Goal: Task Accomplishment & Management: Complete application form

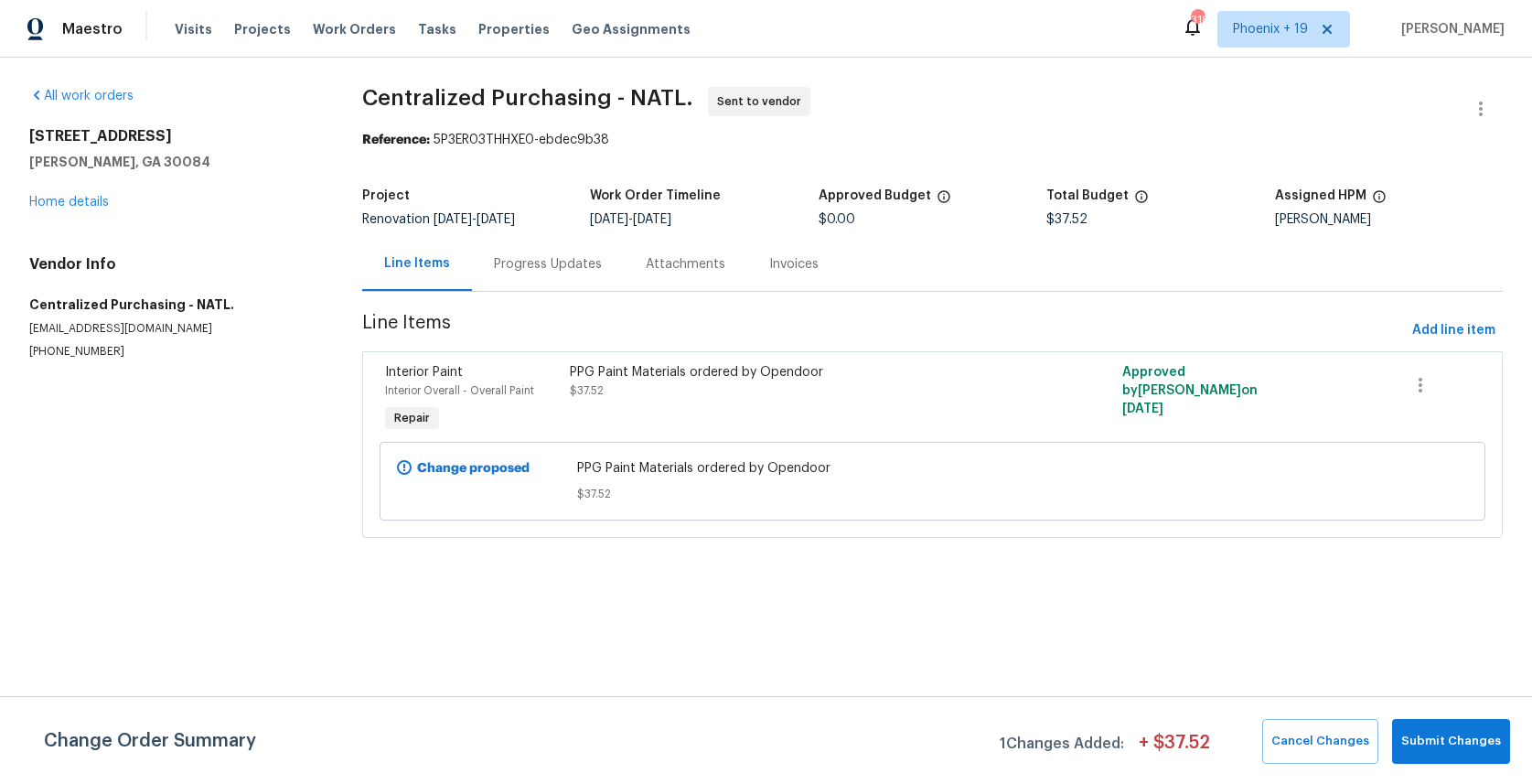
drag, startPoint x: 338, startPoint y: 31, endPoint x: 367, endPoint y: 38, distance: 29.8
click at [338, 31] on span "Work Orders" at bounding box center [355, 30] width 83 height 19
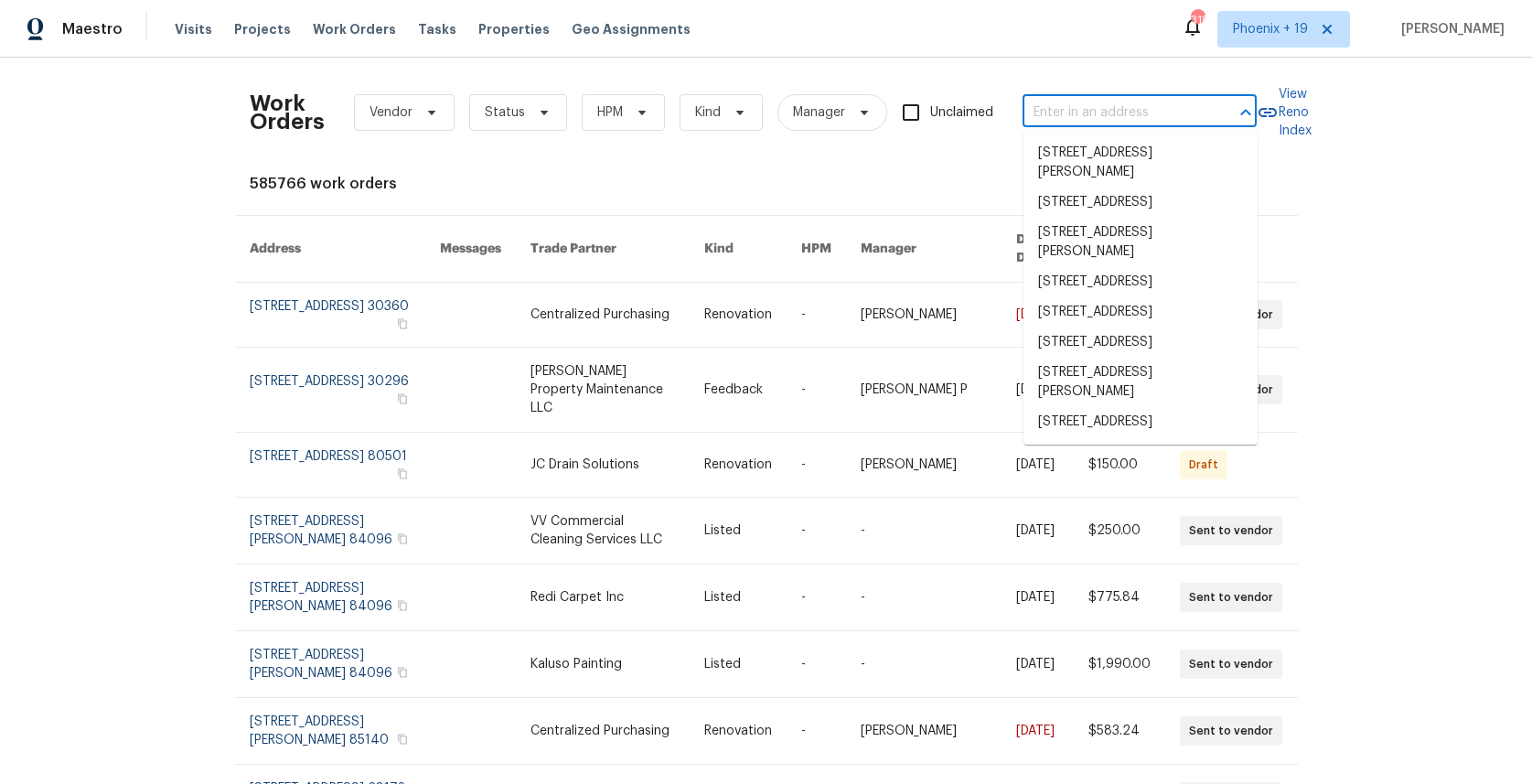
click at [1070, 110] on input "text" at bounding box center [1115, 113] width 183 height 29
paste input "[STREET_ADDRESS]"
type input "[STREET_ADDRESS]"
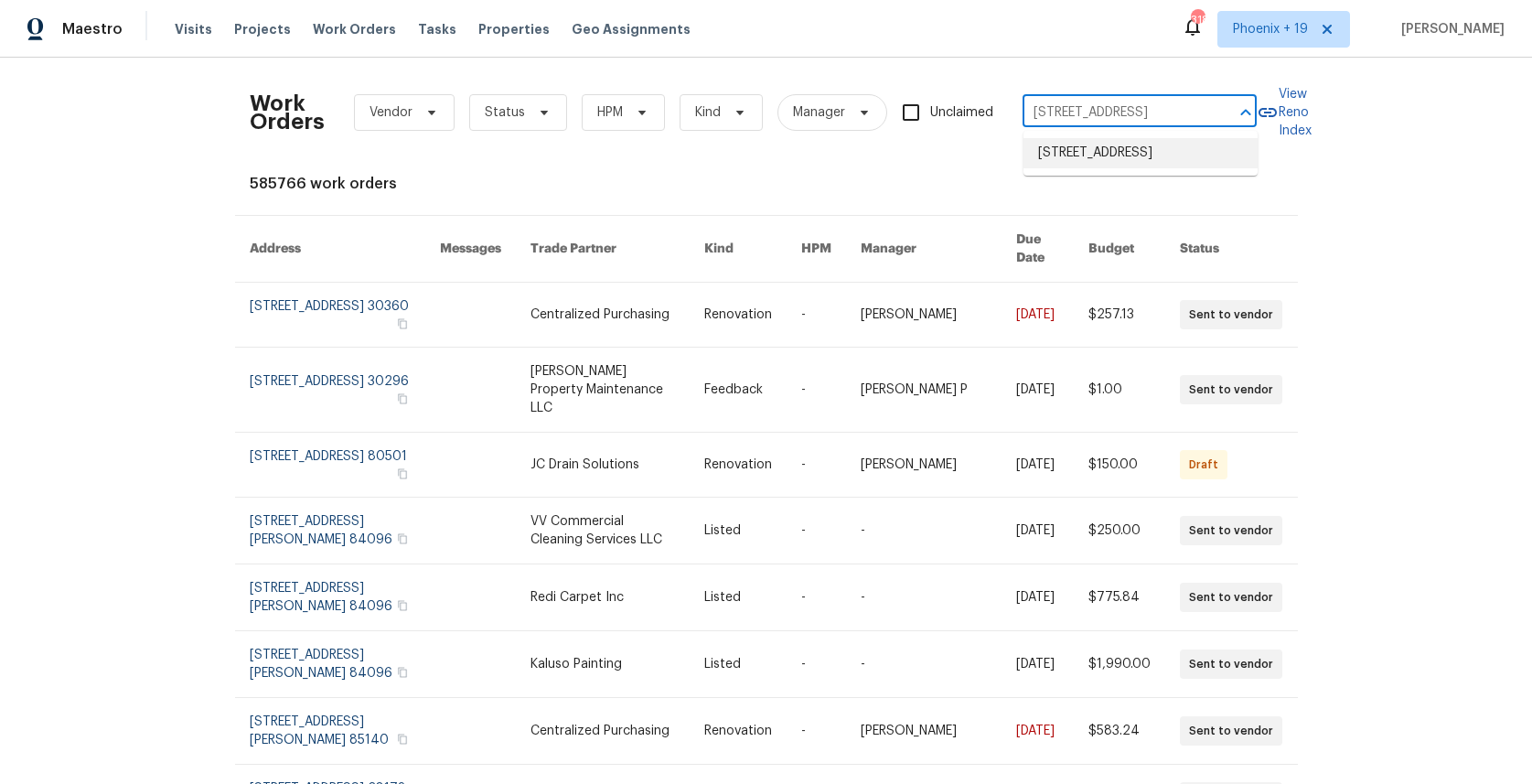
click at [1093, 158] on li "[STREET_ADDRESS]" at bounding box center [1140, 153] width 234 height 31
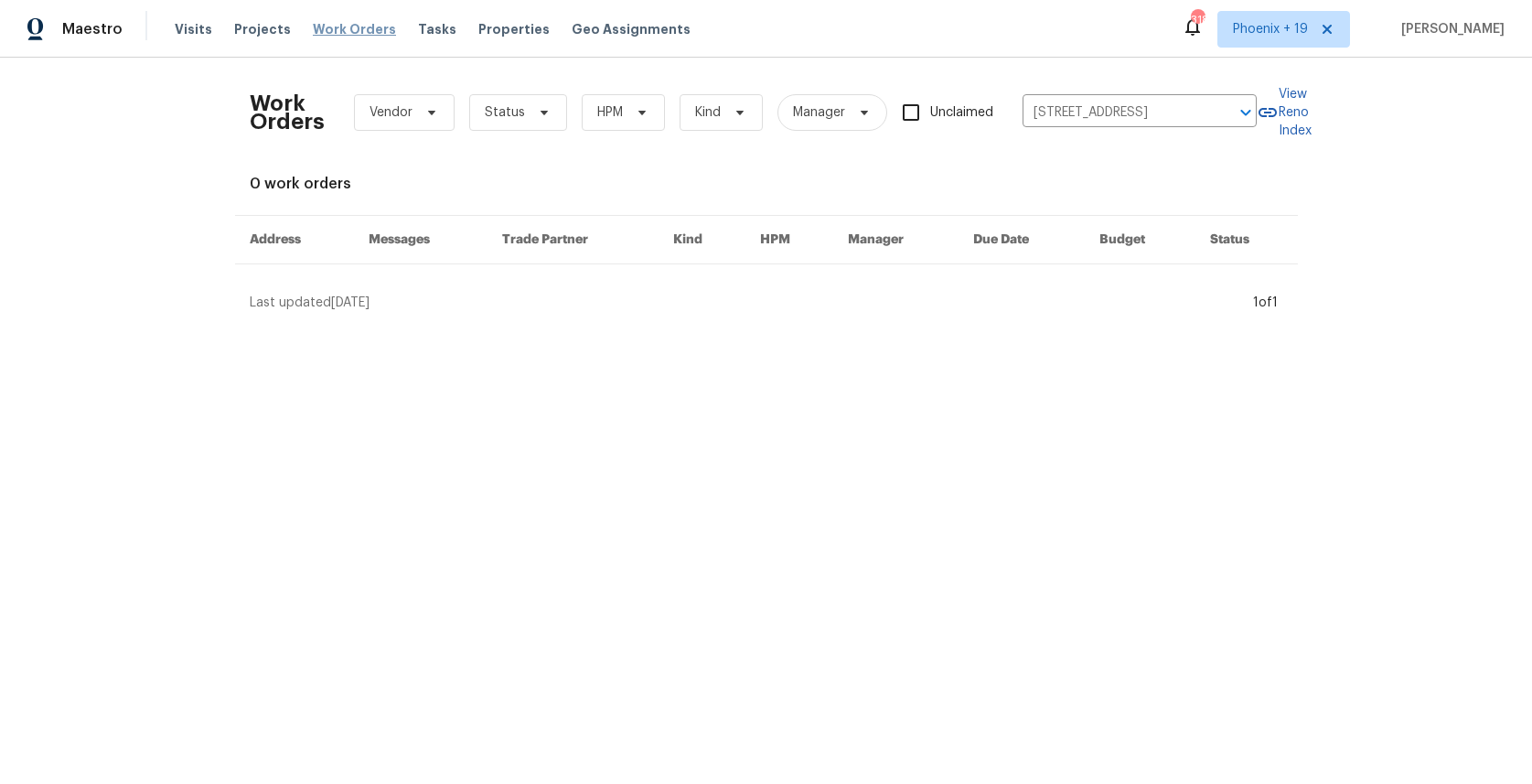
click at [343, 30] on span "Work Orders" at bounding box center [355, 30] width 83 height 19
click at [234, 34] on span "Projects" at bounding box center [262, 30] width 56 height 19
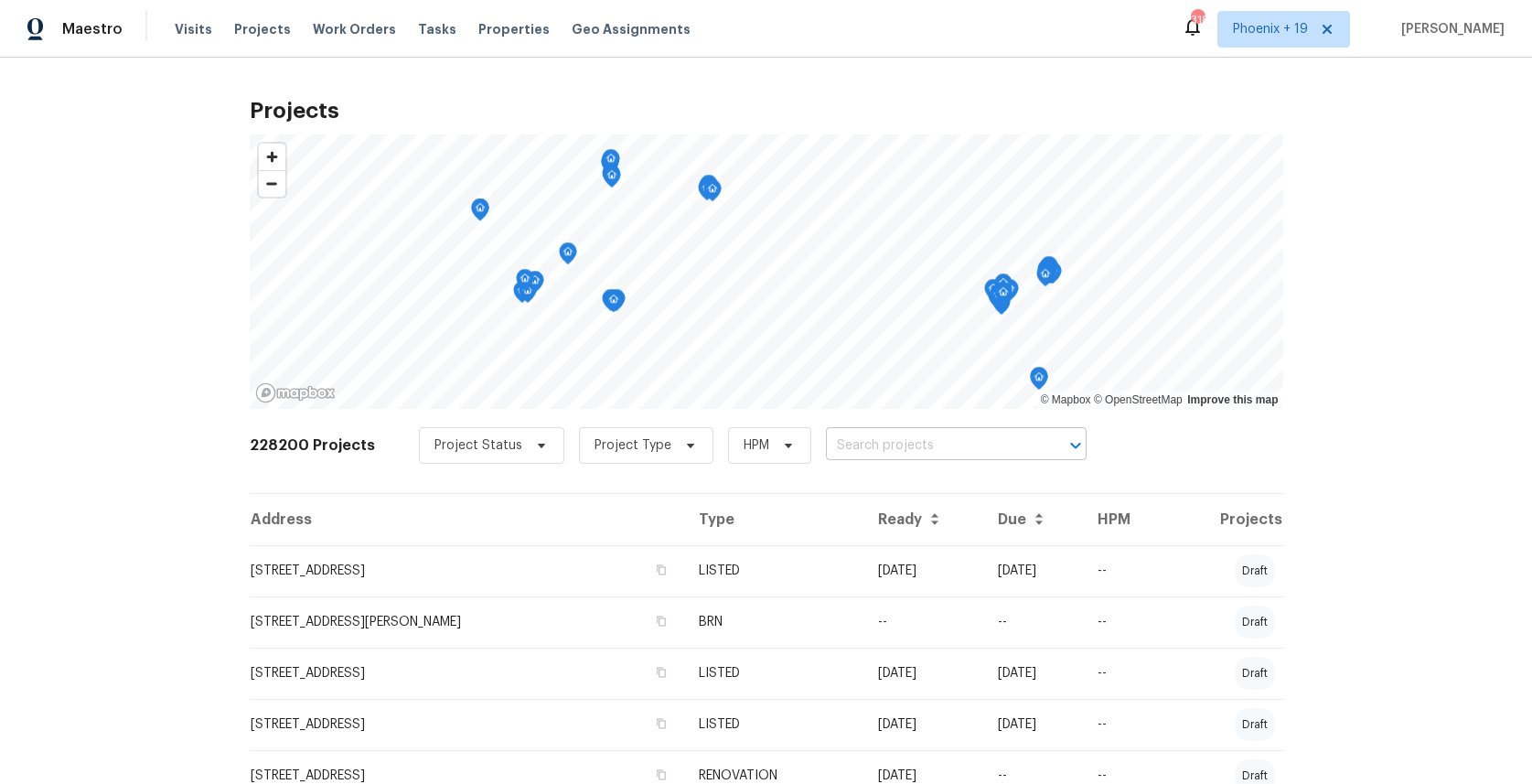
click at [830, 438] on input "text" at bounding box center [930, 445] width 209 height 29
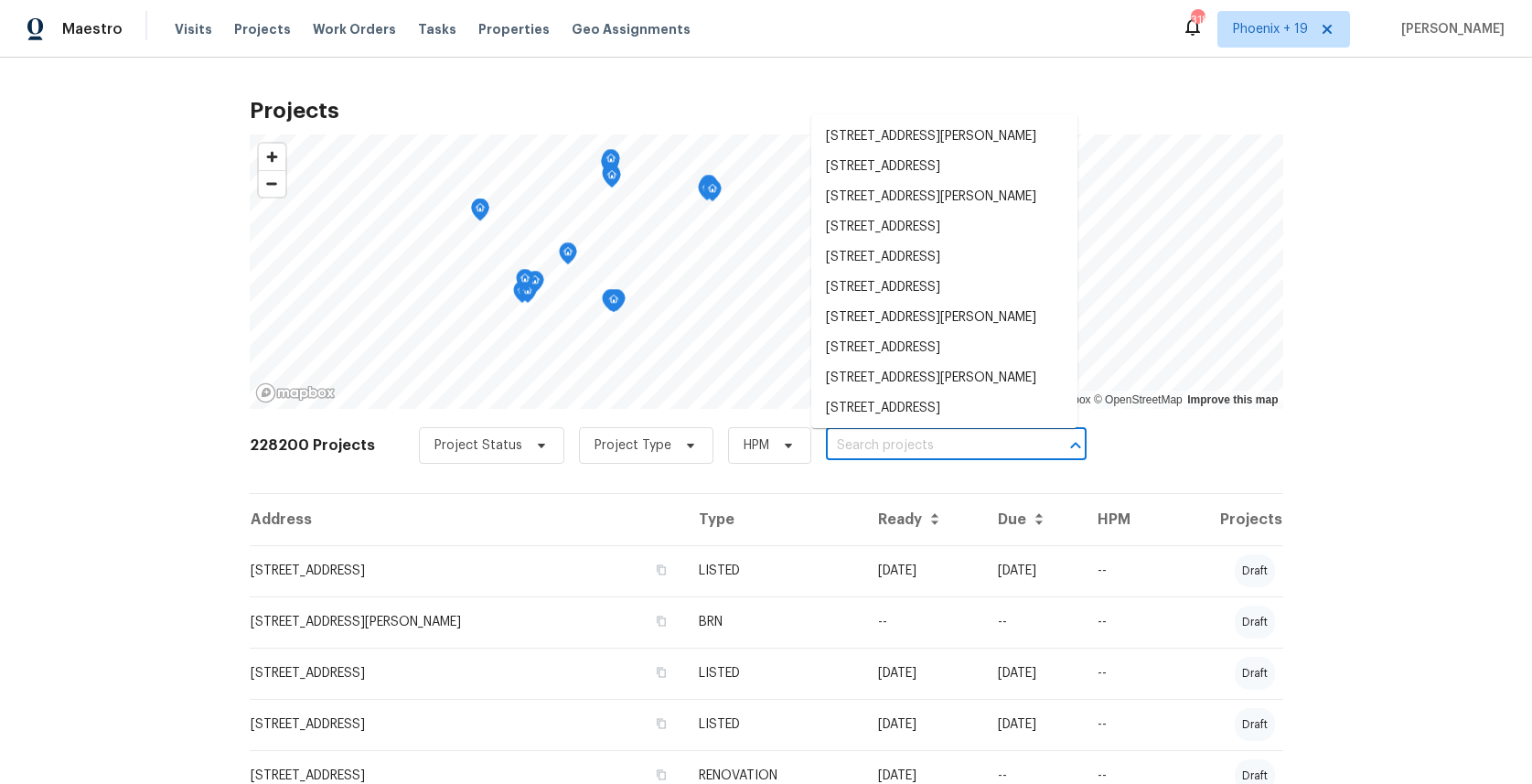
paste input "[STREET_ADDRESS]"
type input "[STREET_ADDRESS]"
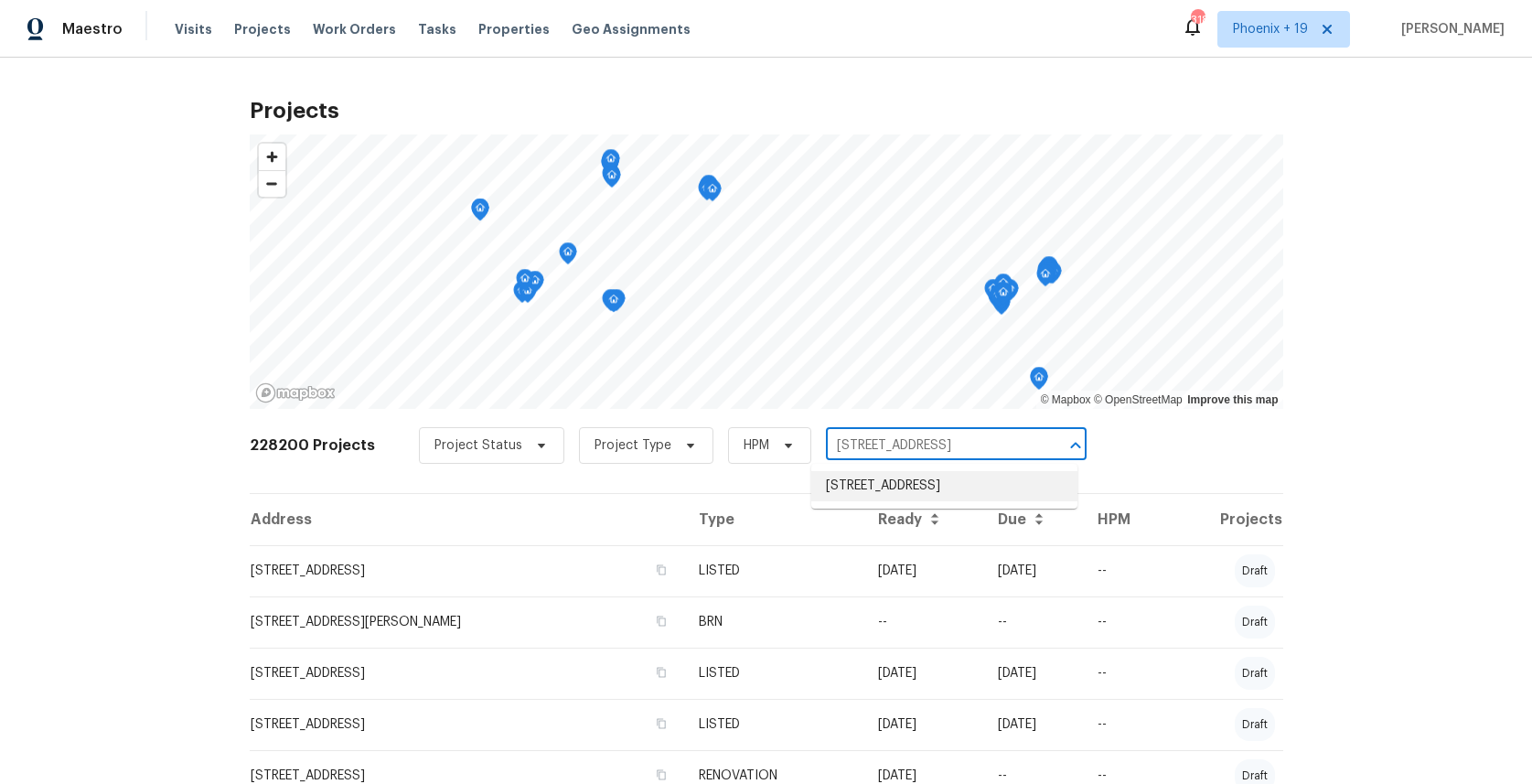
click at [903, 494] on li "[STREET_ADDRESS]" at bounding box center [944, 486] width 267 height 31
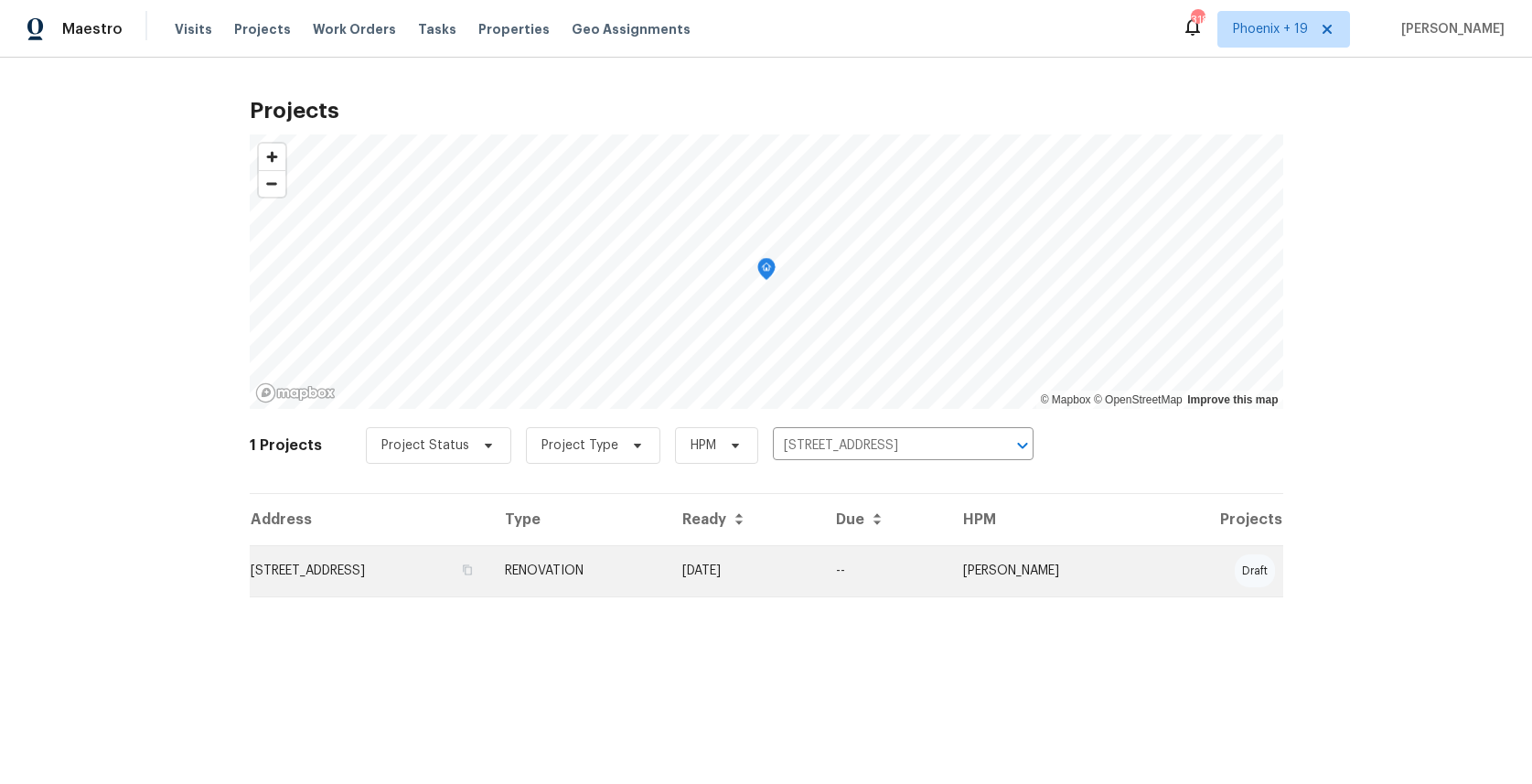
click at [667, 562] on td "RENOVATION" at bounding box center [579, 570] width 178 height 51
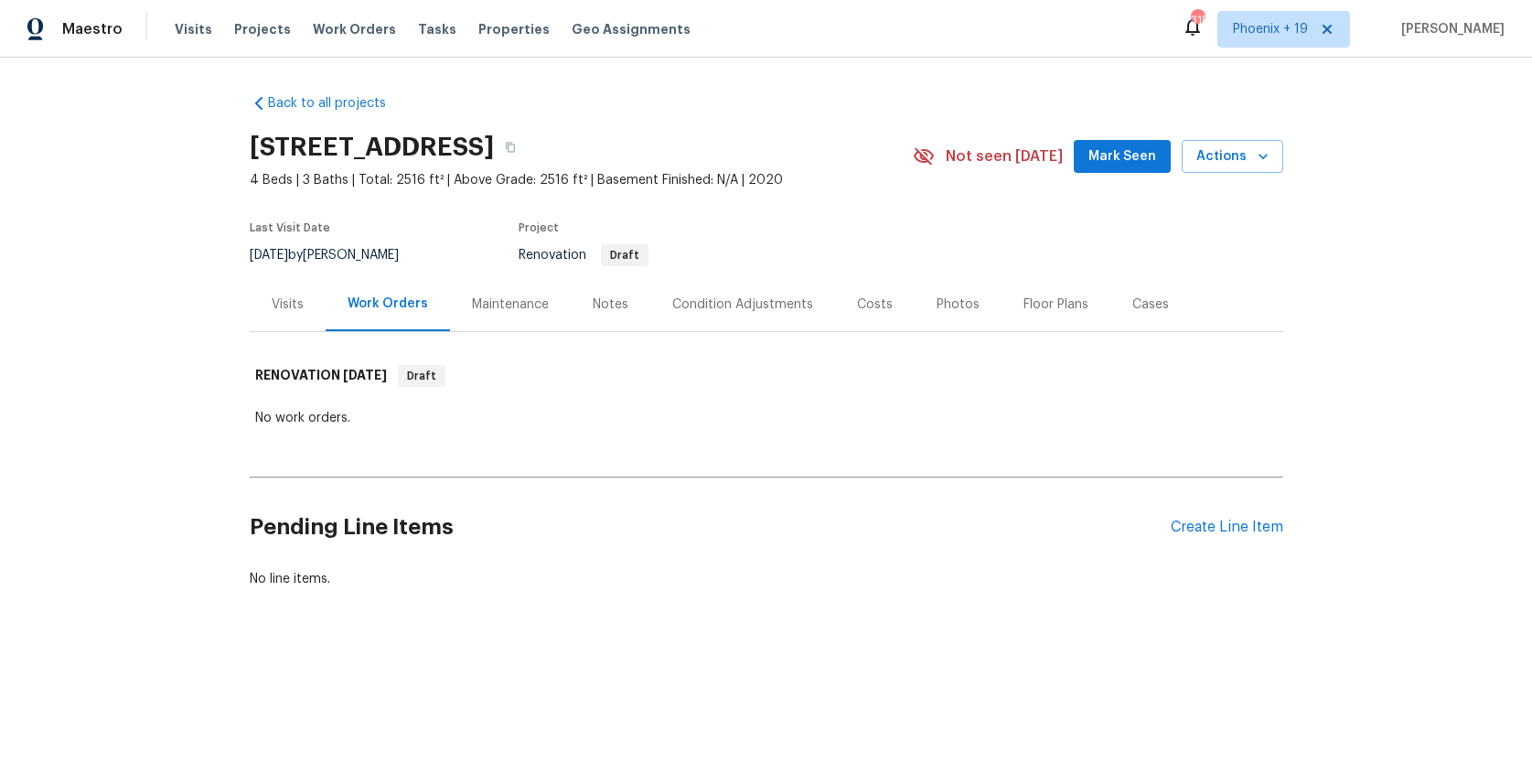
click at [1179, 514] on div "Pending Line Items Create Line Item" at bounding box center [766, 528] width 1033 height 85
click at [1214, 523] on div "Create Line Item" at bounding box center [1227, 527] width 113 height 18
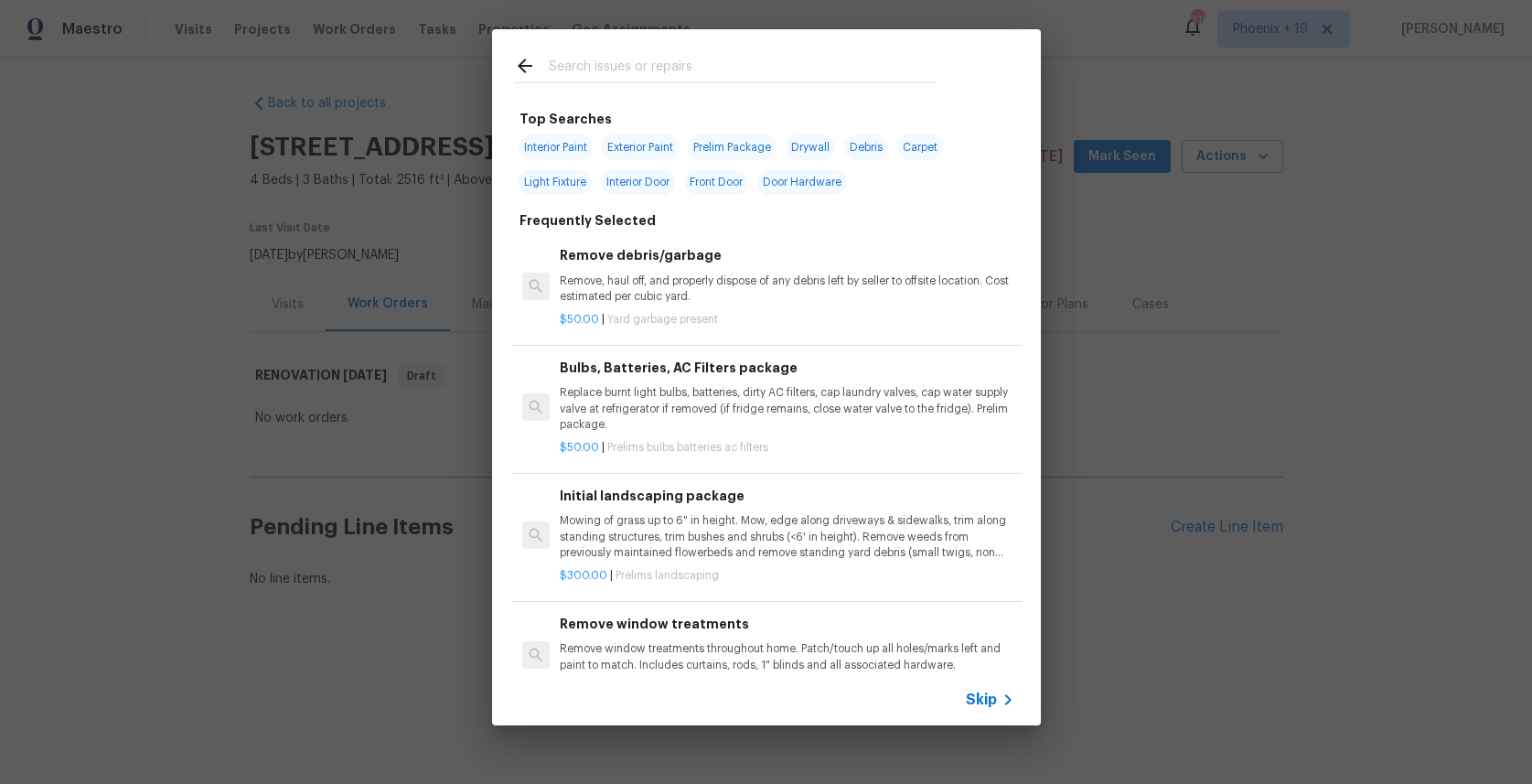
click at [651, 66] on input "text" at bounding box center [742, 68] width 388 height 28
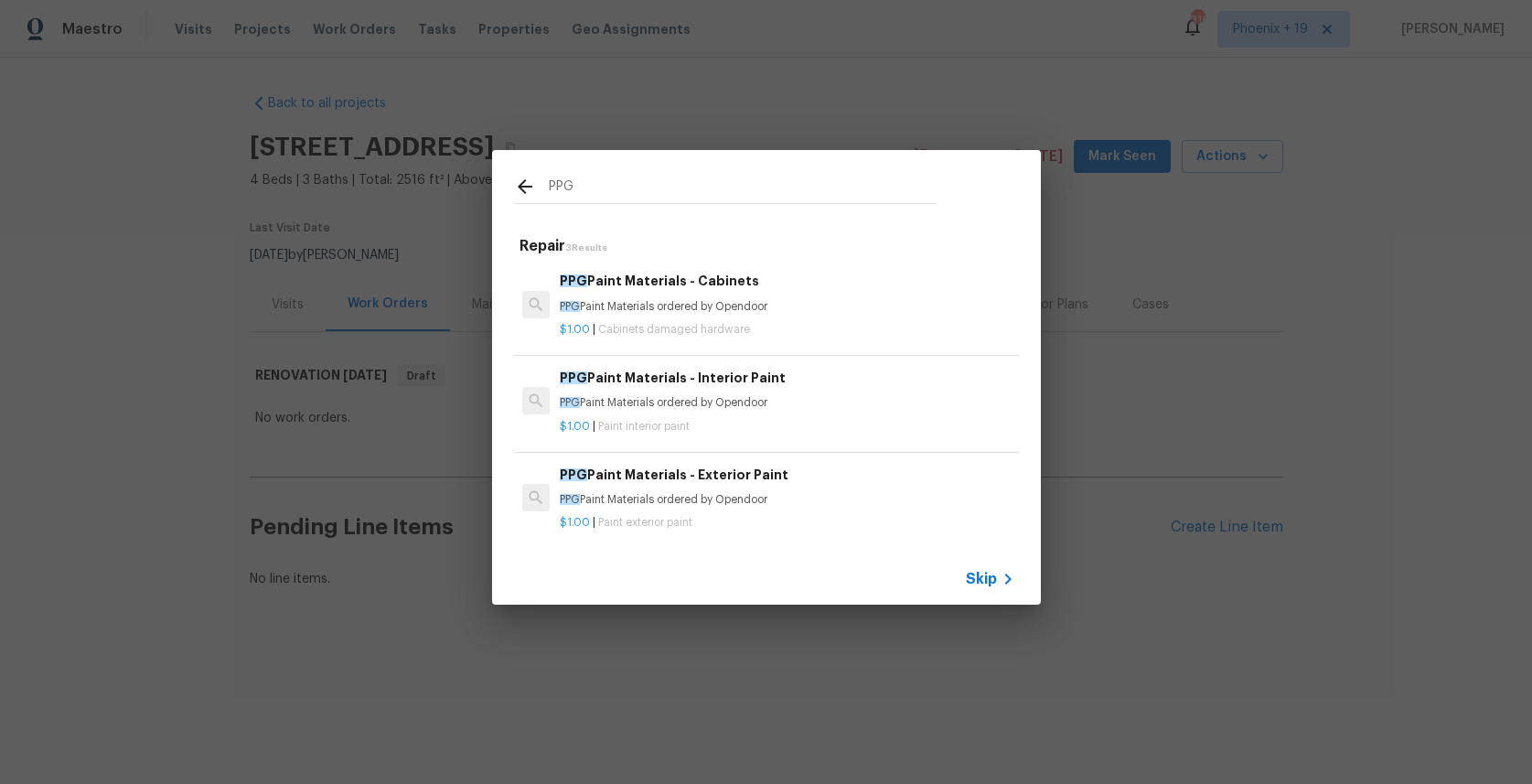
type input "PPG"
click at [816, 391] on div "PPG Paint Materials - Interior Paint PPG Paint Materials ordered by Opendoor" at bounding box center [787, 389] width 454 height 44
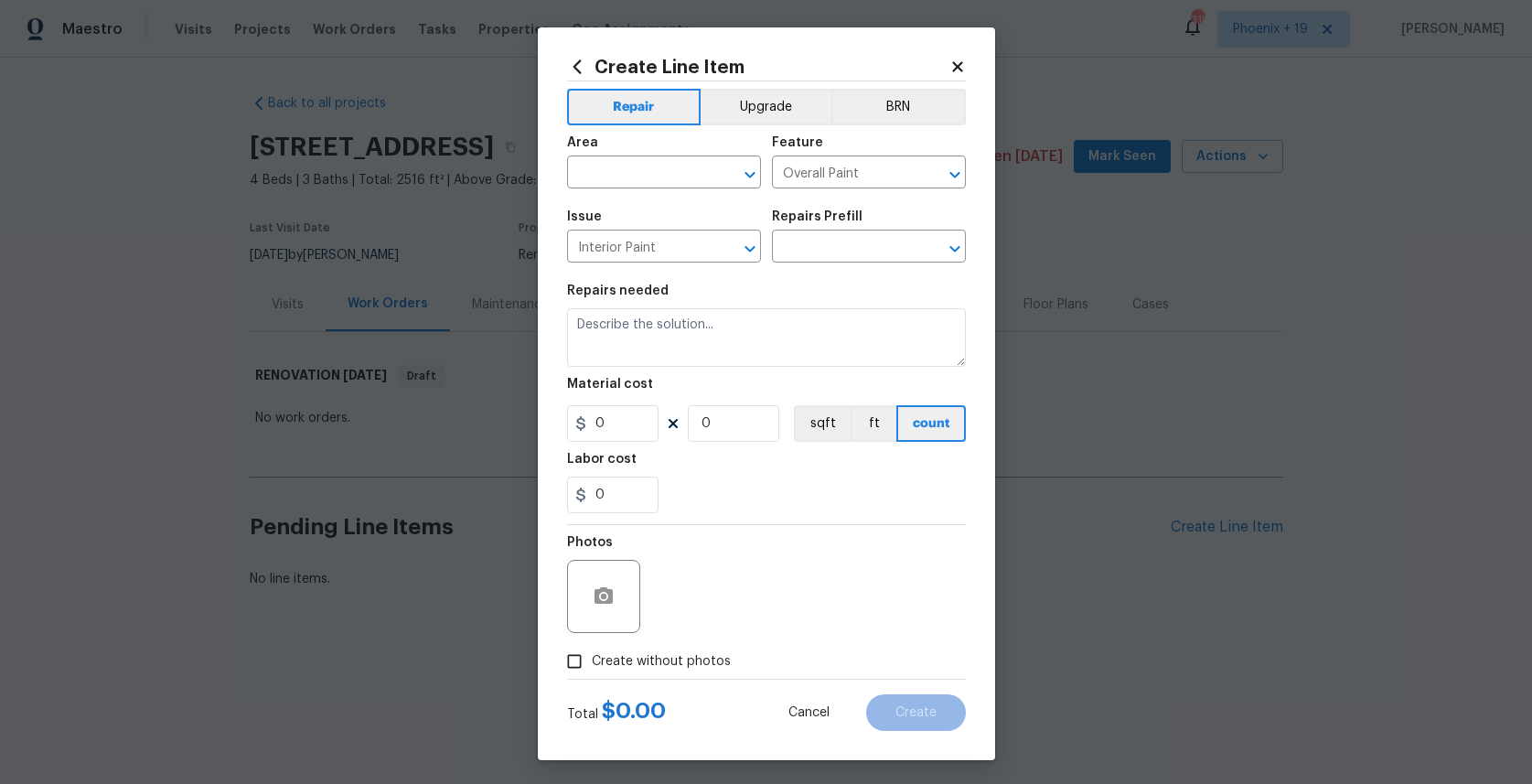
type input "PPG Paint Materials - Interior Paint $1.00"
type textarea "PPG Paint Materials ordered by Opendoor"
type input "1"
drag, startPoint x: 668, startPoint y: 209, endPoint x: 654, endPoint y: 196, distance: 19.1
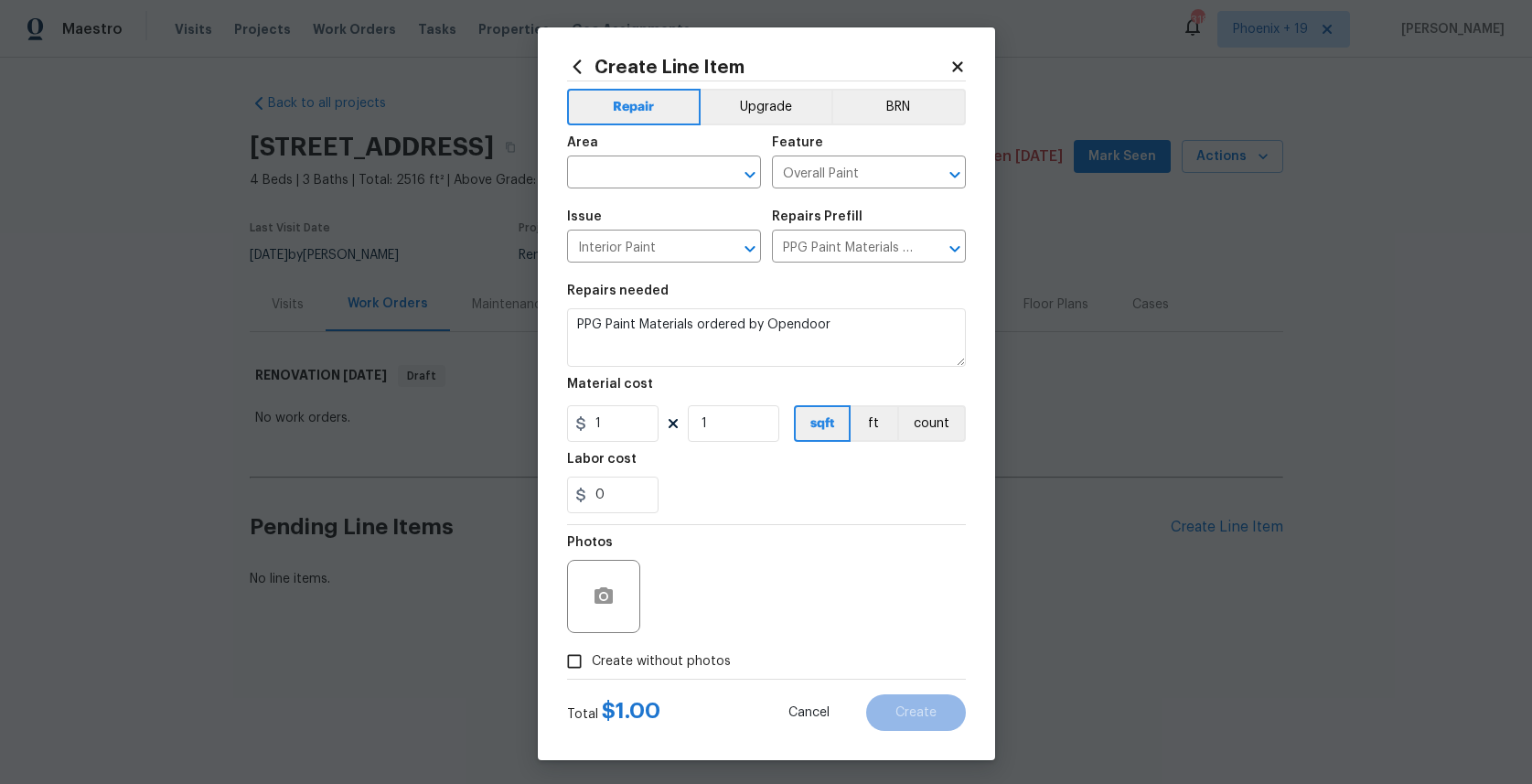
click at [663, 207] on span "Issue Interior Paint ​" at bounding box center [664, 236] width 193 height 74
click at [652, 188] on body "Maestro Visits Projects Work Orders Tasks Properties Geo Assignments 318 Phoeni…" at bounding box center [766, 356] width 1532 height 713
click at [632, 244] on li "Interior Overall" at bounding box center [664, 244] width 193 height 31
type input "Interior Overall"
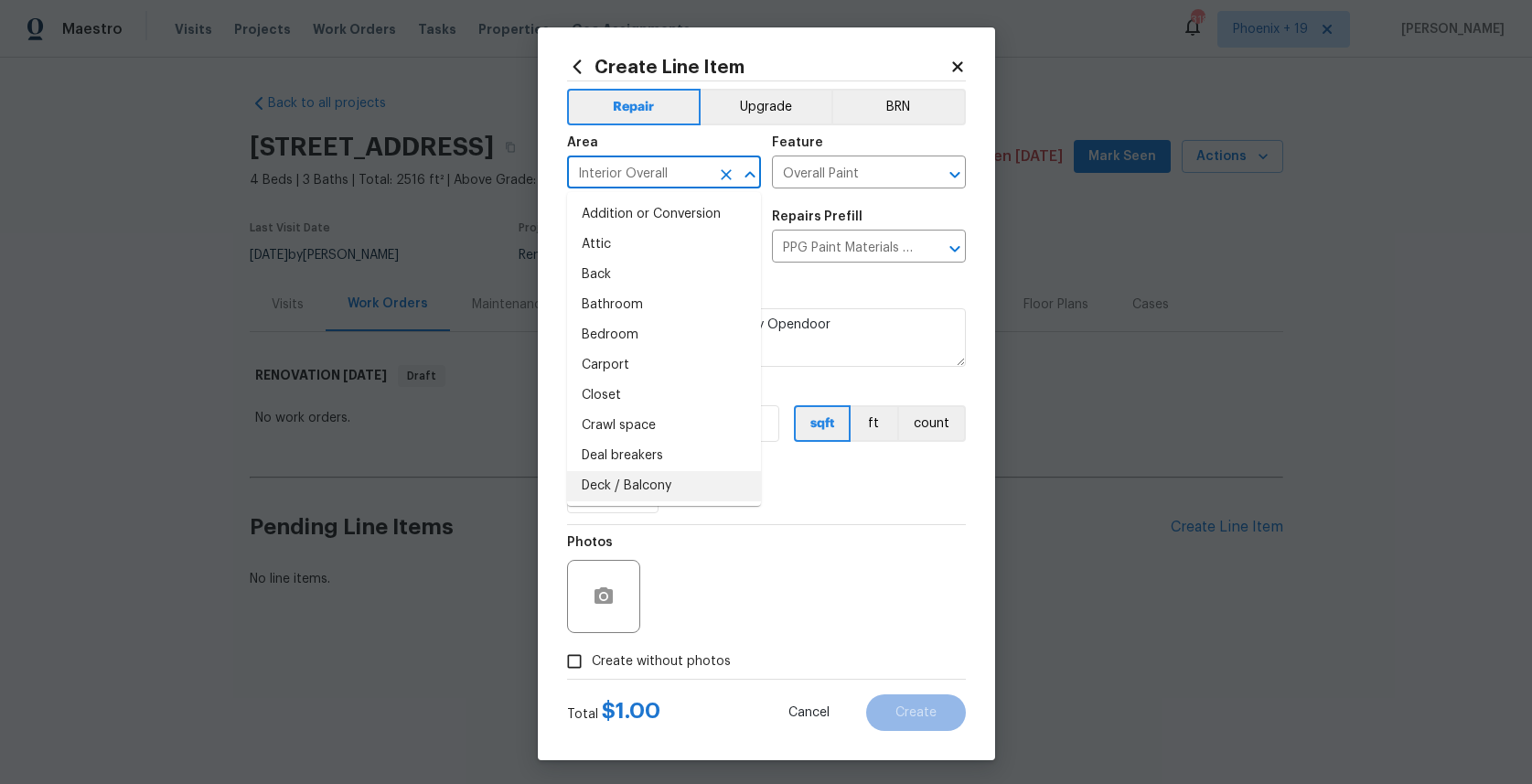
drag, startPoint x: 823, startPoint y: 534, endPoint x: 638, endPoint y: 452, distance: 202.4
click at [798, 529] on div "Photos" at bounding box center [766, 584] width 399 height 118
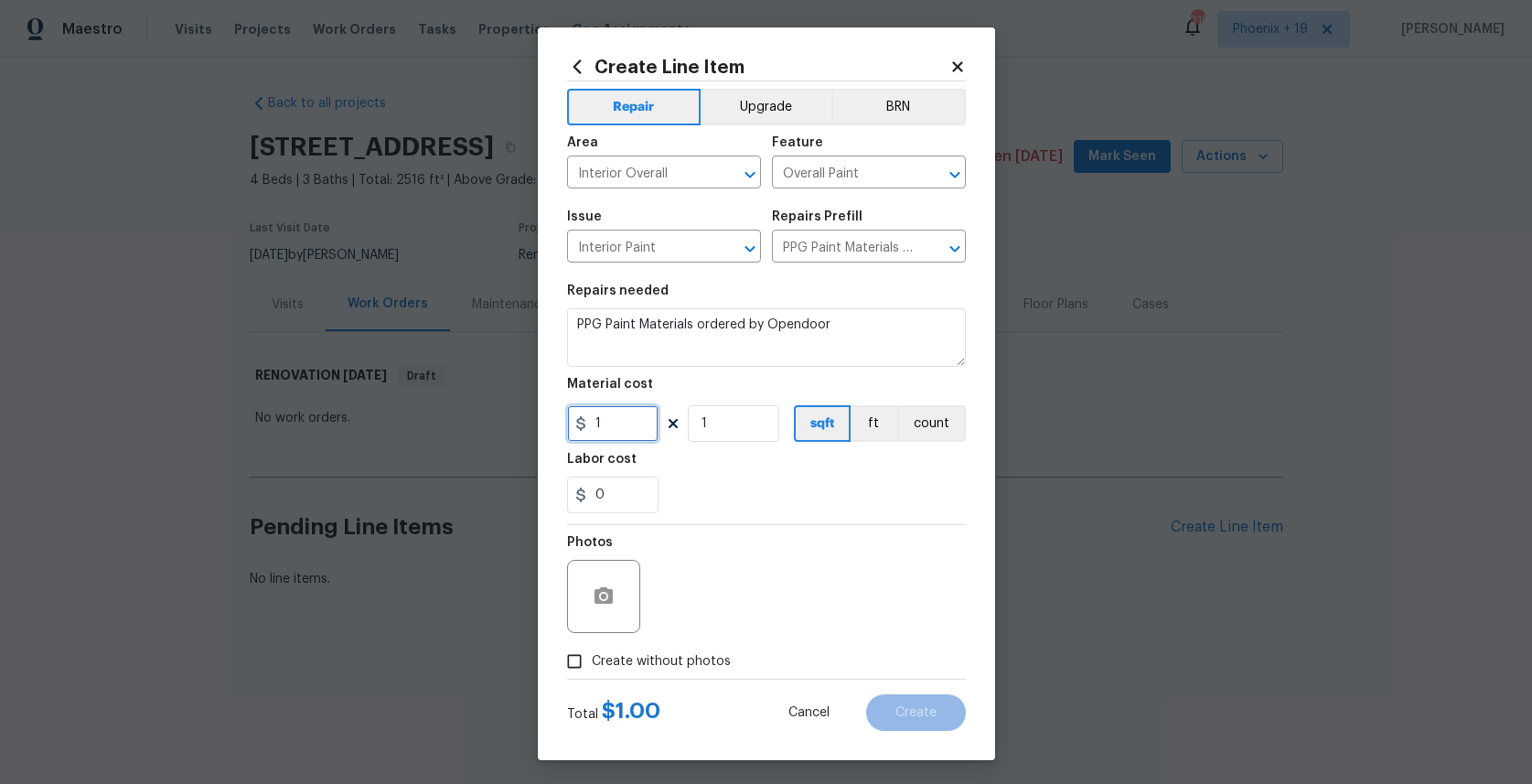
drag, startPoint x: 612, startPoint y: 422, endPoint x: 567, endPoint y: 416, distance: 45.4
click at [567, 416] on input "1" at bounding box center [613, 424] width 92 height 37
type input "833.34"
click at [667, 657] on span "Create without photos" at bounding box center [661, 661] width 139 height 19
click at [592, 657] on input "Create without photos" at bounding box center [575, 662] width 35 height 35
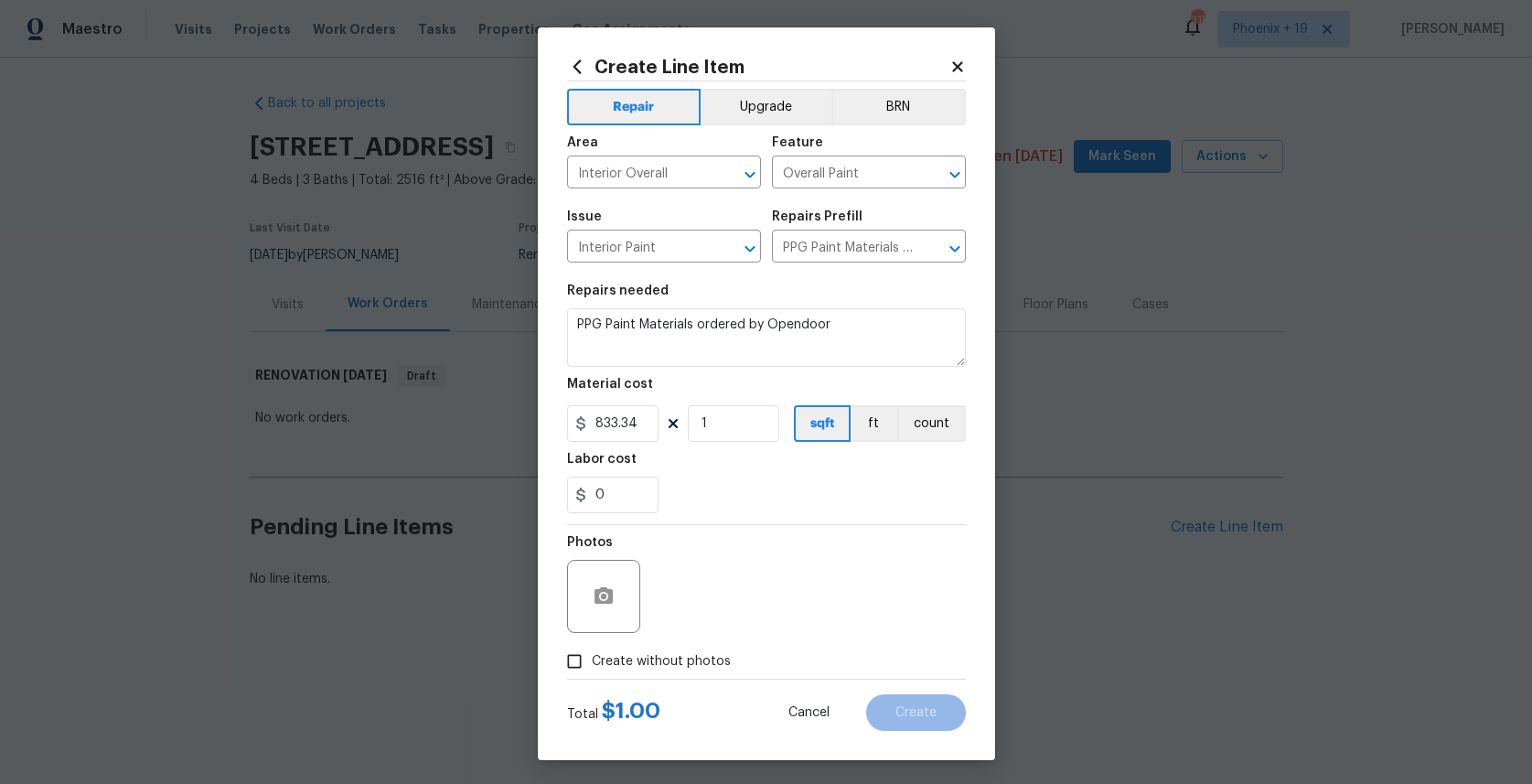
checkbox input "true"
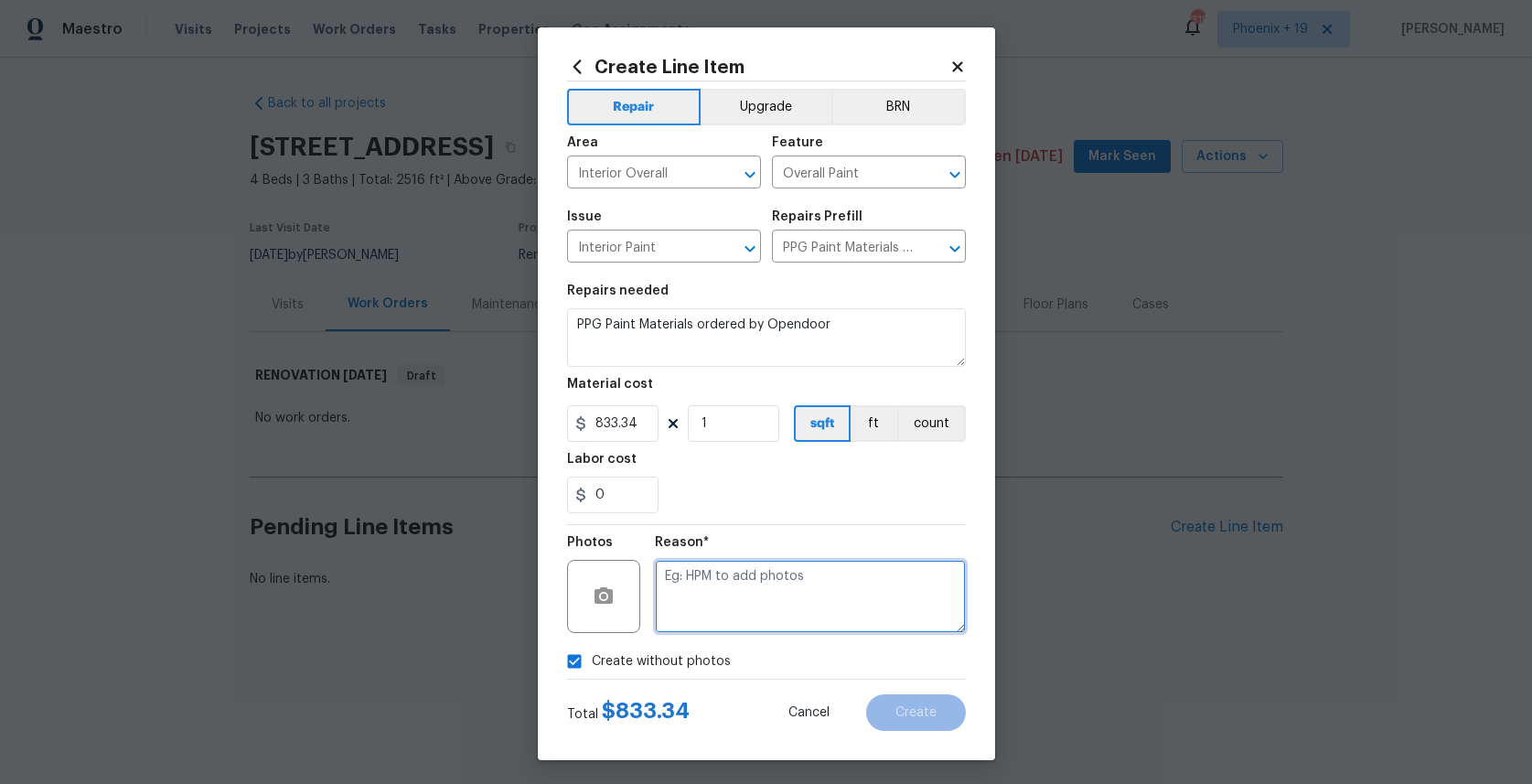
click at [679, 604] on textarea at bounding box center [810, 596] width 311 height 73
type textarea "NA"
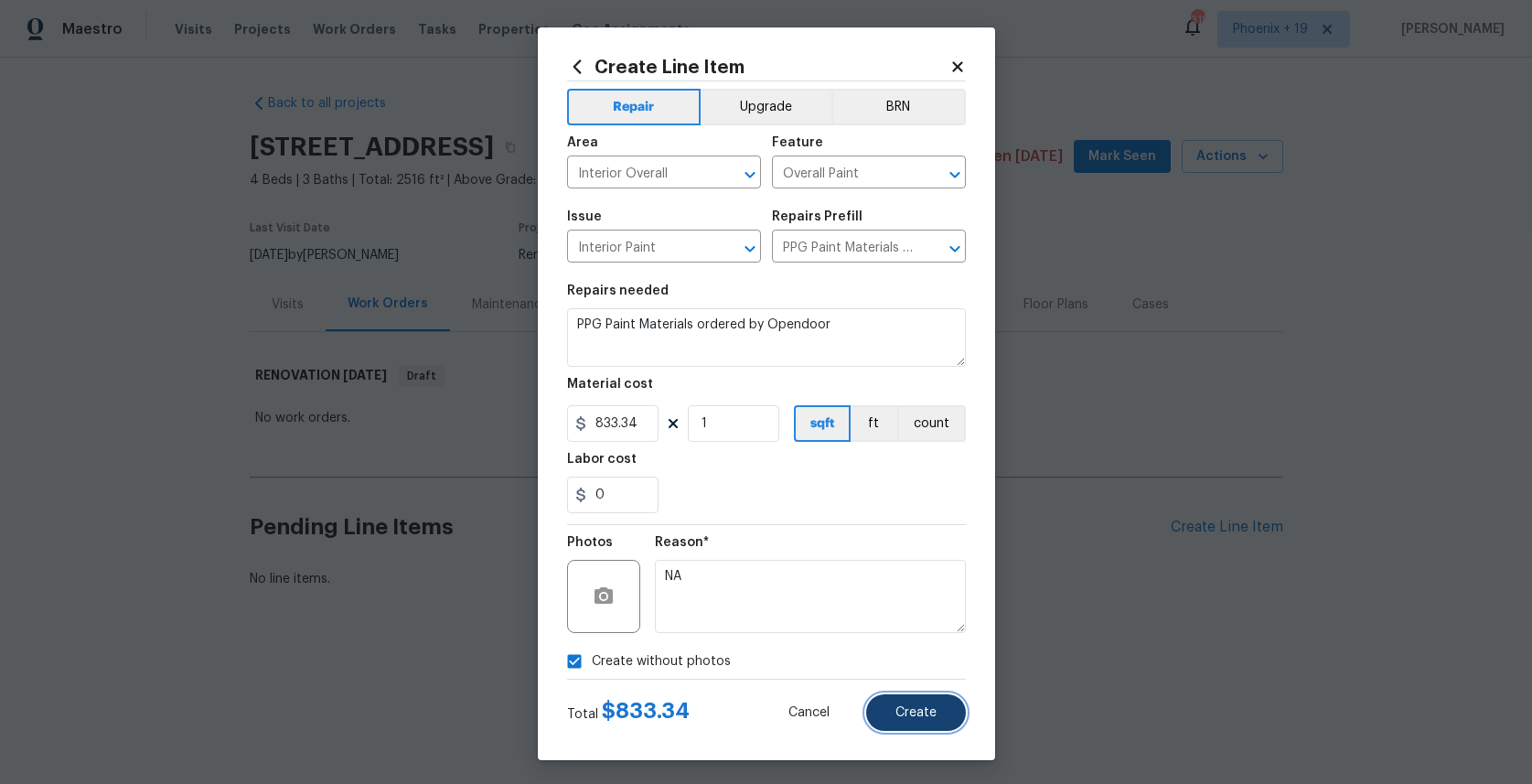
click at [908, 714] on span "Create" at bounding box center [915, 713] width 41 height 14
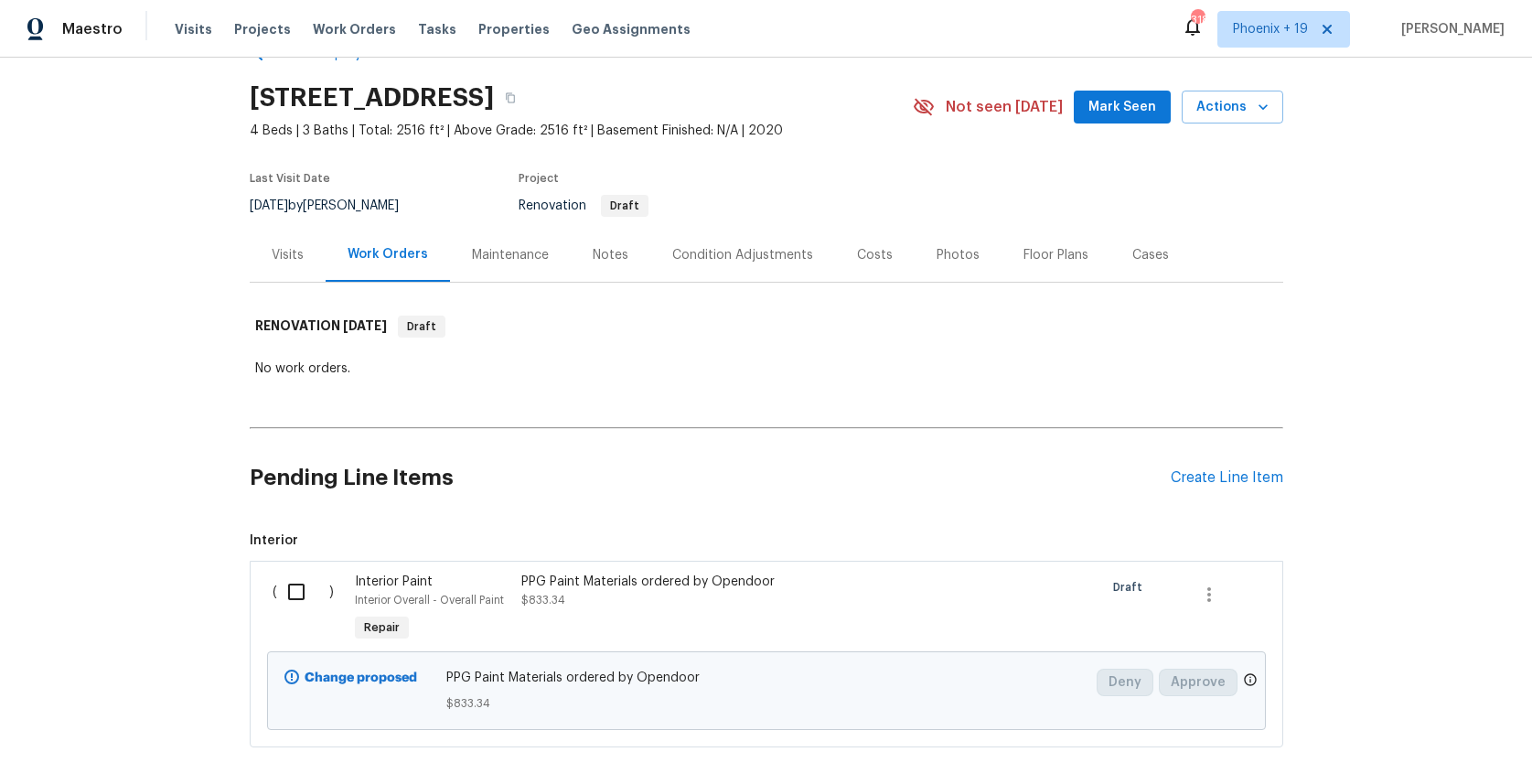
scroll to position [69, 0]
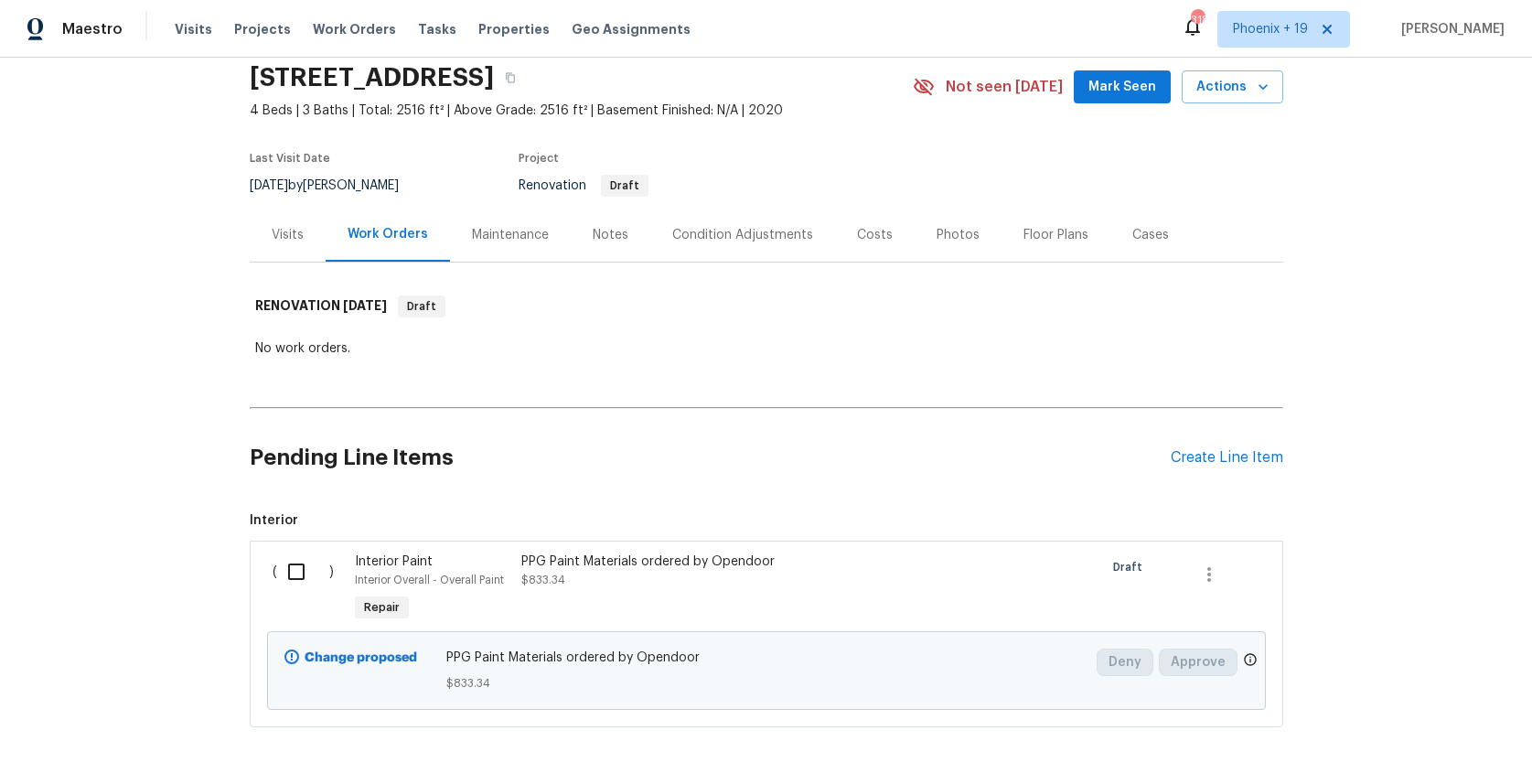
drag, startPoint x: 343, startPoint y: 551, endPoint x: 294, endPoint y: 579, distance: 56.4
click at [335, 557] on div "( )" at bounding box center [309, 589] width 83 height 84
click at [294, 579] on input "checkbox" at bounding box center [303, 571] width 52 height 38
checkbox input "true"
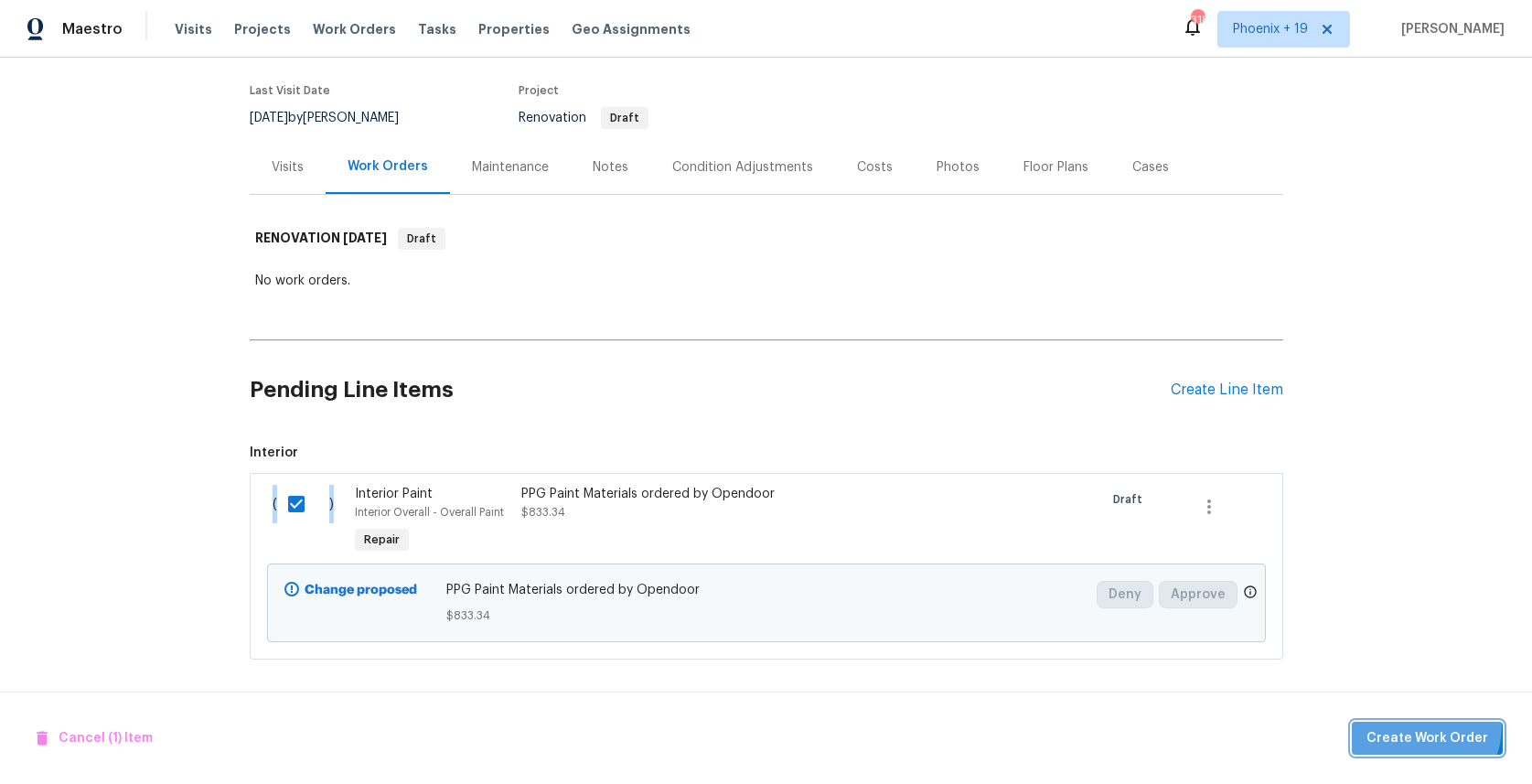
click at [1423, 727] on span "Create Work Order" at bounding box center [1426, 738] width 121 height 23
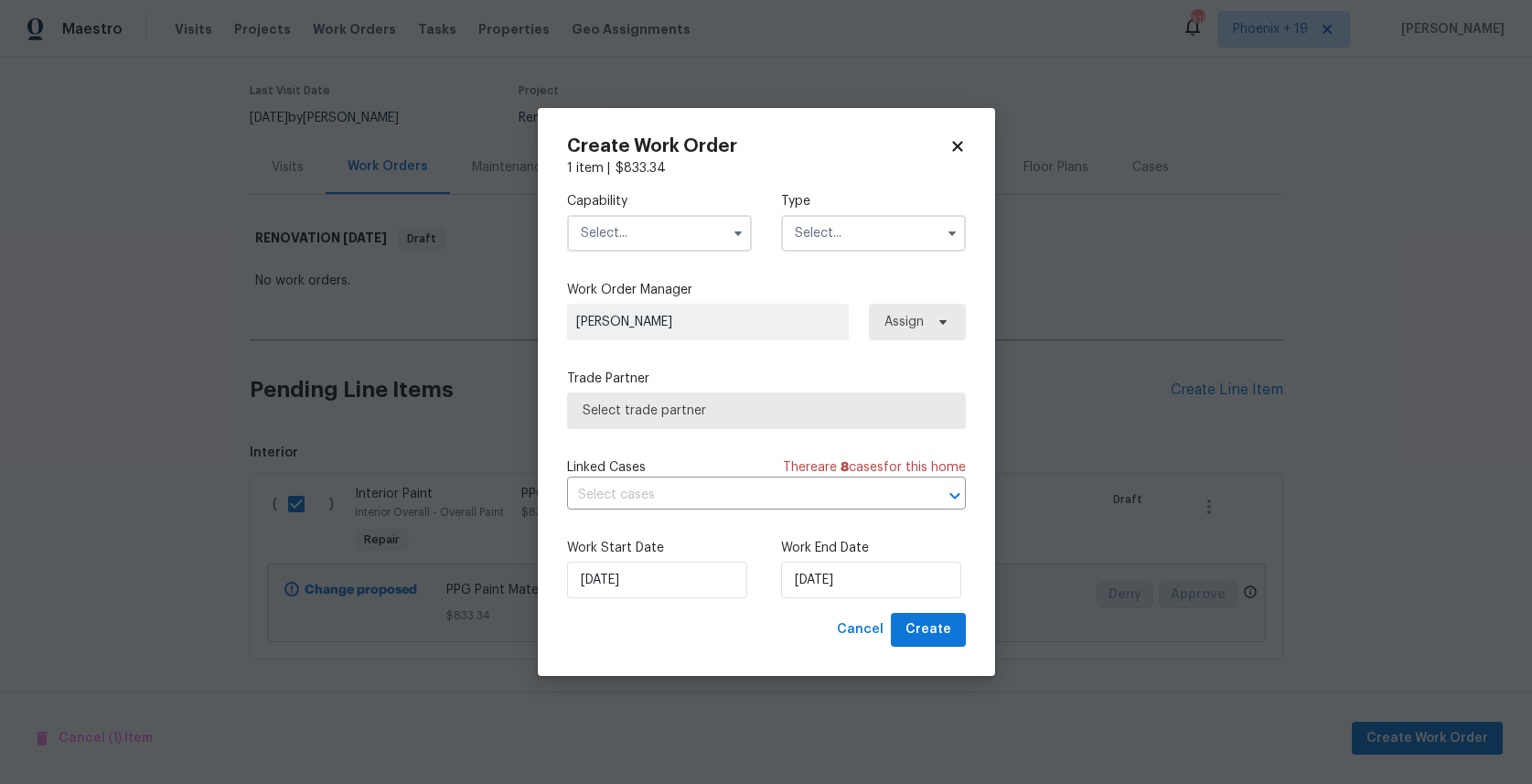
click at [635, 224] on input "text" at bounding box center [660, 233] width 185 height 37
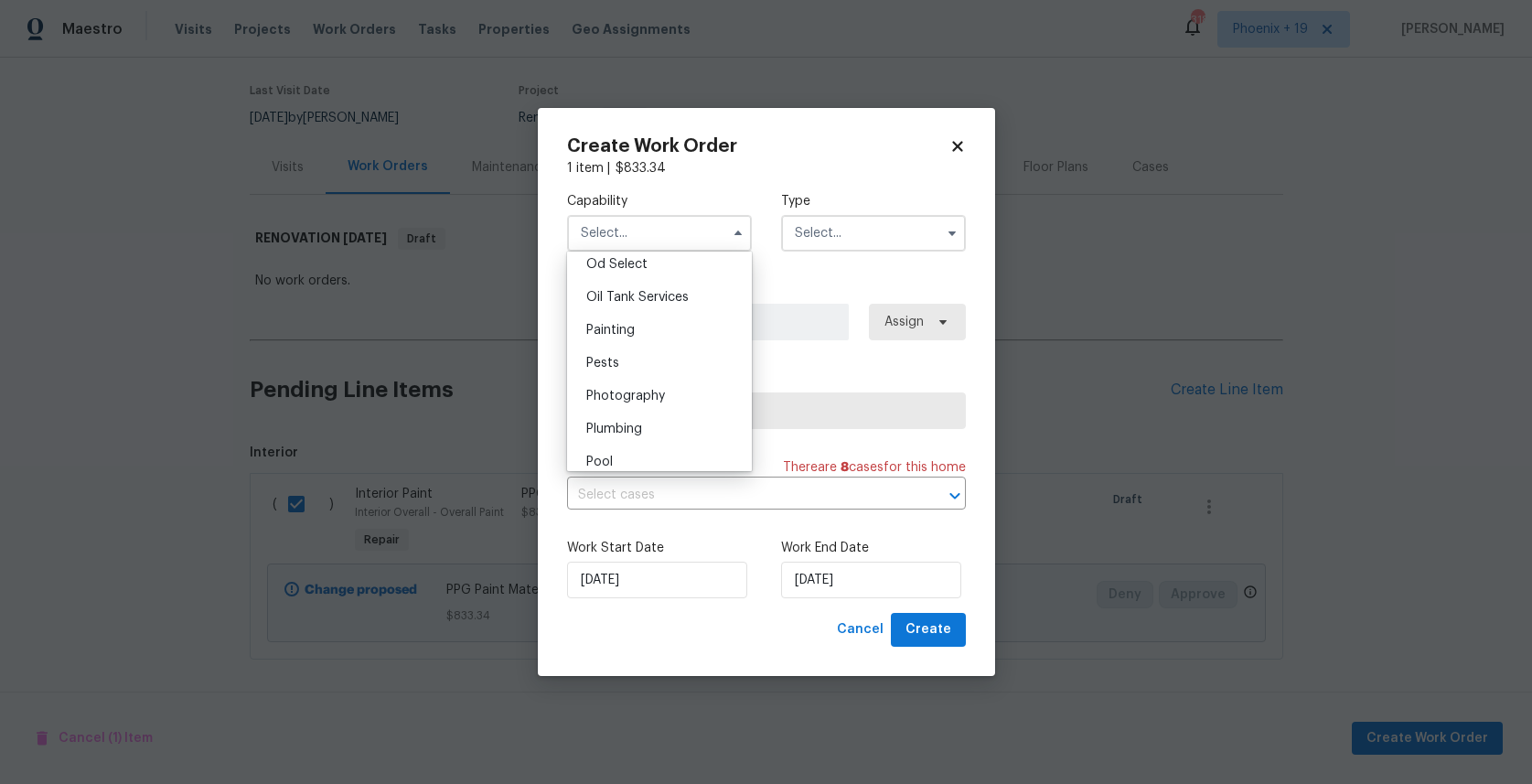
scroll to position [1503, 0]
click at [644, 293] on div "Painting" at bounding box center [660, 305] width 176 height 33
type input "Painting"
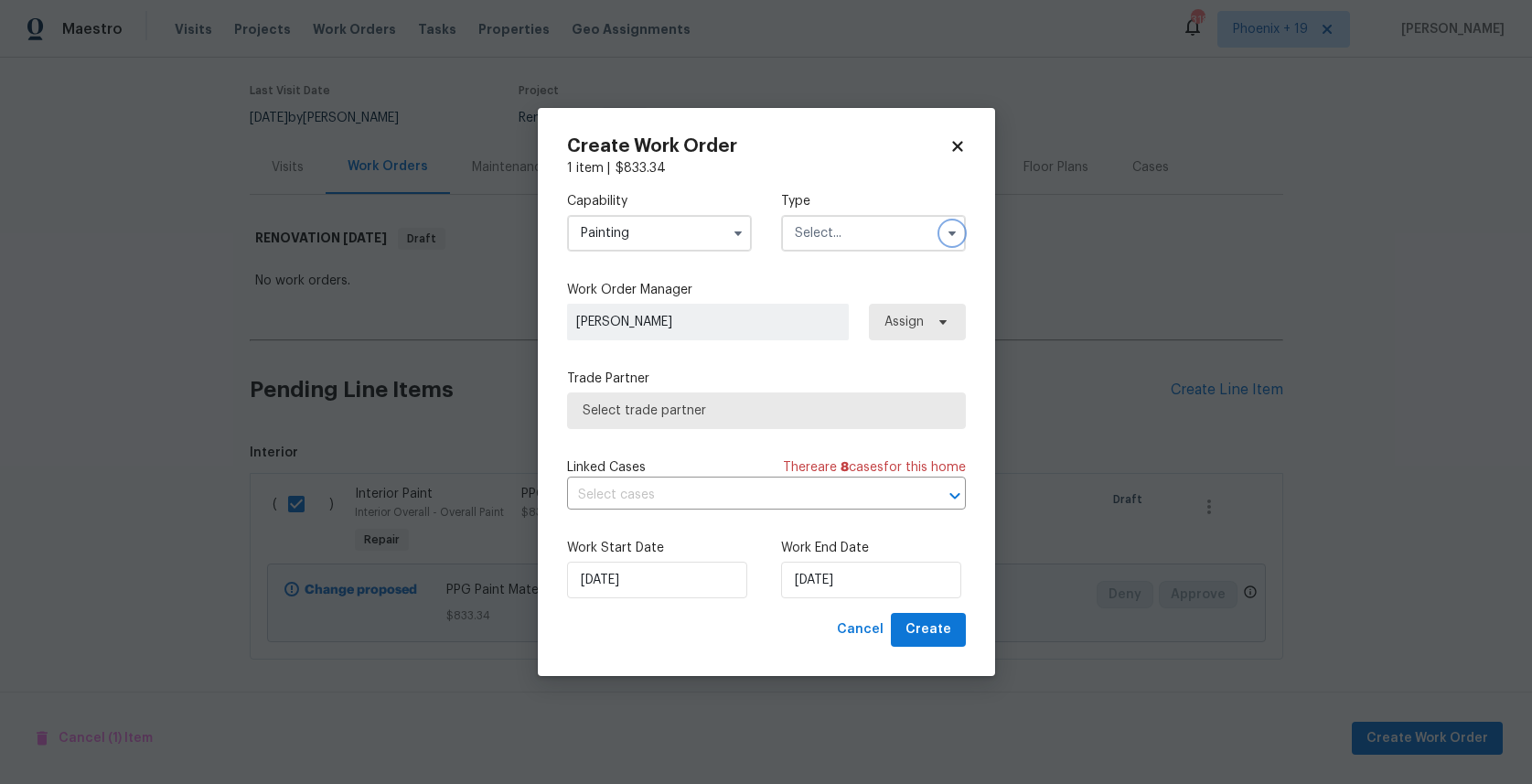
drag, startPoint x: 947, startPoint y: 241, endPoint x: 866, endPoint y: 265, distance: 84.5
click at [933, 243] on div at bounding box center [874, 233] width 185 height 37
click at [853, 244] on input "text" at bounding box center [874, 233] width 185 height 37
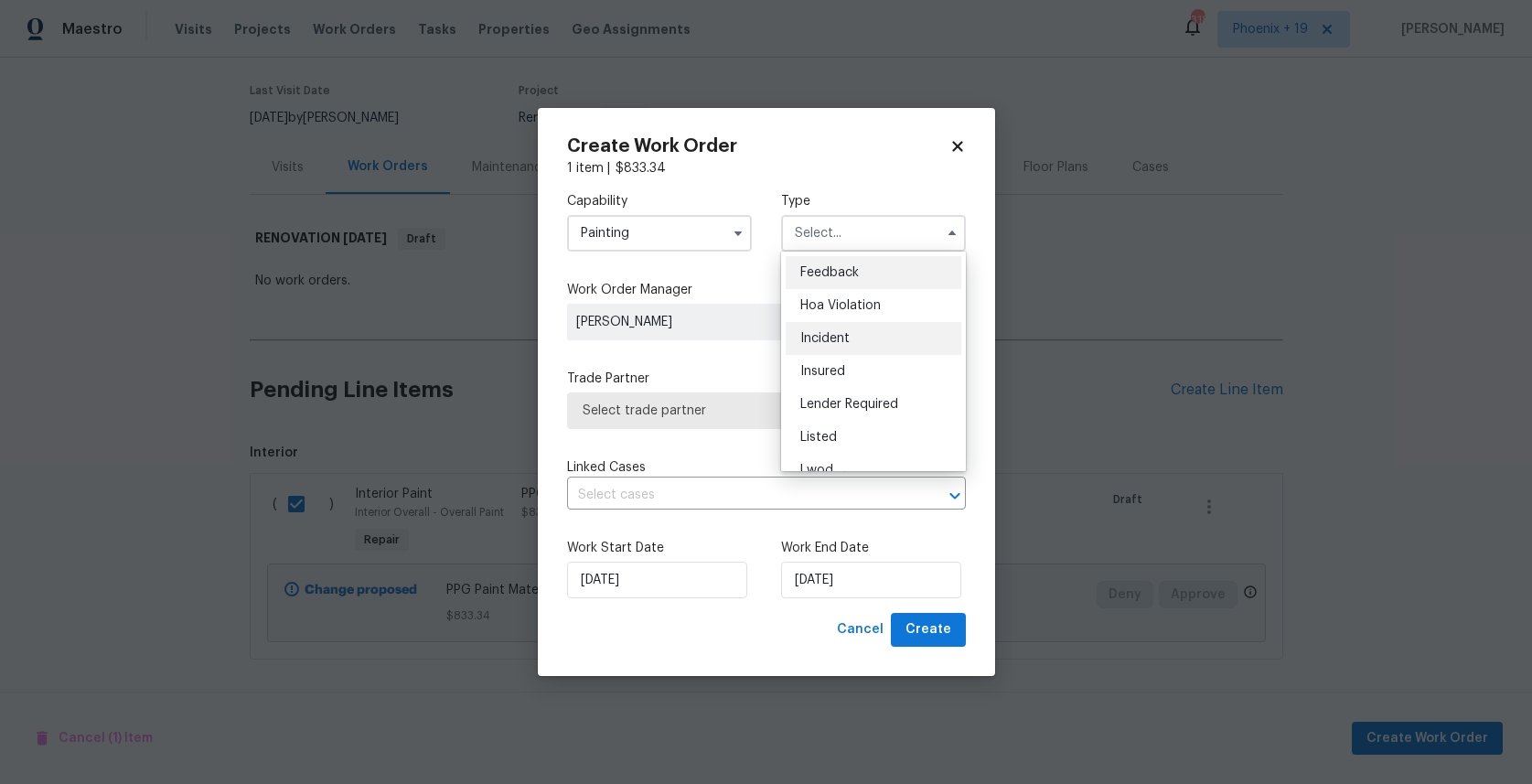
scroll to position [218, 0]
click at [864, 345] on span "Renovation" at bounding box center [834, 351] width 68 height 13
type input "Renovation"
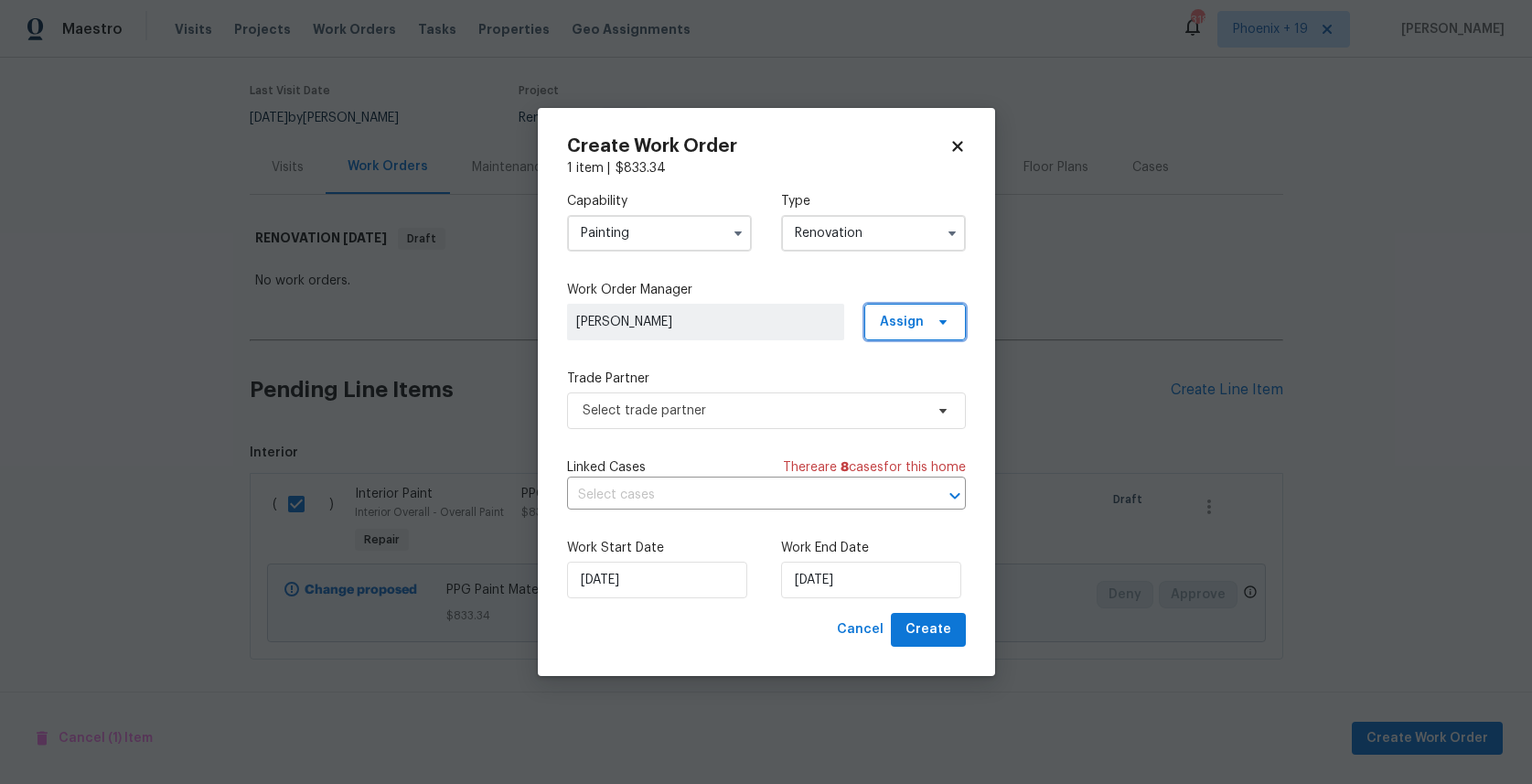
click at [938, 325] on icon at bounding box center [943, 322] width 15 height 15
click at [923, 396] on div "Assign to me" at bounding box center [918, 400] width 80 height 19
click at [777, 396] on span "Select trade partner" at bounding box center [766, 411] width 399 height 37
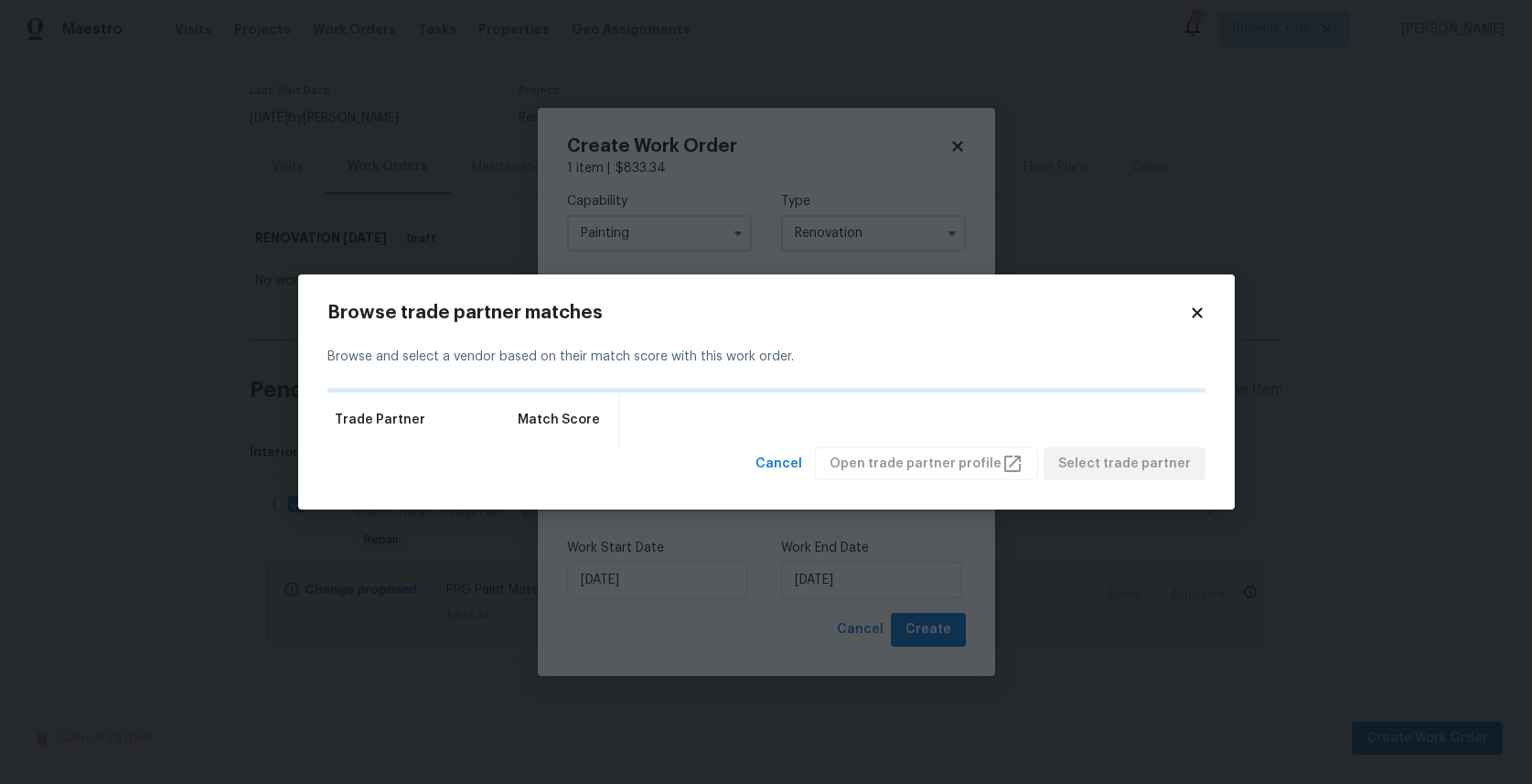
click at [1206, 305] on div "Browse trade partner matches Browse and select a vendor based on their match sc…" at bounding box center [766, 392] width 937 height 236
click at [1195, 315] on icon at bounding box center [1196, 312] width 10 height 10
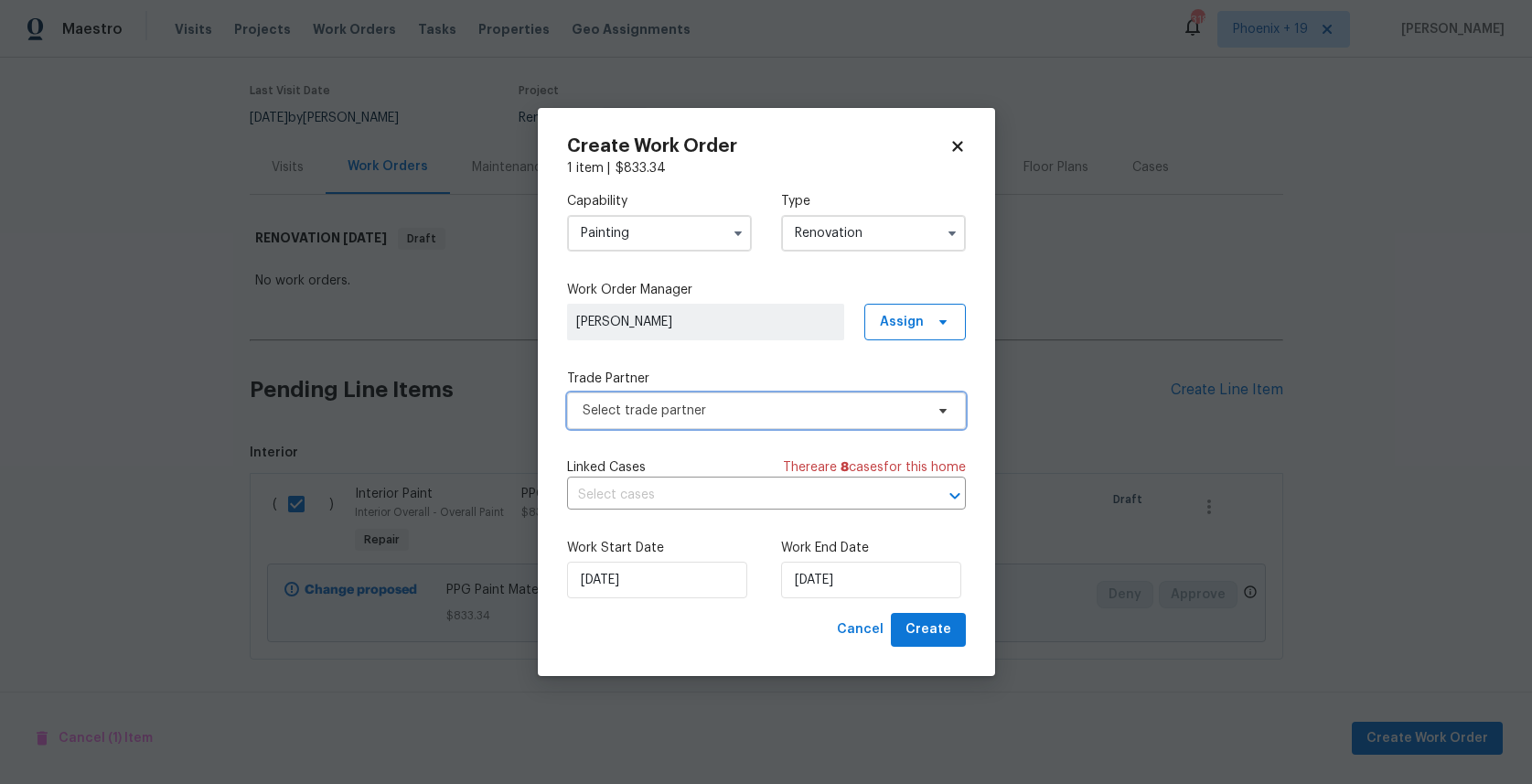
click at [705, 419] on span "Select trade partner" at bounding box center [753, 411] width 342 height 19
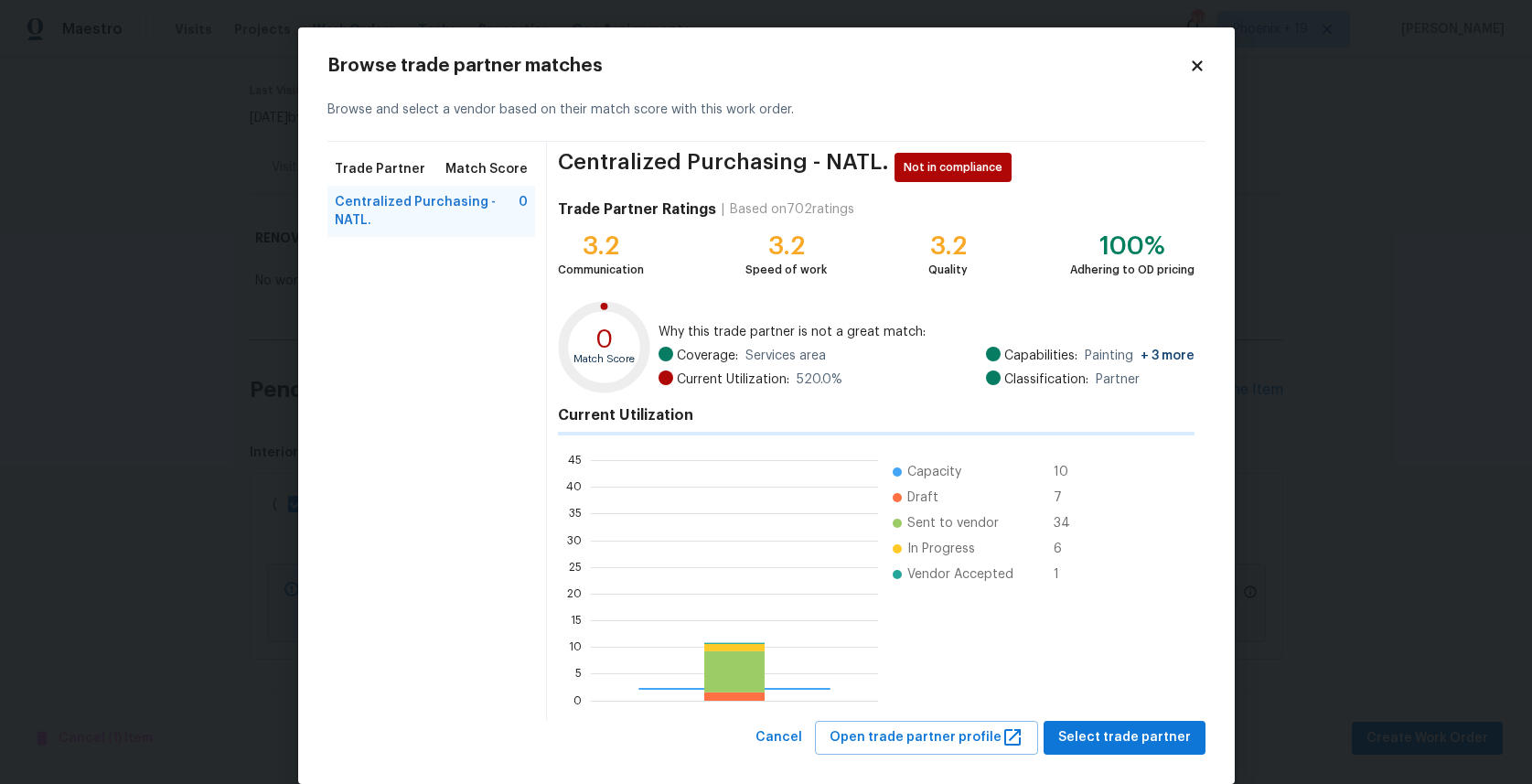
scroll to position [256, 287]
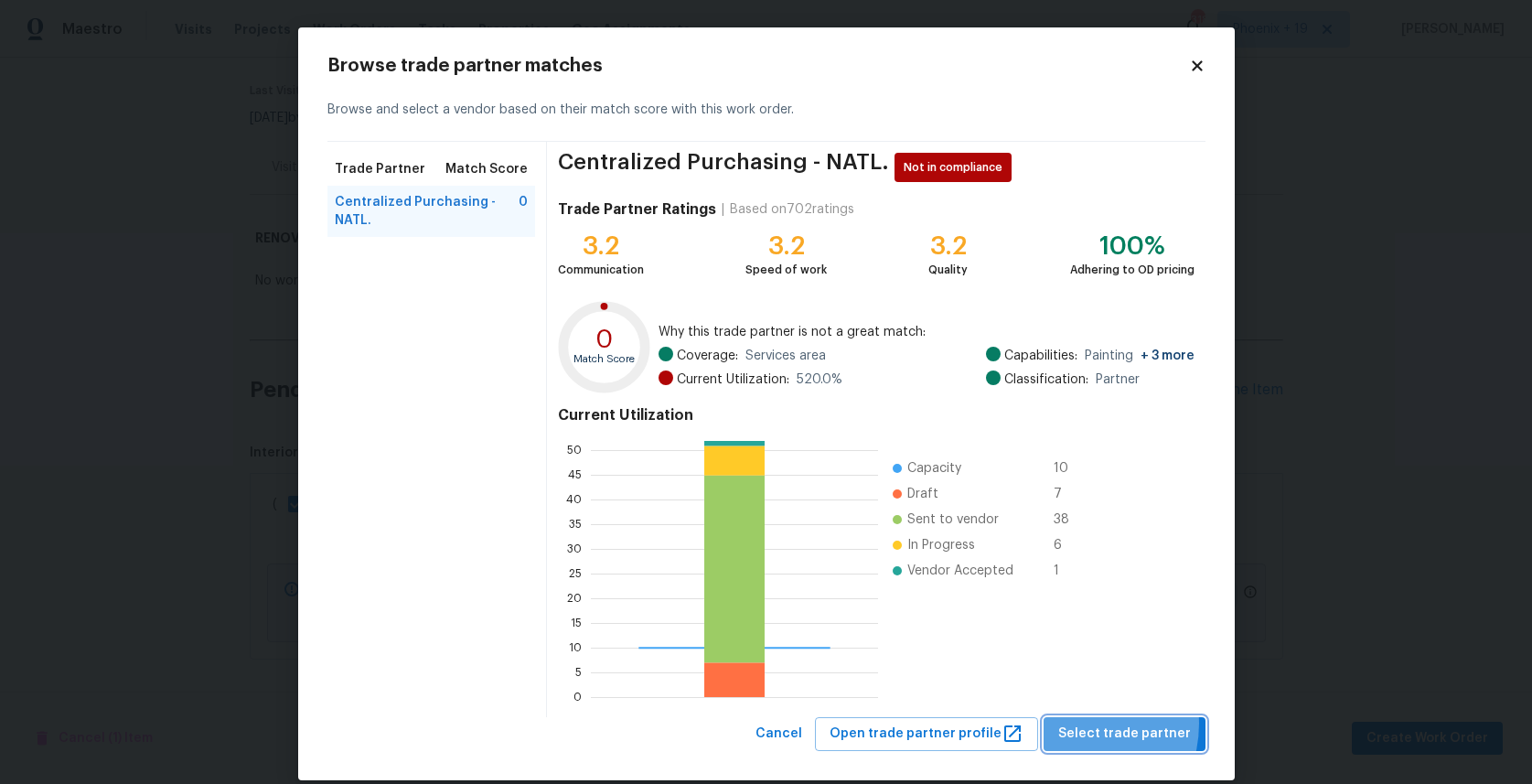
click at [1076, 724] on span "Select trade partner" at bounding box center [1124, 734] width 132 height 23
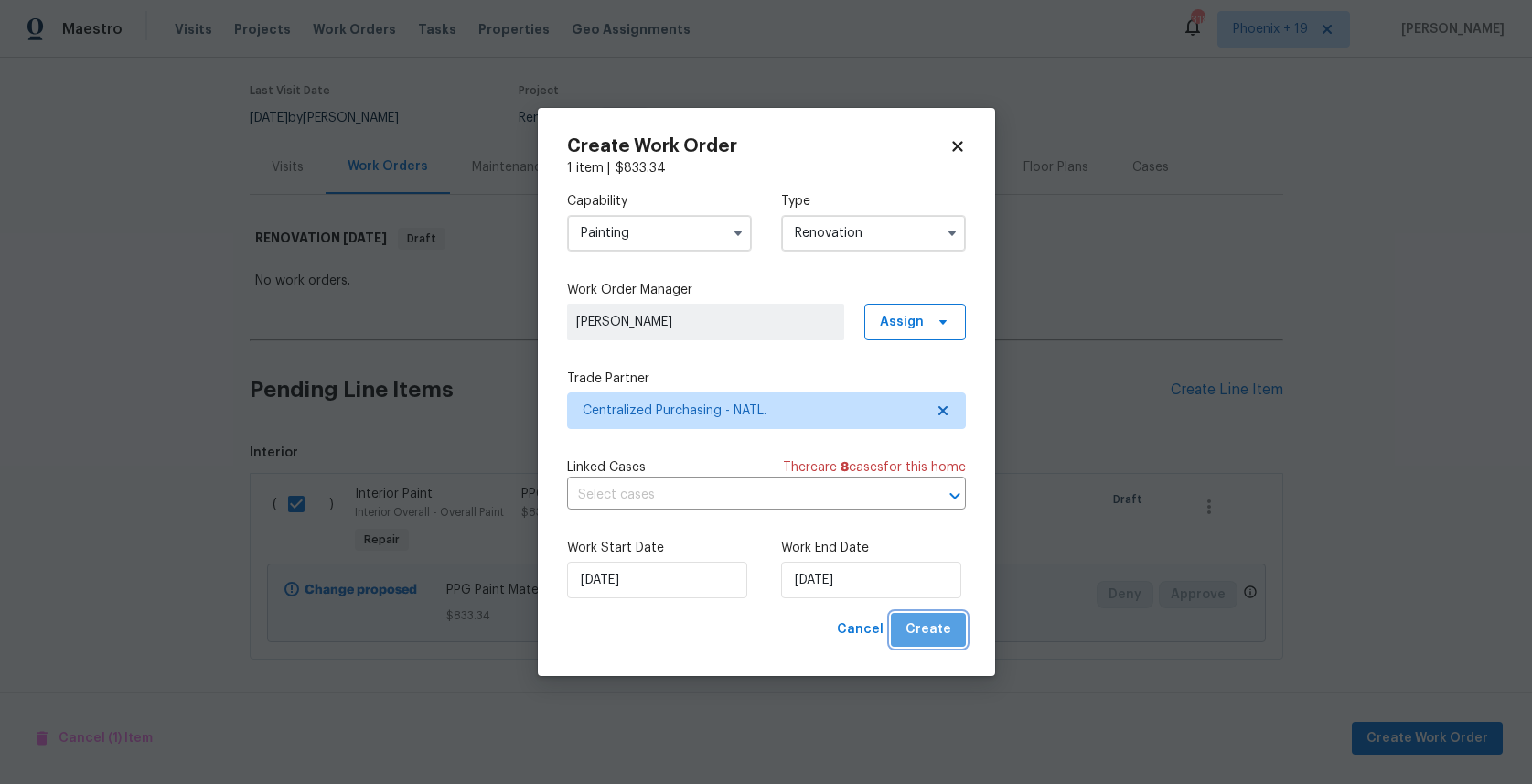
click at [933, 625] on span "Create" at bounding box center [928, 629] width 45 height 23
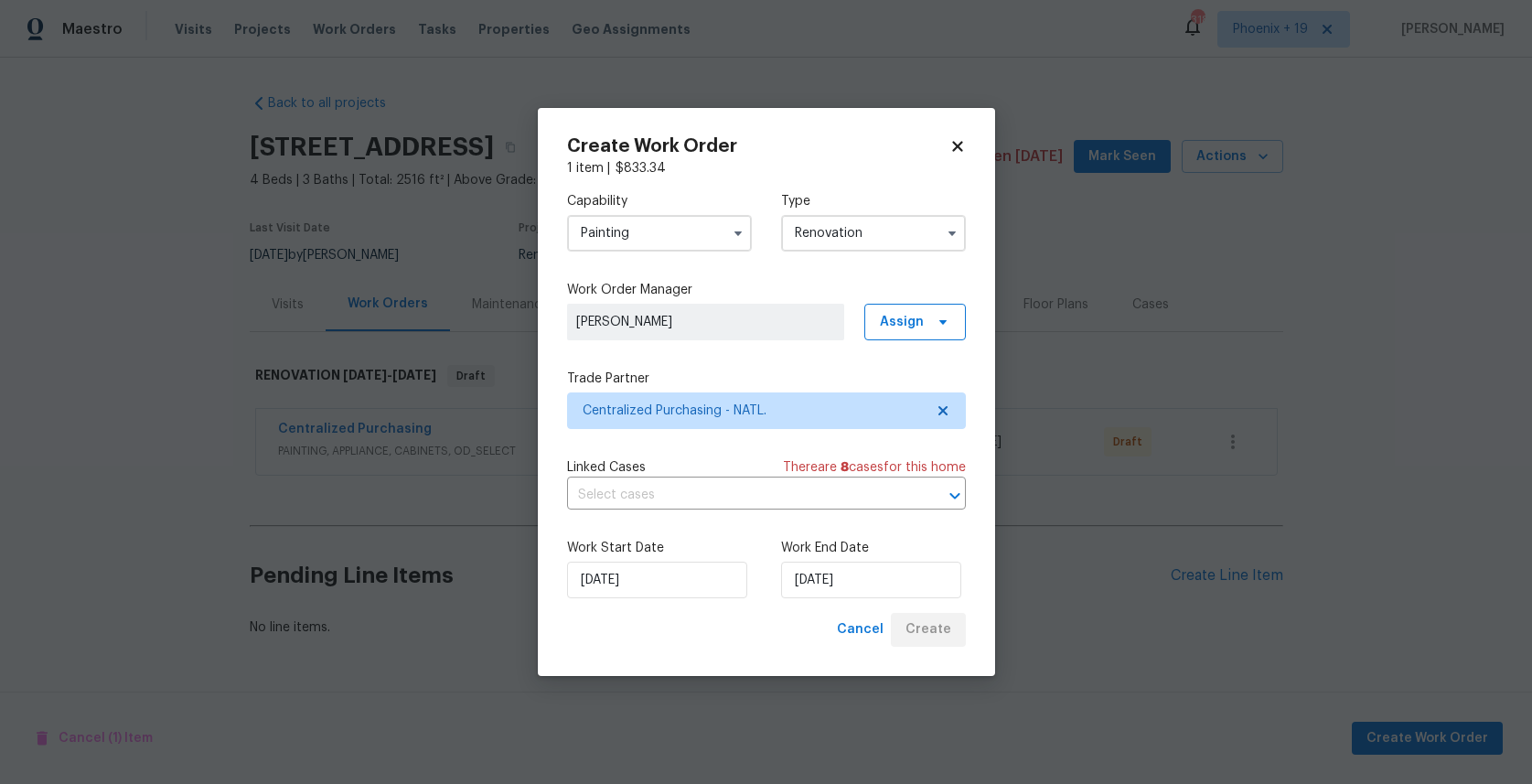
scroll to position [0, 0]
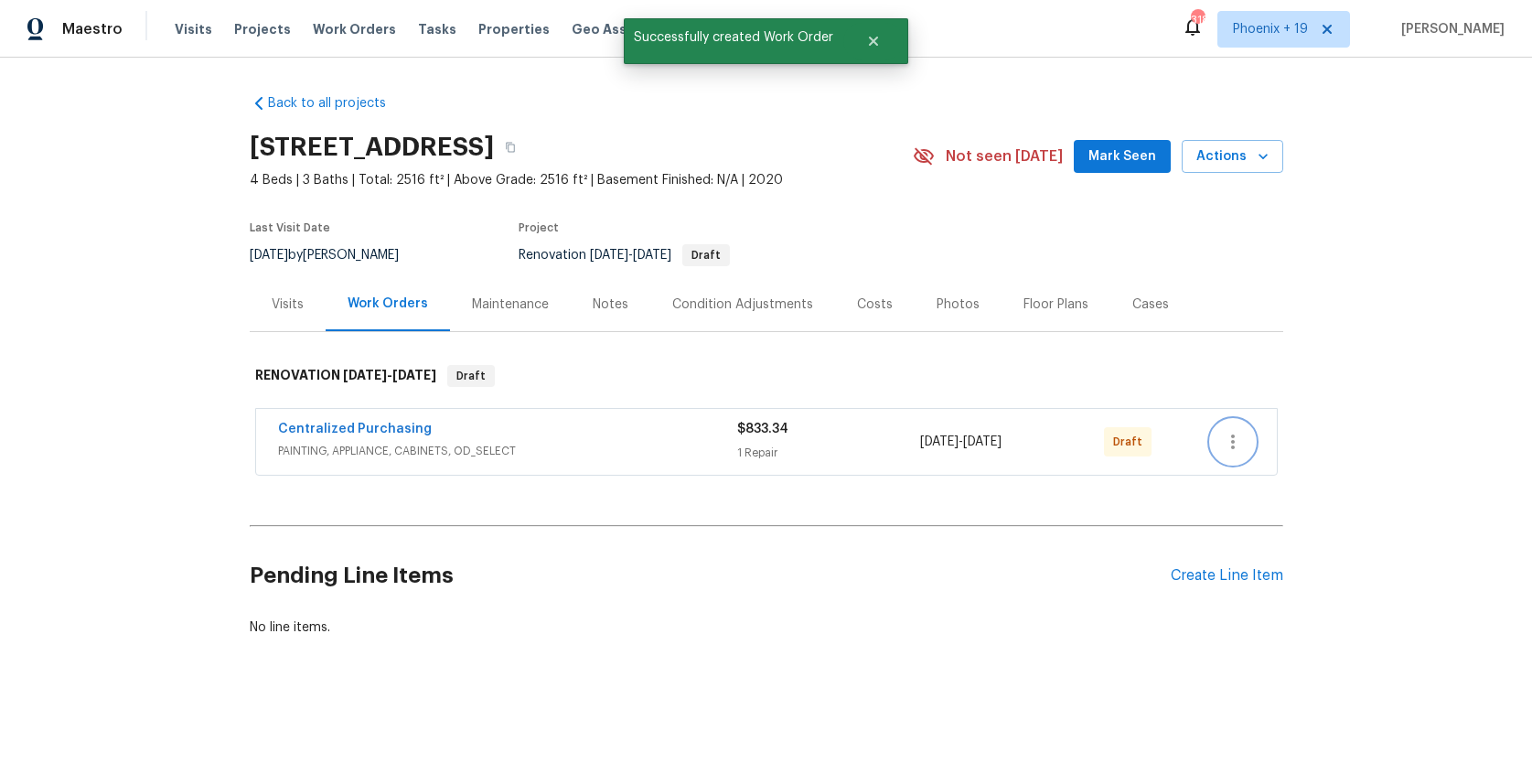
click at [1215, 442] on button "button" at bounding box center [1232, 442] width 44 height 44
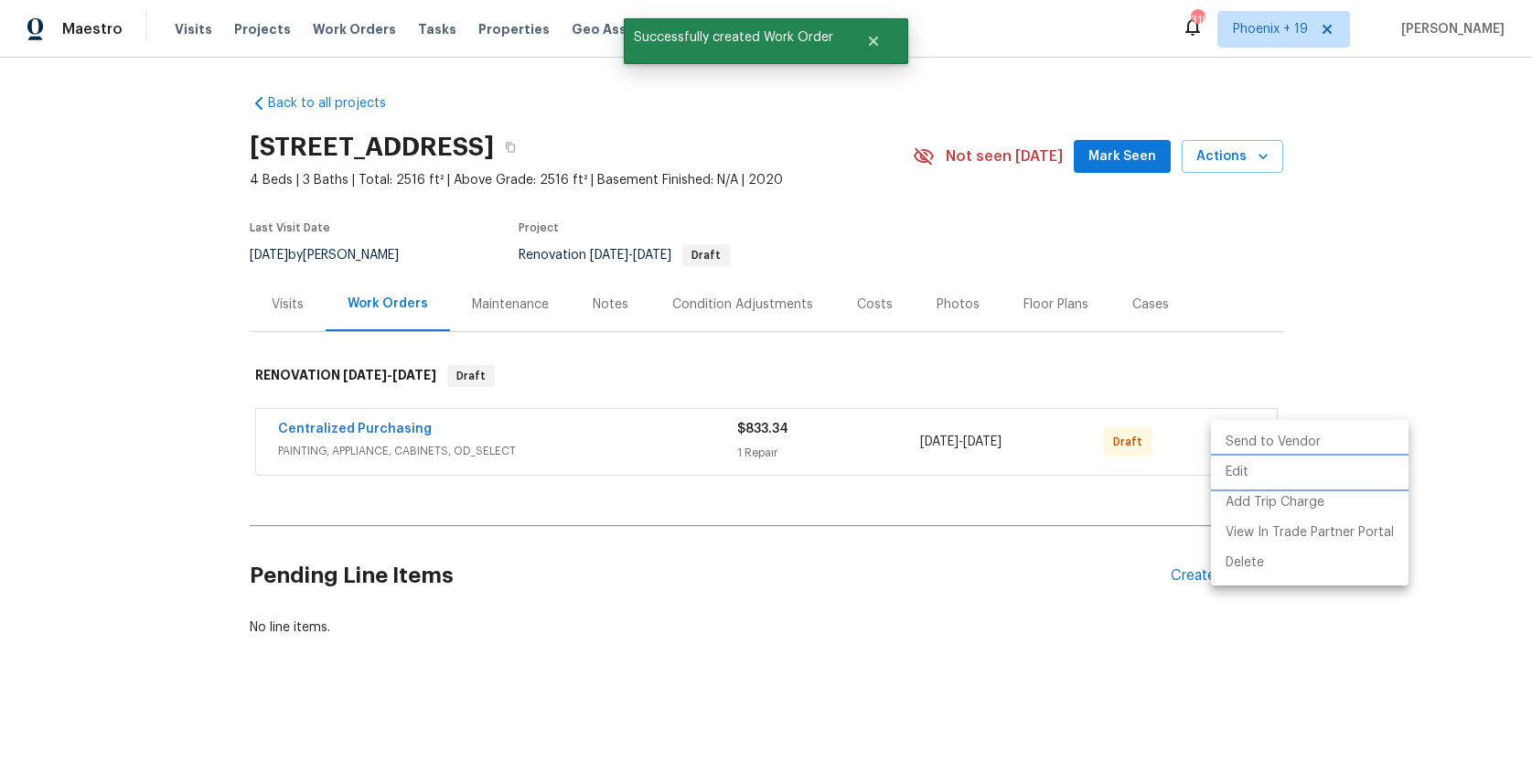
click at [1241, 461] on li "Edit" at bounding box center [1309, 472] width 197 height 31
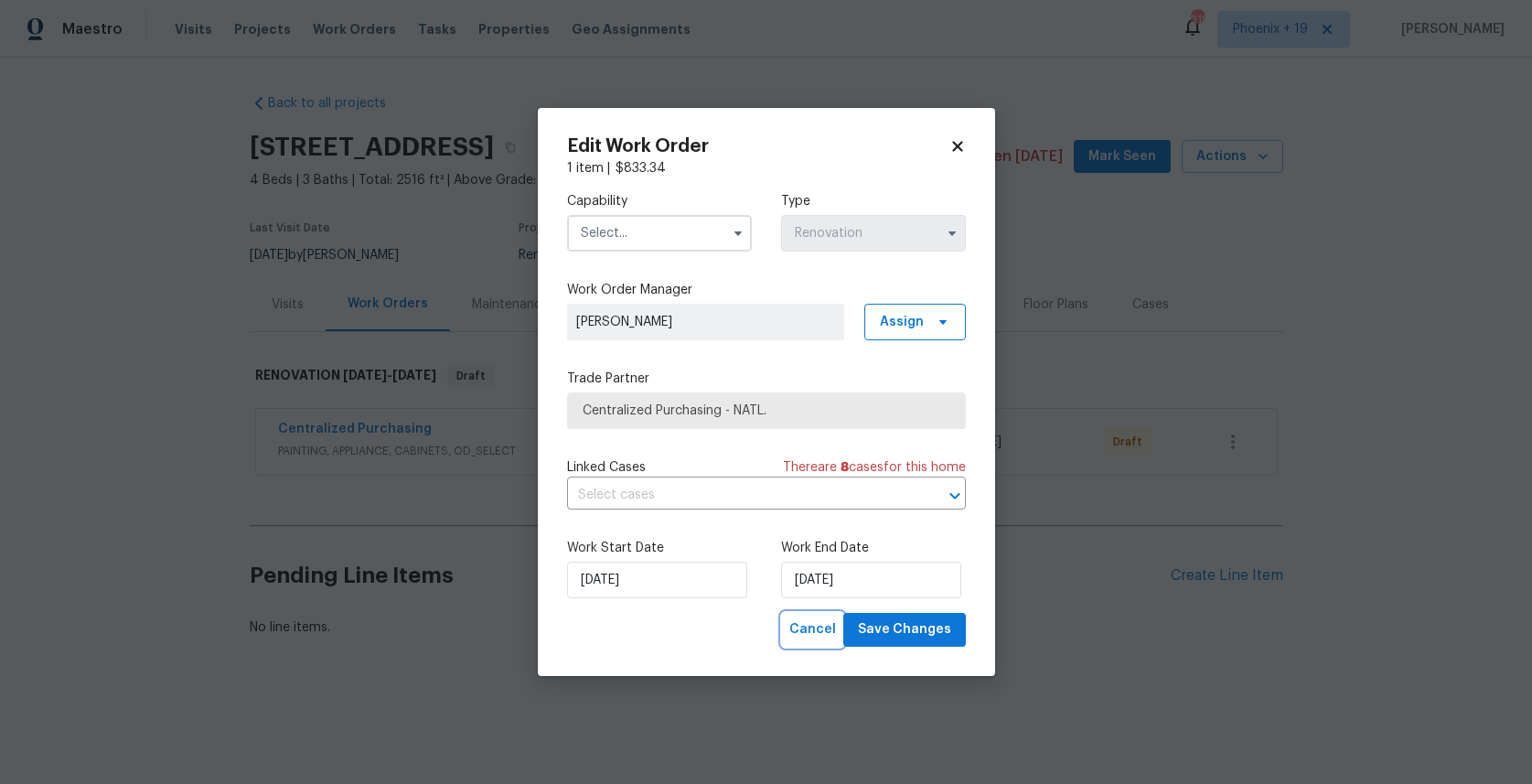
click at [842, 631] on button "Cancel" at bounding box center [813, 629] width 61 height 34
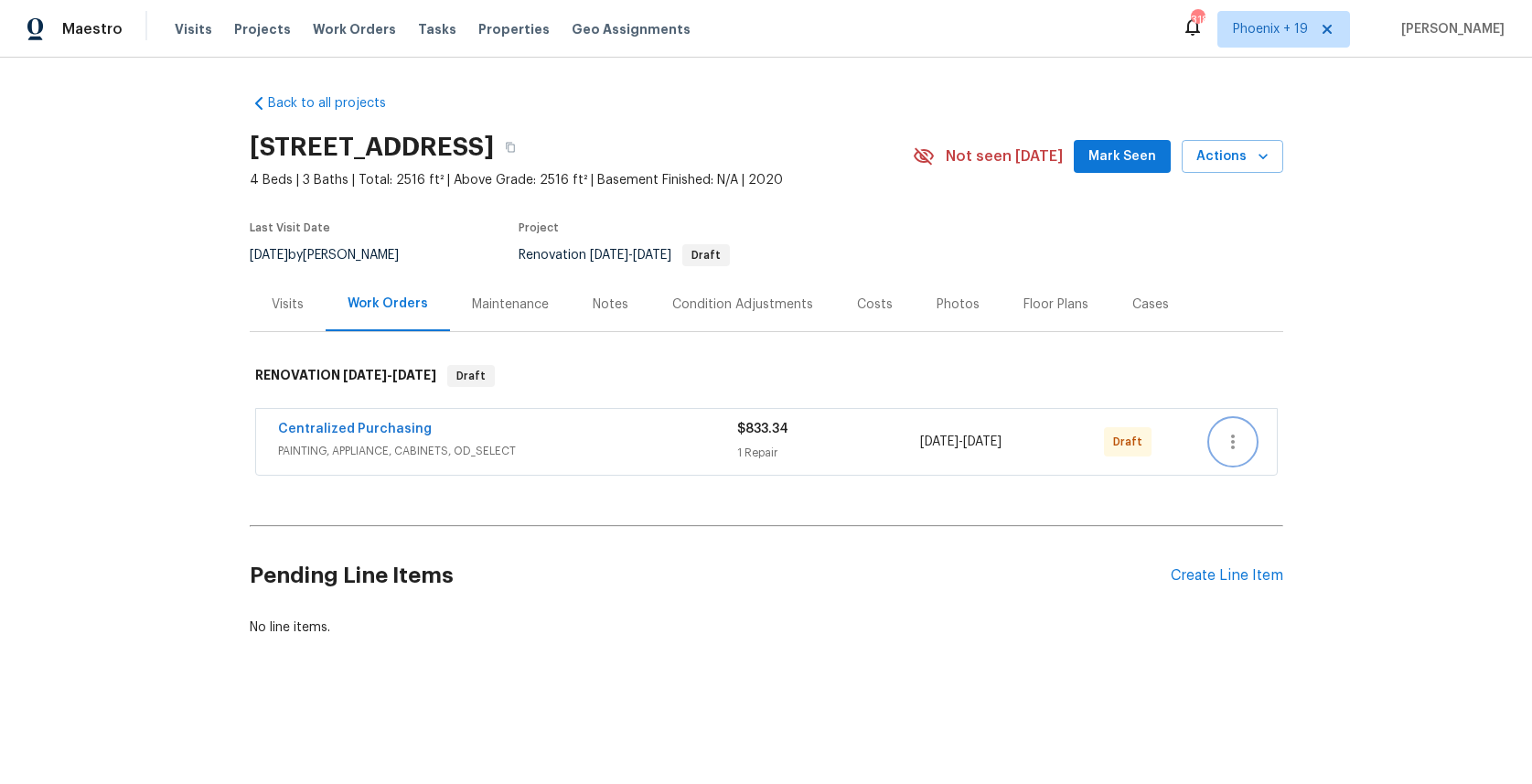
click at [1239, 437] on icon "button" at bounding box center [1233, 442] width 22 height 22
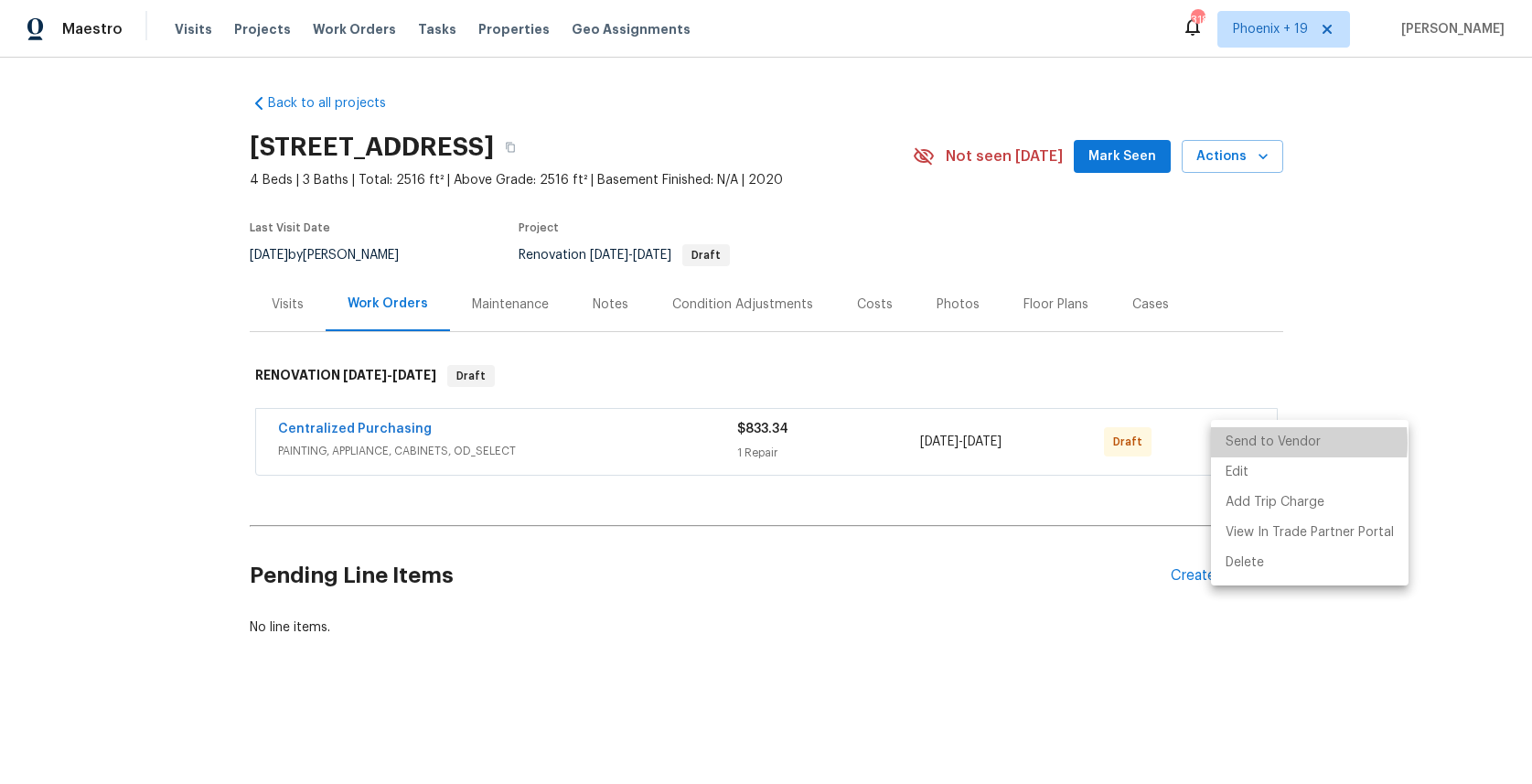
click at [1259, 442] on li "Send to Vendor" at bounding box center [1309, 442] width 197 height 31
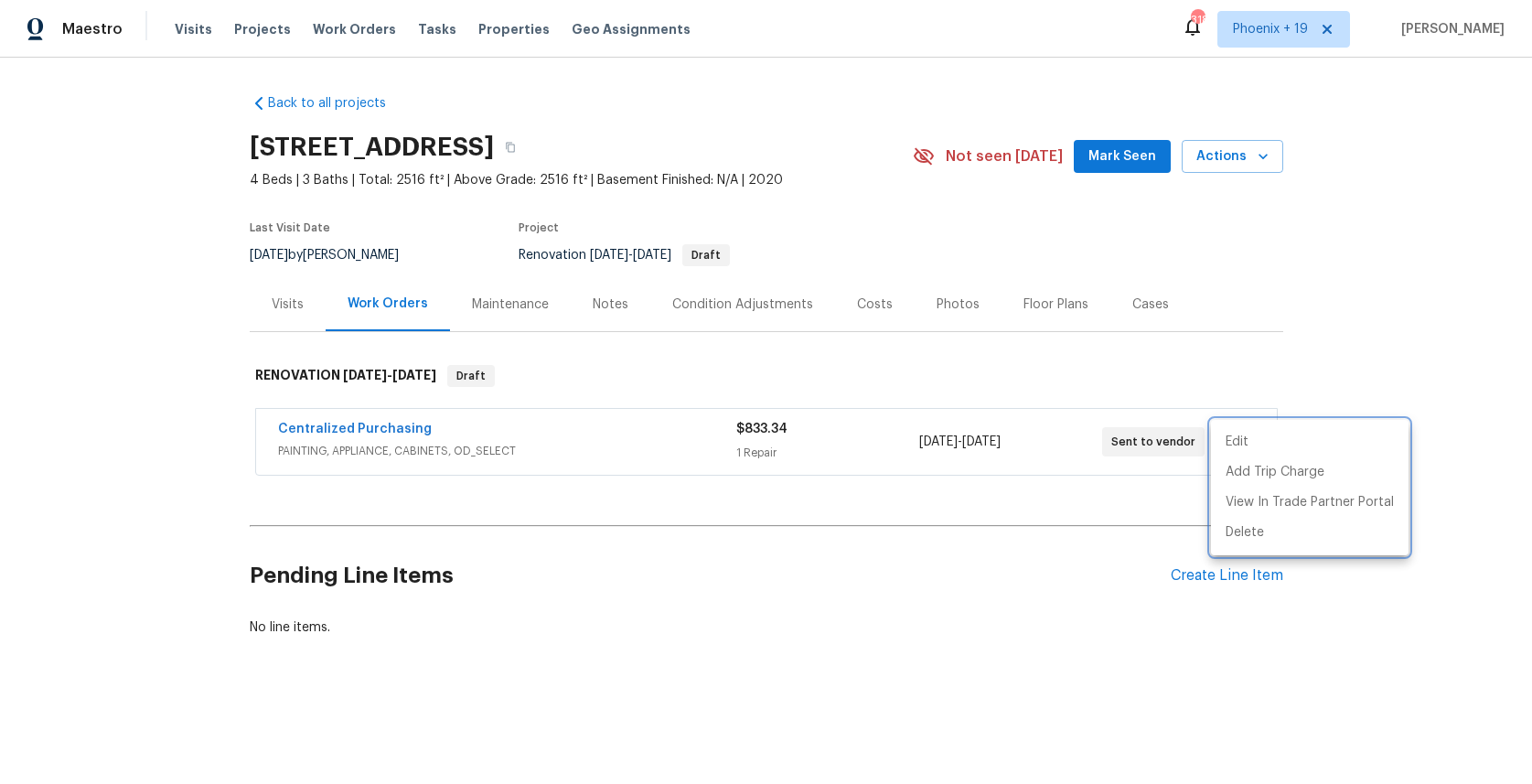
drag, startPoint x: 358, startPoint y: 450, endPoint x: 337, endPoint y: 441, distance: 22.8
click at [356, 450] on div at bounding box center [766, 392] width 1532 height 784
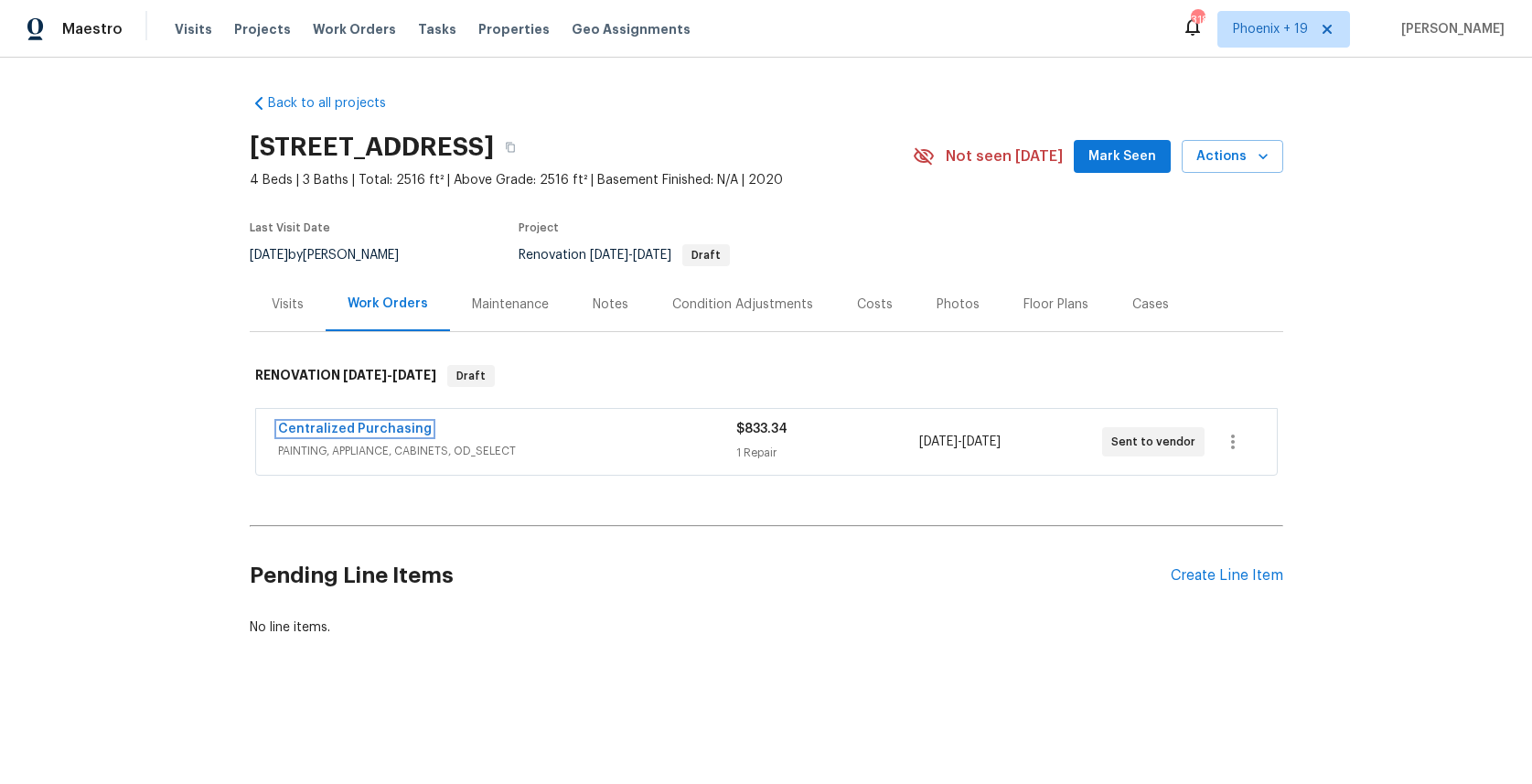
click at [337, 427] on link "Centralized Purchasing" at bounding box center [355, 429] width 154 height 13
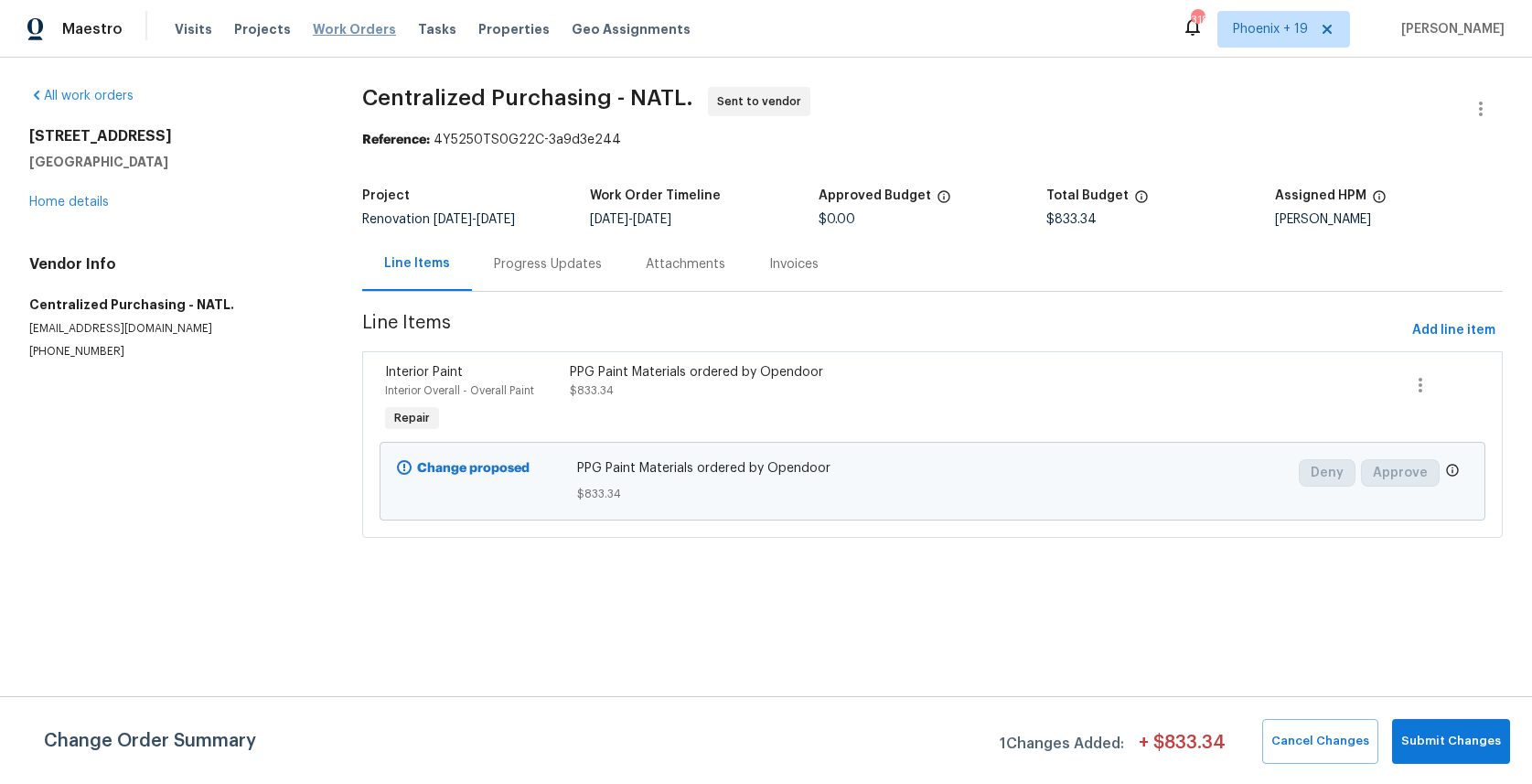
click at [356, 19] on div "Visits Projects Work Orders Tasks Properties Geo Assignments" at bounding box center [443, 30] width 538 height 37
drag, startPoint x: 355, startPoint y: 24, endPoint x: 528, endPoint y: 50, distance: 174.9
click at [356, 24] on span "Work Orders" at bounding box center [355, 30] width 83 height 19
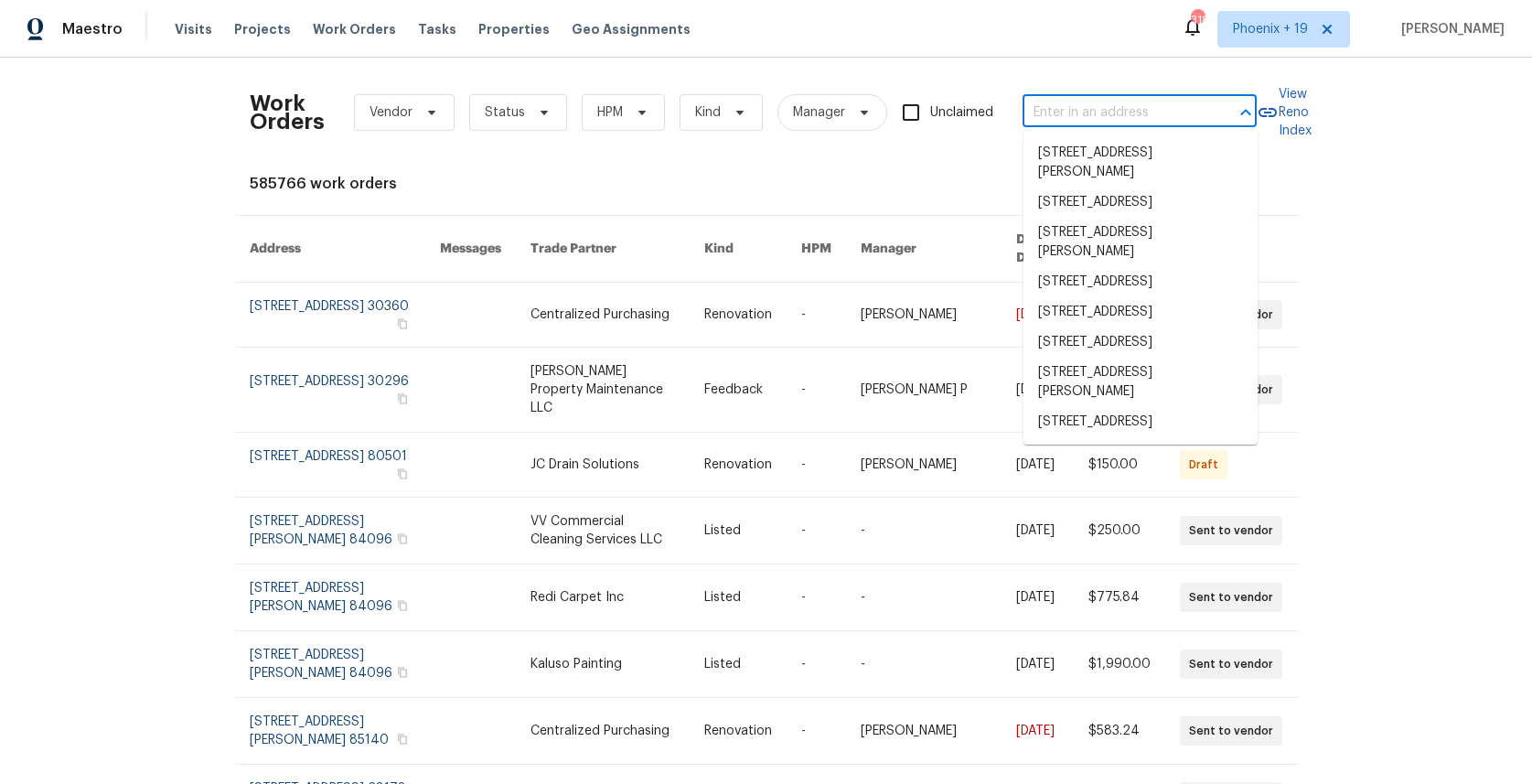
click at [1038, 106] on input "text" at bounding box center [1115, 113] width 183 height 29
paste input "[STREET_ADDRESS]"
type input "[STREET_ADDRESS]"
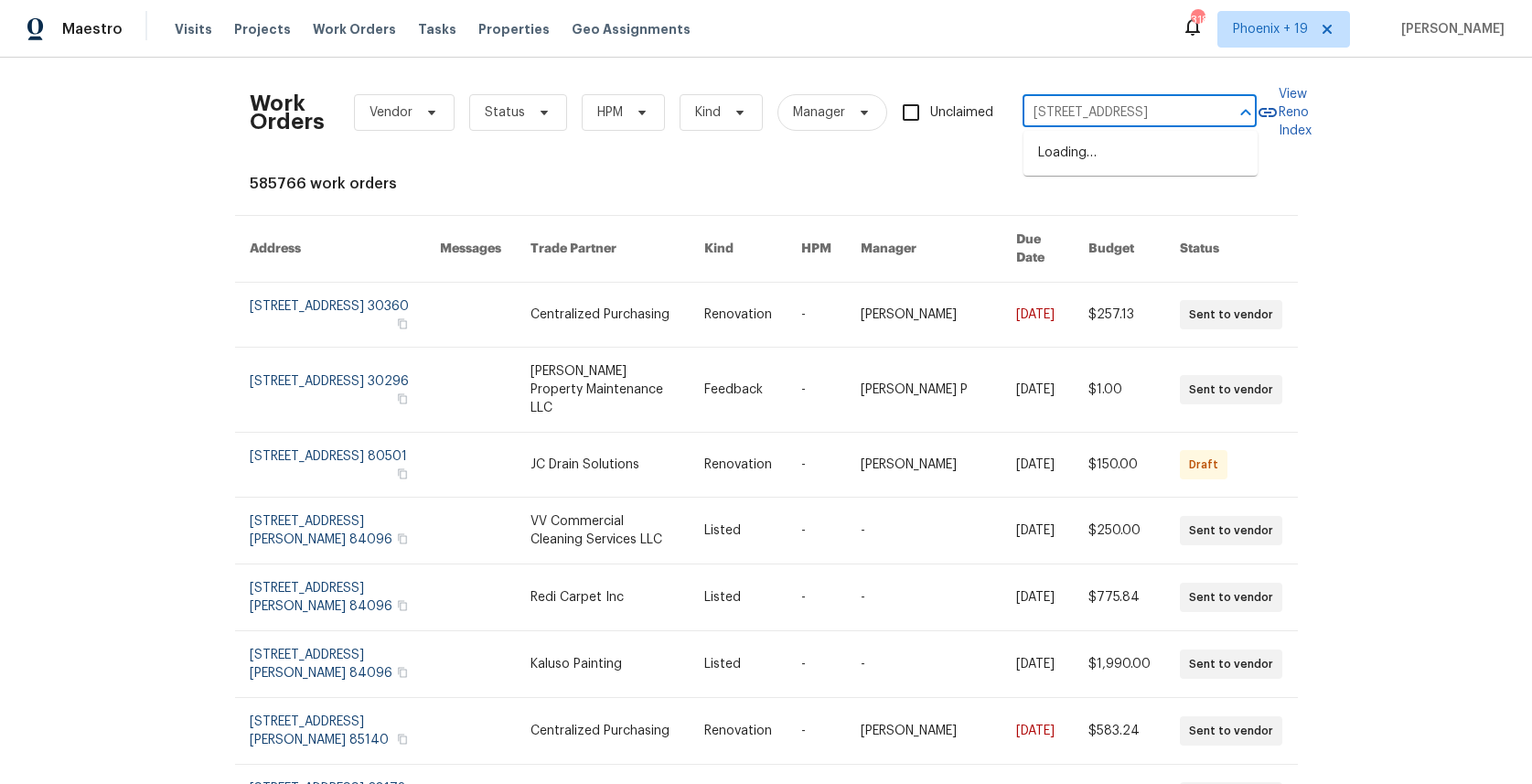
scroll to position [0, 62]
click at [1089, 148] on li "[STREET_ADDRESS]" at bounding box center [1140, 153] width 234 height 31
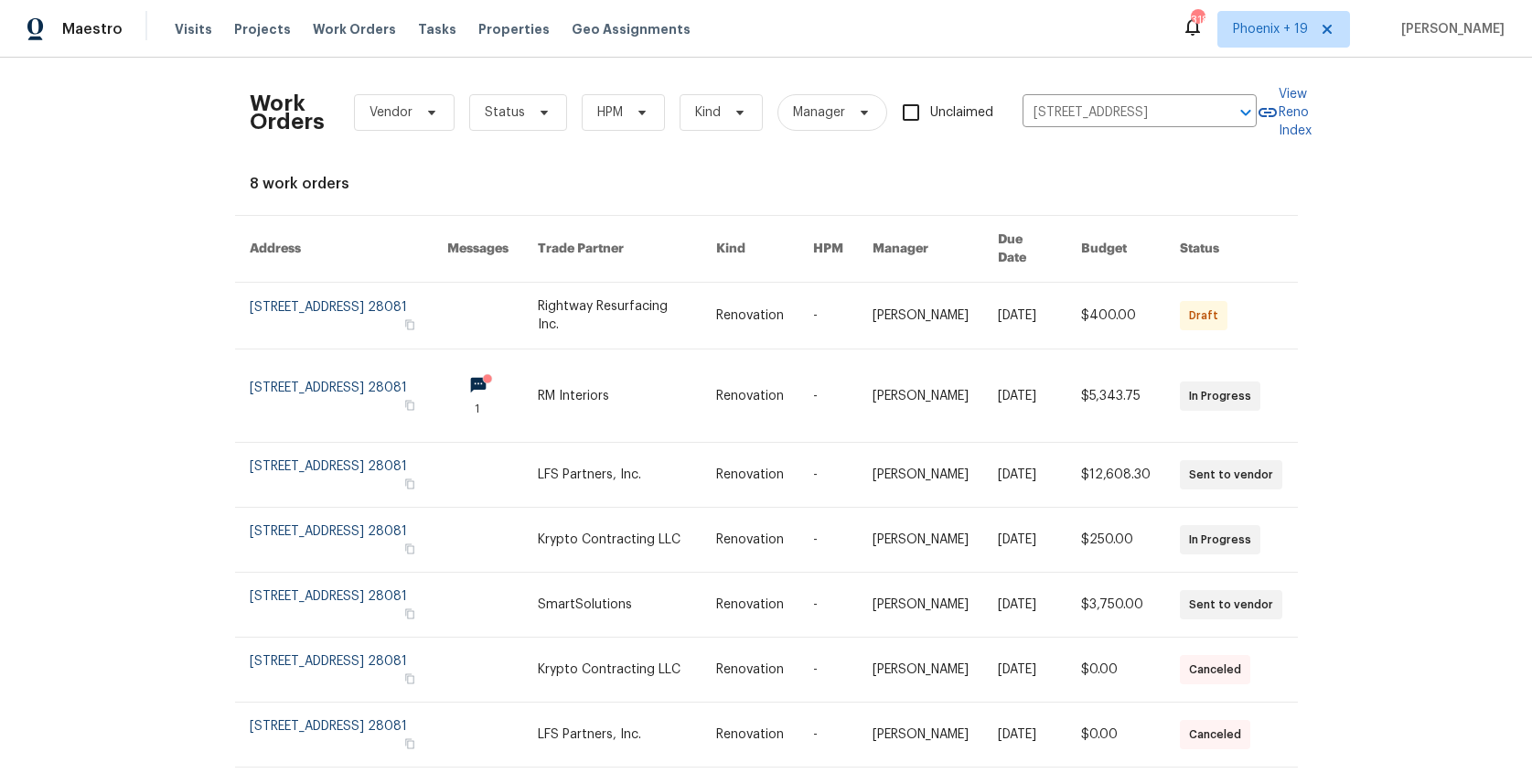
click at [535, 299] on link at bounding box center [492, 315] width 91 height 66
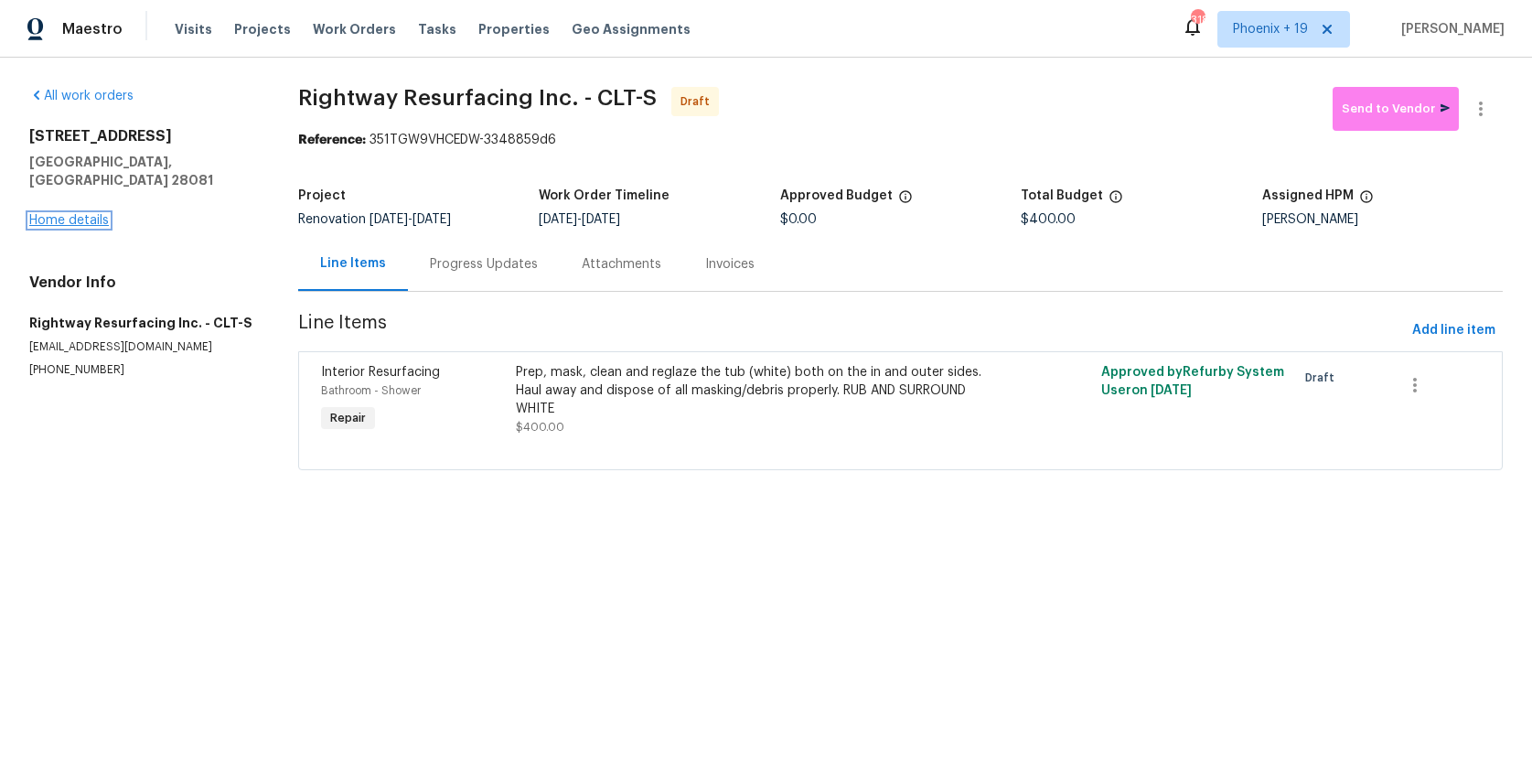
click at [93, 214] on link "Home details" at bounding box center [69, 220] width 80 height 13
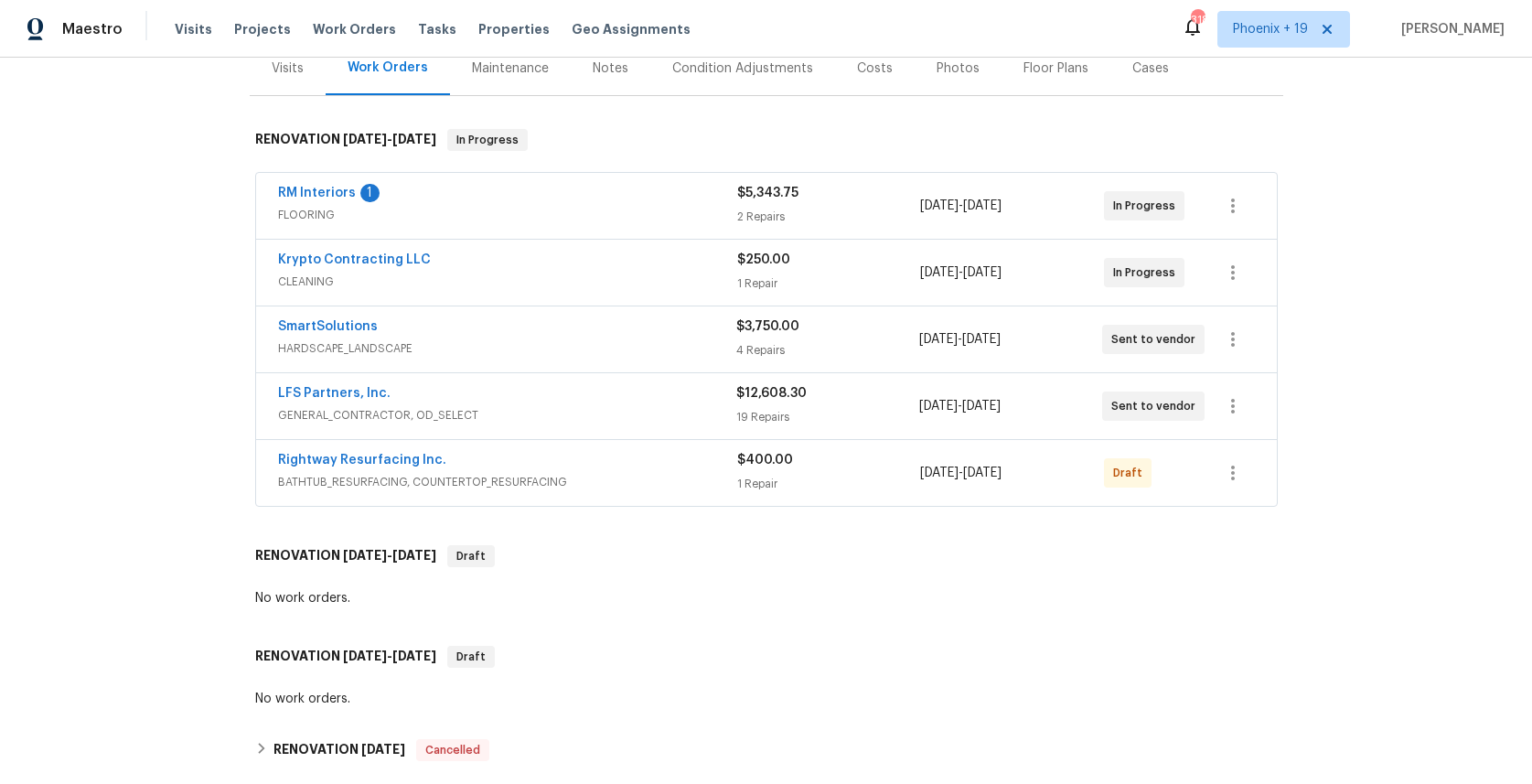
scroll to position [504, 0]
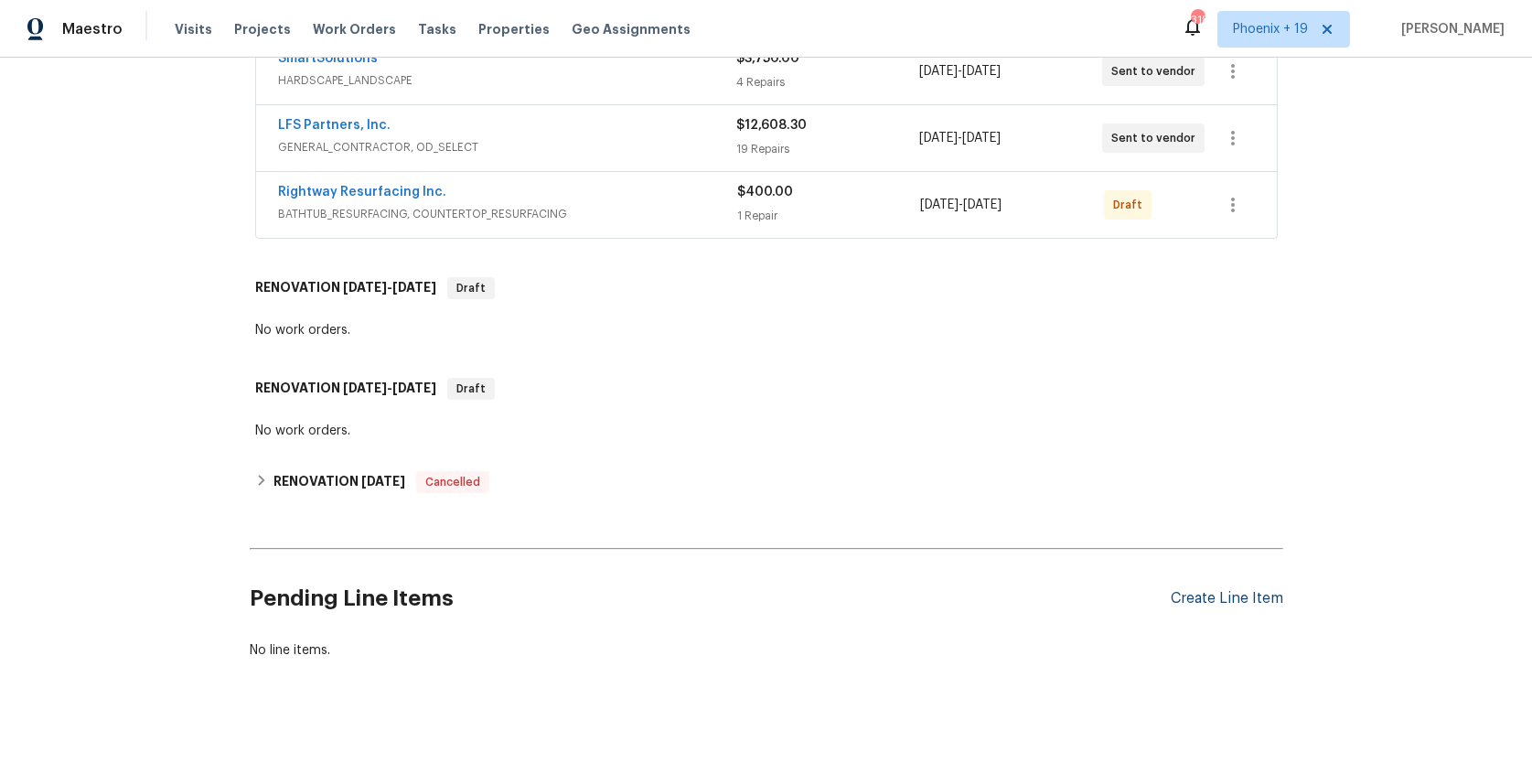
click at [1173, 591] on div "Create Line Item" at bounding box center [1227, 598] width 113 height 18
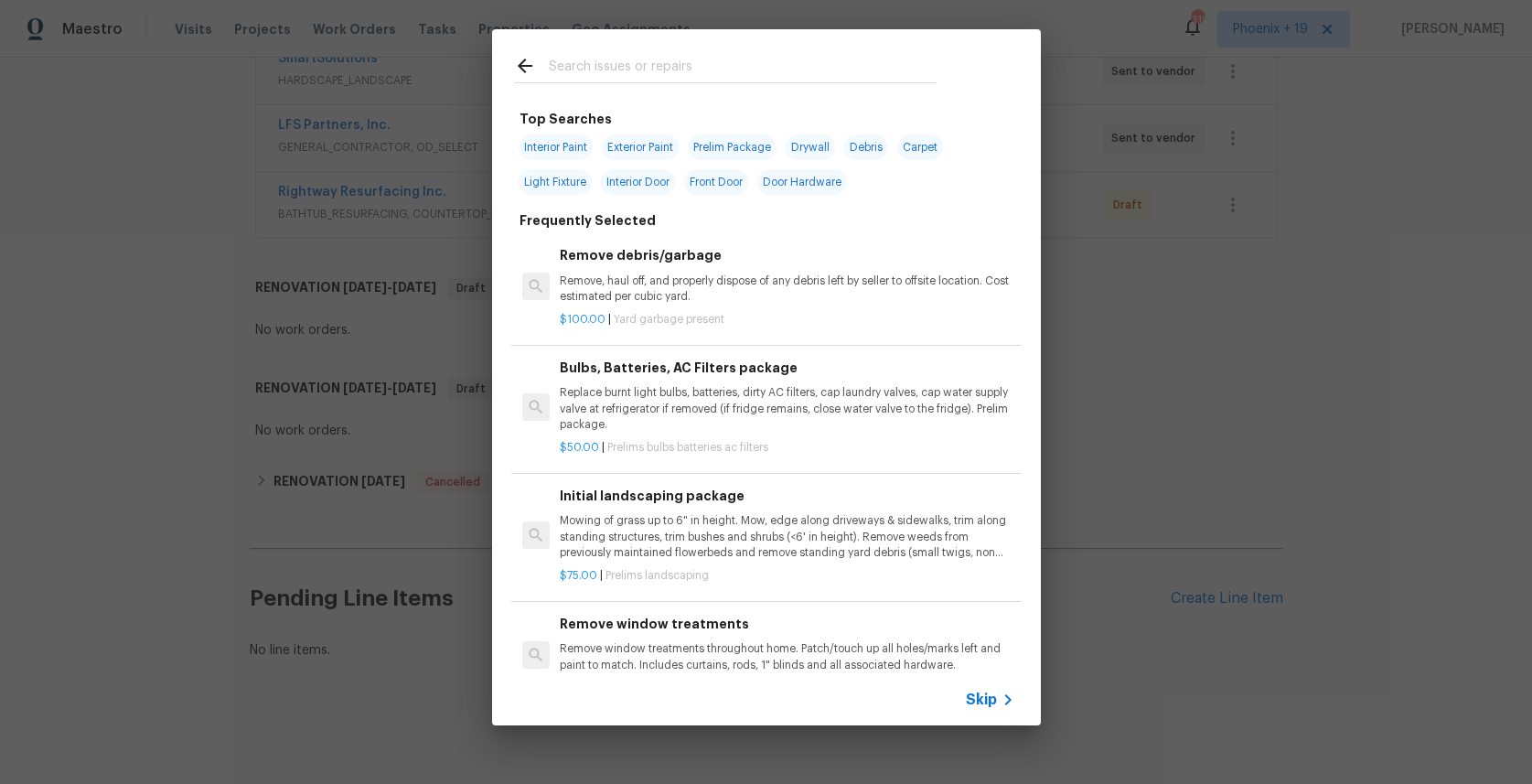
click at [618, 77] on input "text" at bounding box center [742, 68] width 388 height 28
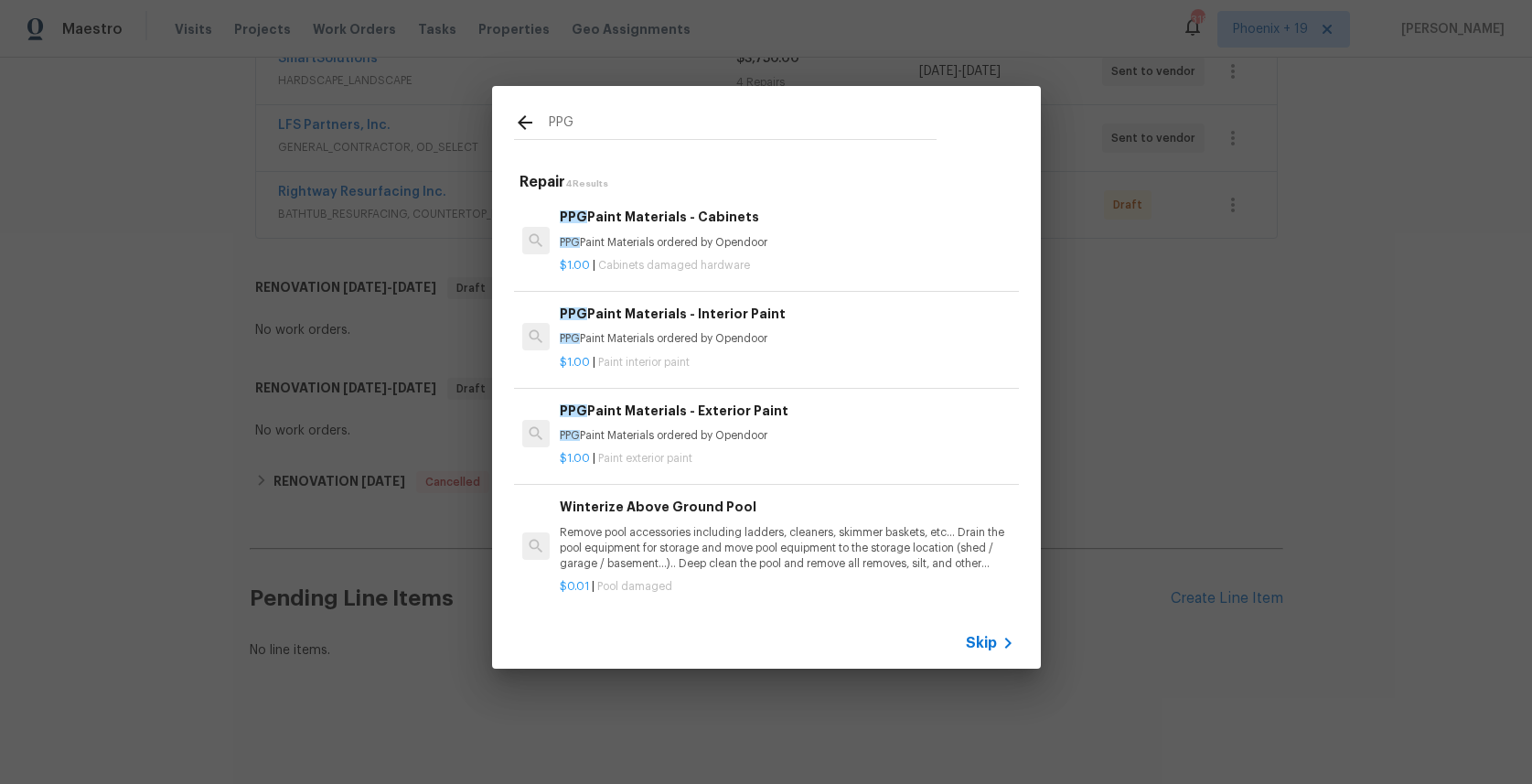
type input "PPG"
click at [771, 248] on p "PPG Paint Materials ordered by Opendoor" at bounding box center [787, 243] width 454 height 16
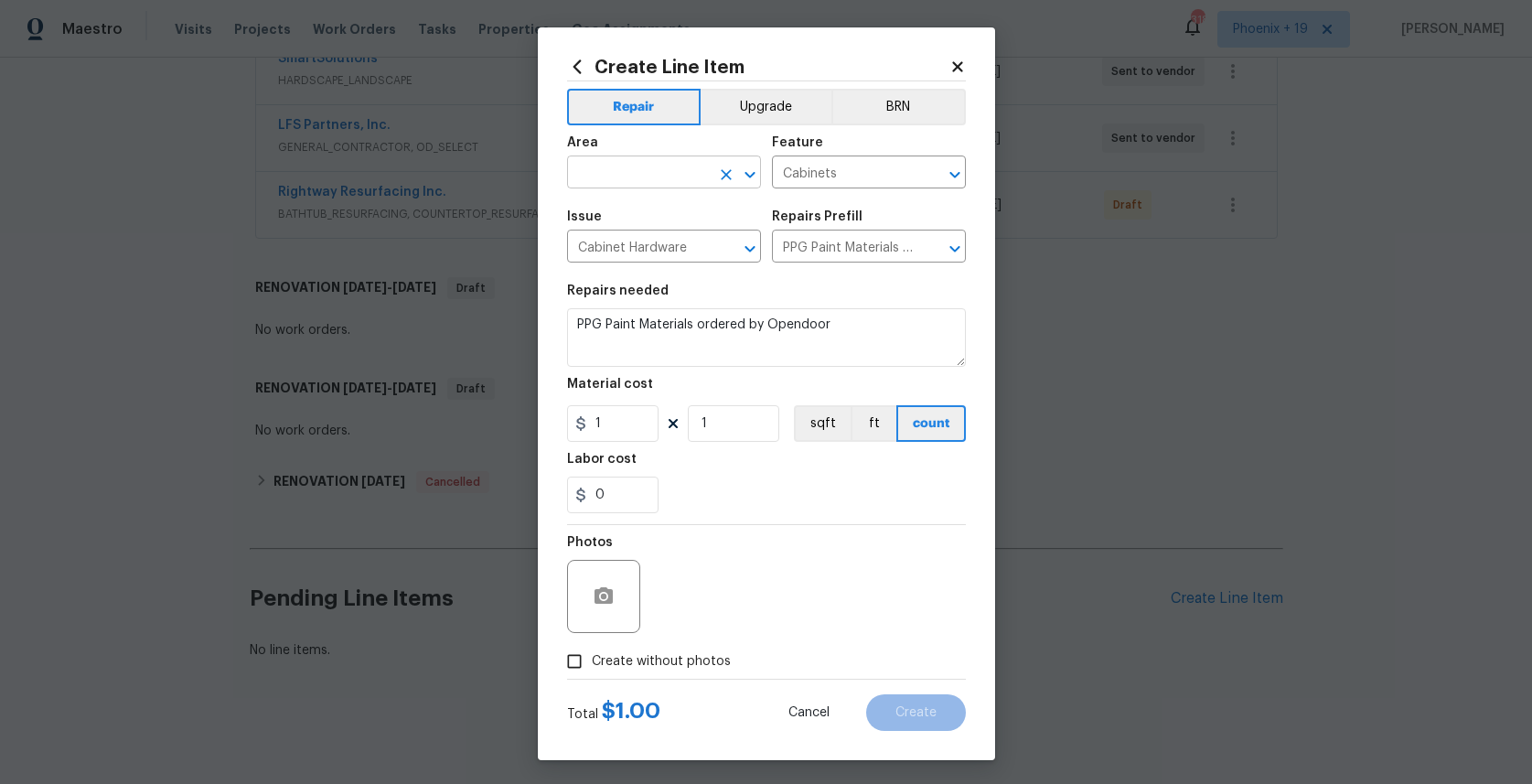
click at [636, 171] on input "text" at bounding box center [639, 174] width 143 height 29
click at [666, 249] on li "Interior Overall" at bounding box center [664, 244] width 193 height 31
type input "Interior Overall"
drag, startPoint x: 622, startPoint y: 427, endPoint x: 577, endPoint y: 421, distance: 45.4
click at [577, 421] on div "1" at bounding box center [613, 424] width 92 height 37
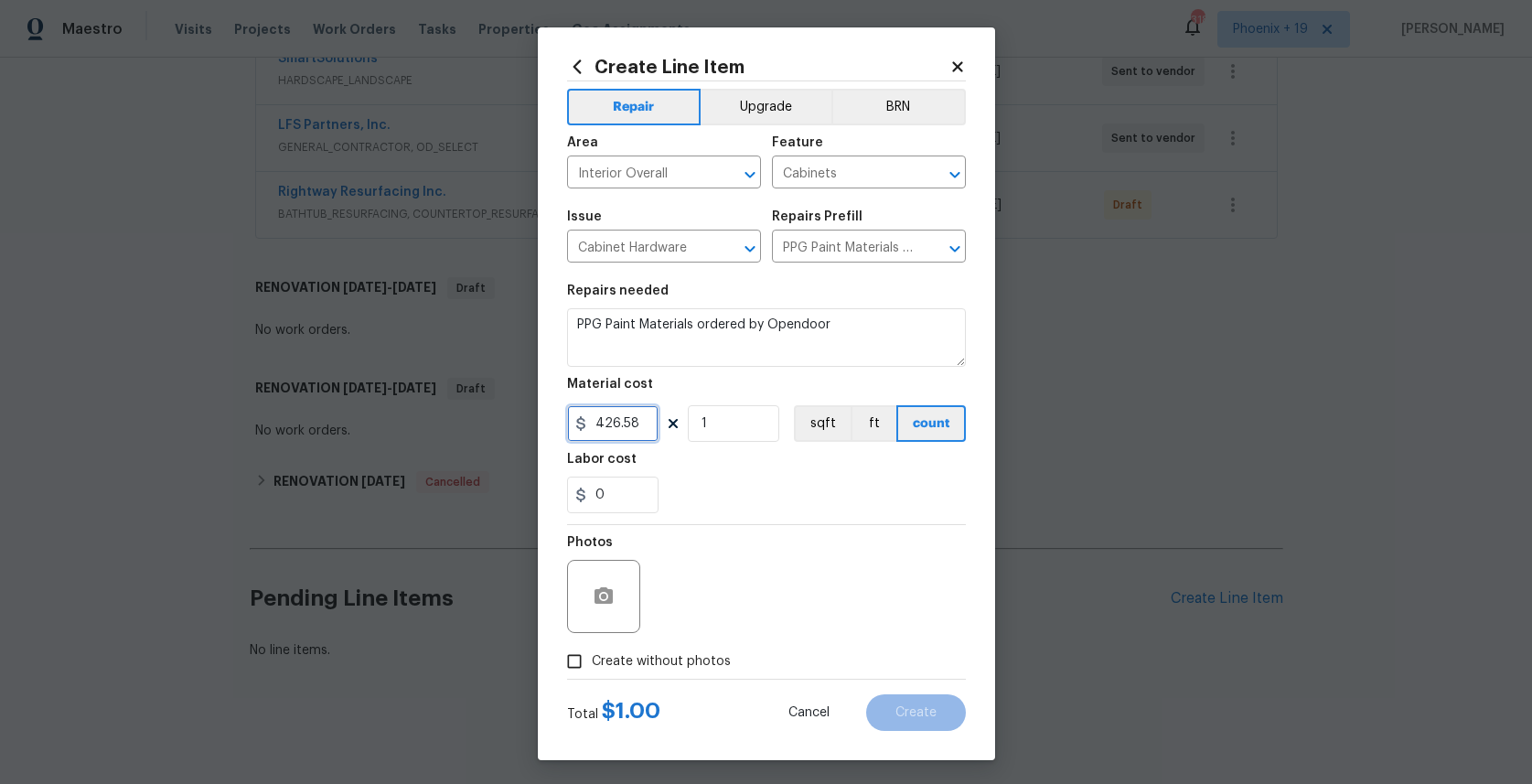
type input "426.58"
click at [691, 652] on span "Create without photos" at bounding box center [661, 661] width 139 height 19
click at [592, 651] on input "Create without photos" at bounding box center [575, 662] width 35 height 35
checkbox input "true"
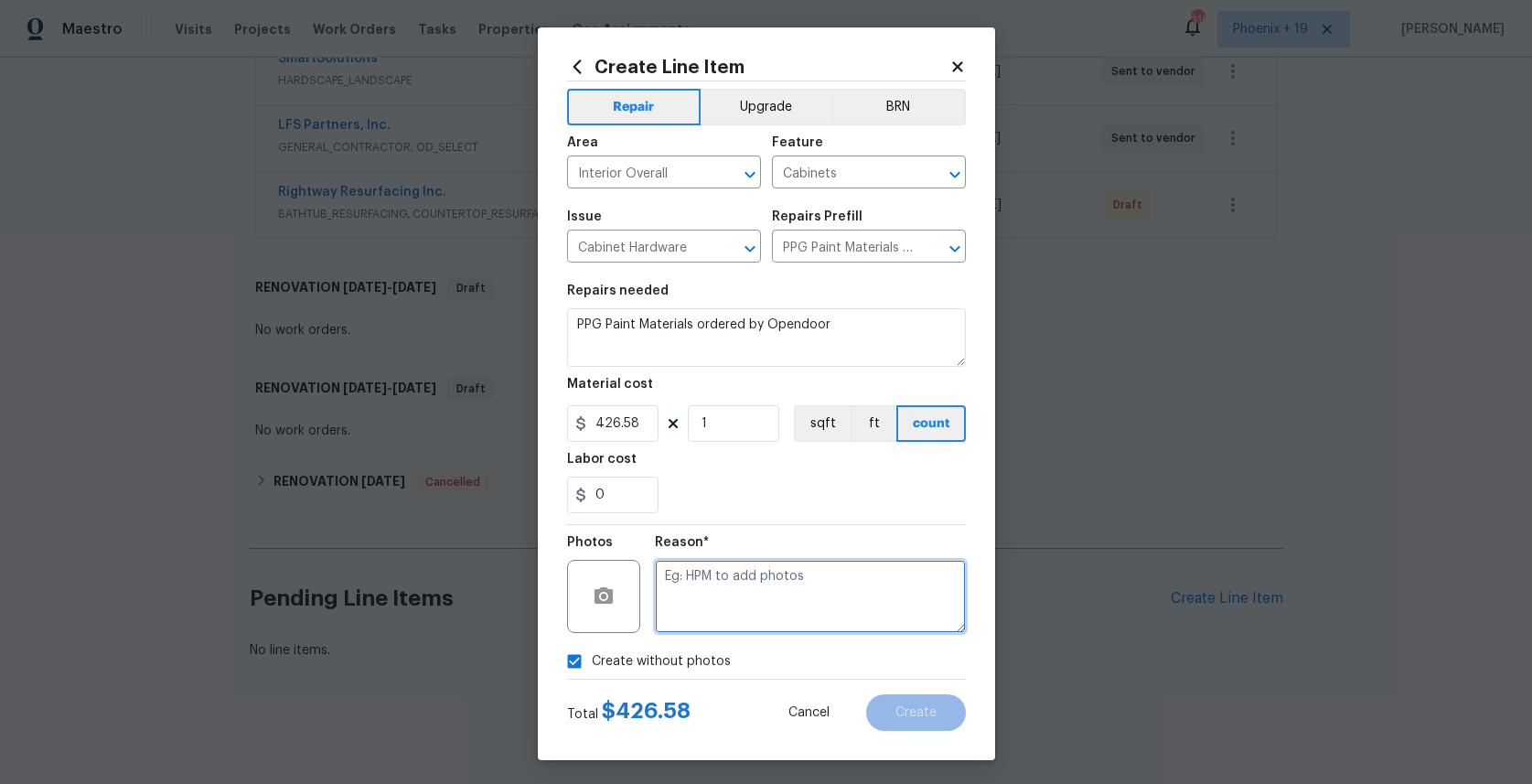
click at [711, 601] on textarea at bounding box center [810, 596] width 311 height 73
type textarea "NA"
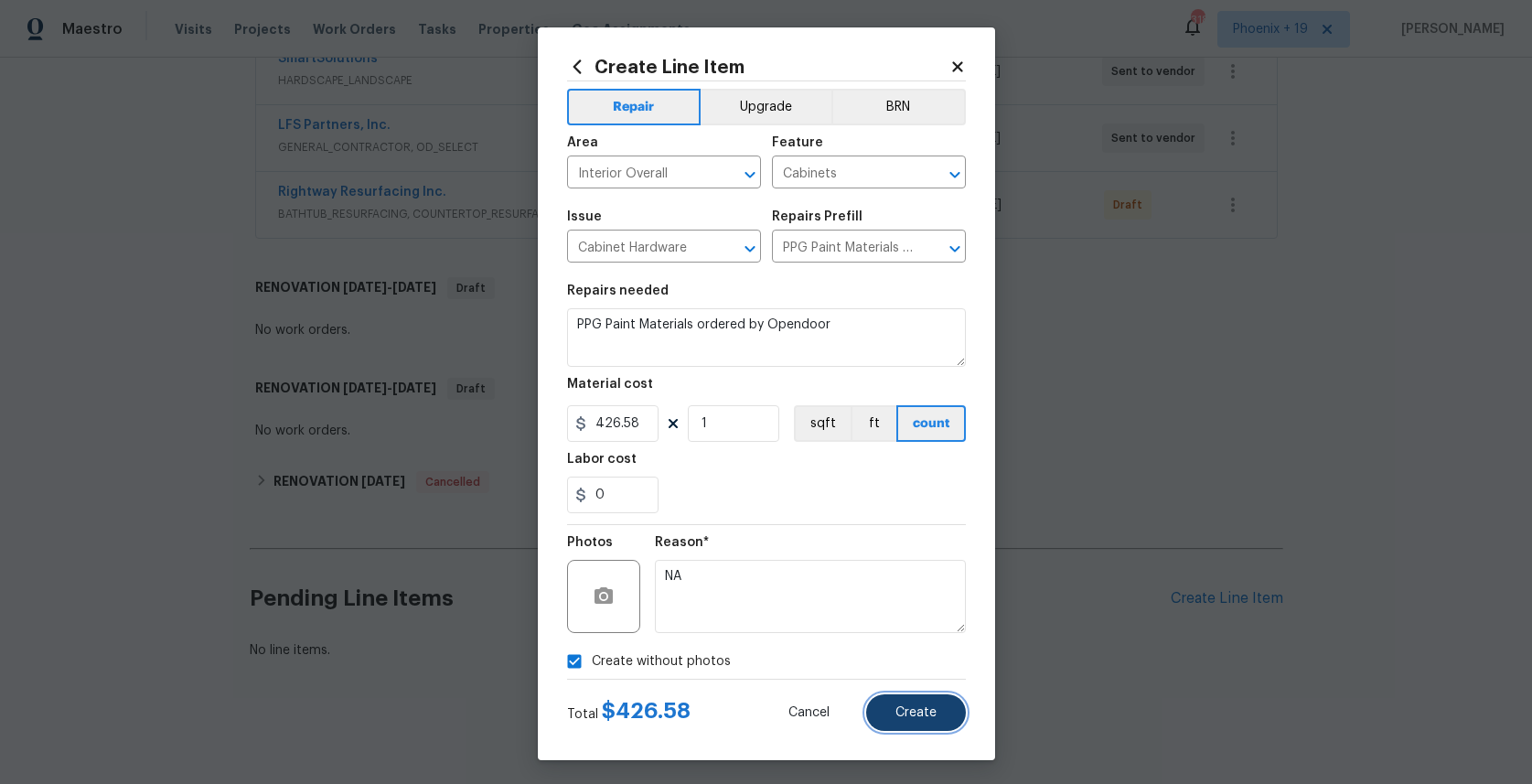
click at [925, 722] on button "Create" at bounding box center [916, 713] width 100 height 37
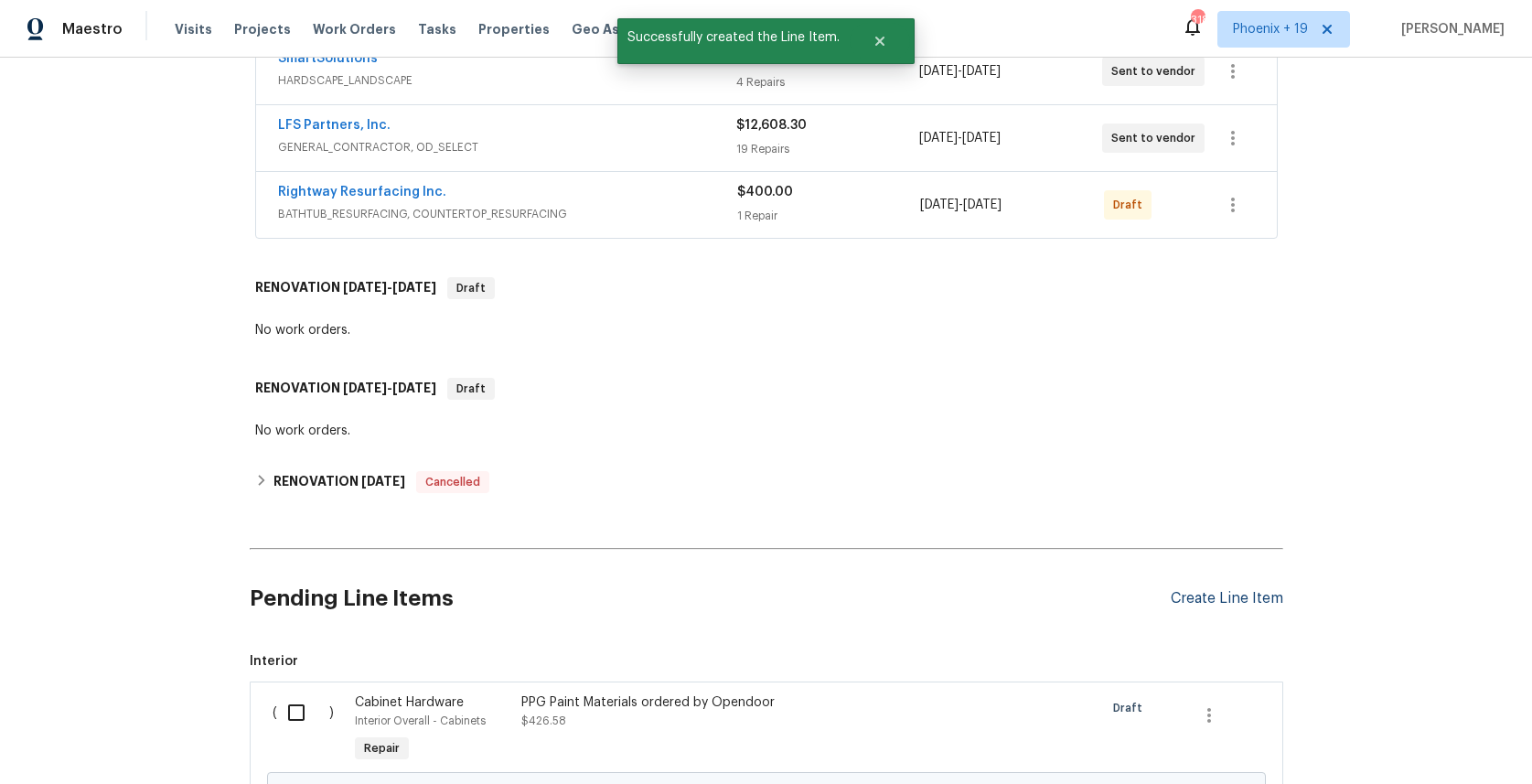
click at [1185, 595] on div "Create Line Item" at bounding box center [1227, 598] width 113 height 18
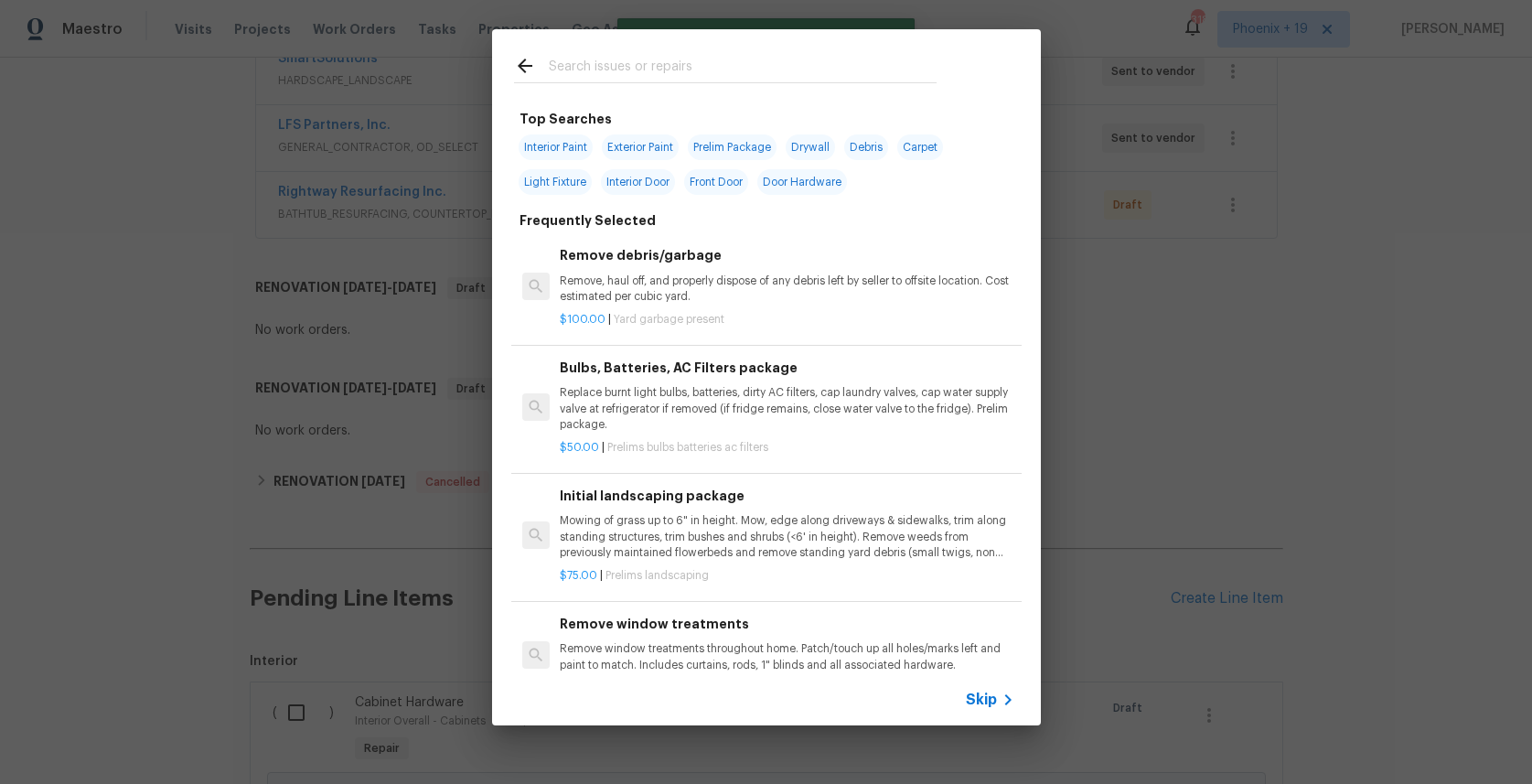
click at [669, 76] on input "text" at bounding box center [742, 68] width 388 height 28
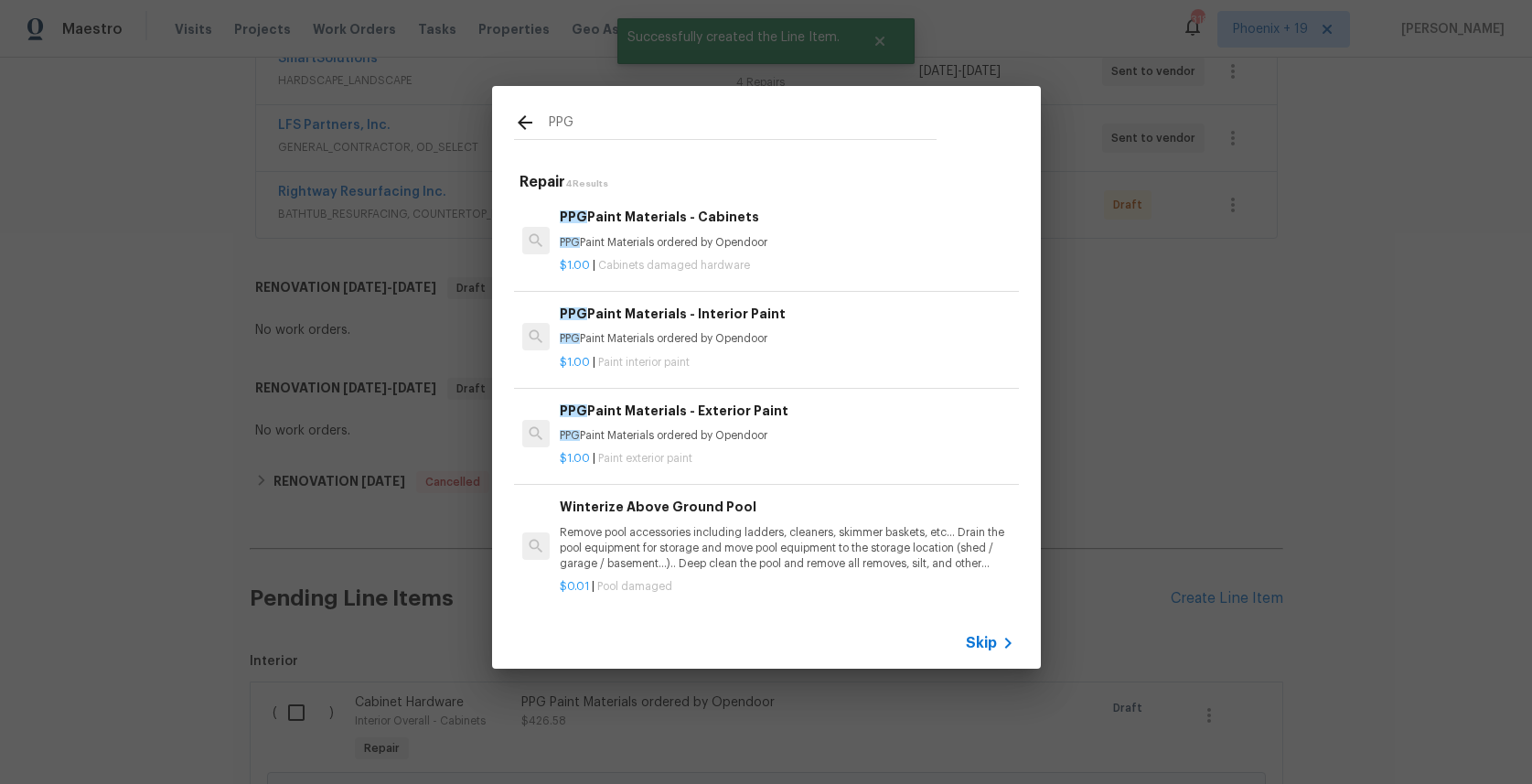
type input "PPG"
click at [815, 350] on div "$1.00 | Paint interior paint" at bounding box center [787, 358] width 454 height 23
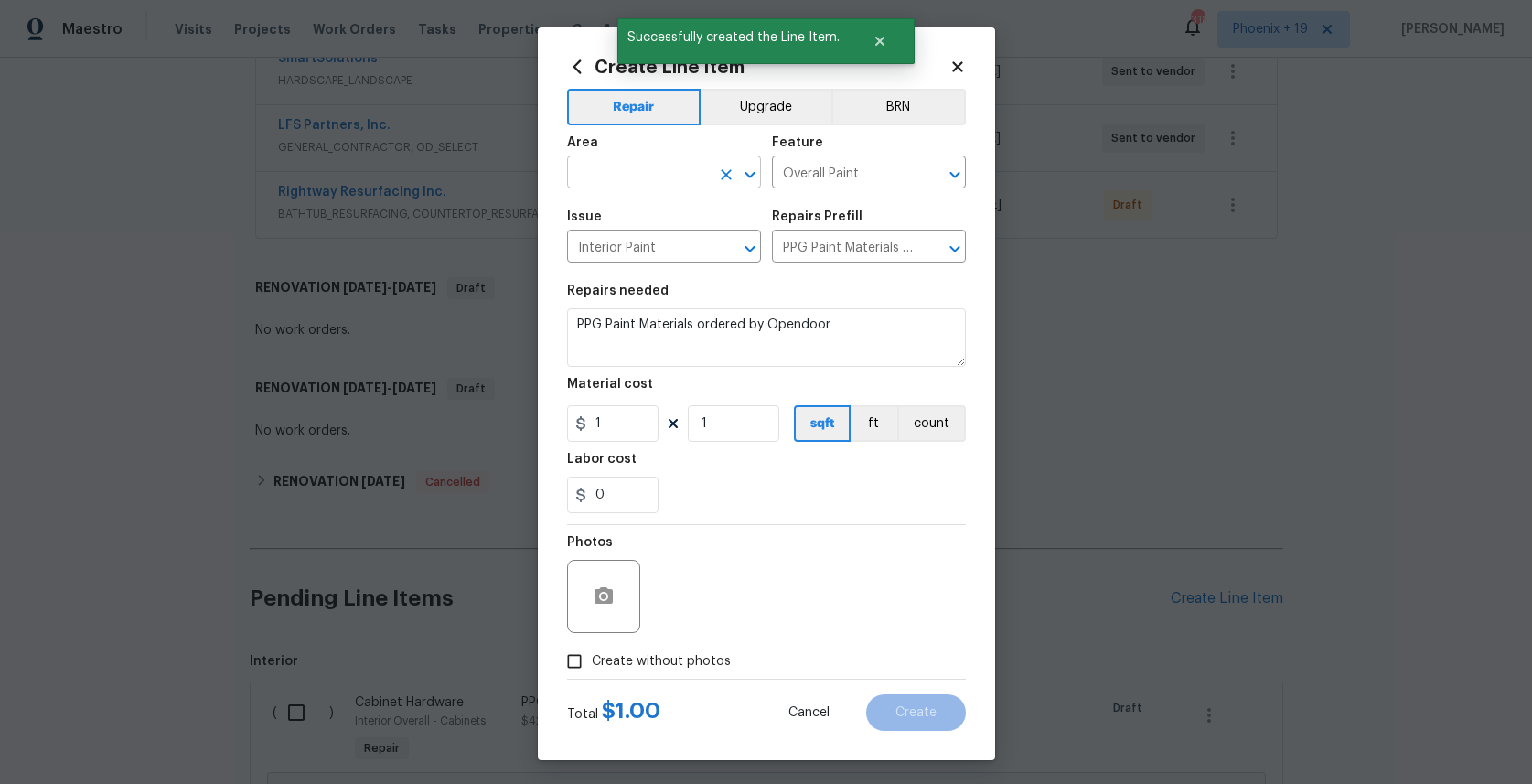
click at [650, 183] on input "text" at bounding box center [639, 174] width 143 height 29
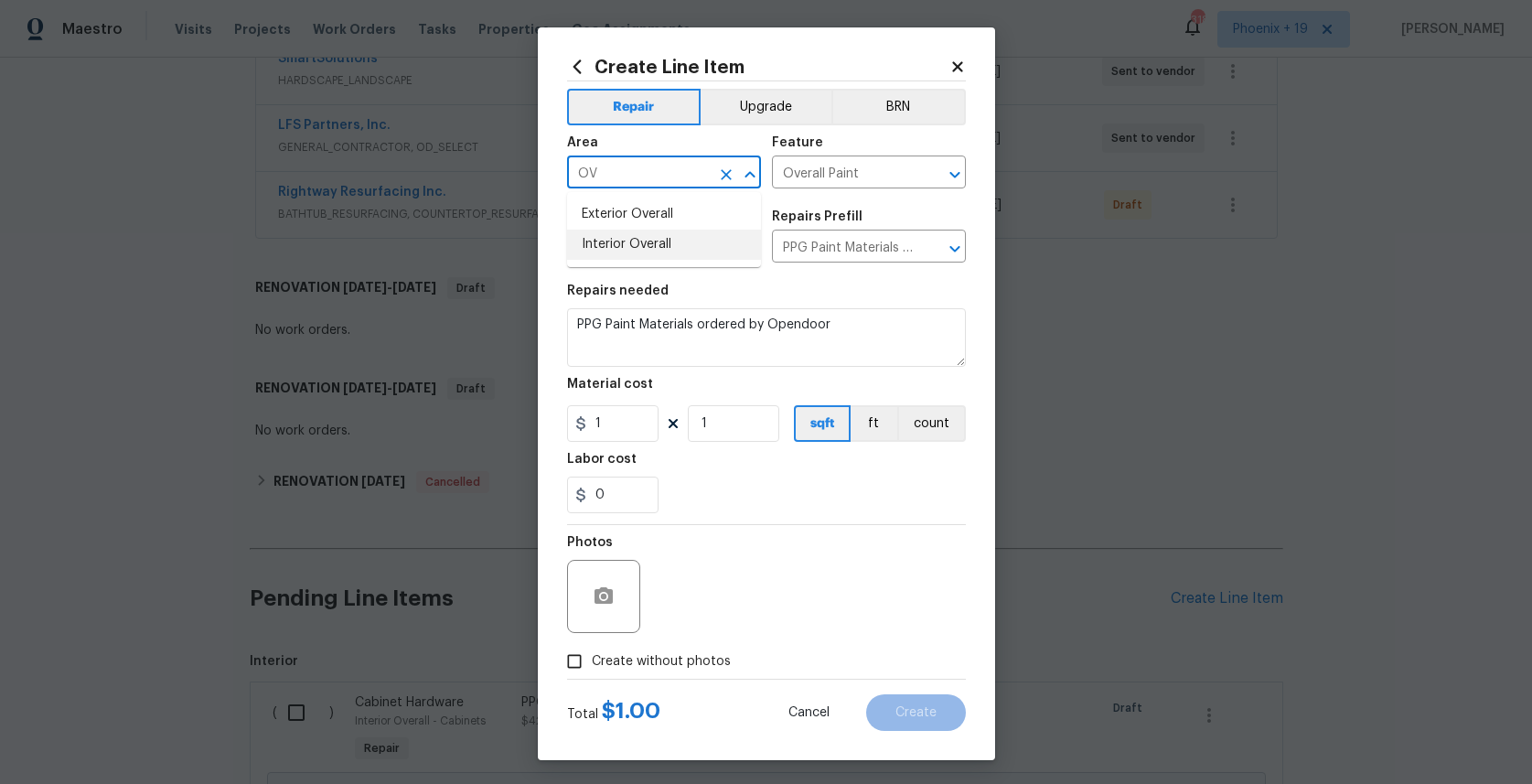
drag, startPoint x: 654, startPoint y: 258, endPoint x: 649, endPoint y: 290, distance: 32.4
click at [654, 257] on li "Interior Overall" at bounding box center [664, 244] width 193 height 31
type input "Interior Overall"
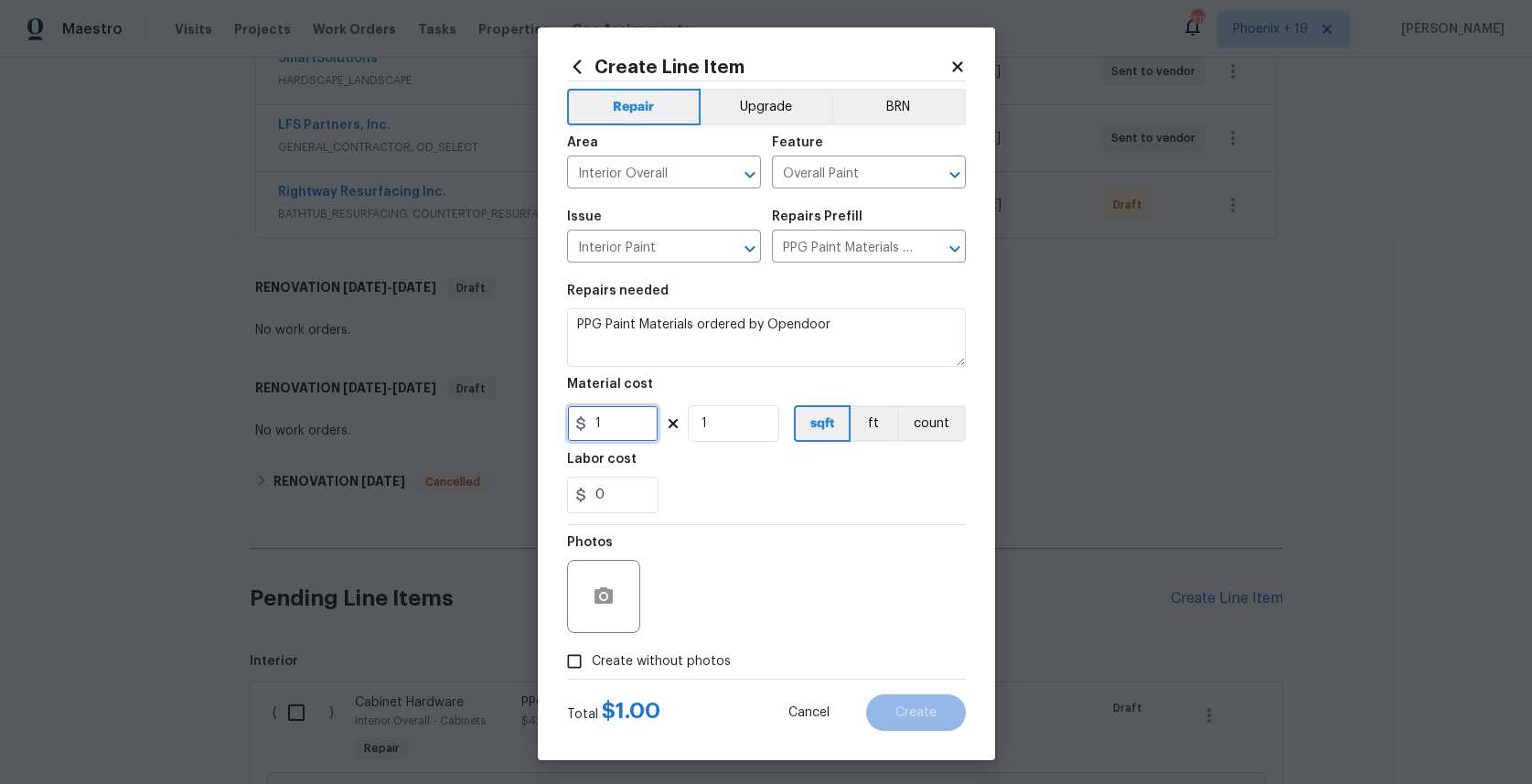
drag, startPoint x: 618, startPoint y: 424, endPoint x: 568, endPoint y: 424, distance: 50.0
click at [569, 424] on input "1" at bounding box center [613, 424] width 92 height 37
type input "1314.5"
drag, startPoint x: 691, startPoint y: 668, endPoint x: 694, endPoint y: 649, distance: 19.2
click at [691, 666] on span "Create without photos" at bounding box center [661, 661] width 139 height 19
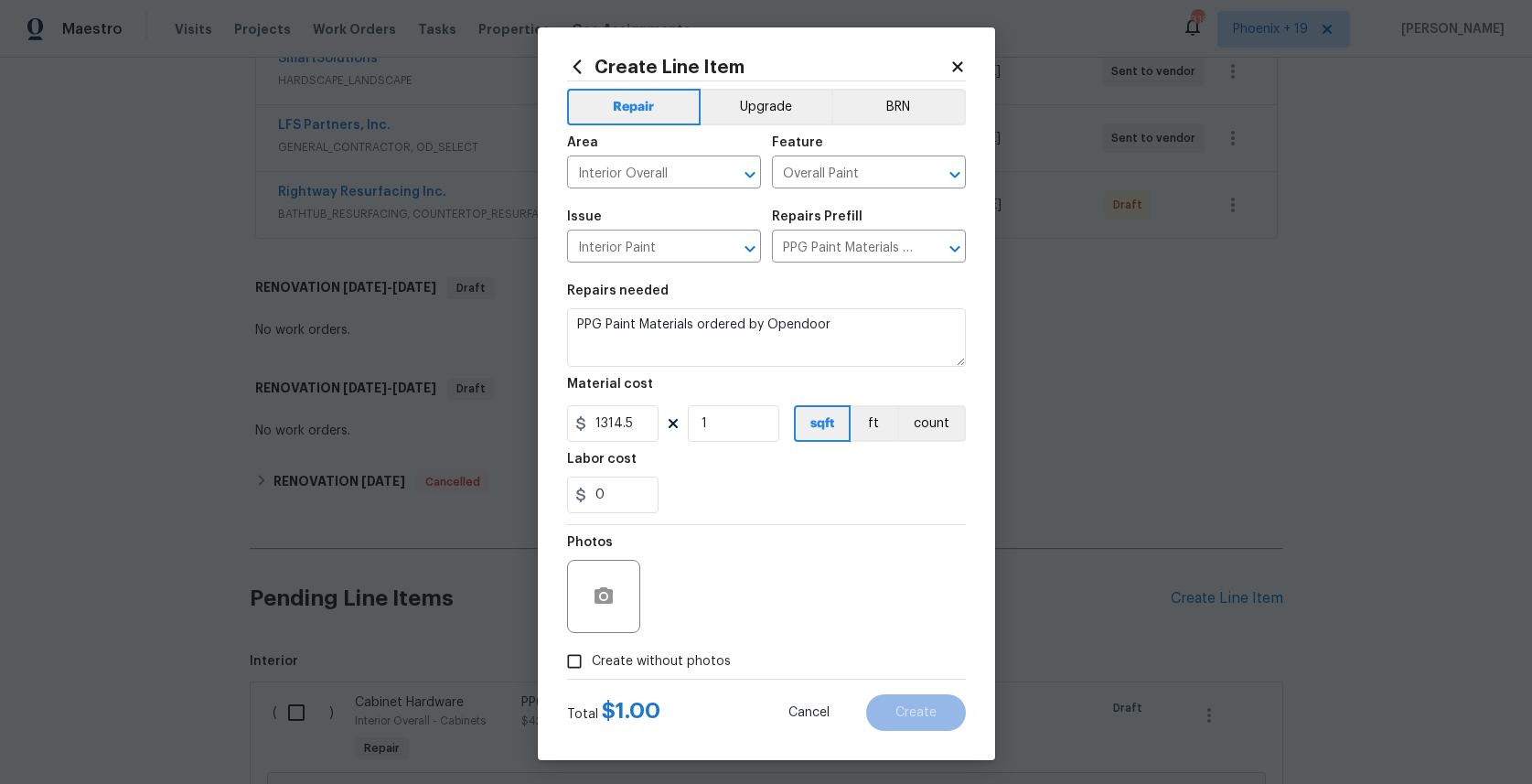
click at [592, 666] on input "Create without photos" at bounding box center [575, 662] width 35 height 35
checkbox input "true"
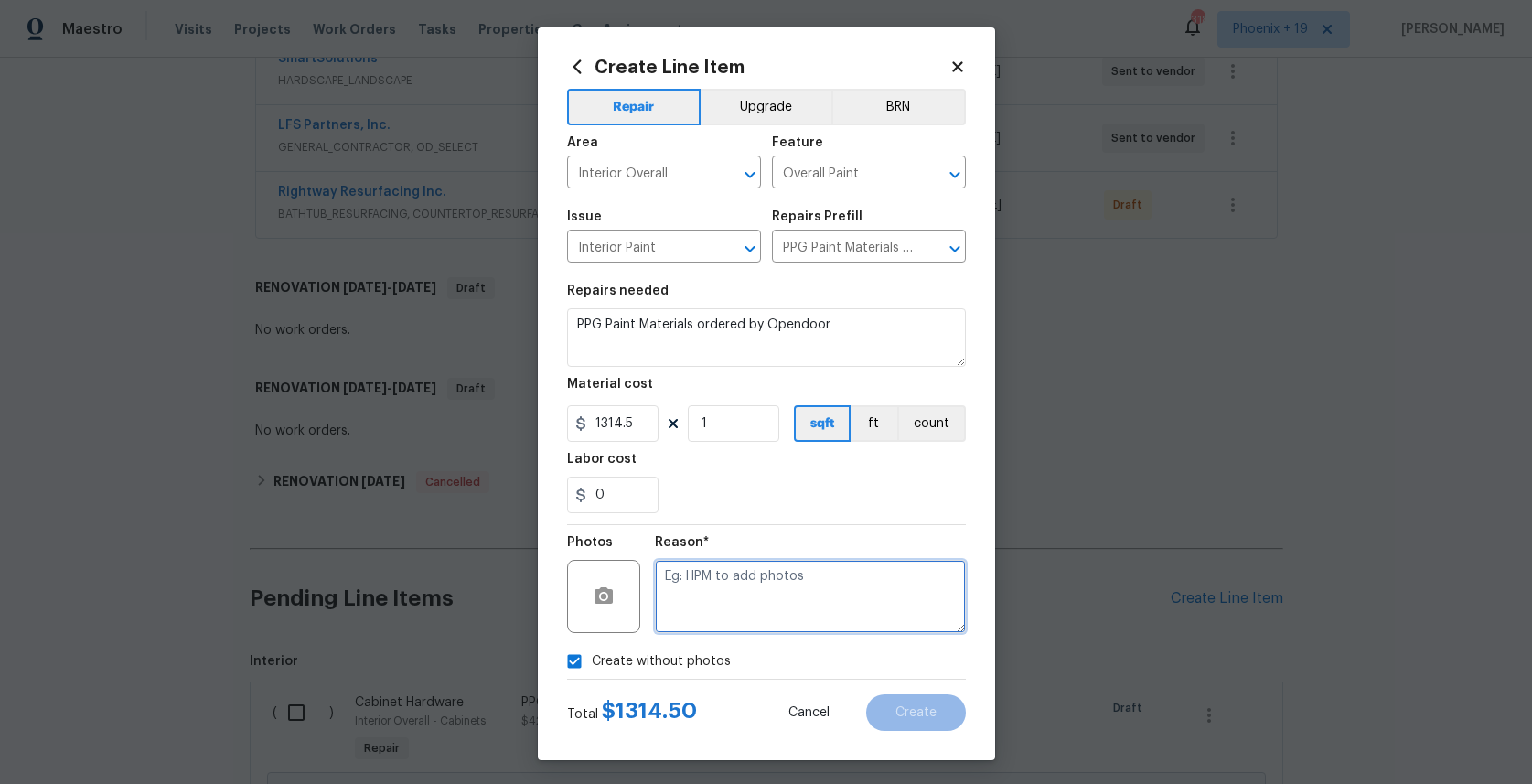
click at [704, 611] on textarea at bounding box center [810, 596] width 311 height 73
type textarea "NA"
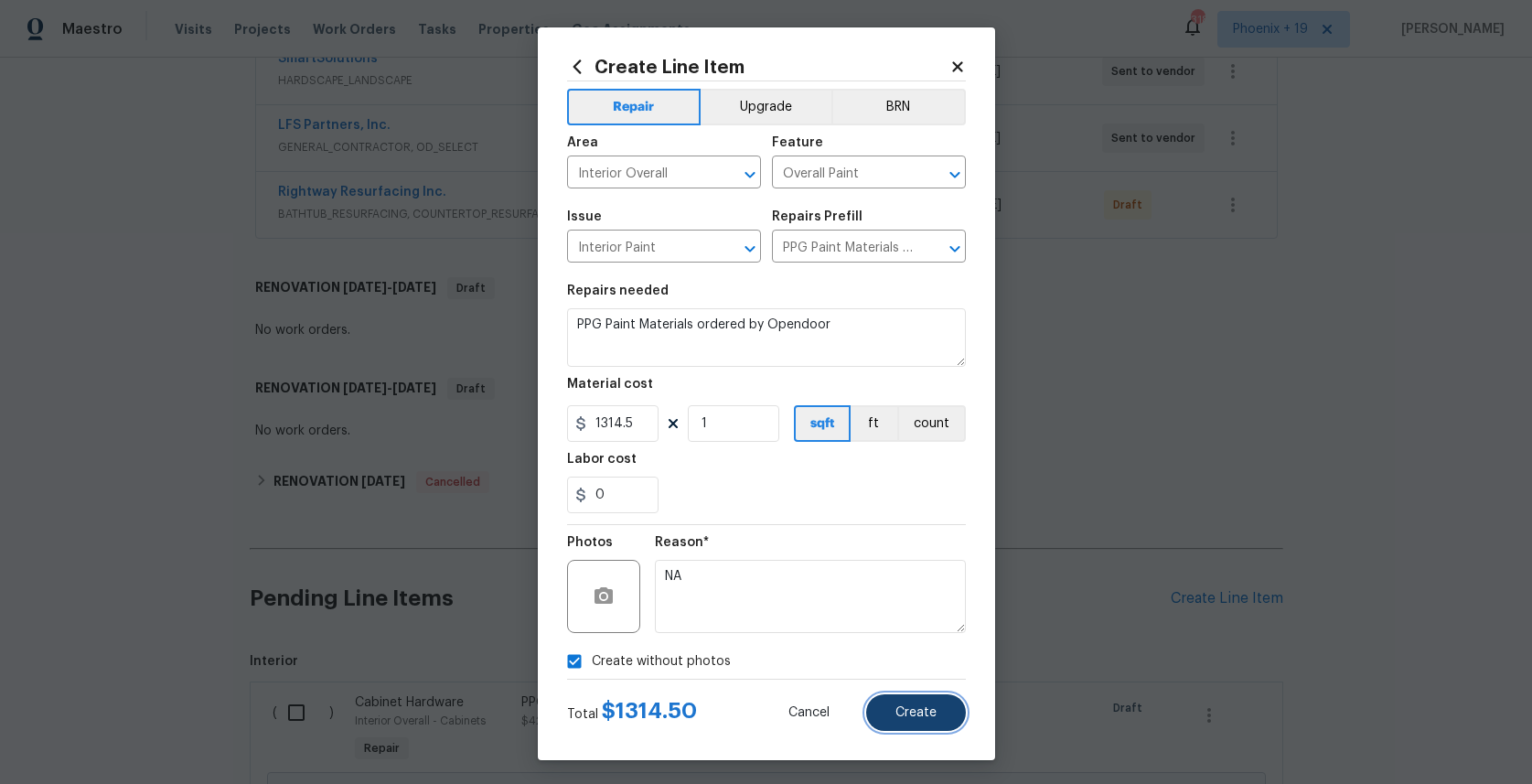
click at [917, 709] on span "Create" at bounding box center [915, 713] width 41 height 14
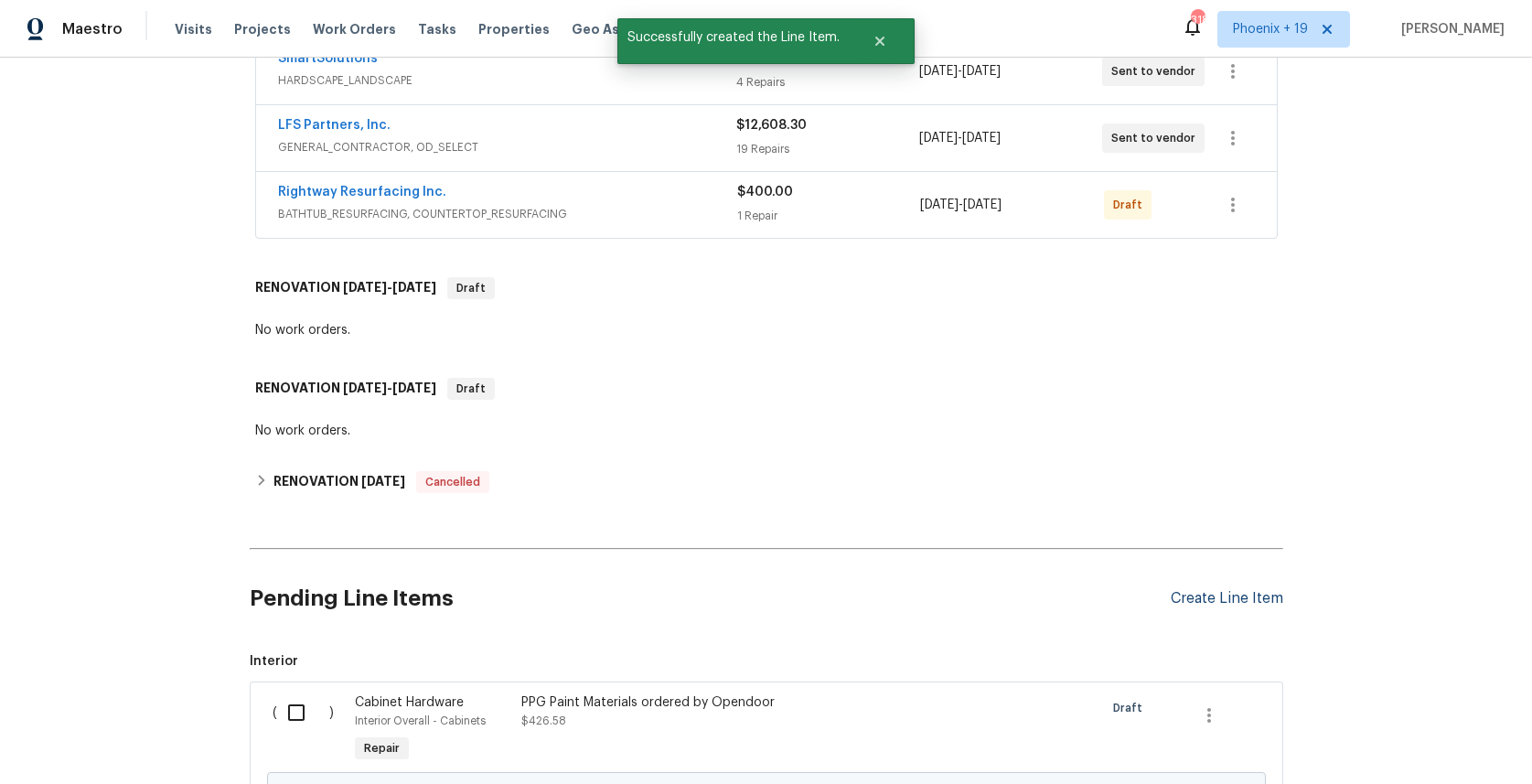
click at [1214, 596] on div "Create Line Item" at bounding box center [1227, 598] width 113 height 18
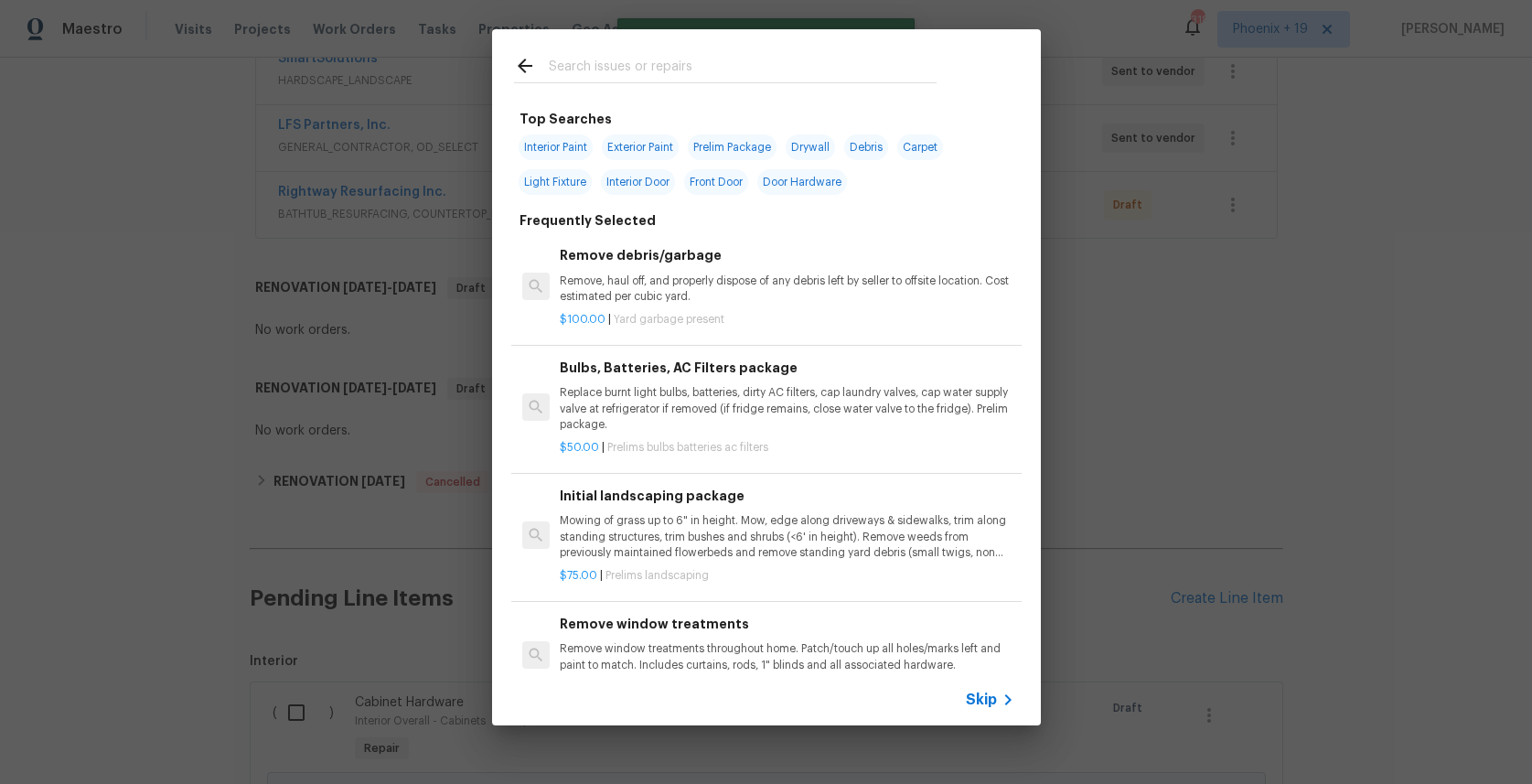
click at [684, 70] on input "text" at bounding box center [742, 68] width 388 height 28
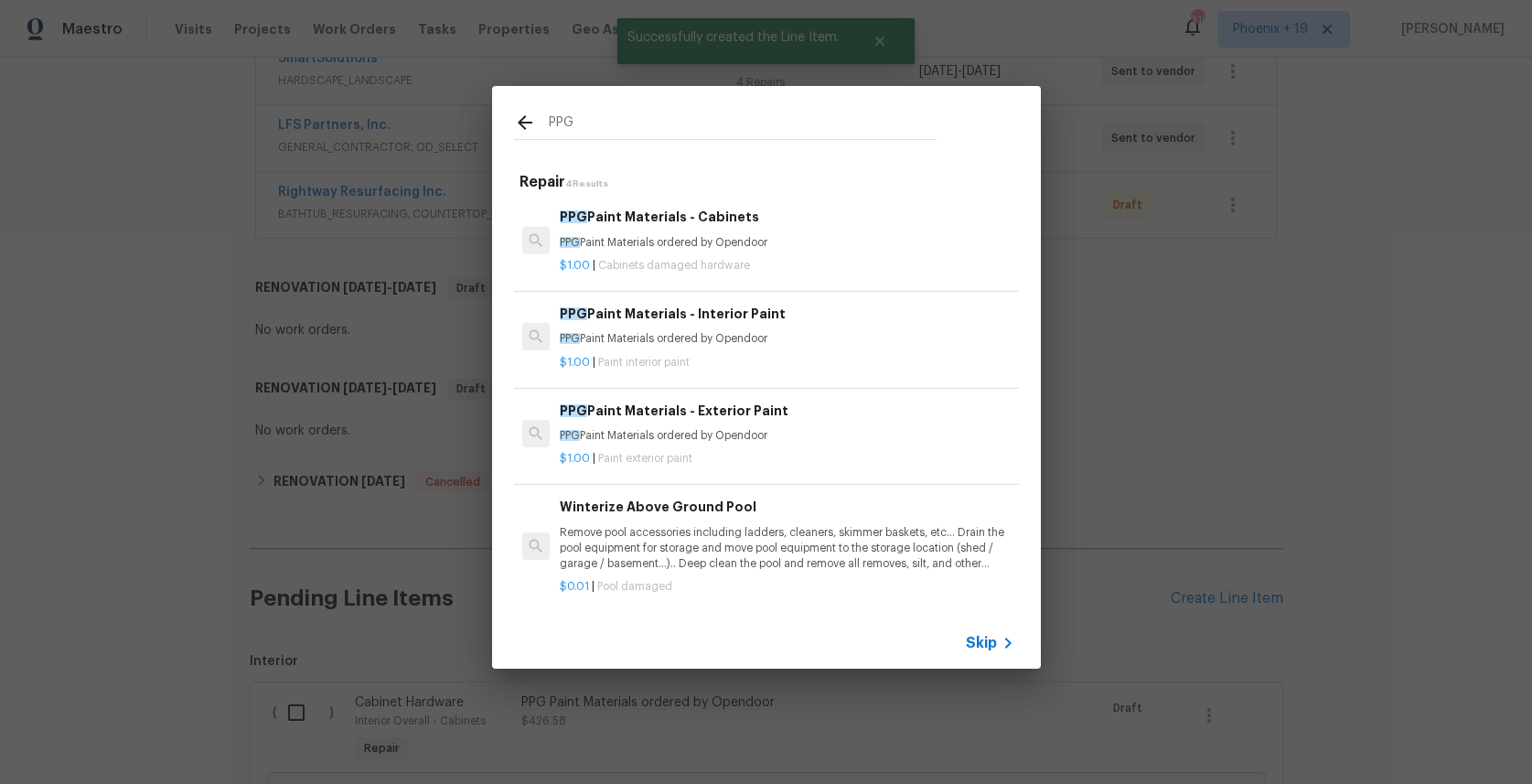
type input "PPG"
click at [803, 412] on h6 "PPG Paint Materials - Exterior Paint" at bounding box center [787, 411] width 454 height 20
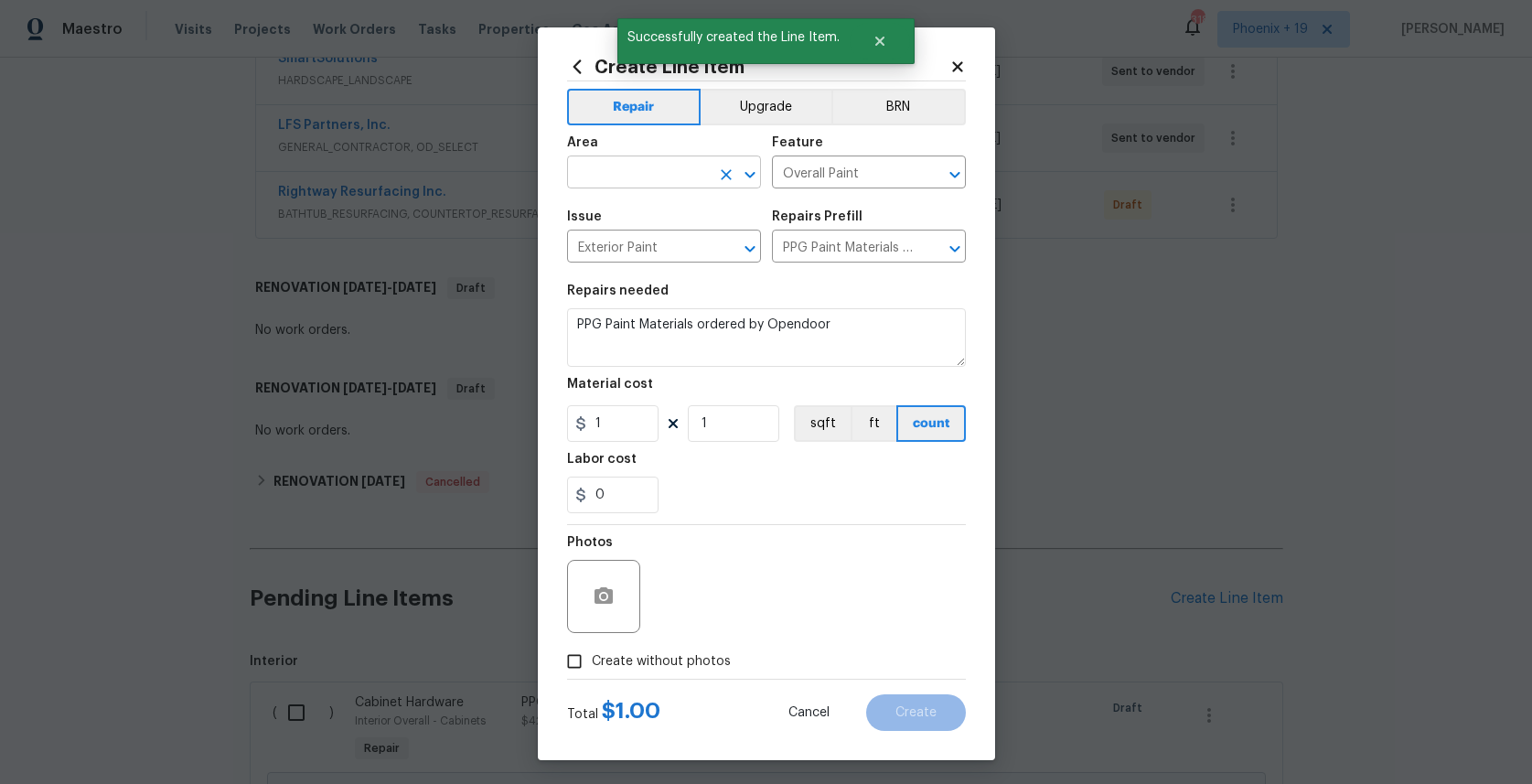
click at [627, 158] on div "Area" at bounding box center [664, 148] width 193 height 24
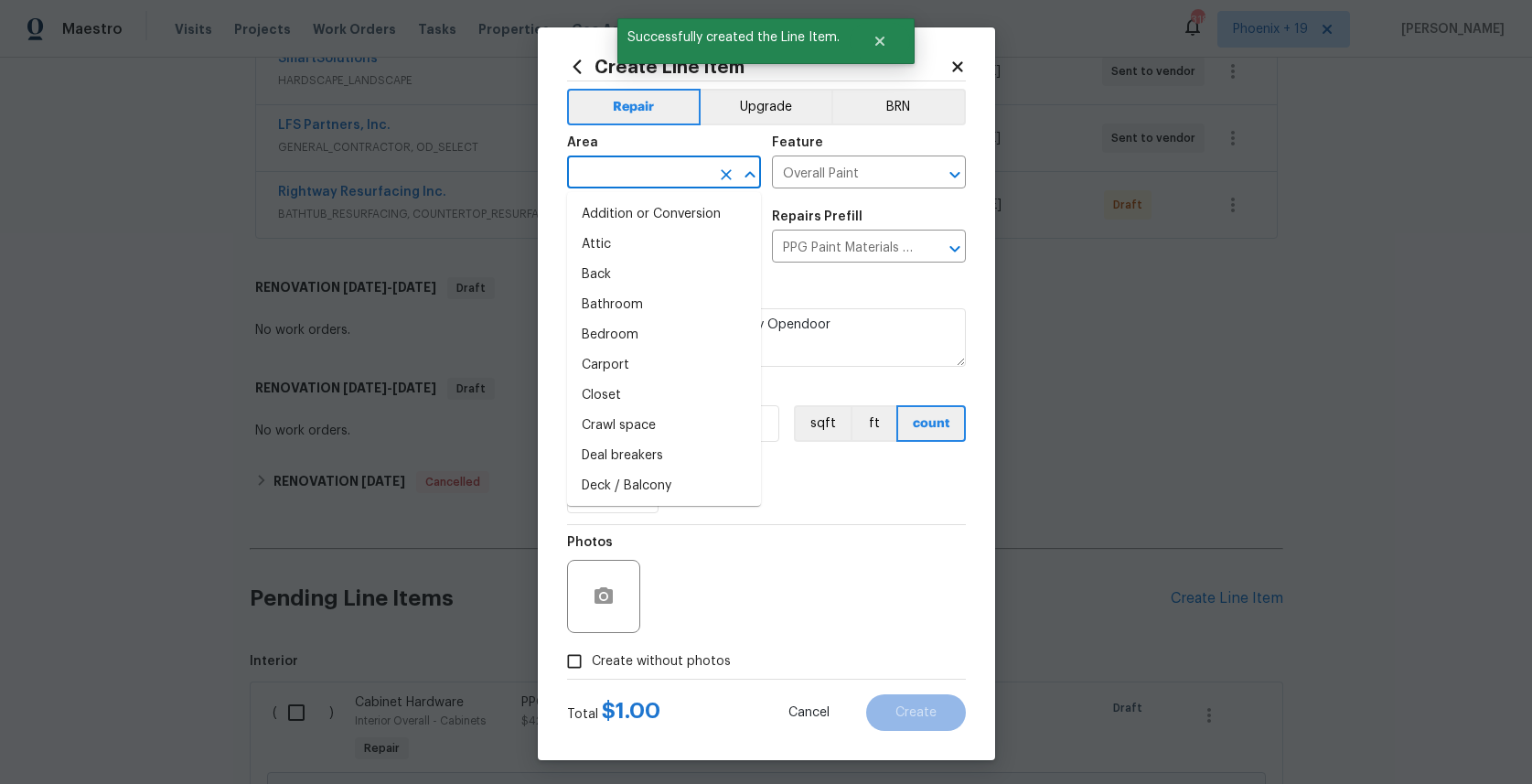
click at [628, 164] on input "text" at bounding box center [639, 174] width 143 height 29
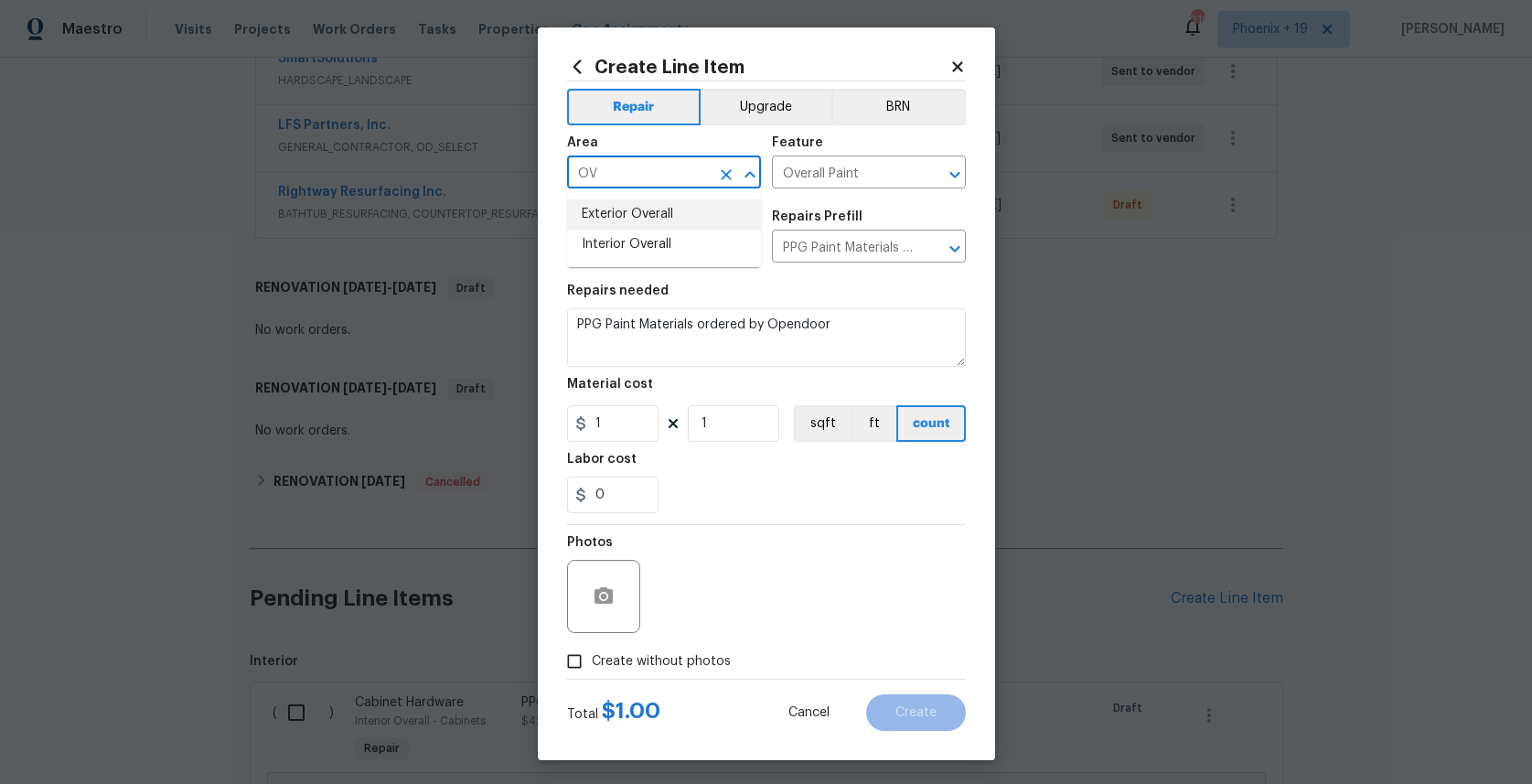
click at [628, 205] on li "Exterior Overall" at bounding box center [664, 214] width 193 height 31
type input "Exterior Overall"
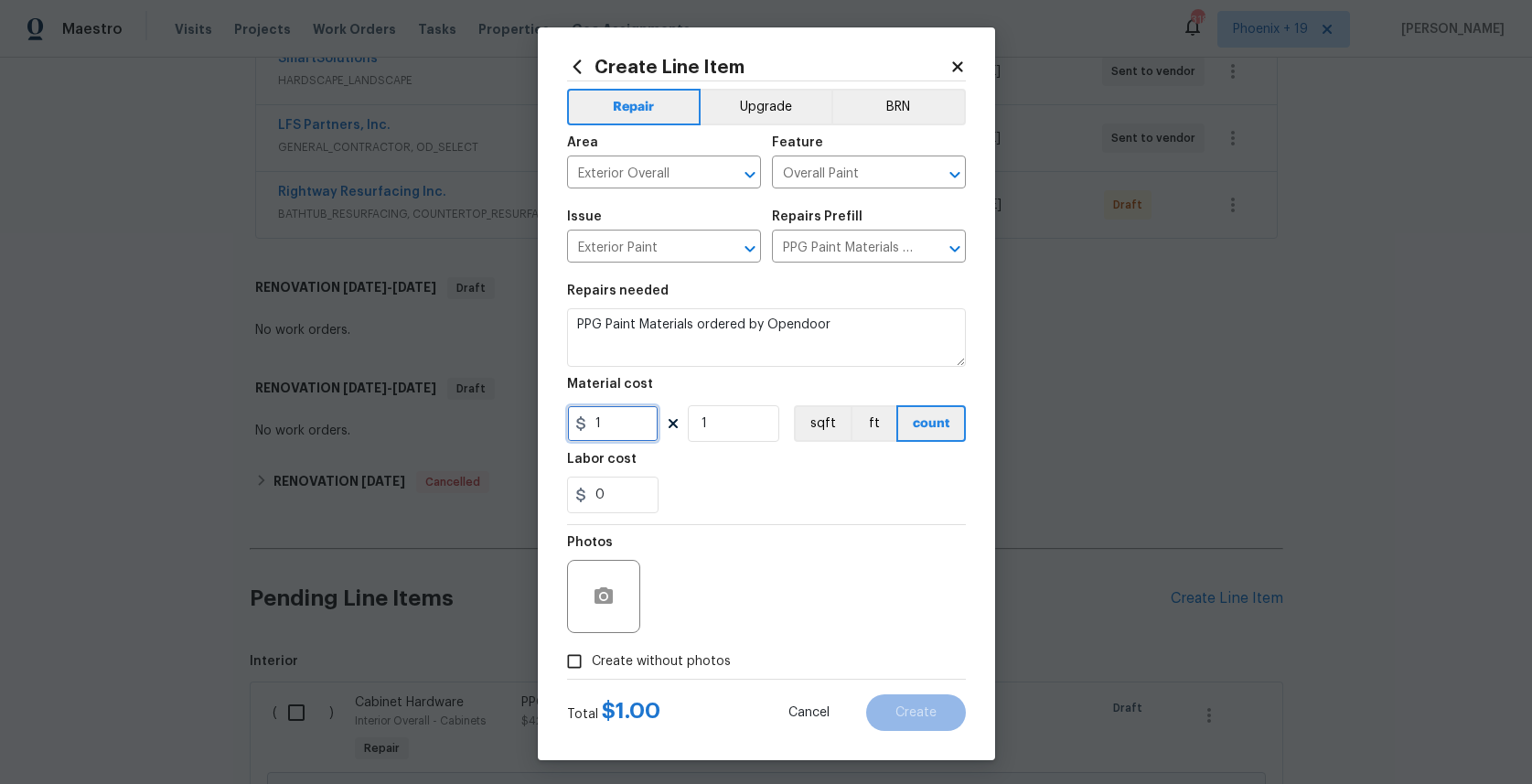
click at [618, 429] on input "1" at bounding box center [613, 424] width 92 height 37
click at [568, 425] on input "1" at bounding box center [613, 424] width 92 height 37
type input "334.9"
click at [682, 670] on span "Create without photos" at bounding box center [661, 661] width 139 height 19
click at [592, 670] on input "Create without photos" at bounding box center [575, 662] width 35 height 35
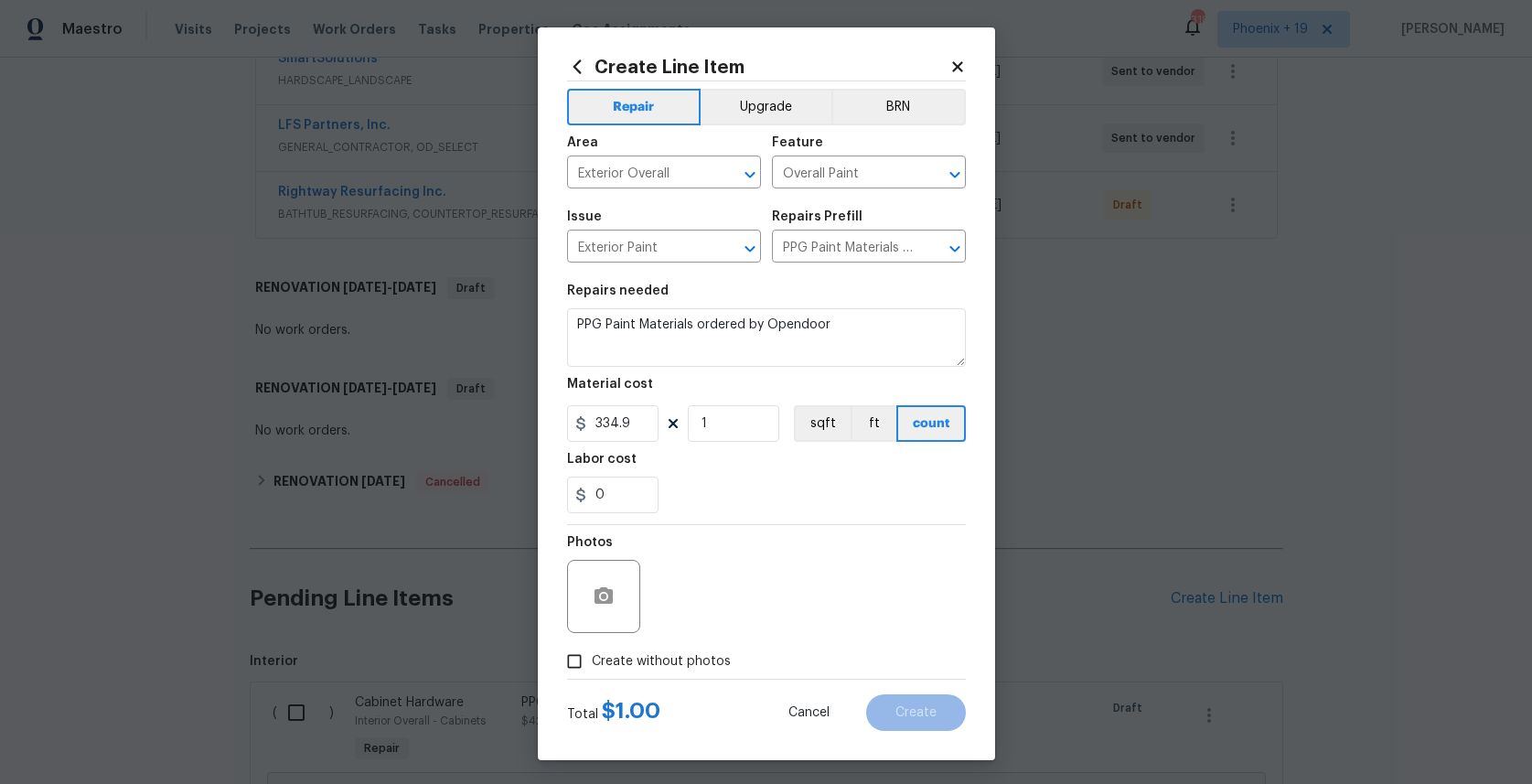
checkbox input "true"
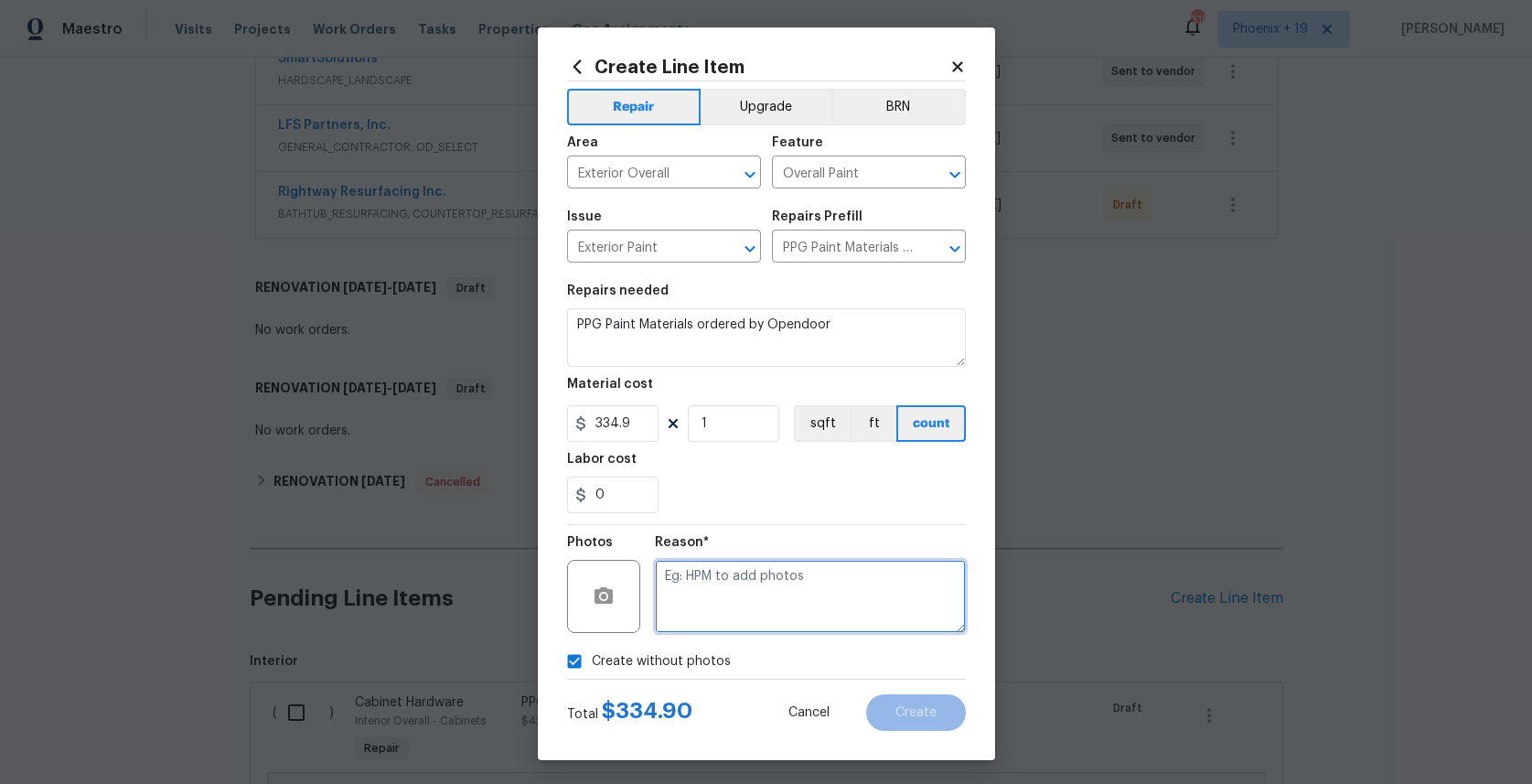
click at [690, 631] on textarea at bounding box center [810, 596] width 311 height 73
type textarea "NA"
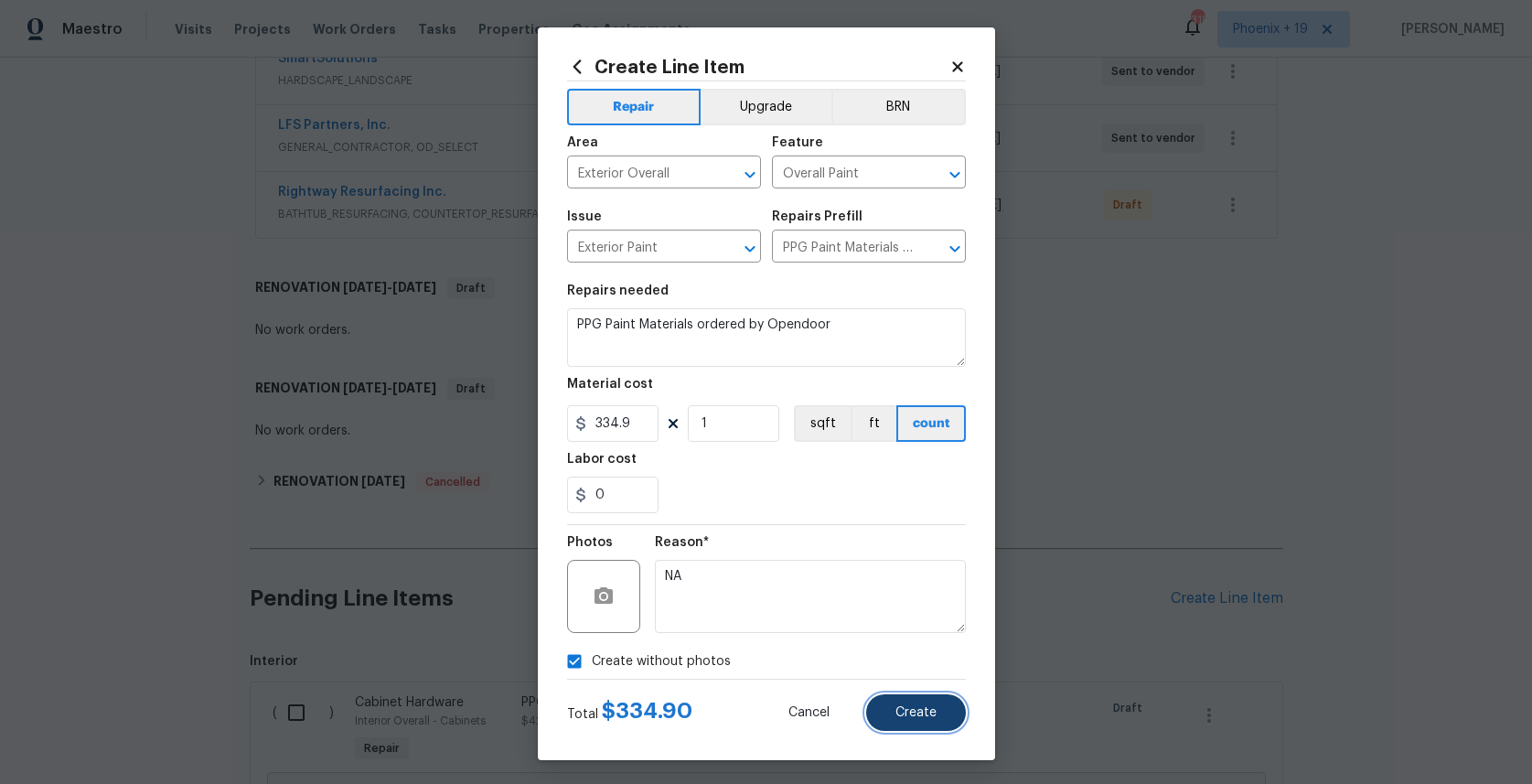
click at [917, 717] on span "Create" at bounding box center [915, 713] width 41 height 14
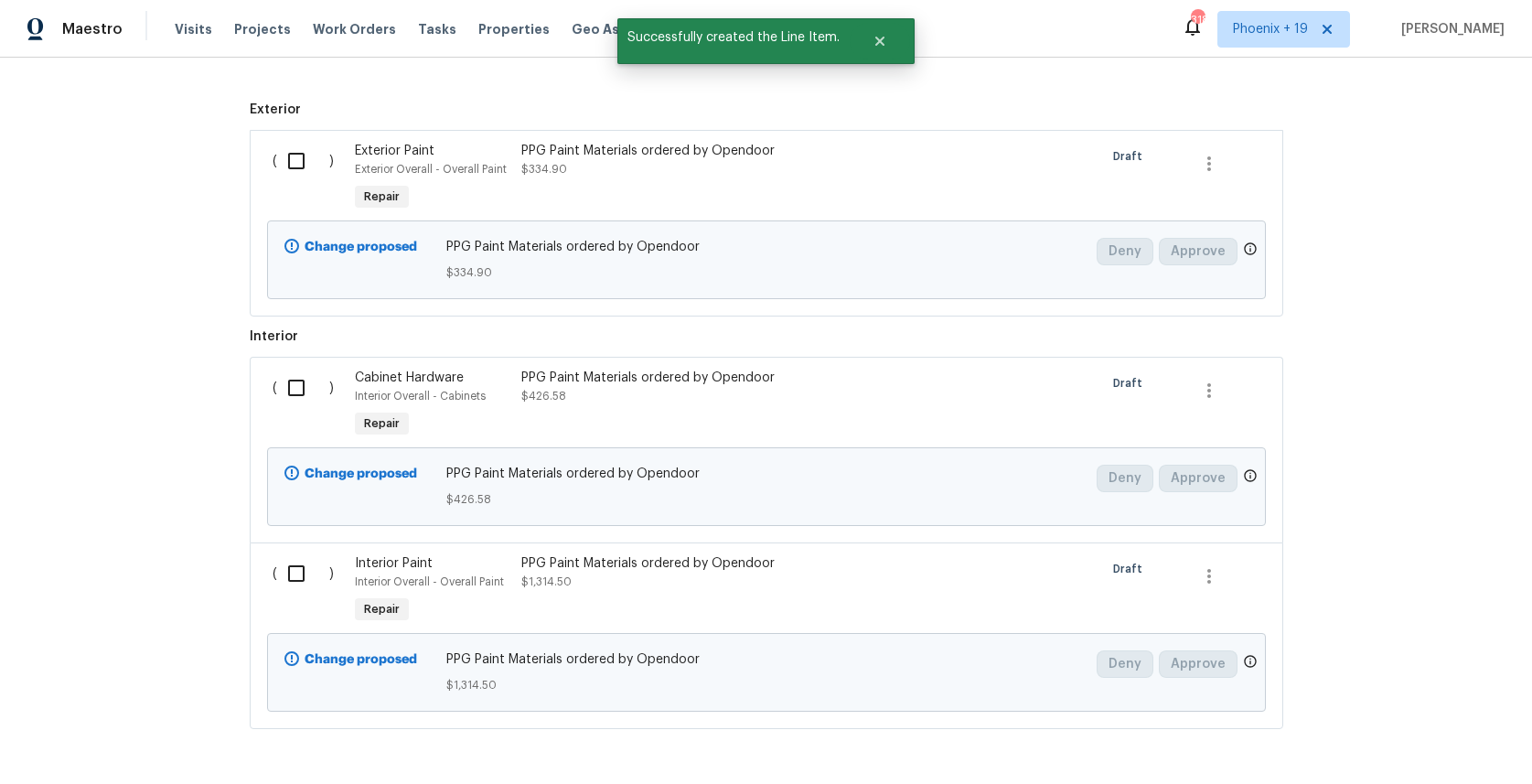
scroll to position [1125, 0]
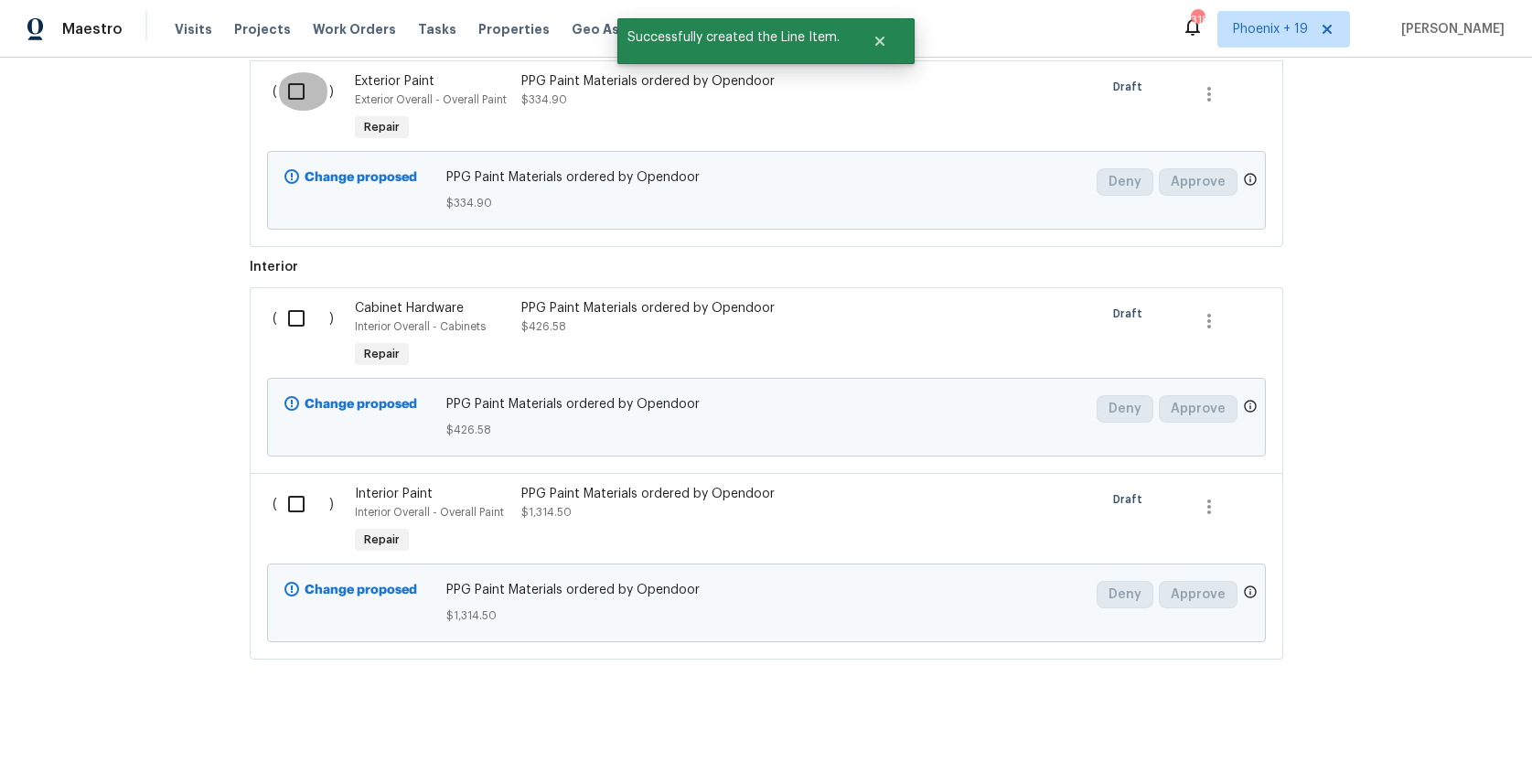
drag, startPoint x: 289, startPoint y: 100, endPoint x: 297, endPoint y: 281, distance: 181.2
click at [289, 105] on input "checkbox" at bounding box center [303, 91] width 52 height 38
checkbox input "true"
click at [297, 328] on input "checkbox" at bounding box center [303, 317] width 52 height 38
checkbox input "true"
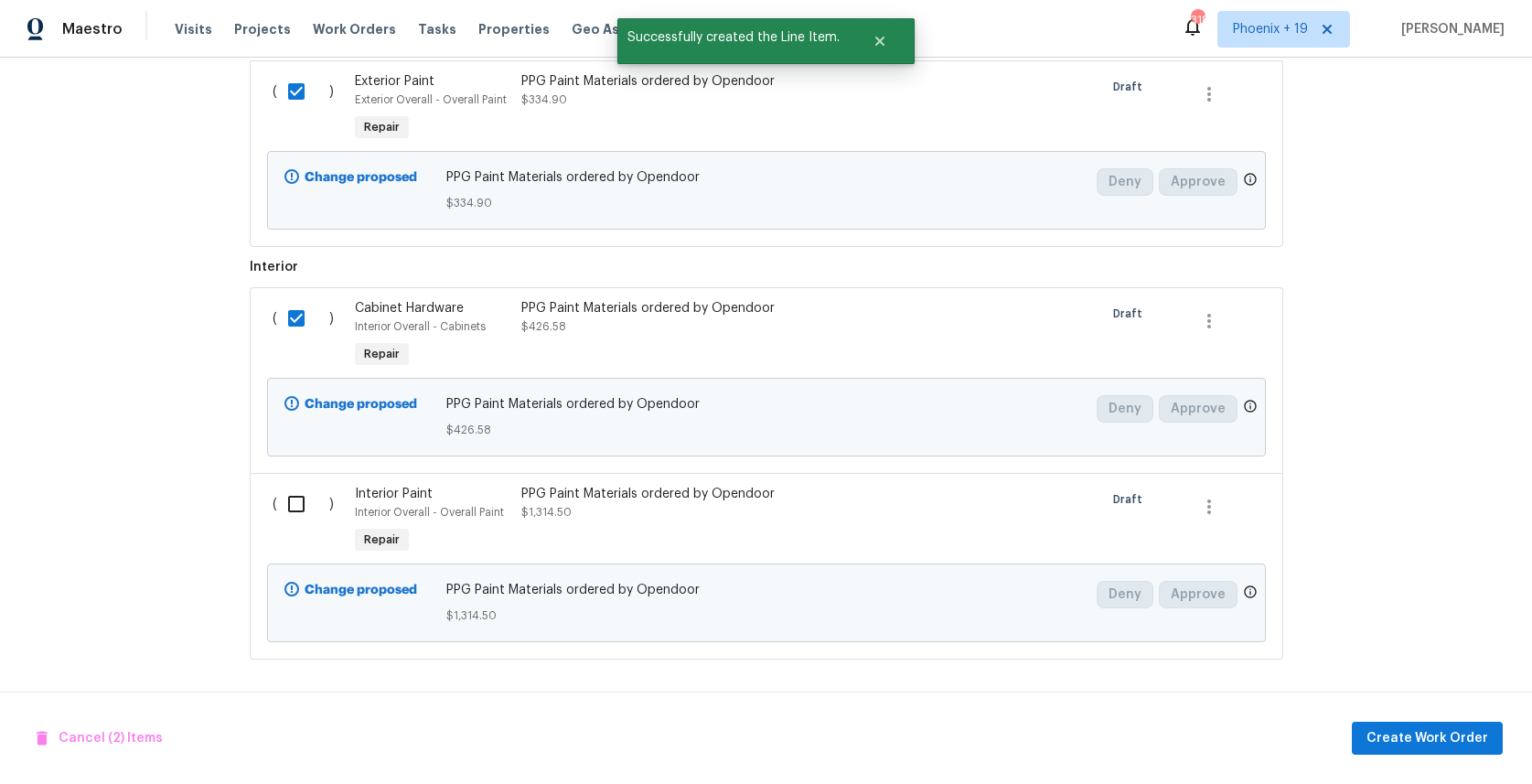
drag, startPoint x: 299, startPoint y: 493, endPoint x: 289, endPoint y: 492, distance: 10.0
click at [296, 493] on input "checkbox" at bounding box center [303, 504] width 52 height 38
checkbox input "true"
drag, startPoint x: 1447, startPoint y: 704, endPoint x: 1445, endPoint y: 732, distance: 28.1
click at [1446, 706] on div "Cancel (3) Items Create Work Order" at bounding box center [766, 738] width 1532 height 93
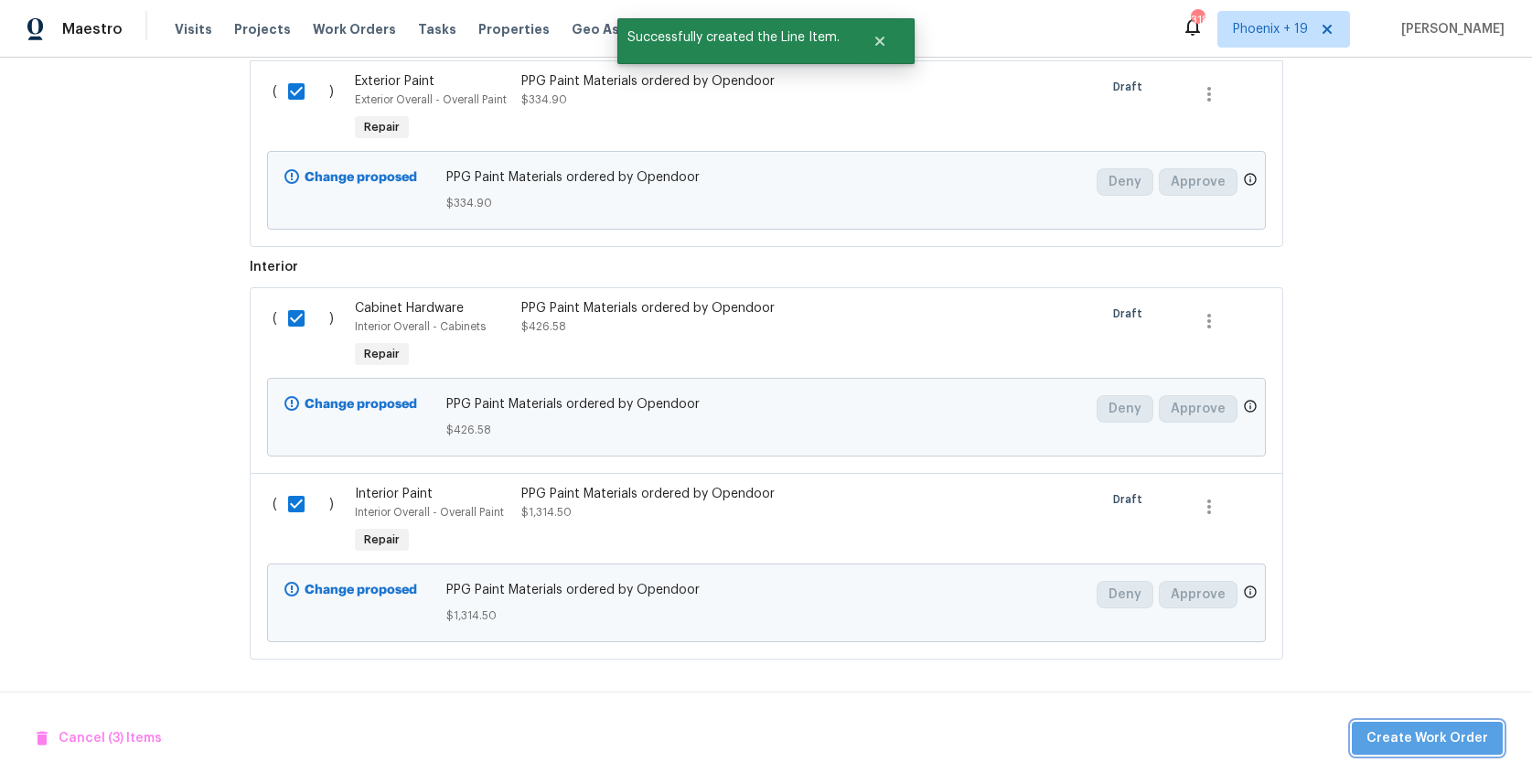
click at [1445, 732] on span "Create Work Order" at bounding box center [1426, 738] width 121 height 23
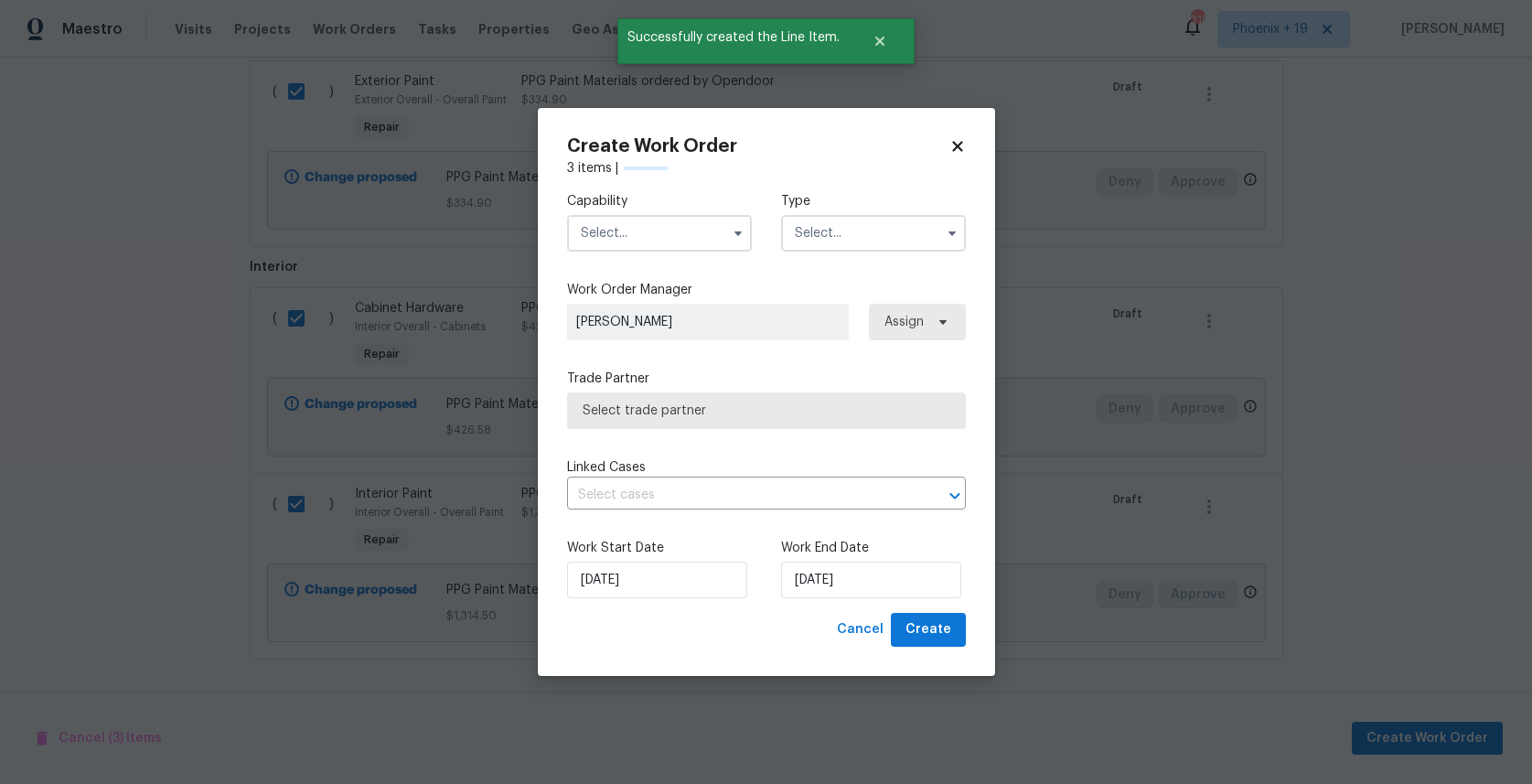
checkbox input "false"
click at [658, 230] on input "text" at bounding box center [660, 233] width 185 height 37
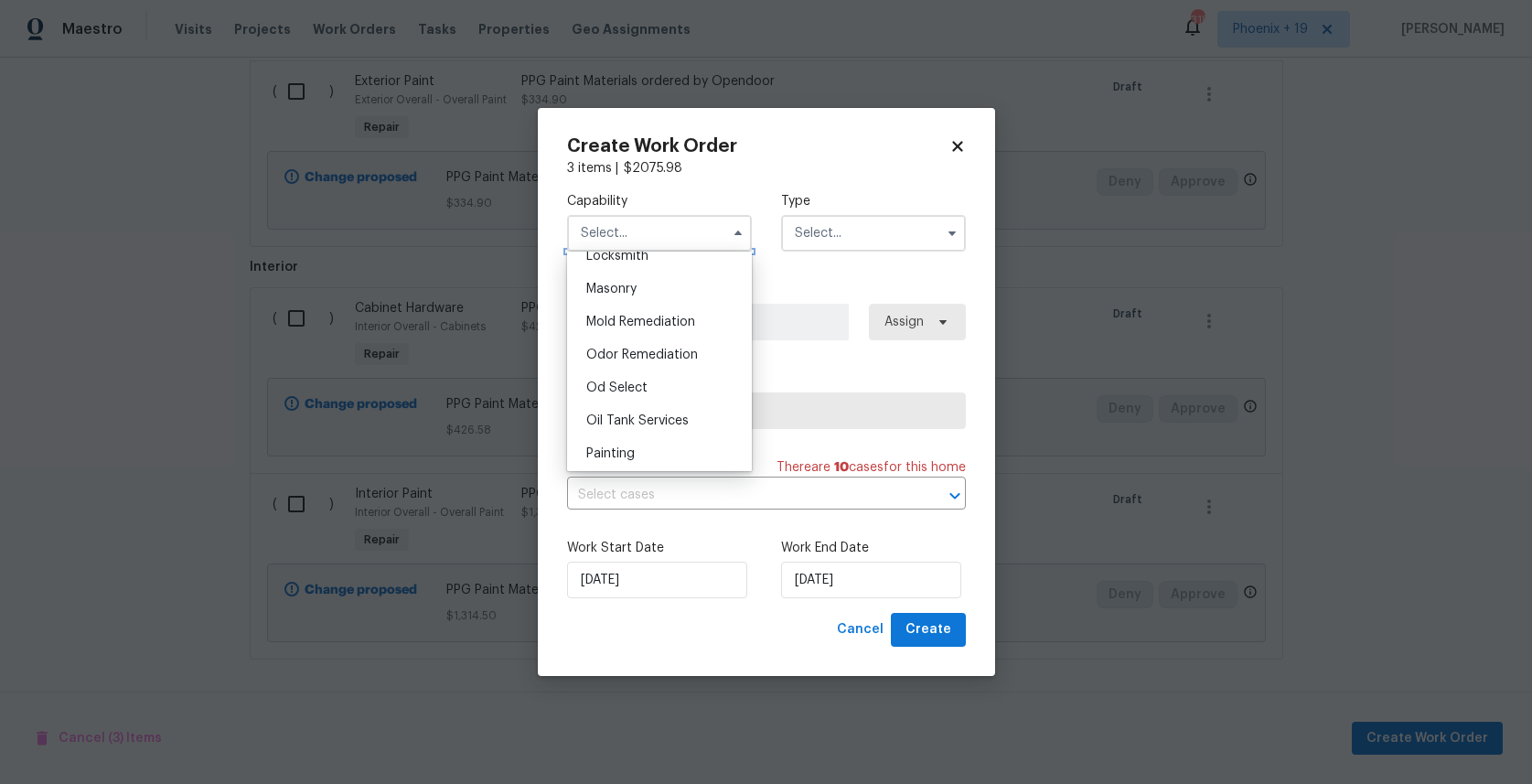
scroll to position [1384, 0]
click at [632, 429] on span "Painting" at bounding box center [610, 426] width 48 height 13
type input "Painting"
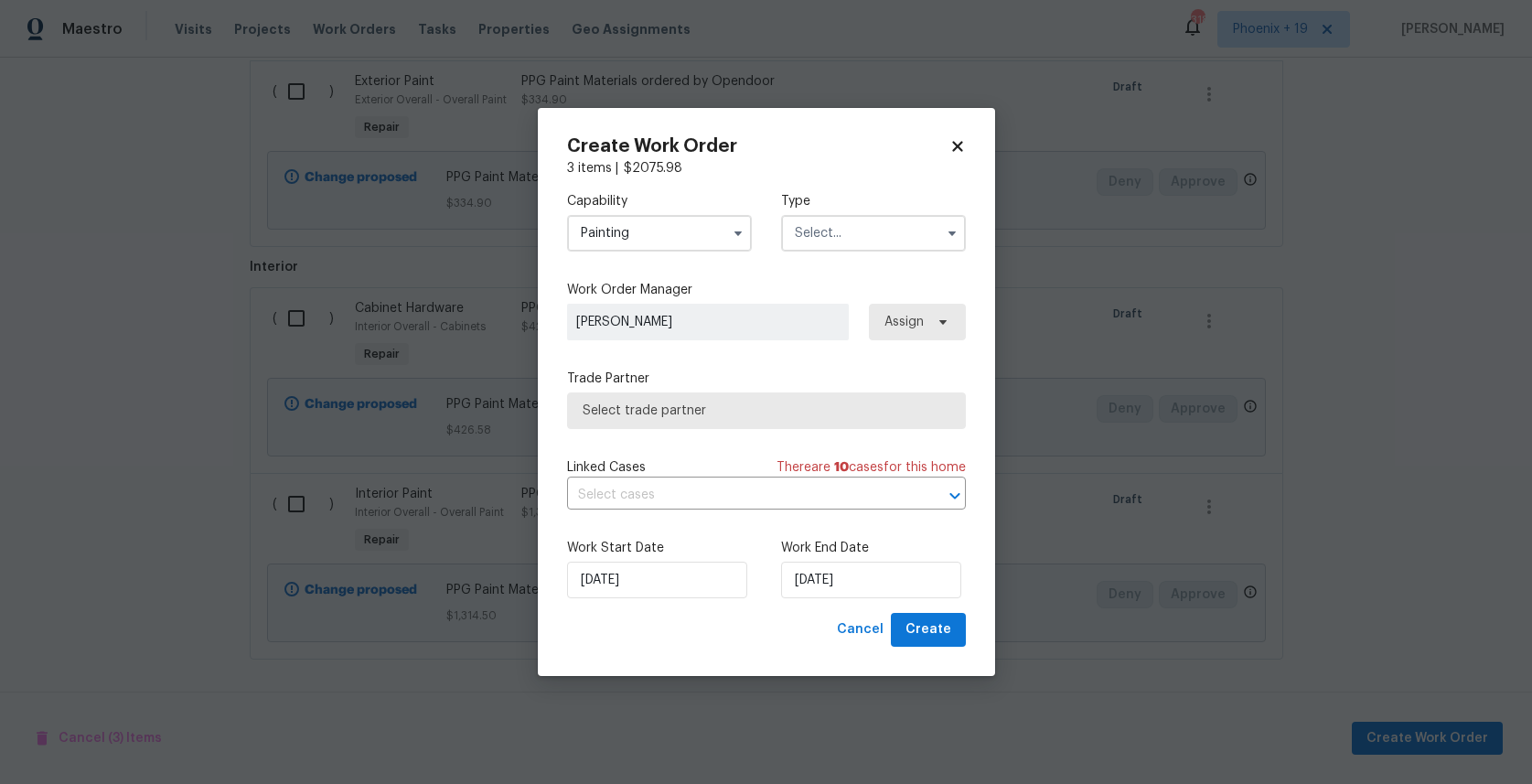
drag, startPoint x: 851, startPoint y: 229, endPoint x: 850, endPoint y: 238, distance: 9.1
click at [851, 230] on input "text" at bounding box center [874, 233] width 185 height 37
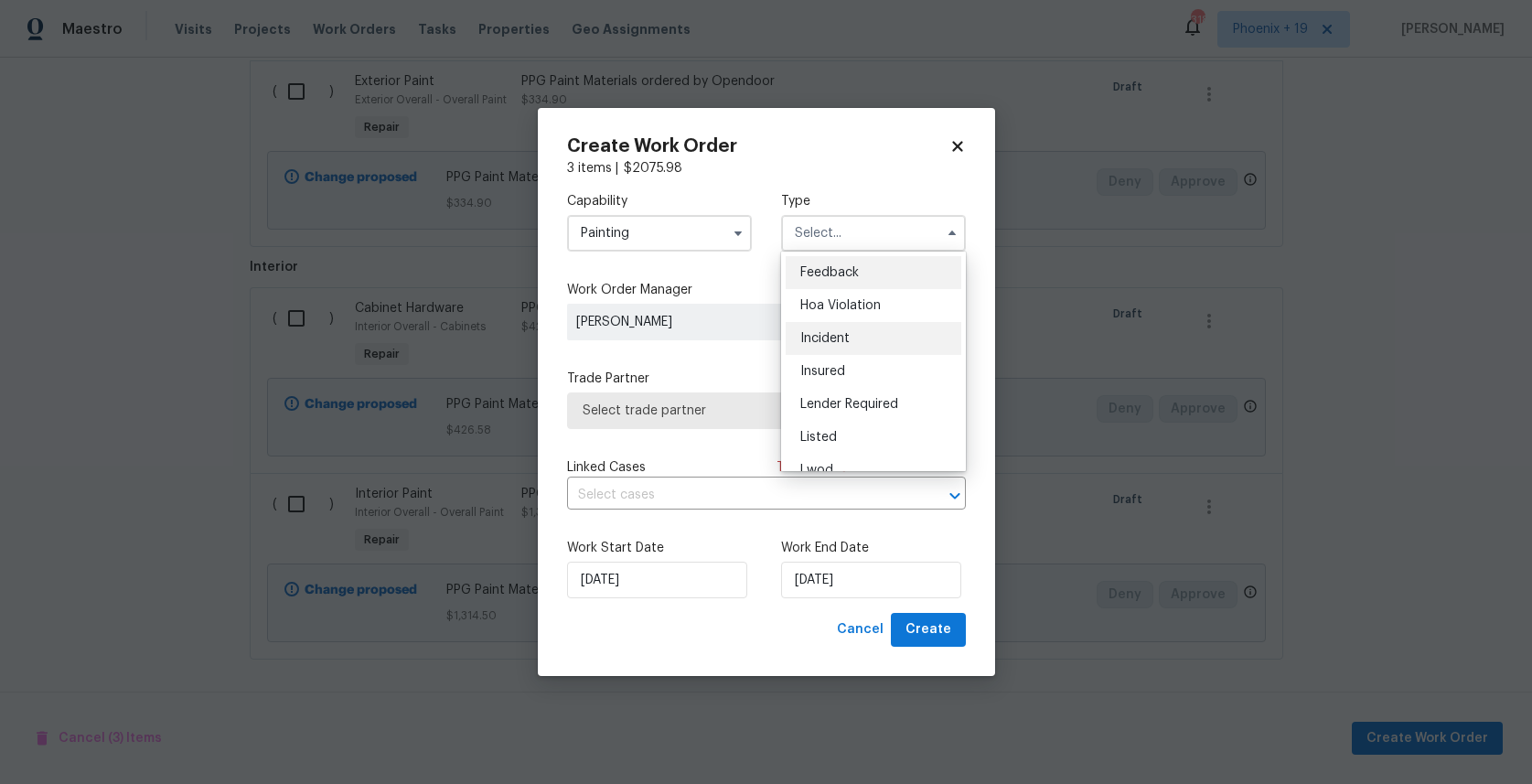
scroll to position [218, 0]
drag, startPoint x: 857, startPoint y: 342, endPoint x: 910, endPoint y: 329, distance: 54.6
click at [858, 342] on div "Renovation" at bounding box center [874, 352] width 176 height 33
type input "Renovation"
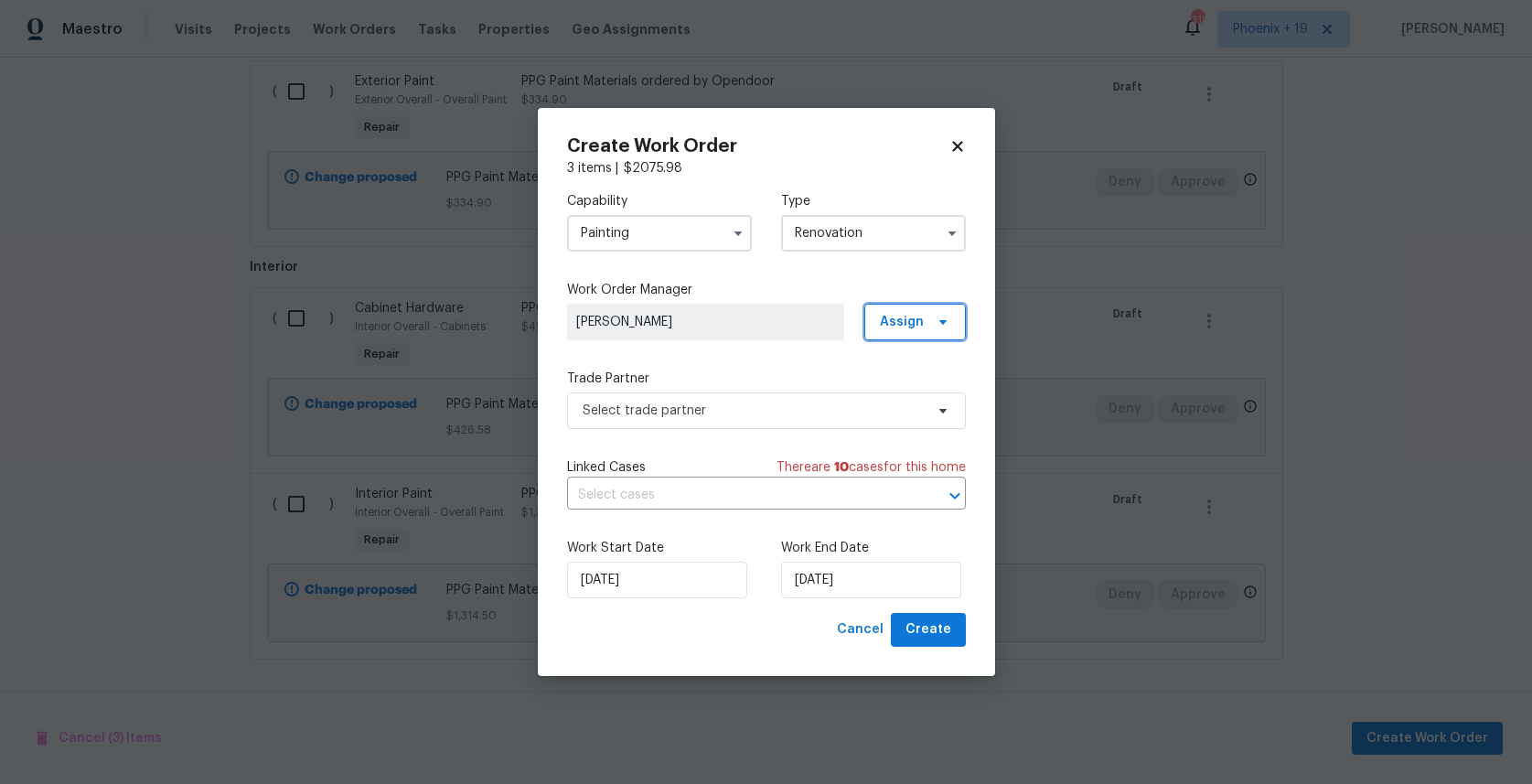
click at [918, 324] on span "Assign" at bounding box center [901, 322] width 44 height 19
click at [910, 407] on div "Assign to me" at bounding box center [918, 400] width 80 height 19
click at [705, 423] on span "Select trade partner" at bounding box center [766, 411] width 399 height 37
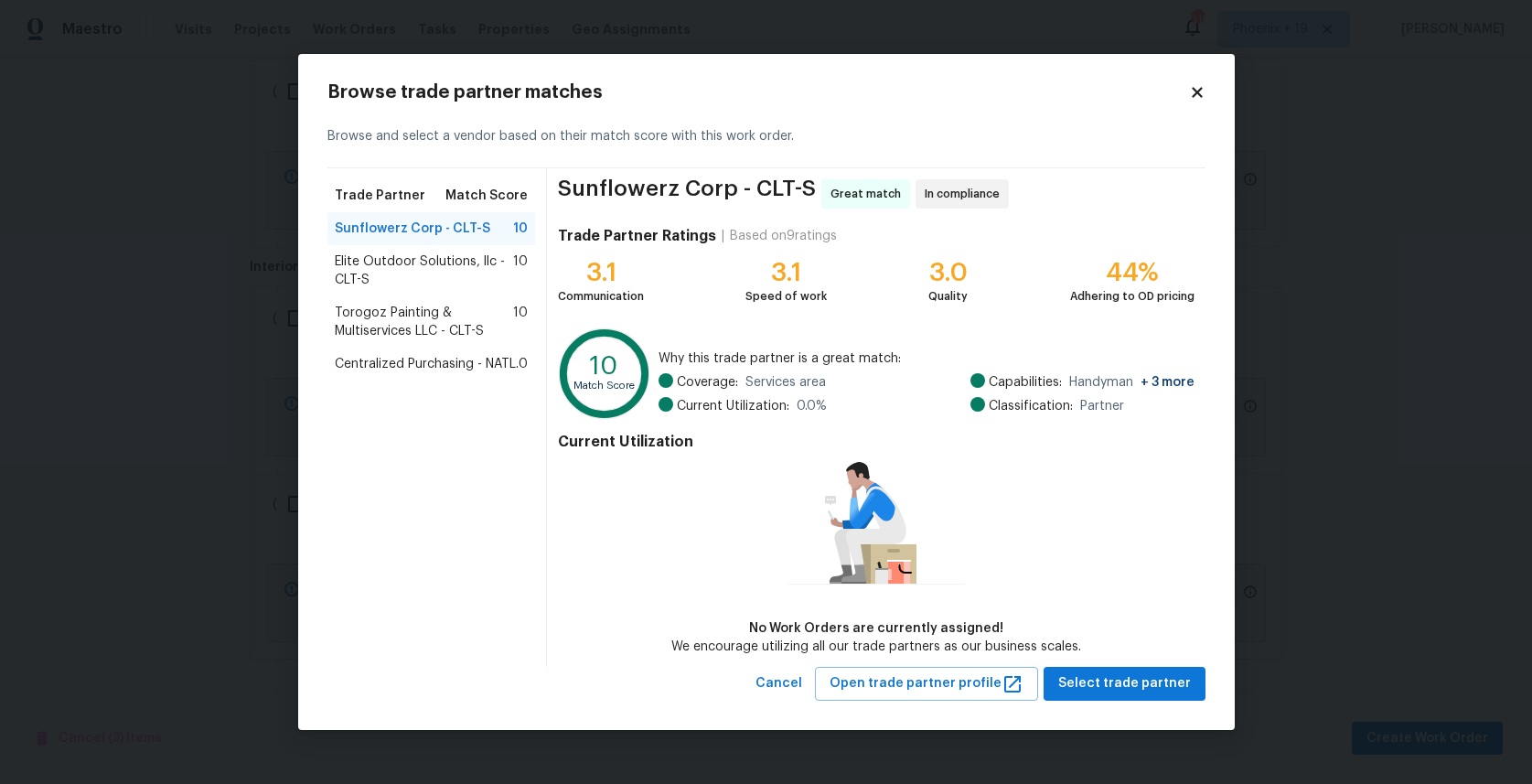
click at [520, 366] on span "0" at bounding box center [523, 364] width 9 height 19
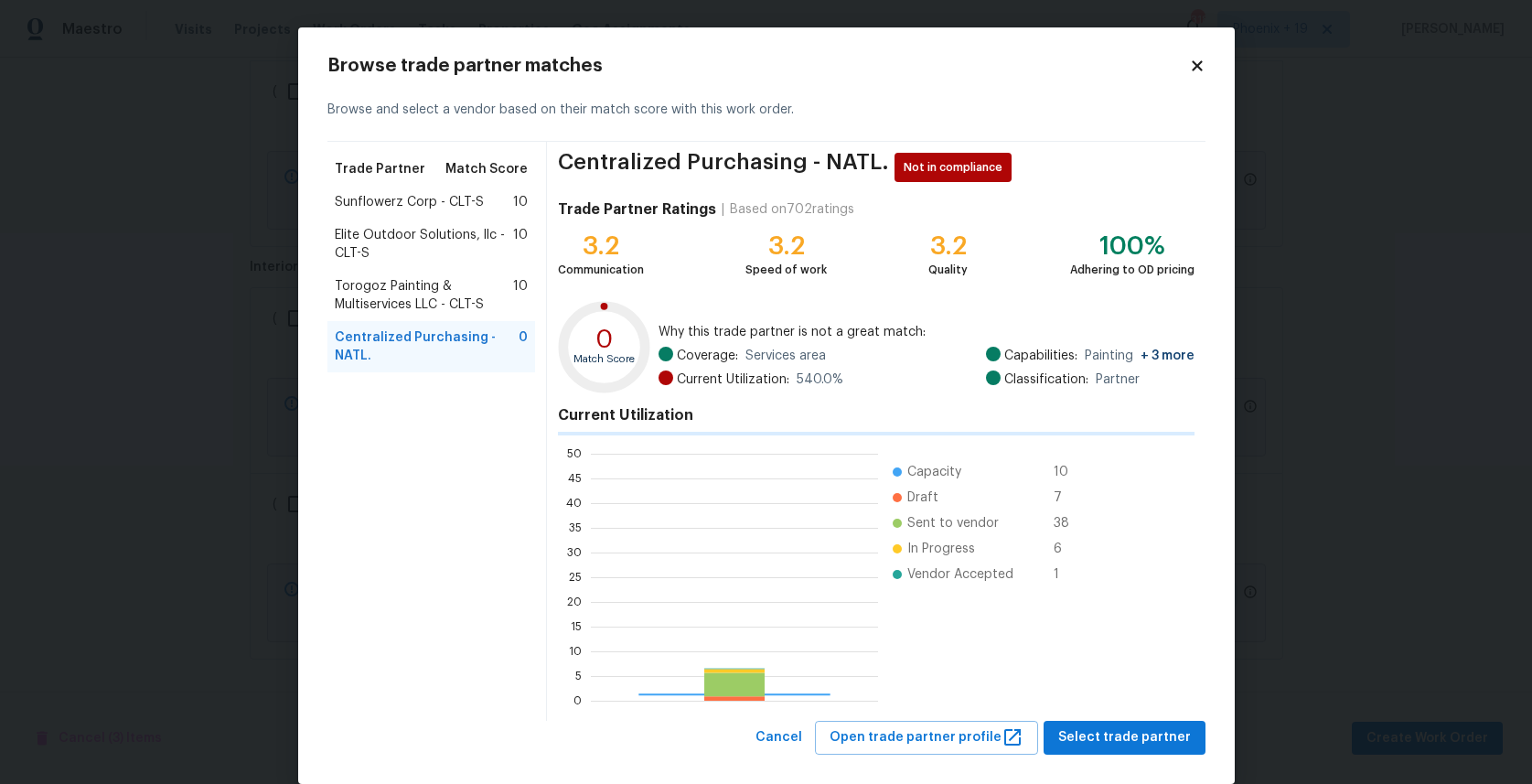
scroll to position [256, 287]
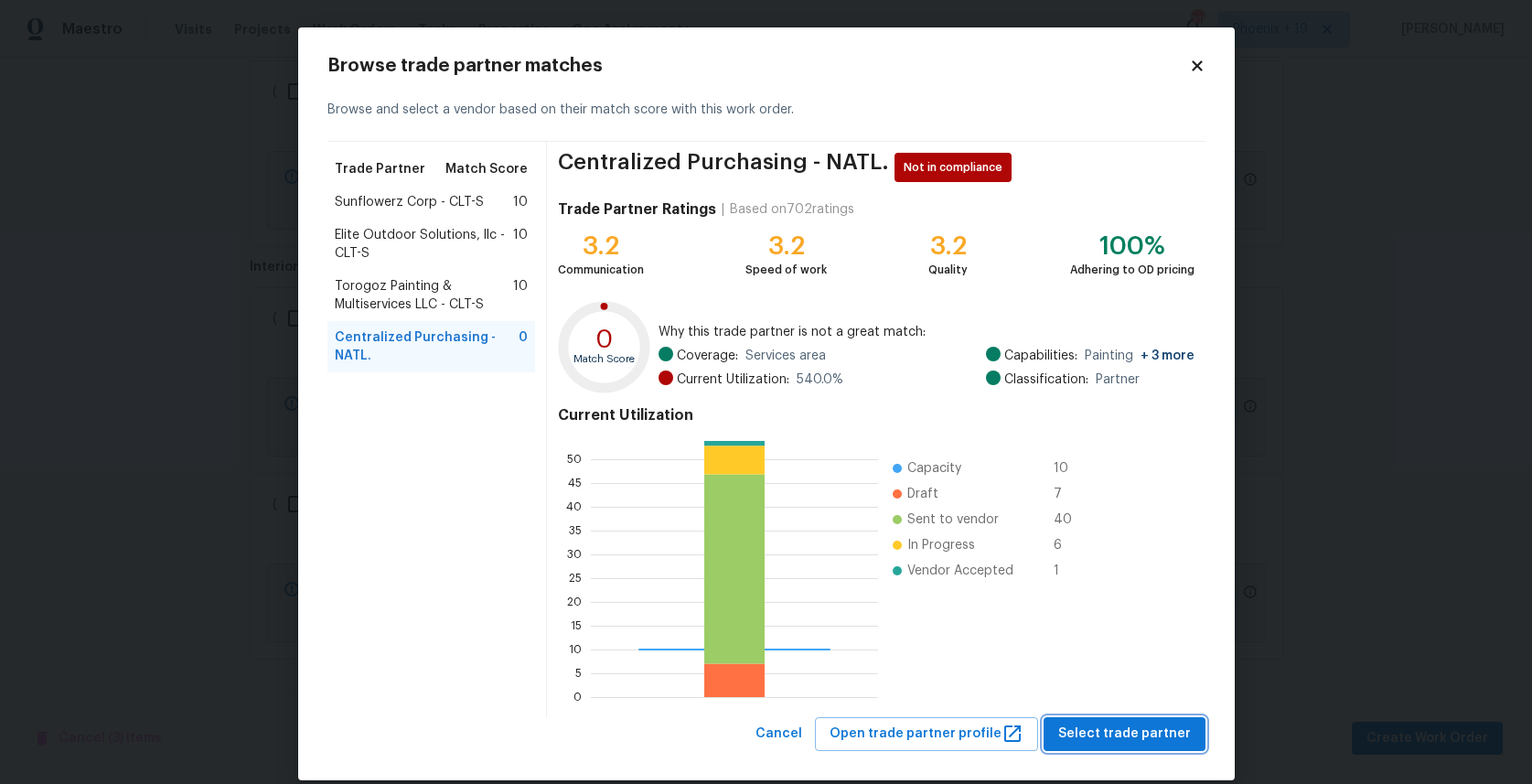
click at [1111, 734] on span "Select trade partner" at bounding box center [1124, 734] width 132 height 23
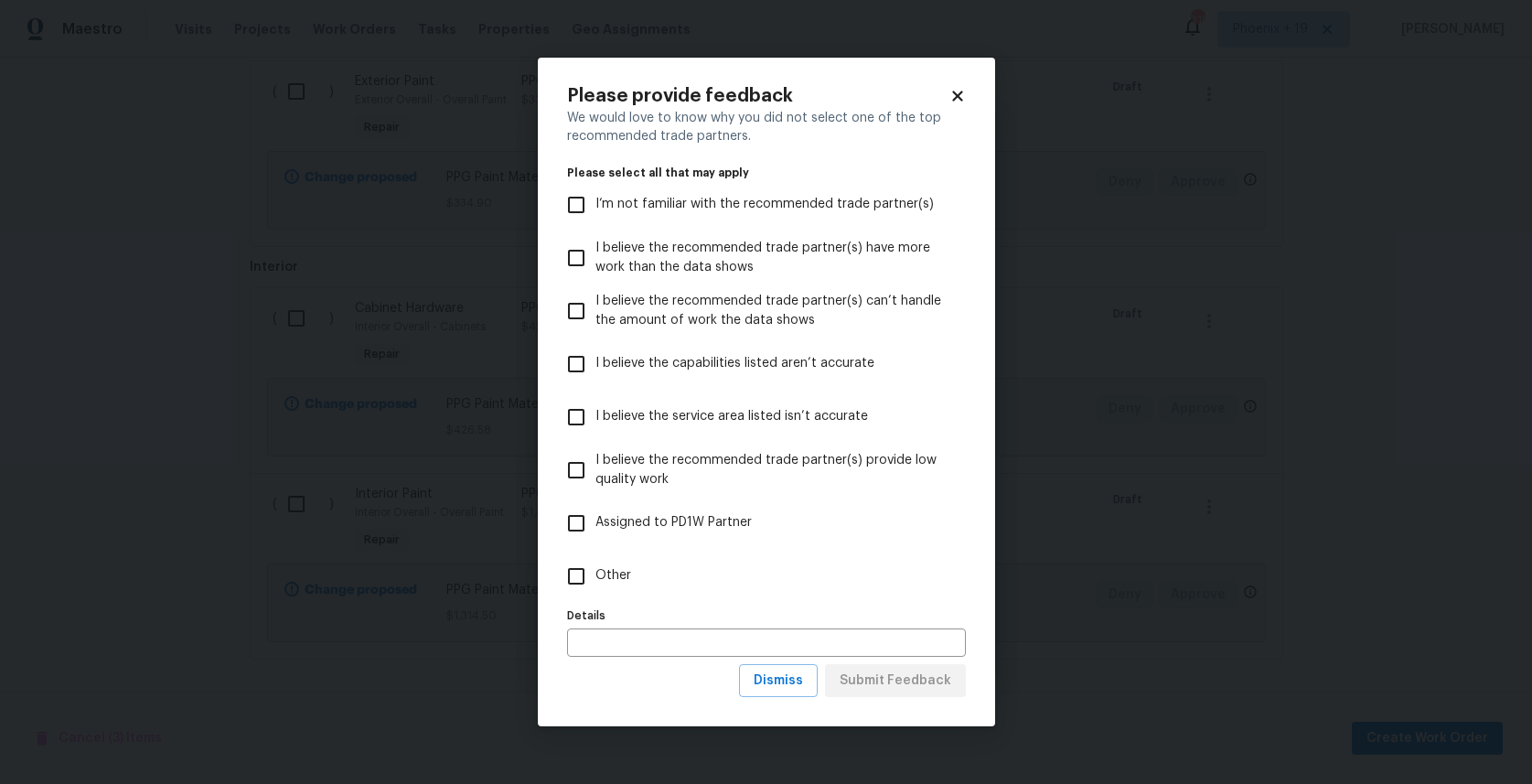
drag, startPoint x: 713, startPoint y: 618, endPoint x: 705, endPoint y: 612, distance: 10.0
click at [712, 618] on label "Details" at bounding box center [766, 616] width 399 height 11
click at [688, 592] on label "Other" at bounding box center [754, 576] width 394 height 53
click at [595, 592] on input "Other" at bounding box center [576, 576] width 38 height 38
checkbox input "true"
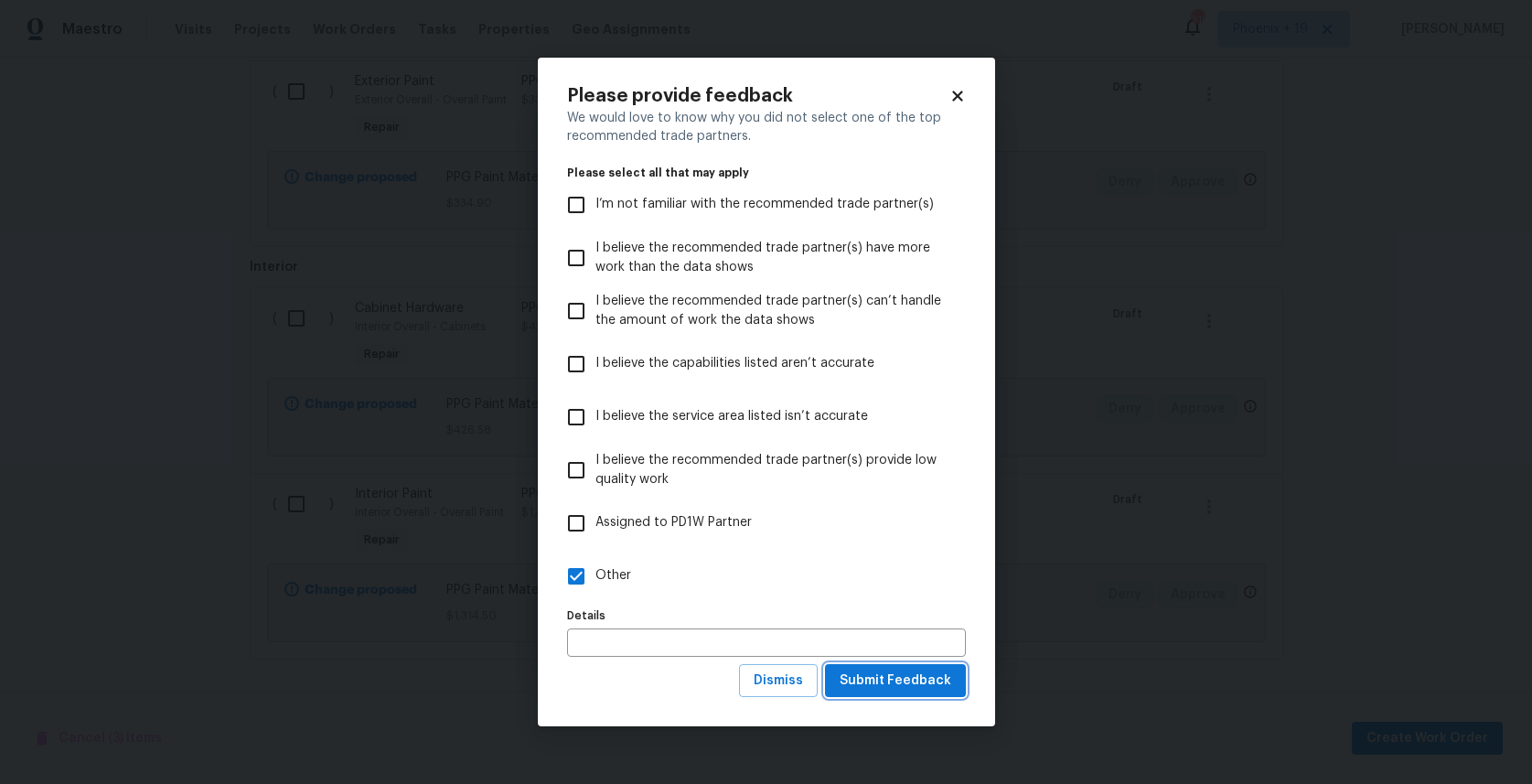
click at [956, 693] on button "Submit Feedback" at bounding box center [895, 680] width 141 height 34
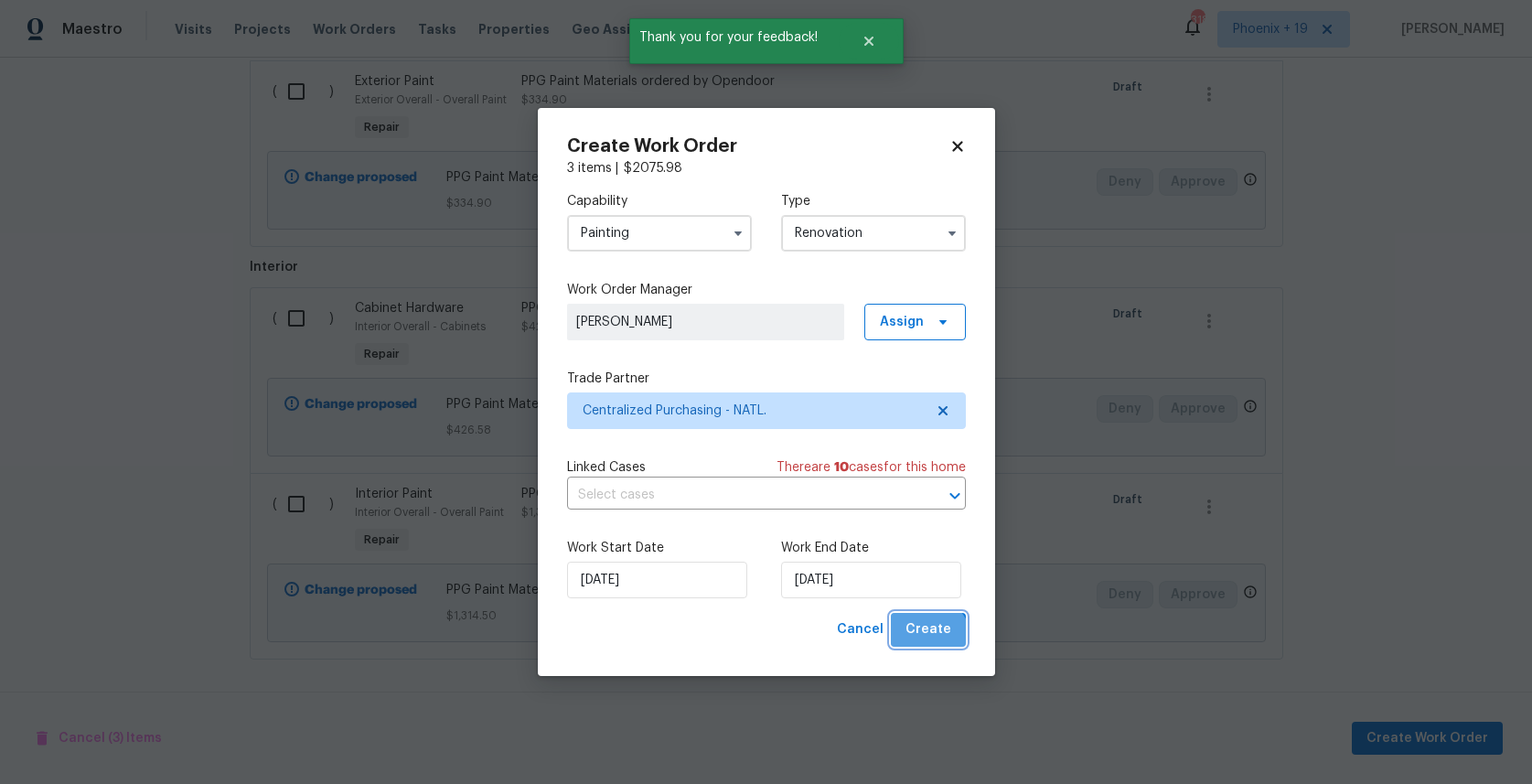
click at [928, 643] on button "Create" at bounding box center [928, 629] width 75 height 34
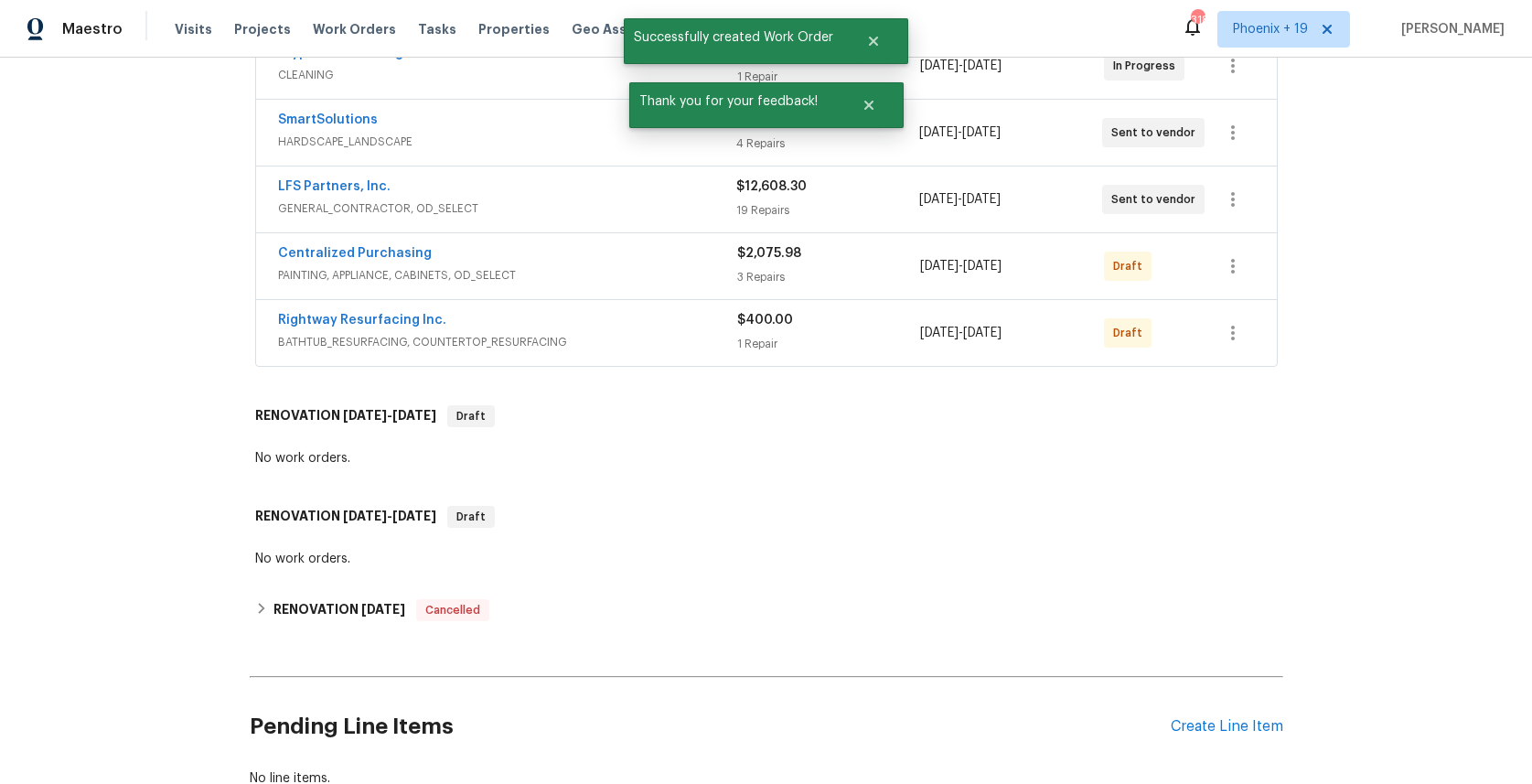
scroll to position [392, 0]
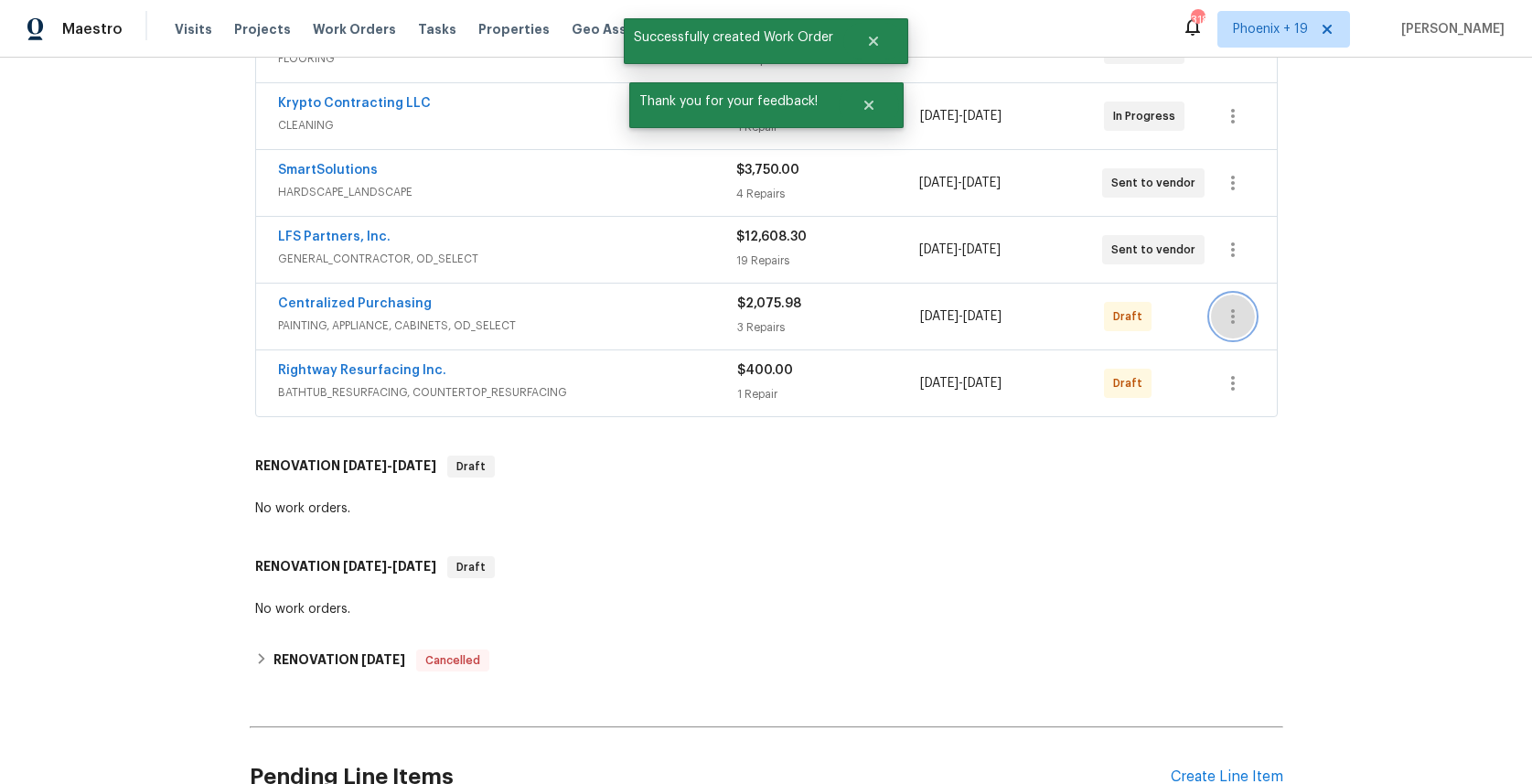
click at [1233, 328] on button "button" at bounding box center [1232, 316] width 44 height 44
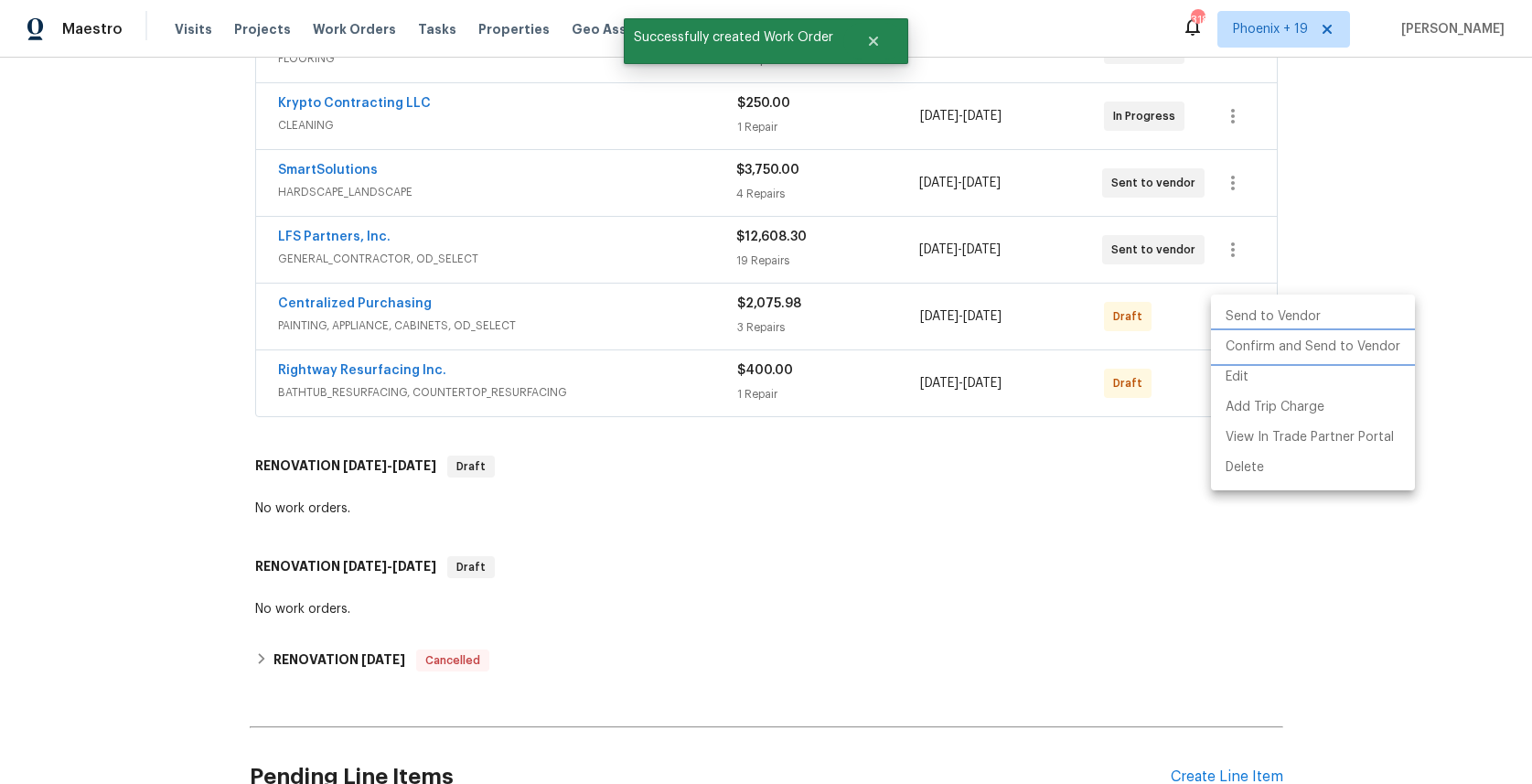
click at [1249, 344] on li "Confirm and Send to Vendor" at bounding box center [1313, 347] width 204 height 31
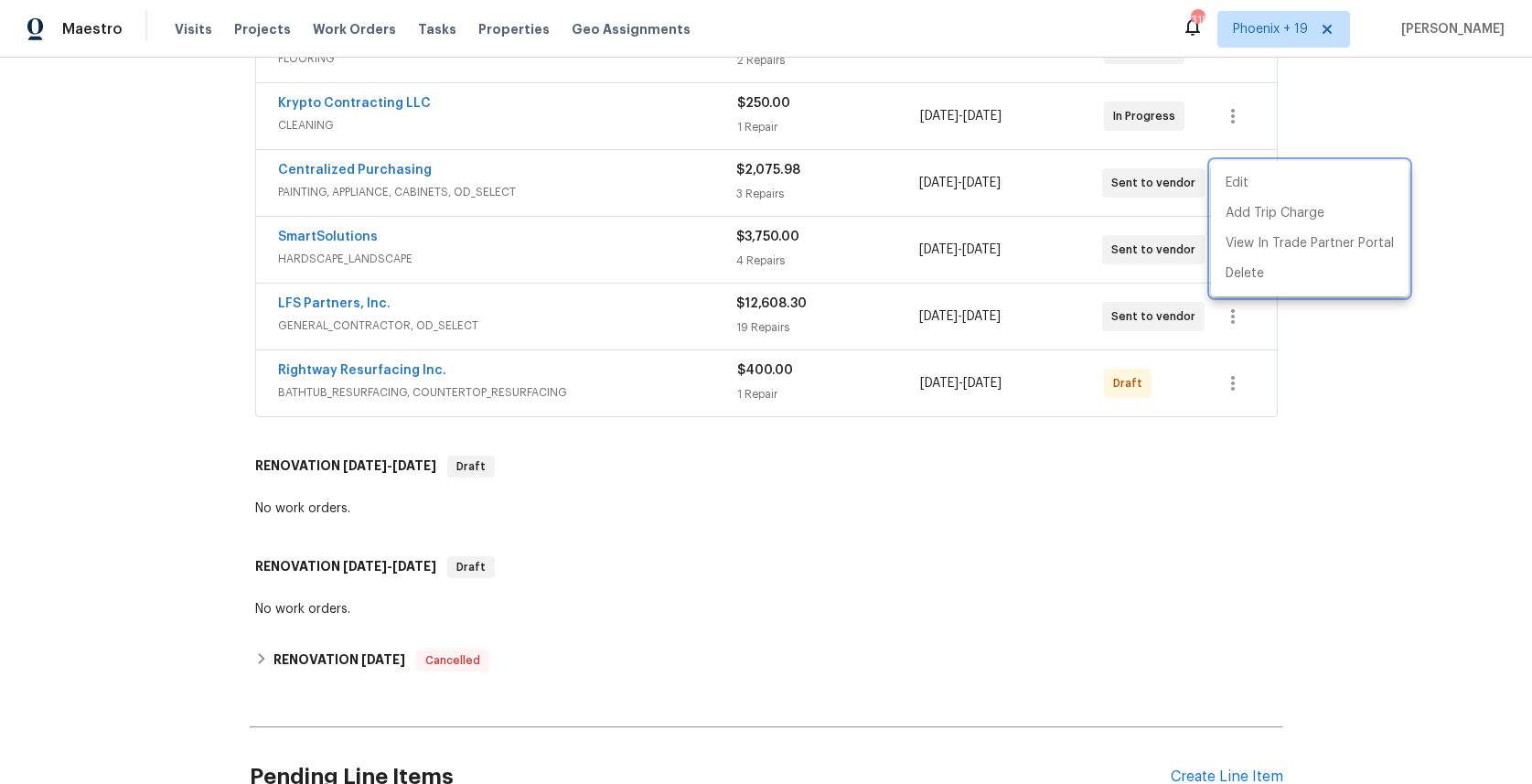
drag, startPoint x: 533, startPoint y: 196, endPoint x: 412, endPoint y: 173, distance: 123.2
click at [528, 195] on div at bounding box center [766, 392] width 1532 height 784
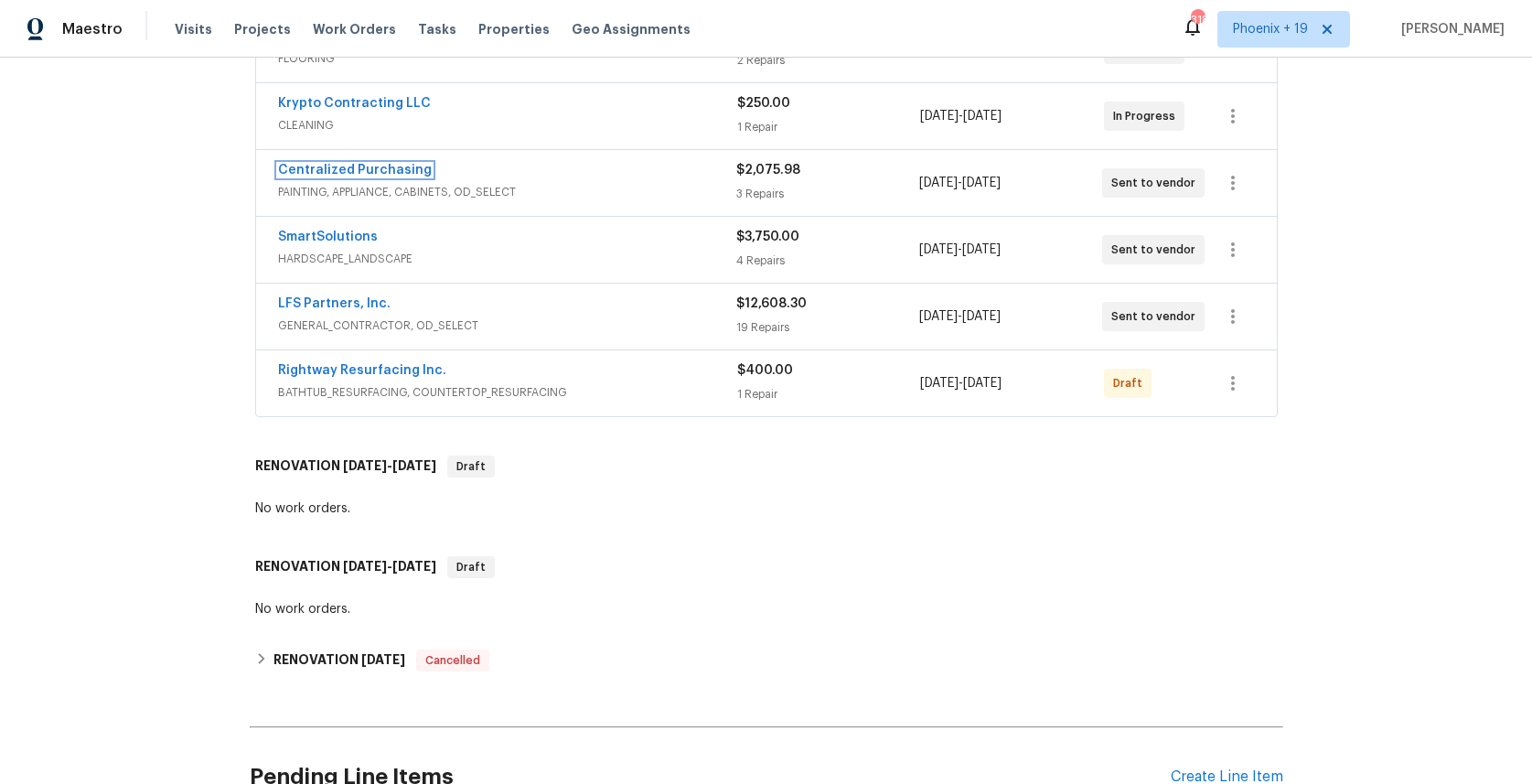
click at [394, 173] on link "Centralized Purchasing" at bounding box center [355, 170] width 154 height 13
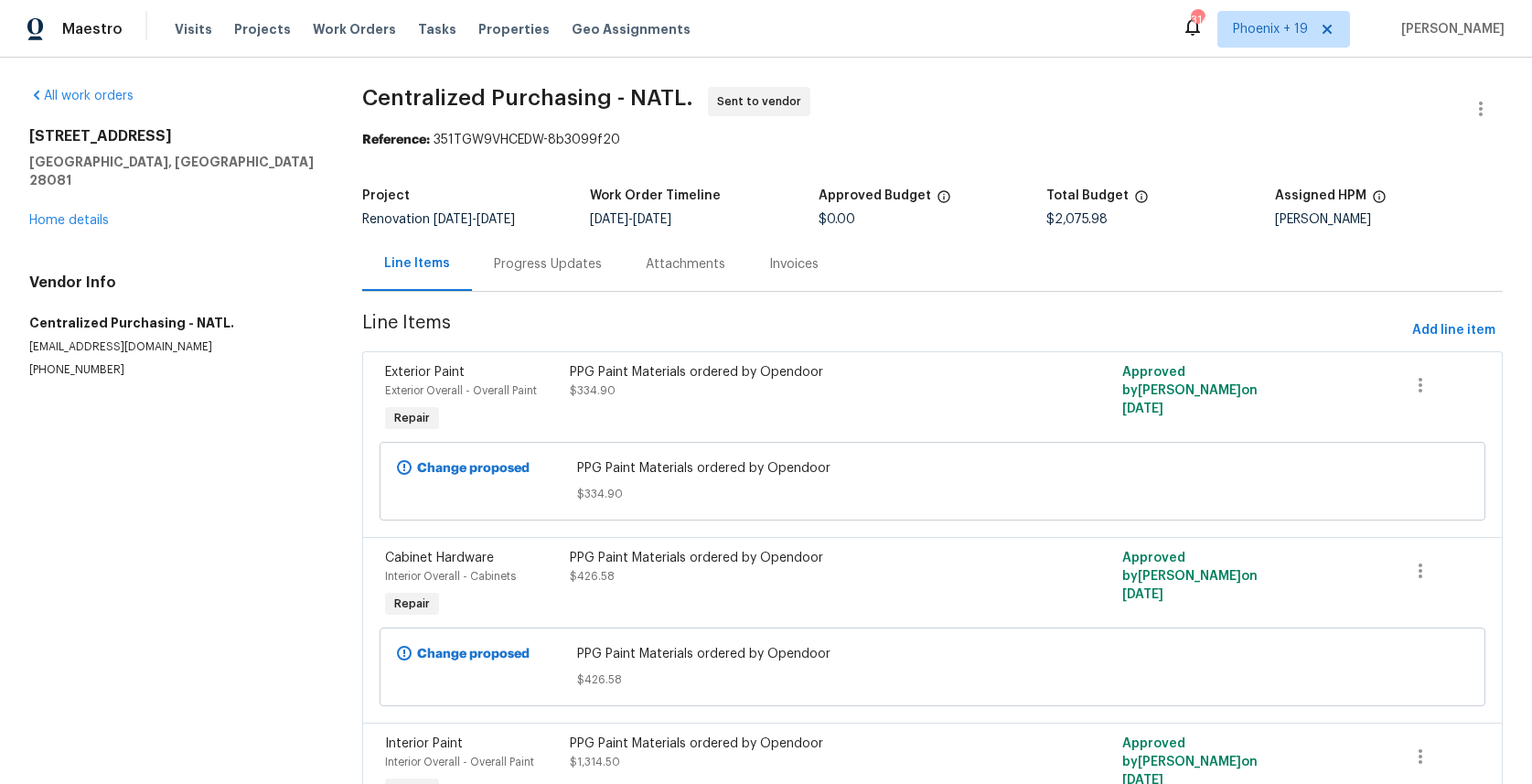
click at [844, 117] on span "Centralized Purchasing - NATL. Sent to vendor" at bounding box center [910, 108] width 1097 height 44
click at [334, 44] on div "Visits Projects Work Orders Tasks Properties Geo Assignments" at bounding box center [443, 30] width 538 height 37
click at [332, 37] on span "Work Orders" at bounding box center [355, 30] width 83 height 19
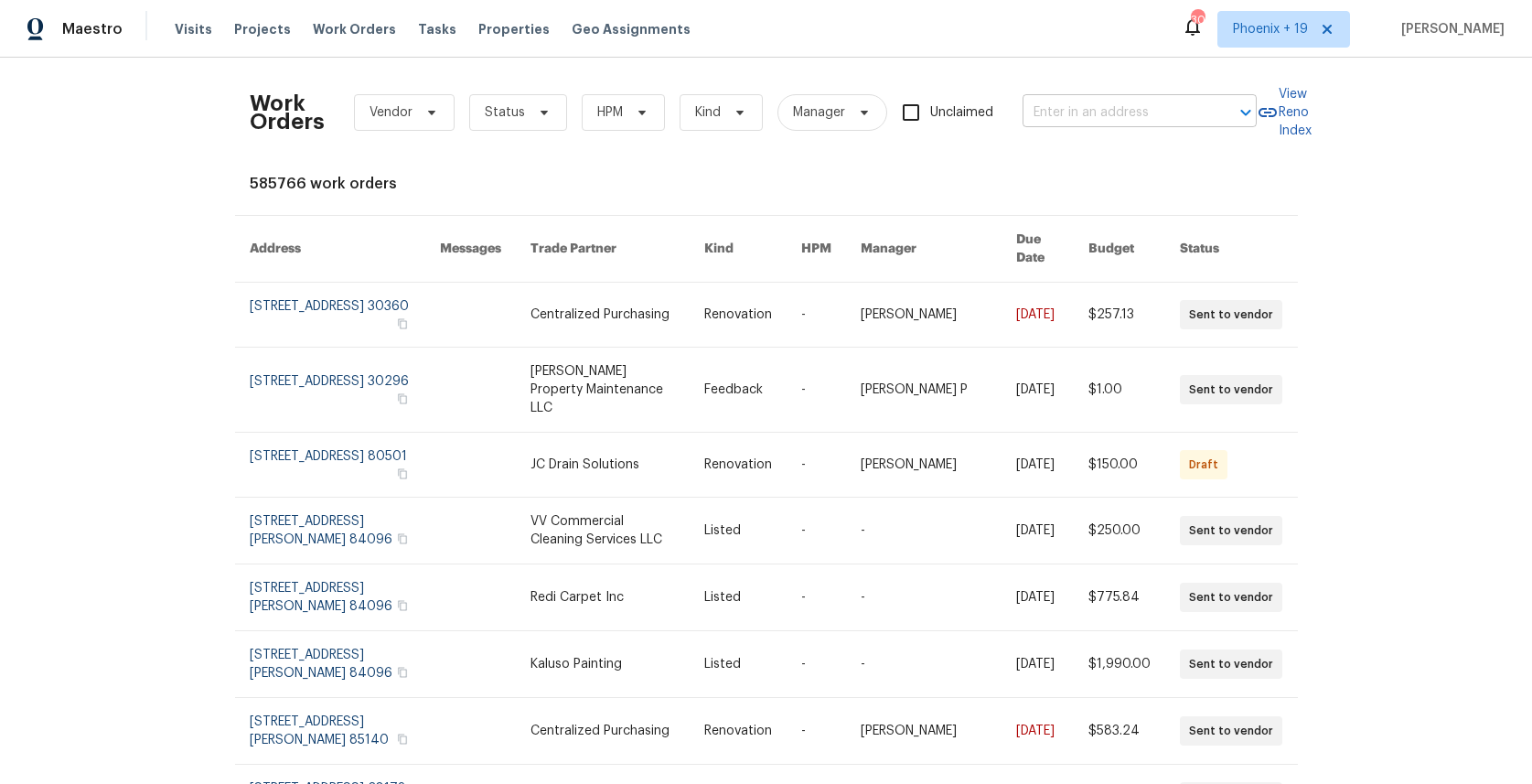
drag, startPoint x: 1115, startPoint y: 77, endPoint x: 1112, endPoint y: 108, distance: 31.1
click at [1115, 79] on div "Work Orders Vendor Status HPM Kind Manager Unclaimed ​" at bounding box center [754, 112] width 1007 height 81
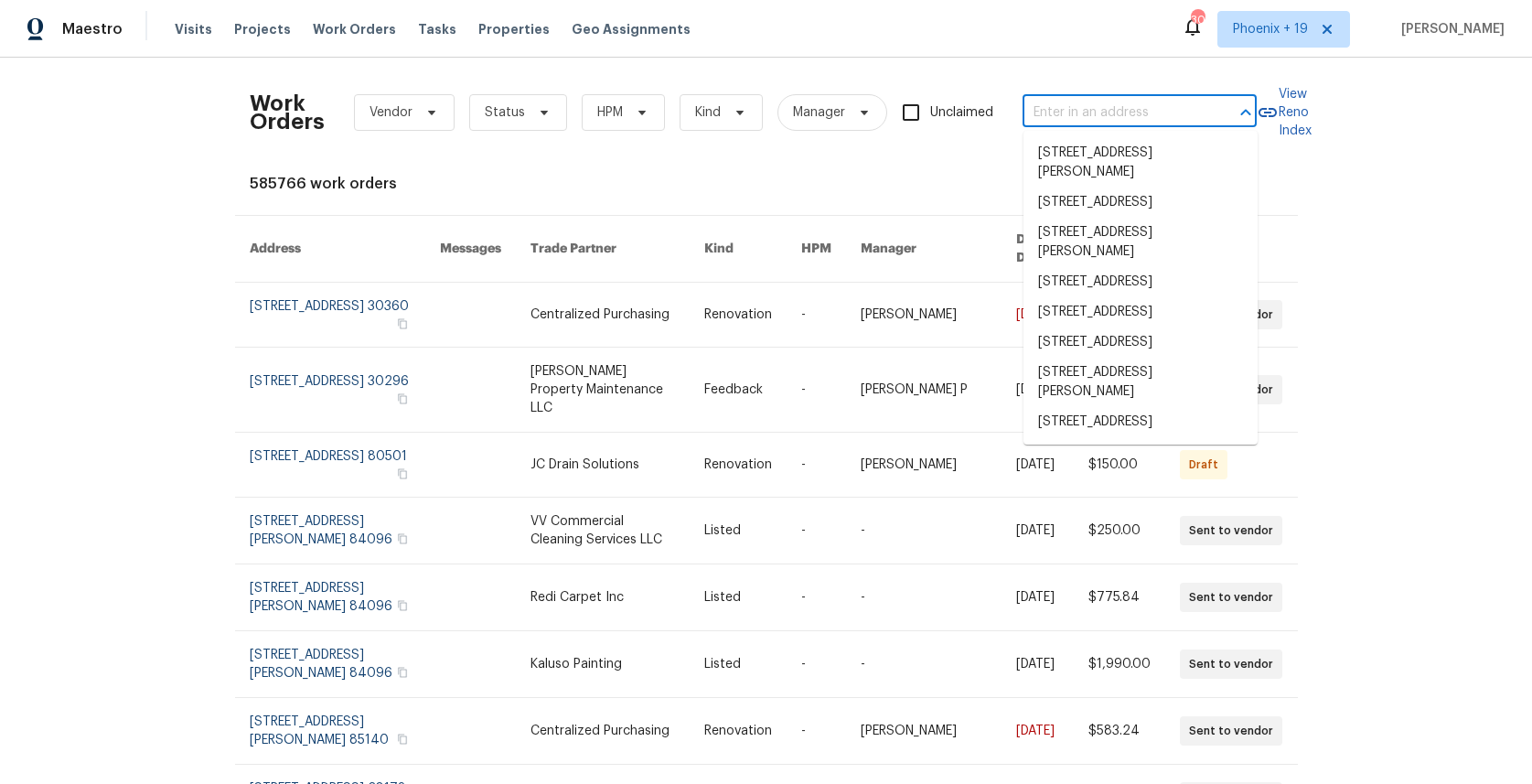
click at [1112, 108] on input "text" at bounding box center [1115, 113] width 183 height 29
paste input "[STREET_ADDRESS]"
type input "[STREET_ADDRESS]"
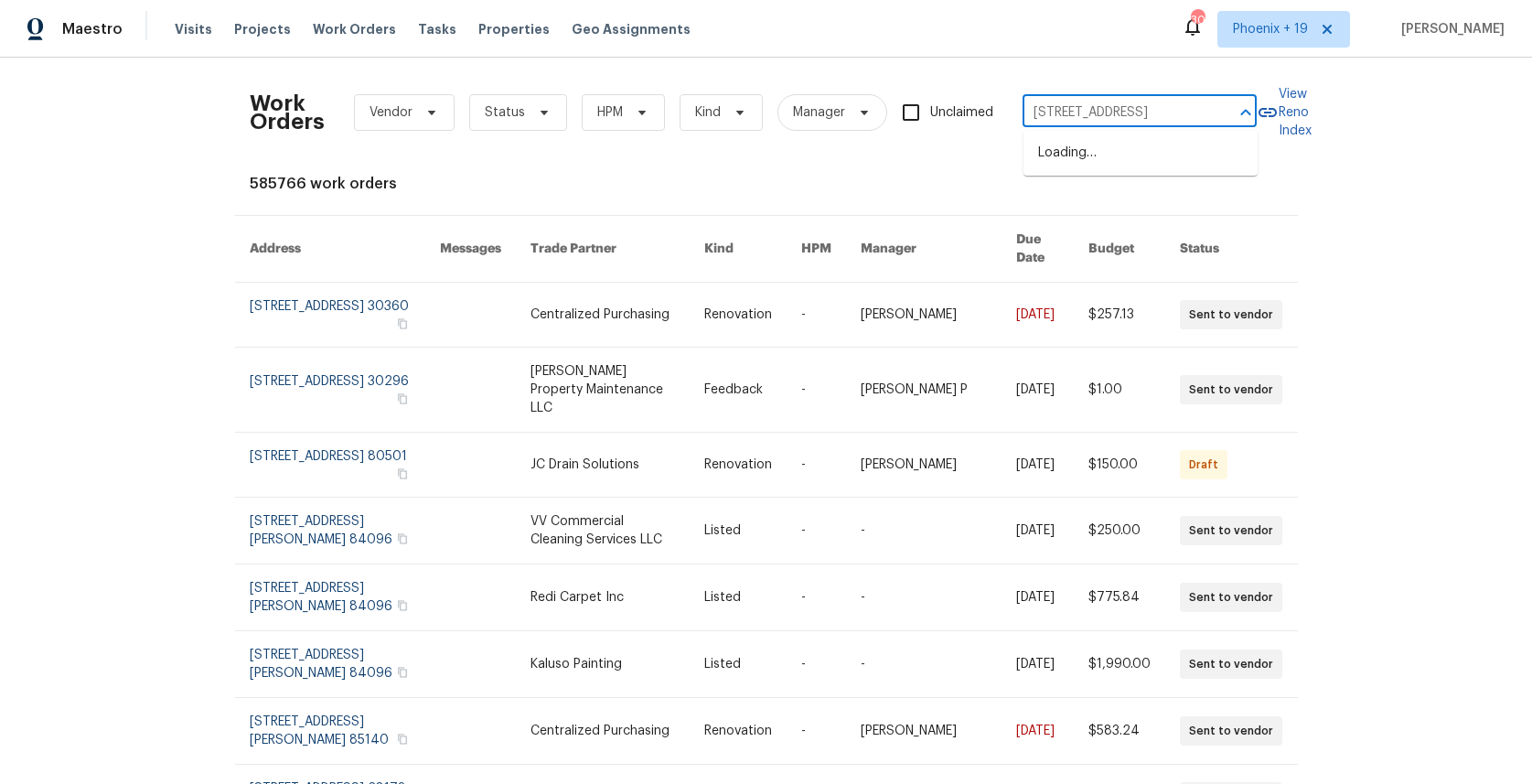
scroll to position [0, 44]
click at [1104, 148] on li "[STREET_ADDRESS]" at bounding box center [1140, 153] width 234 height 31
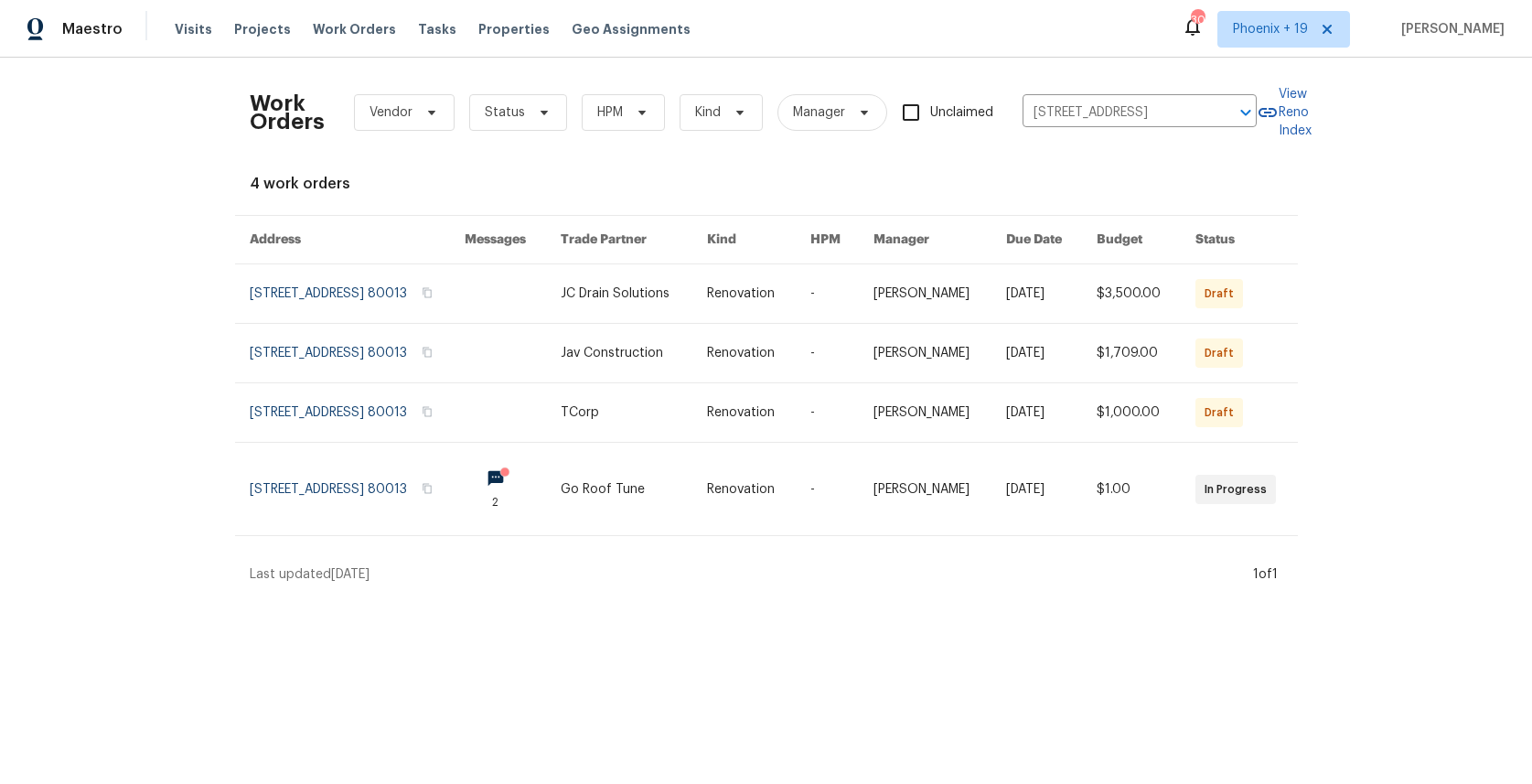
click at [539, 311] on link at bounding box center [513, 293] width 96 height 58
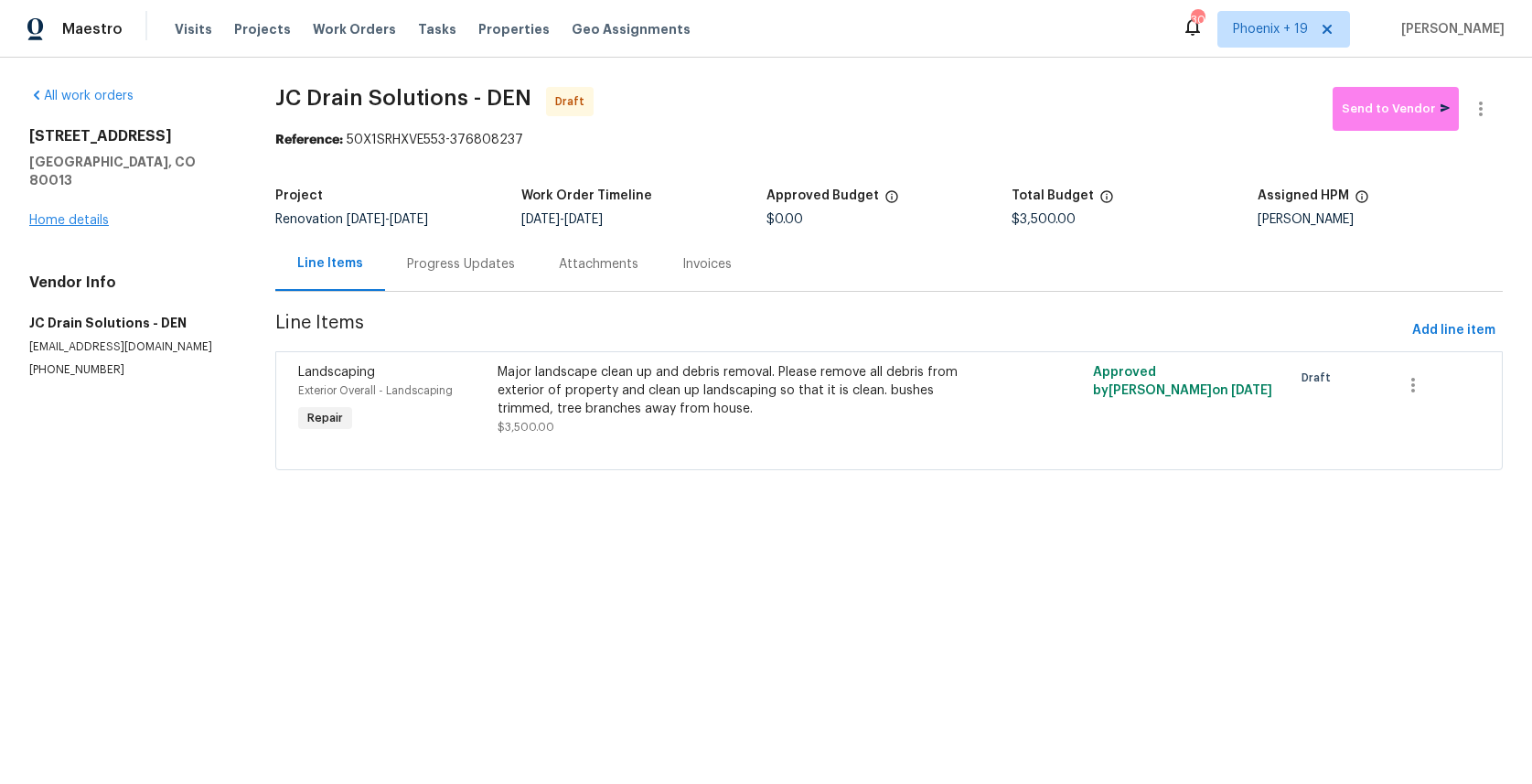
drag, startPoint x: 93, startPoint y: 216, endPoint x: 87, endPoint y: 205, distance: 12.5
click at [93, 216] on div "All work orders [STREET_ADDRESS] Home details Vendor Info JC Drain Solutions - …" at bounding box center [131, 232] width 202 height 291
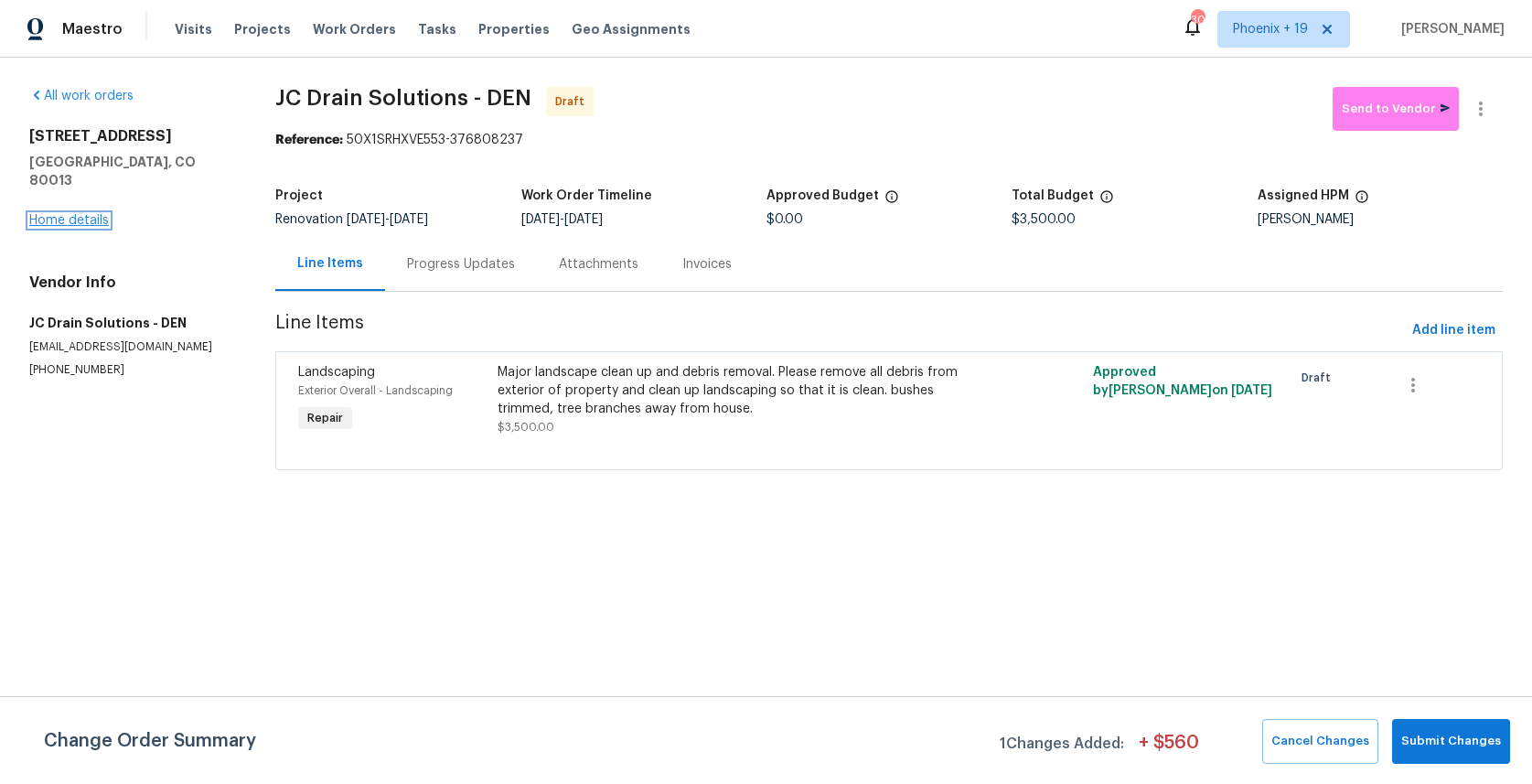
click at [84, 214] on link "Home details" at bounding box center [69, 220] width 80 height 13
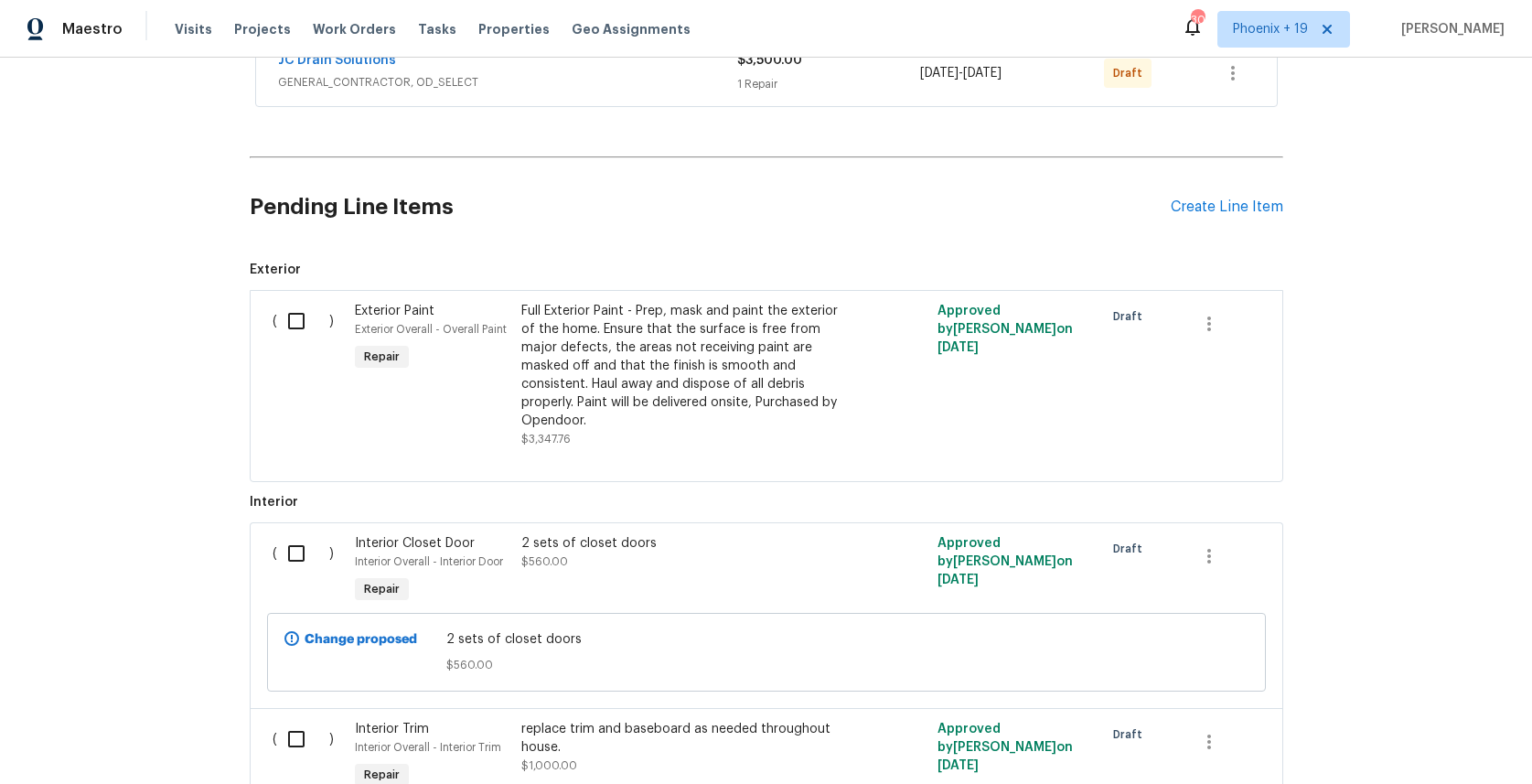
scroll to position [531, 0]
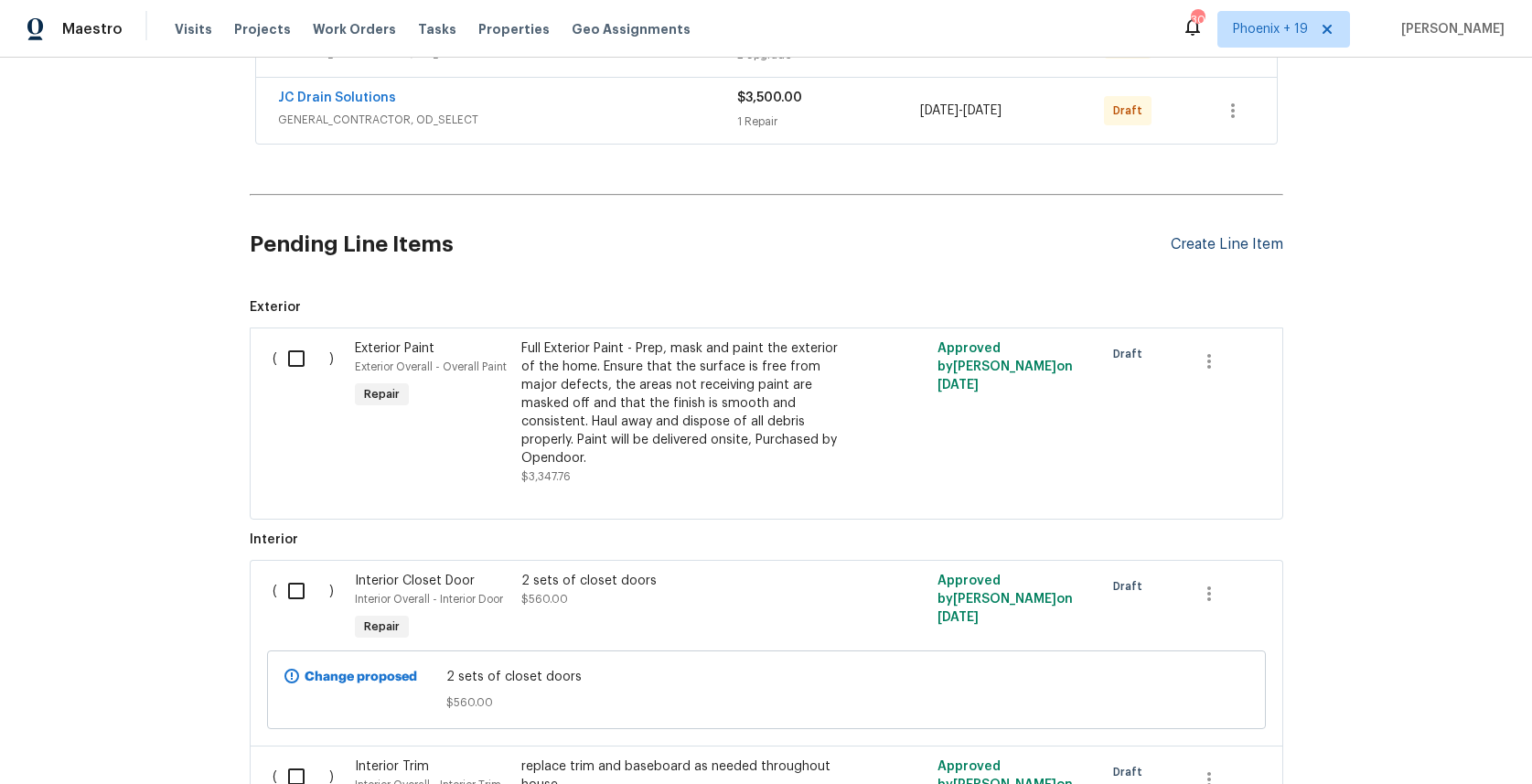
click at [1239, 240] on div "Create Line Item" at bounding box center [1227, 244] width 113 height 18
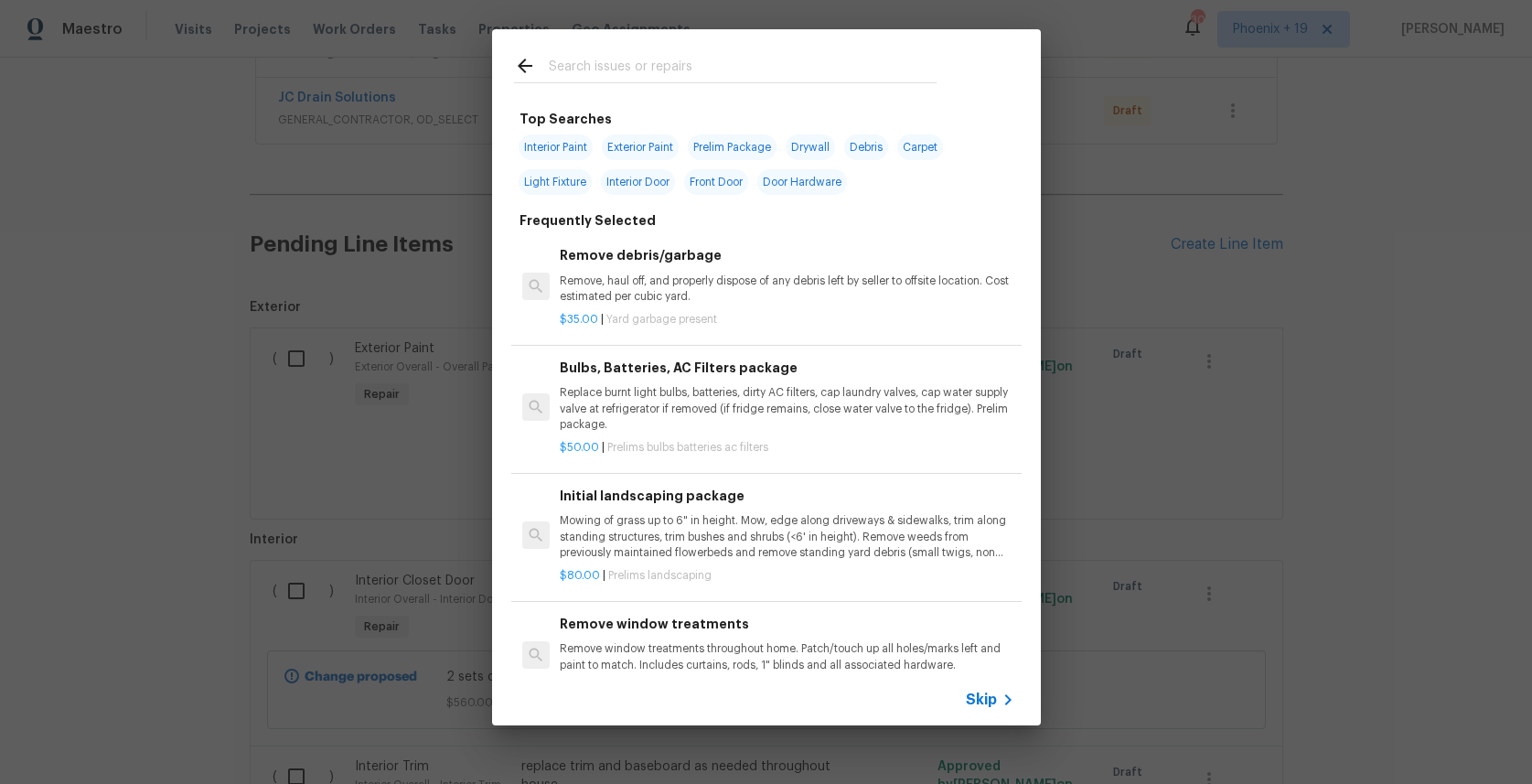
click at [735, 70] on input "text" at bounding box center [742, 68] width 388 height 28
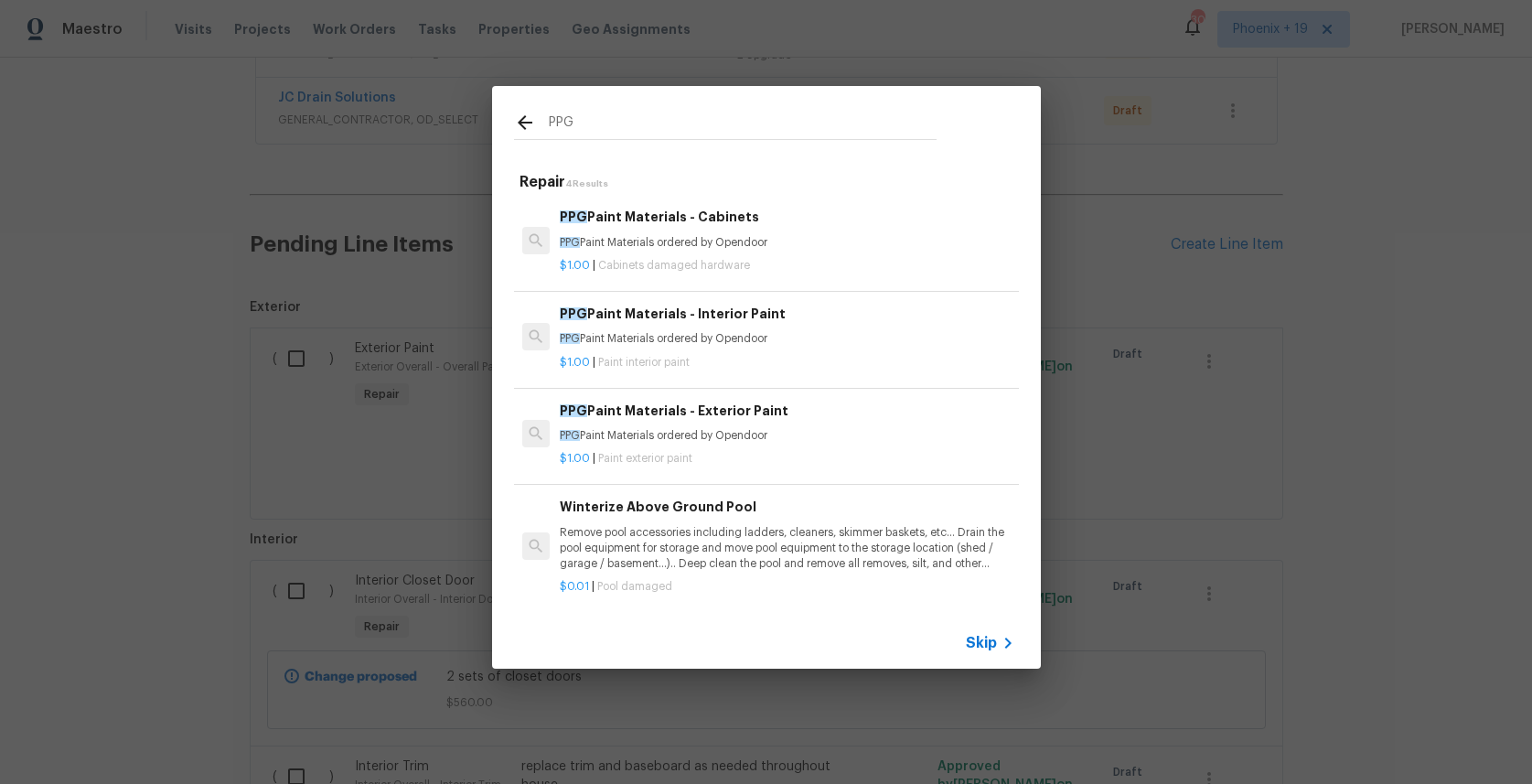
type input "PPG"
click at [784, 318] on h6 "PPG Paint Materials - Interior Paint" at bounding box center [787, 314] width 454 height 20
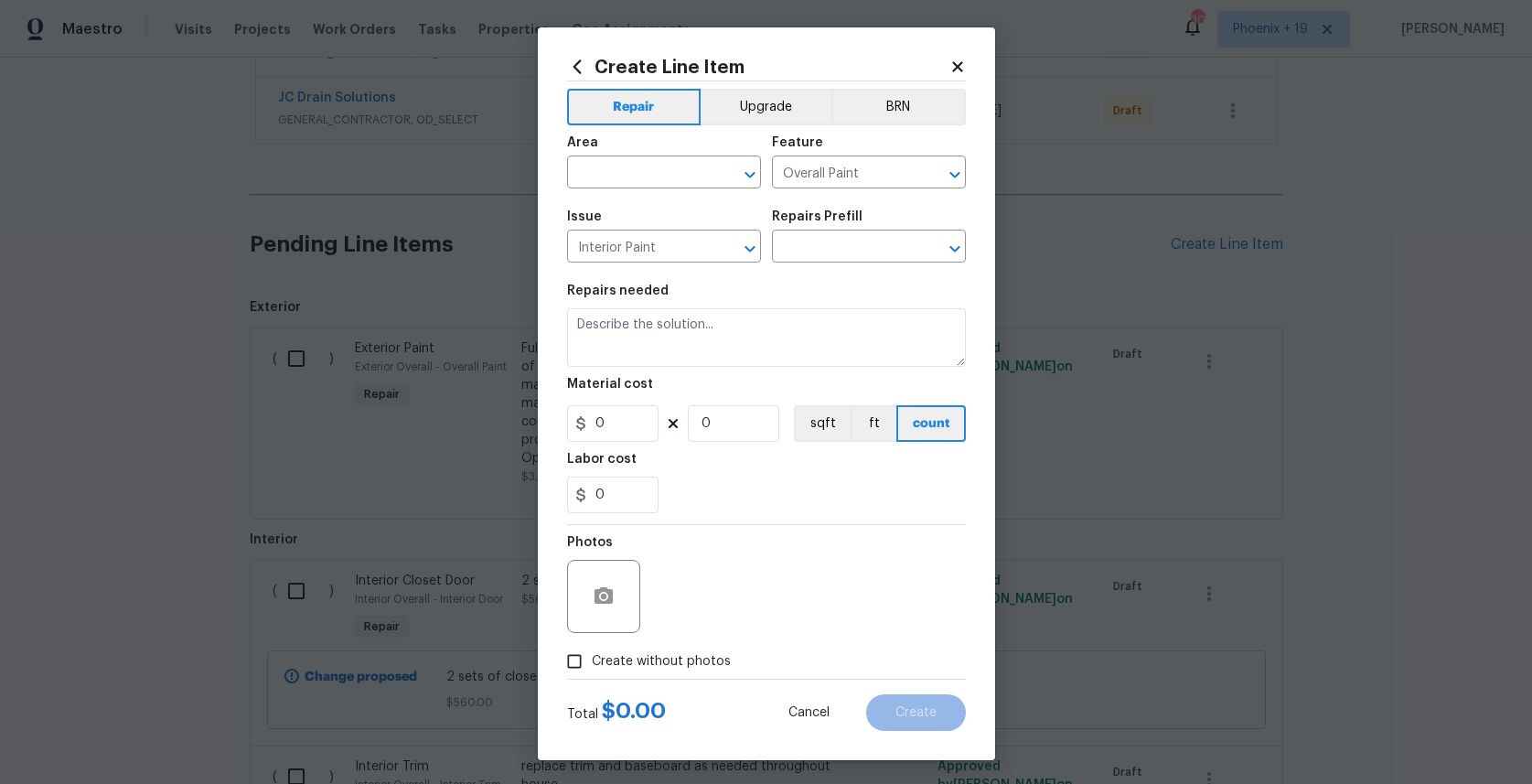
type textarea "PPG Paint Materials ordered by Opendoor"
type input "1"
type input "PPG Paint Materials - Interior Paint $1.00"
type input "1"
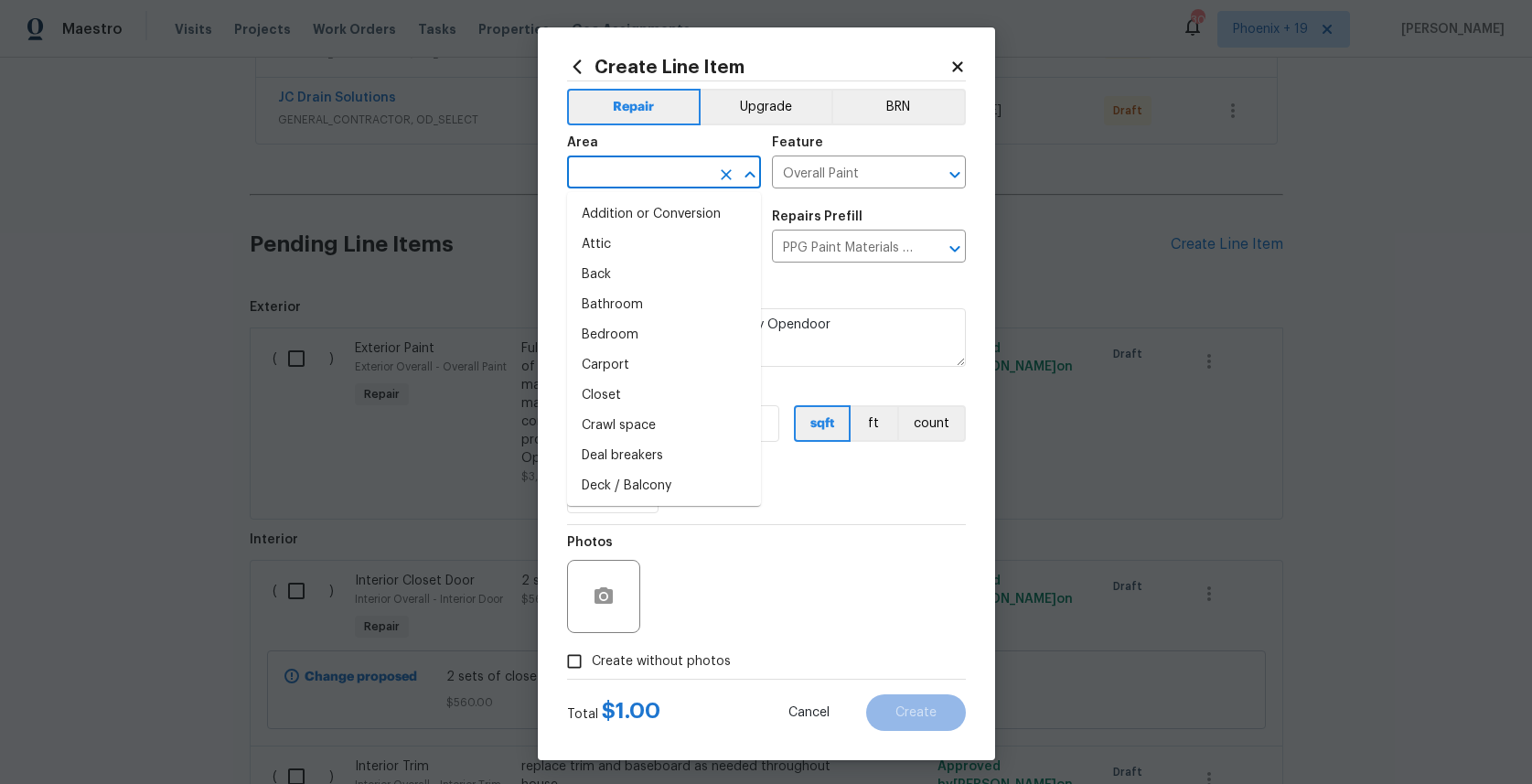
click at [627, 163] on input "text" at bounding box center [639, 174] width 143 height 29
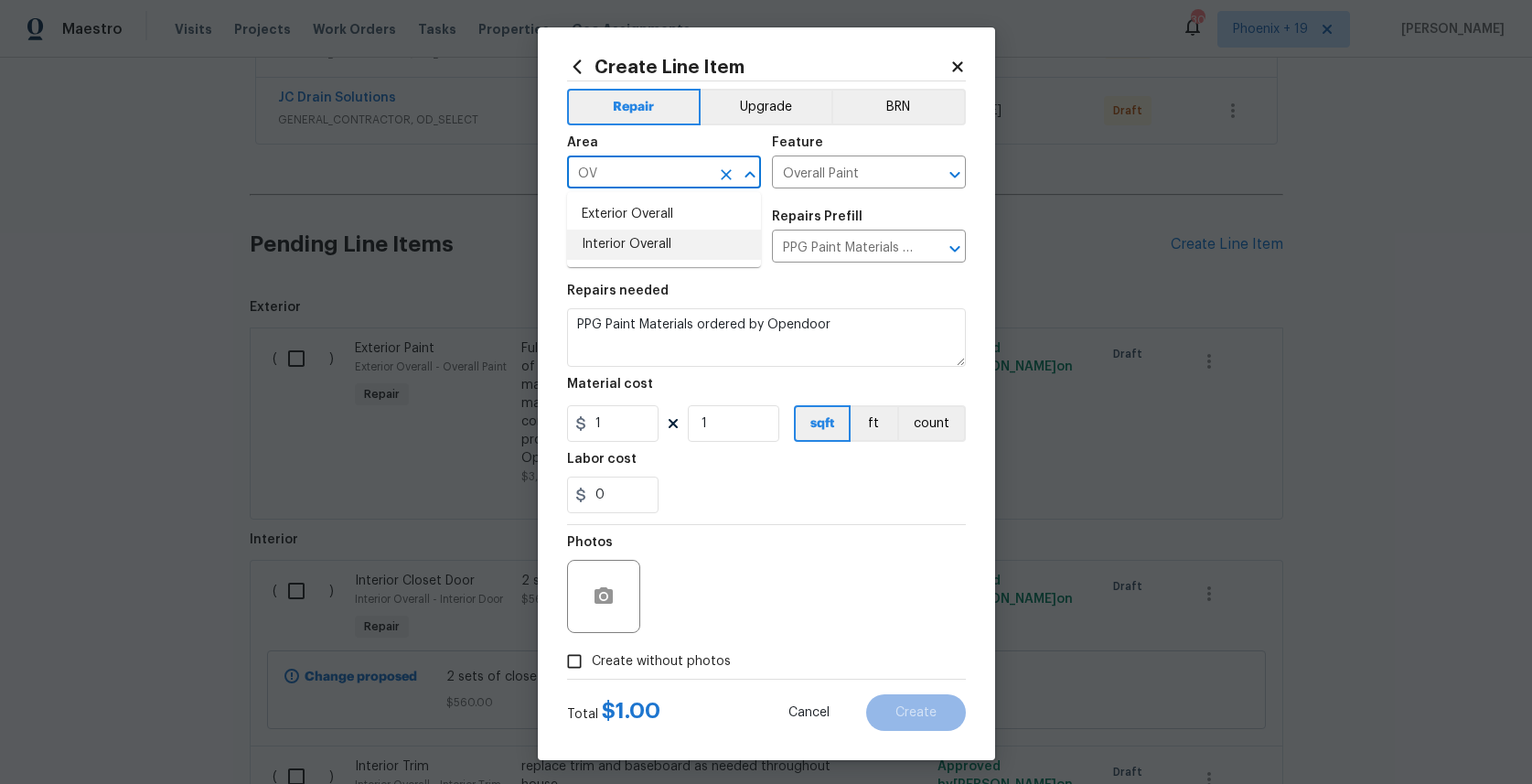
click at [649, 245] on li "Interior Overall" at bounding box center [664, 244] width 193 height 31
type input "Interior Overall"
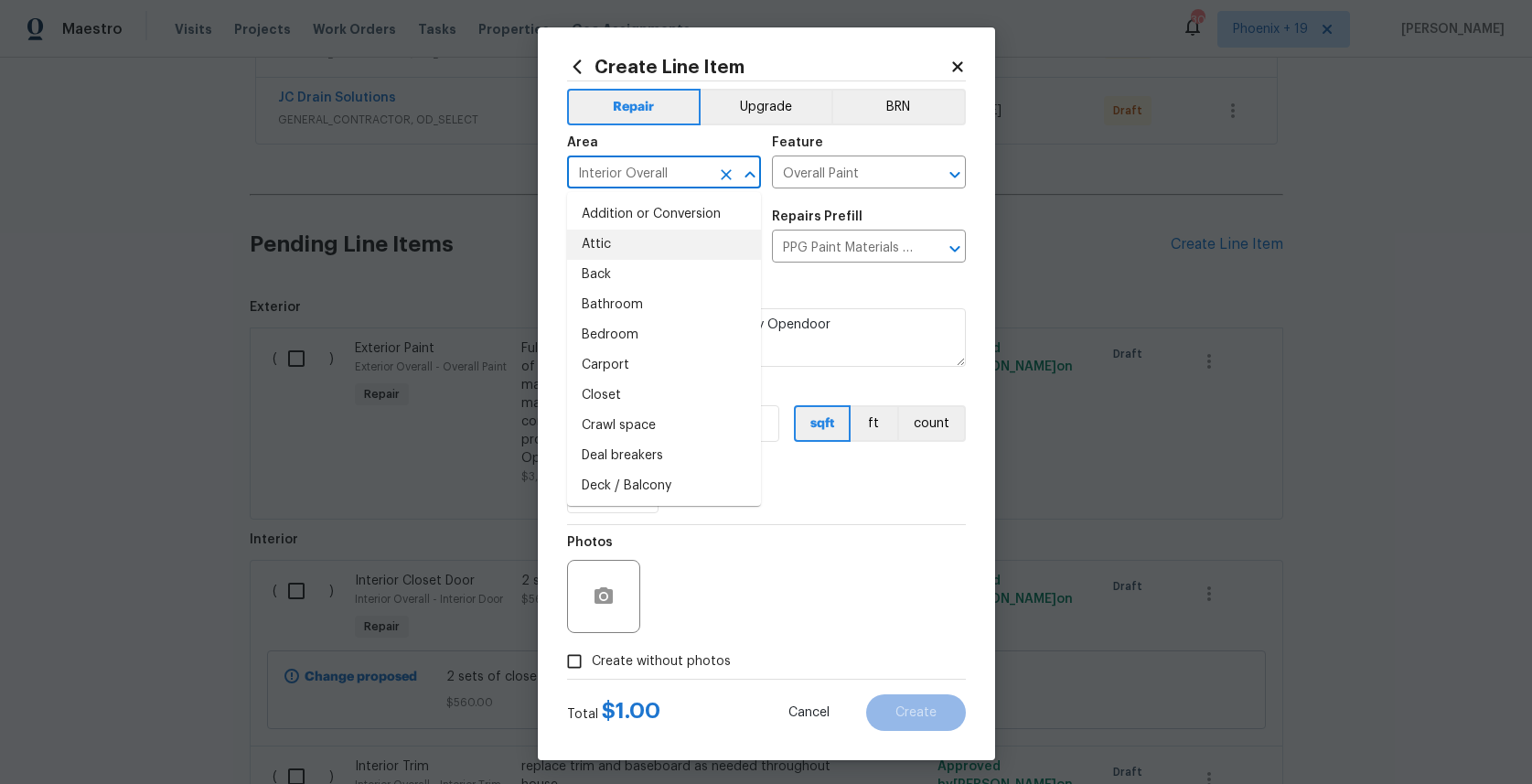
drag, startPoint x: 821, startPoint y: 496, endPoint x: 648, endPoint y: 460, distance: 176.7
click at [806, 493] on div "0" at bounding box center [766, 495] width 399 height 37
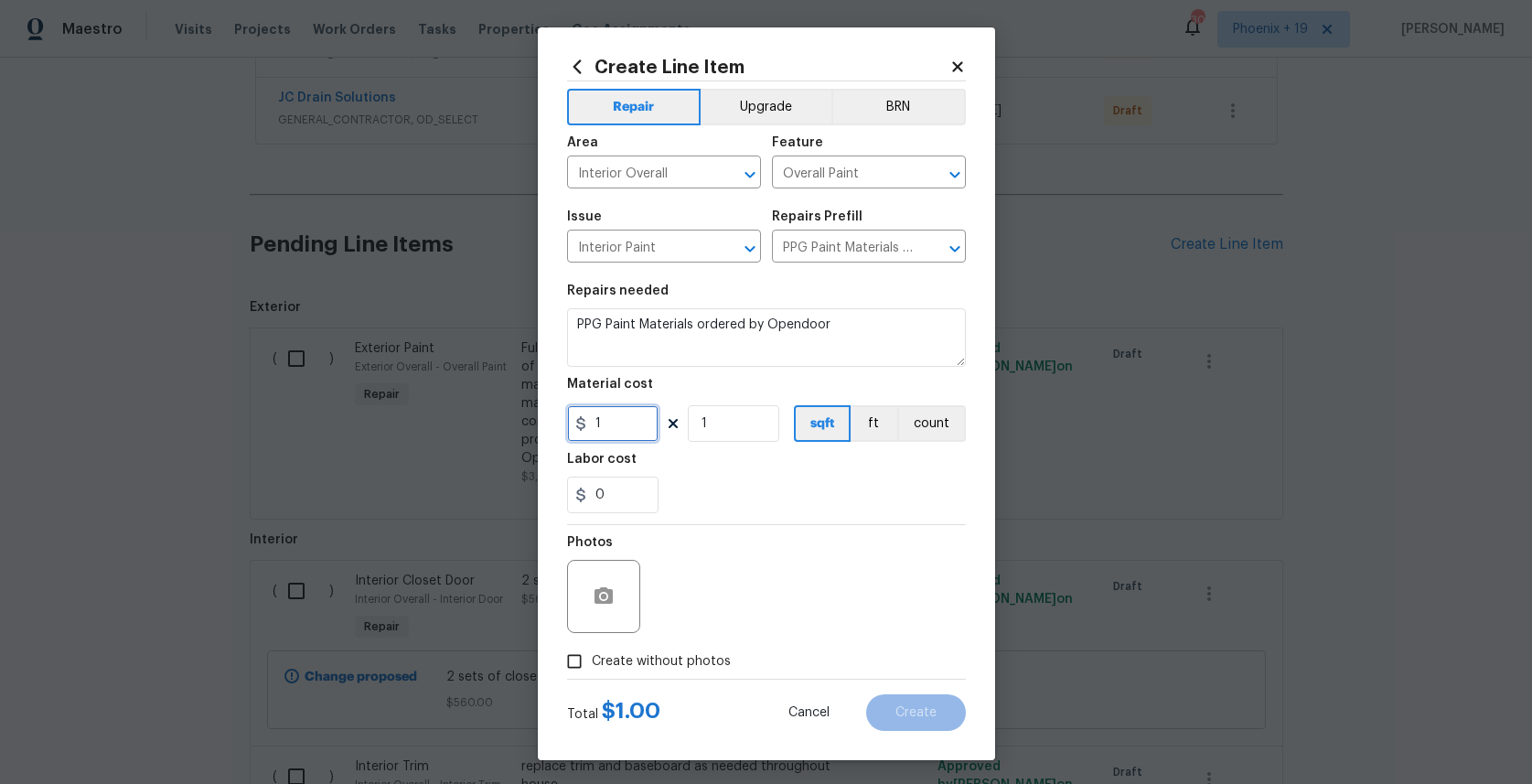
click at [619, 428] on input "1" at bounding box center [613, 424] width 92 height 37
type input "1748.91"
click at [666, 644] on label "Create without photos" at bounding box center [644, 662] width 174 height 35
click at [592, 644] on input "Create without photos" at bounding box center [575, 662] width 35 height 35
checkbox input "true"
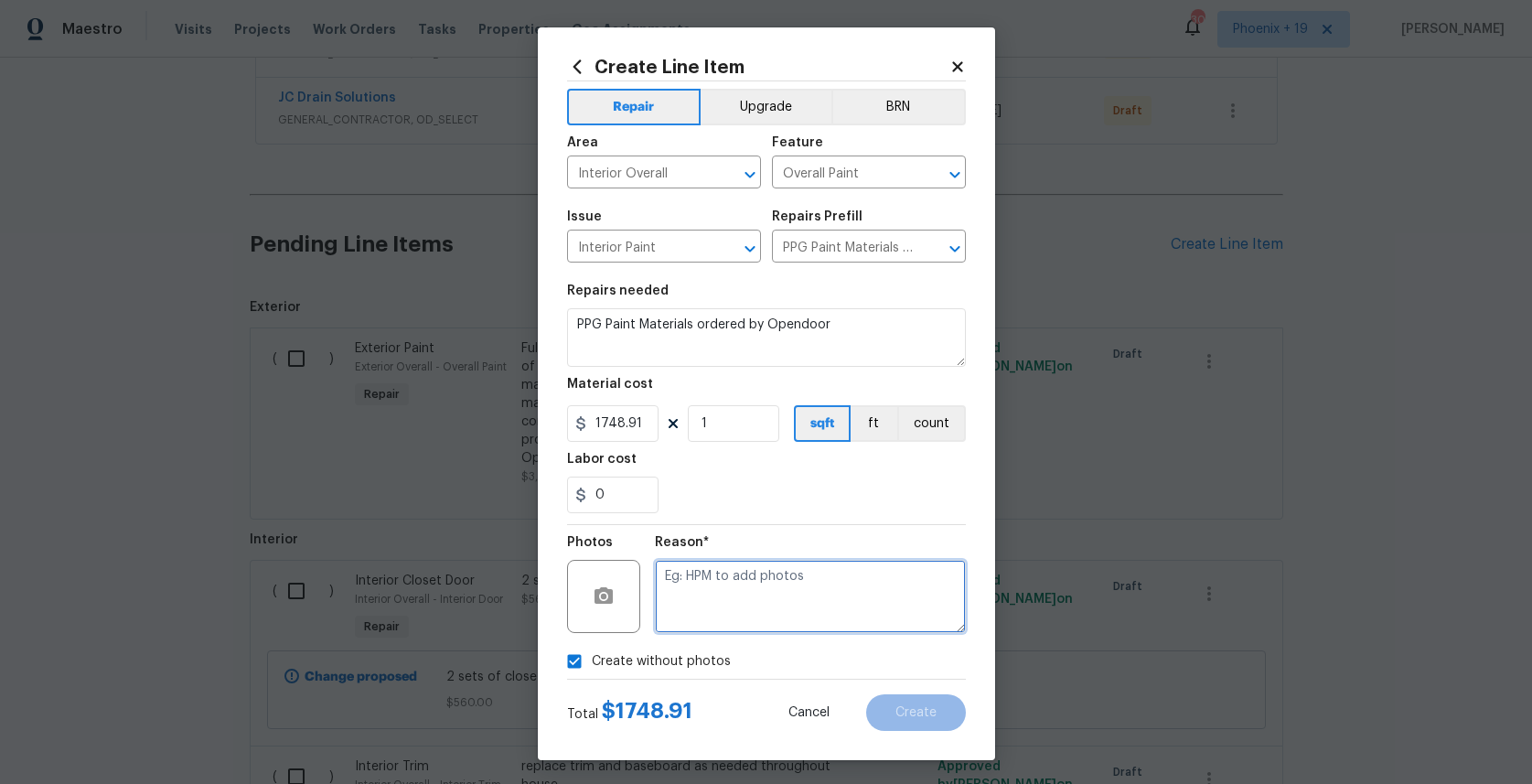
click at [715, 614] on textarea at bounding box center [810, 596] width 311 height 73
type textarea "NA"
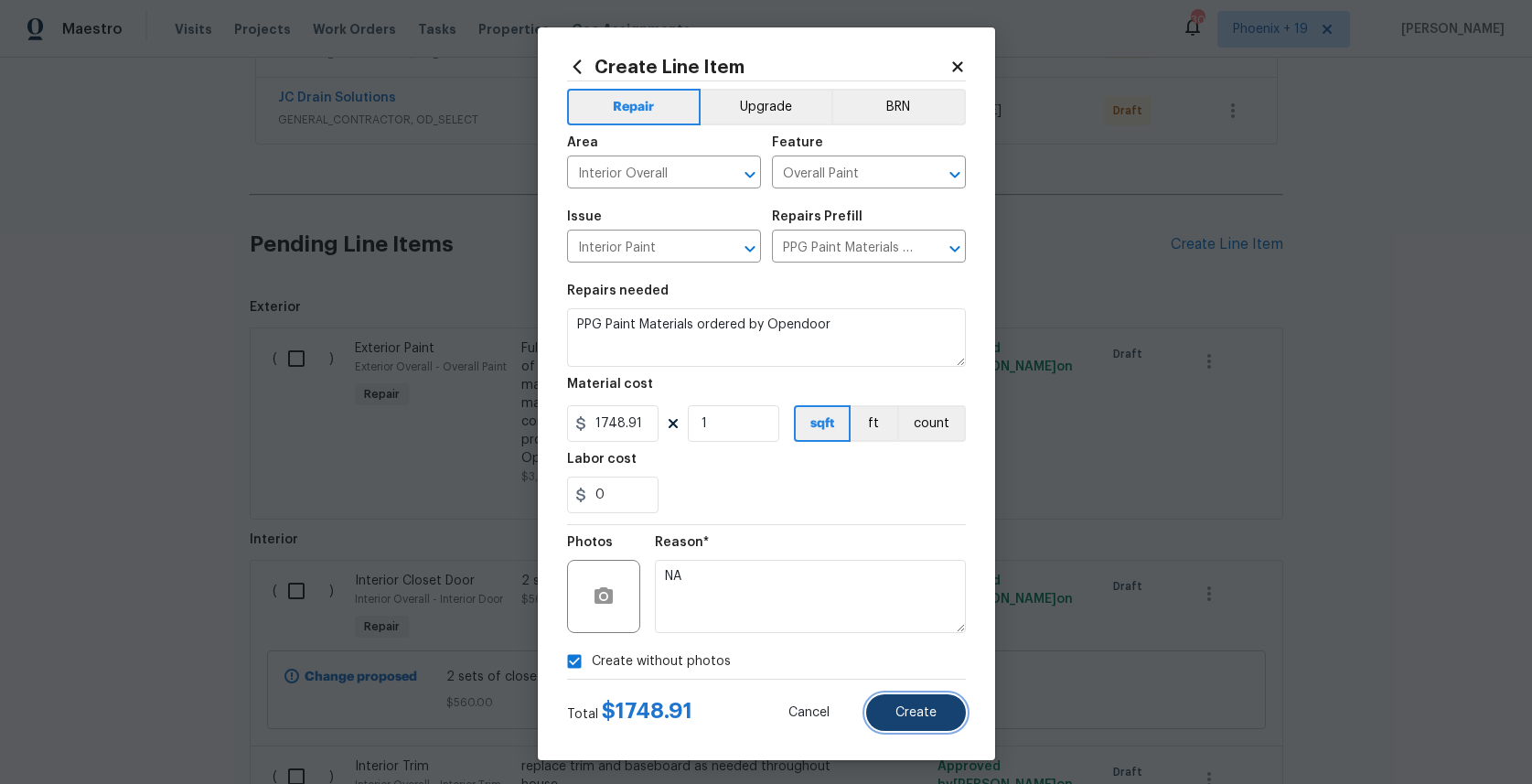
click at [901, 720] on button "Create" at bounding box center [916, 713] width 100 height 37
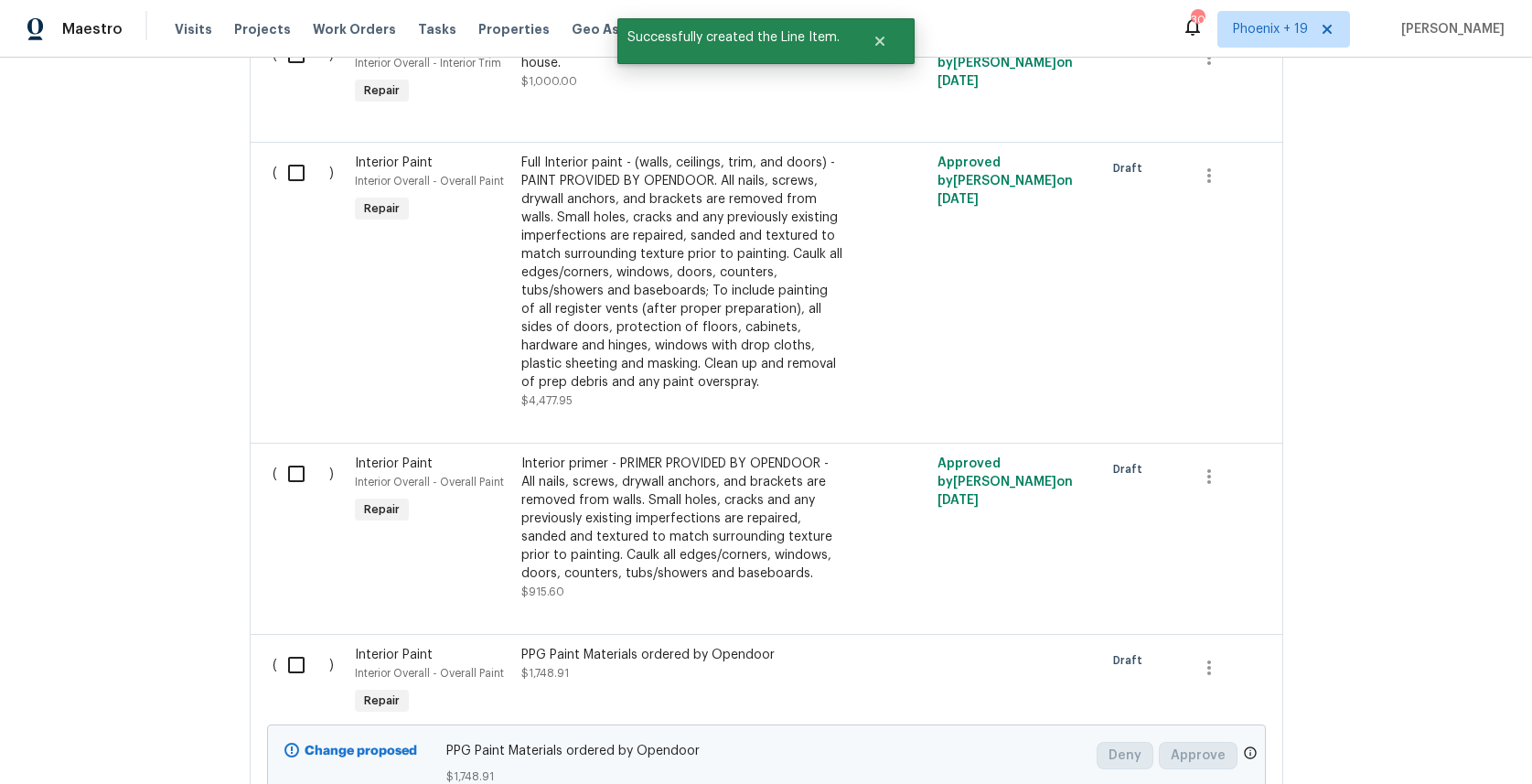
scroll to position [1414, 0]
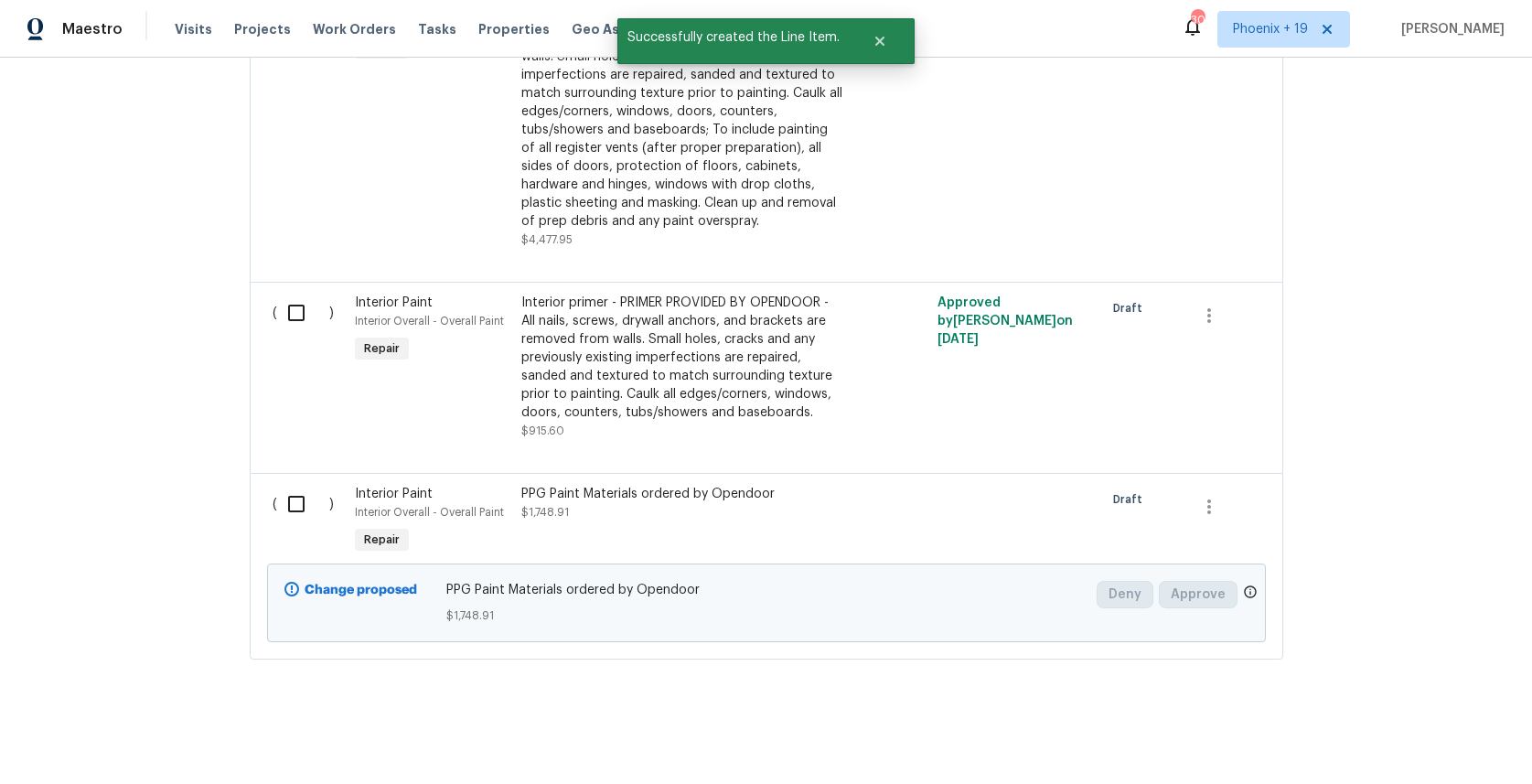
click at [294, 523] on div "( )" at bounding box center [309, 521] width 83 height 84
click at [291, 510] on input "checkbox" at bounding box center [303, 504] width 52 height 38
checkbox input "true"
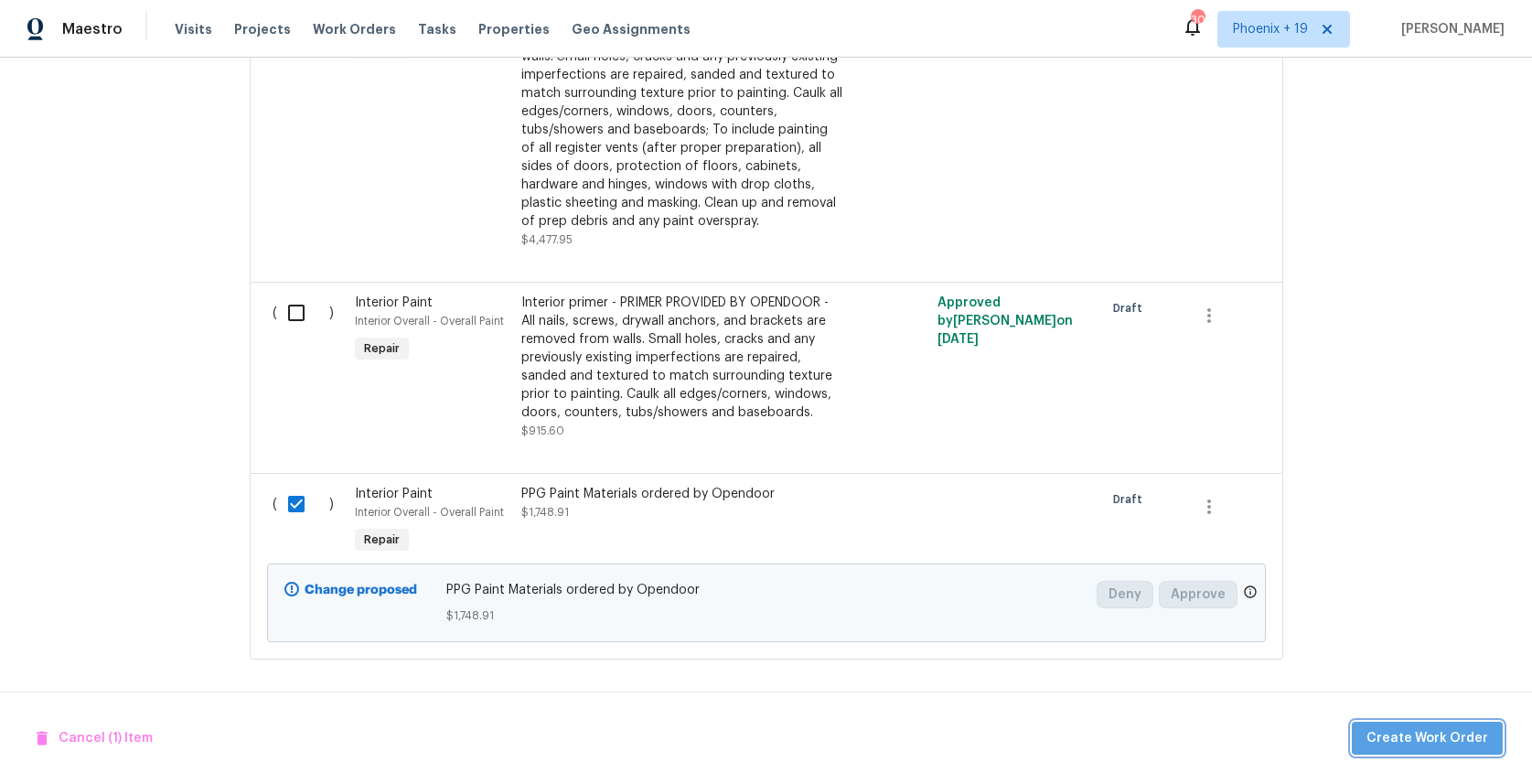
click at [1490, 740] on button "Create Work Order" at bounding box center [1426, 739] width 151 height 34
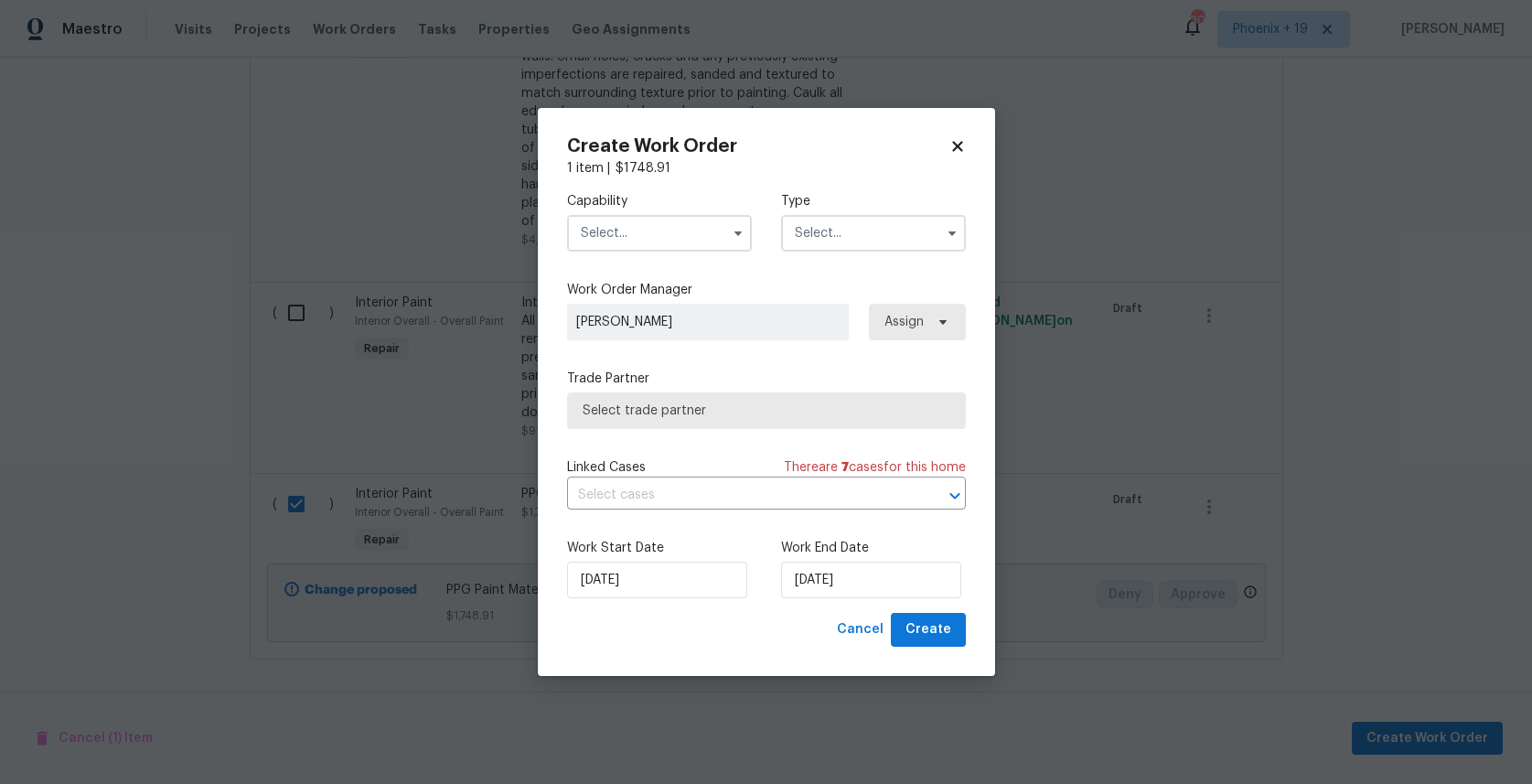
click at [679, 247] on input "text" at bounding box center [660, 233] width 185 height 37
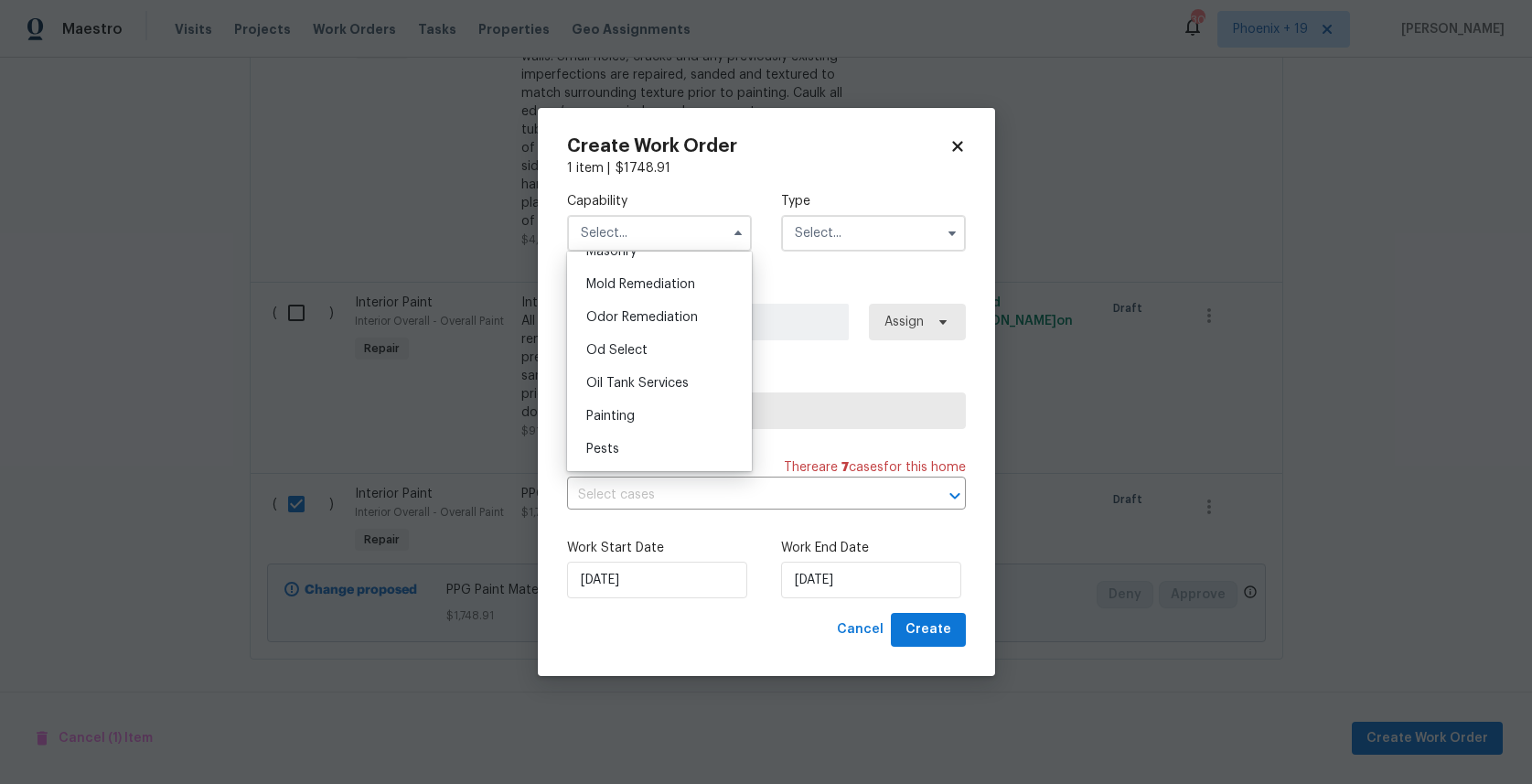
scroll to position [1421, 0]
click at [667, 390] on div "Painting" at bounding box center [660, 388] width 176 height 33
type input "Painting"
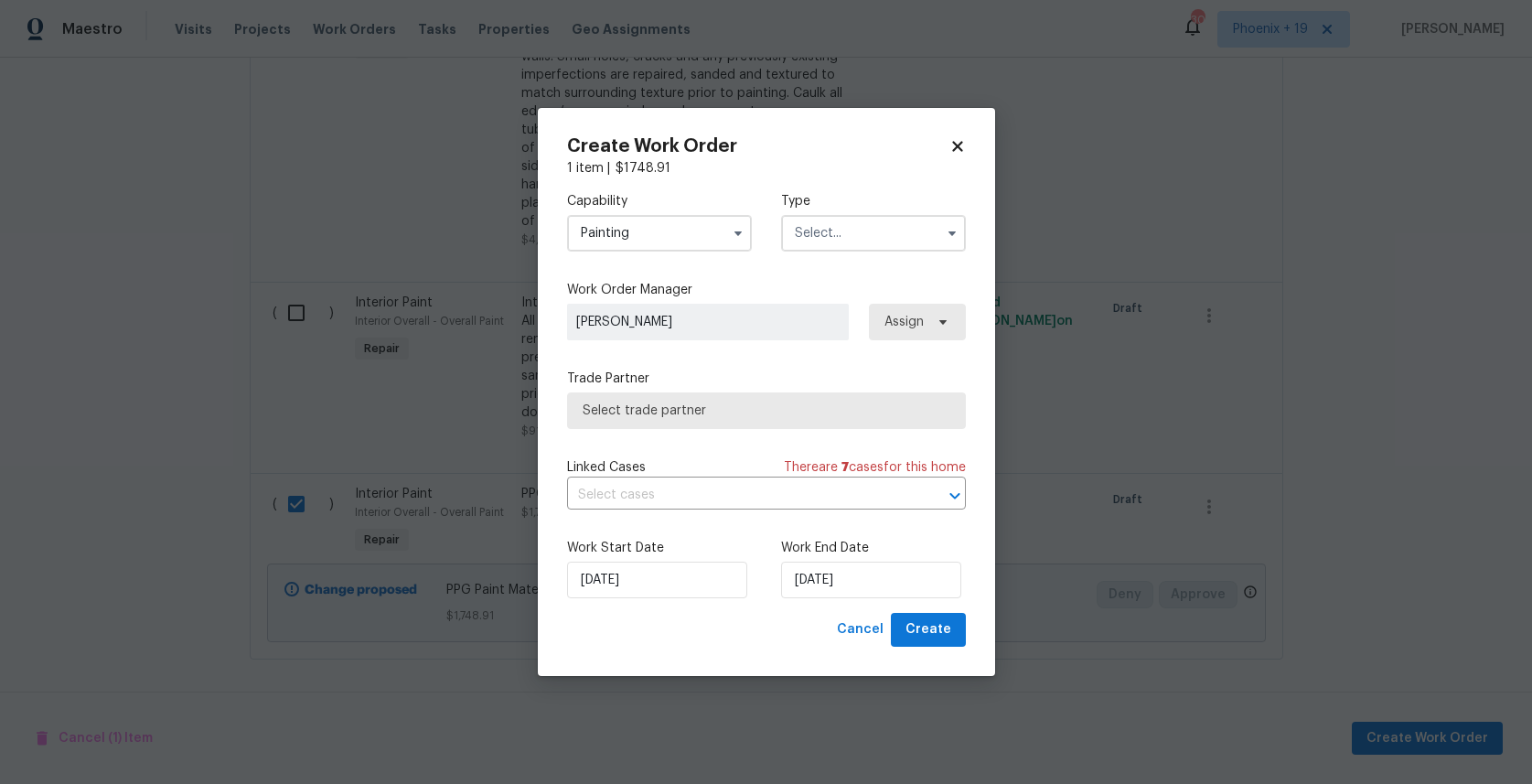
drag, startPoint x: 871, startPoint y: 234, endPoint x: 873, endPoint y: 243, distance: 9.2
click at [873, 243] on input "text" at bounding box center [874, 233] width 185 height 37
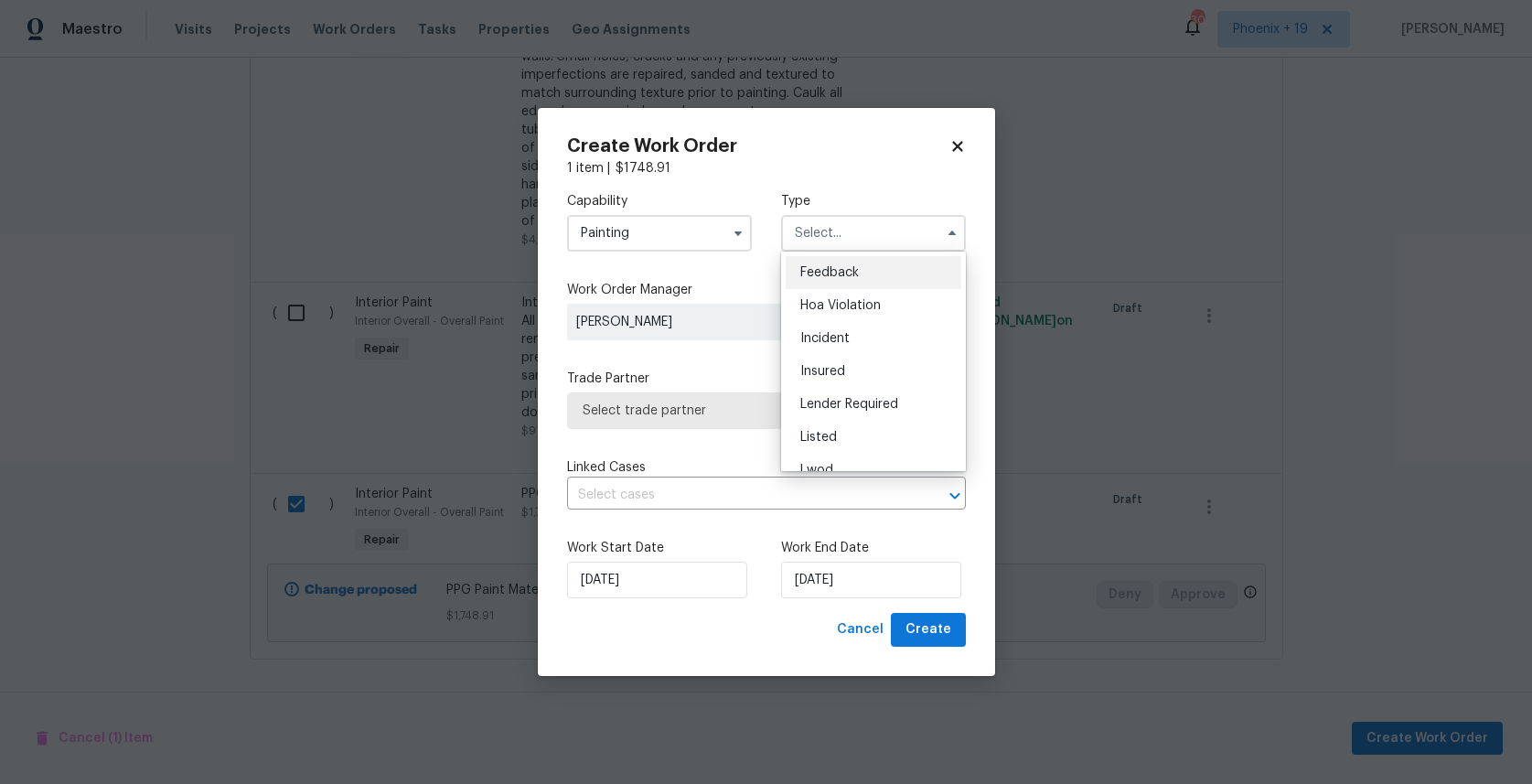
scroll to position [218, 0]
click at [875, 341] on div "Renovation" at bounding box center [874, 352] width 176 height 33
type input "Renovation"
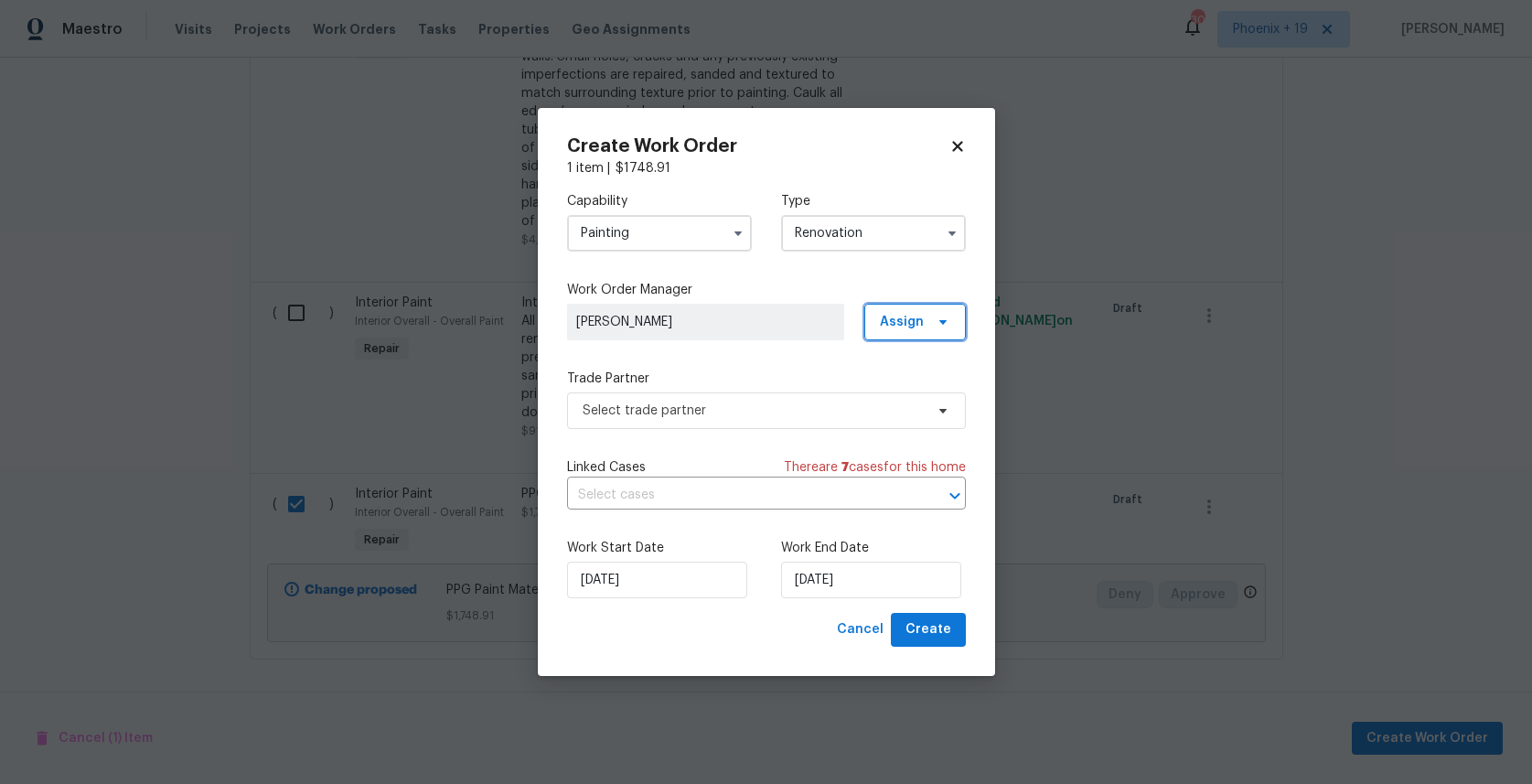
click at [918, 323] on span "Assign" at bounding box center [901, 322] width 44 height 19
click at [905, 399] on div "Assign to me" at bounding box center [918, 400] width 80 height 19
click at [753, 412] on span "Select trade partner" at bounding box center [753, 411] width 342 height 19
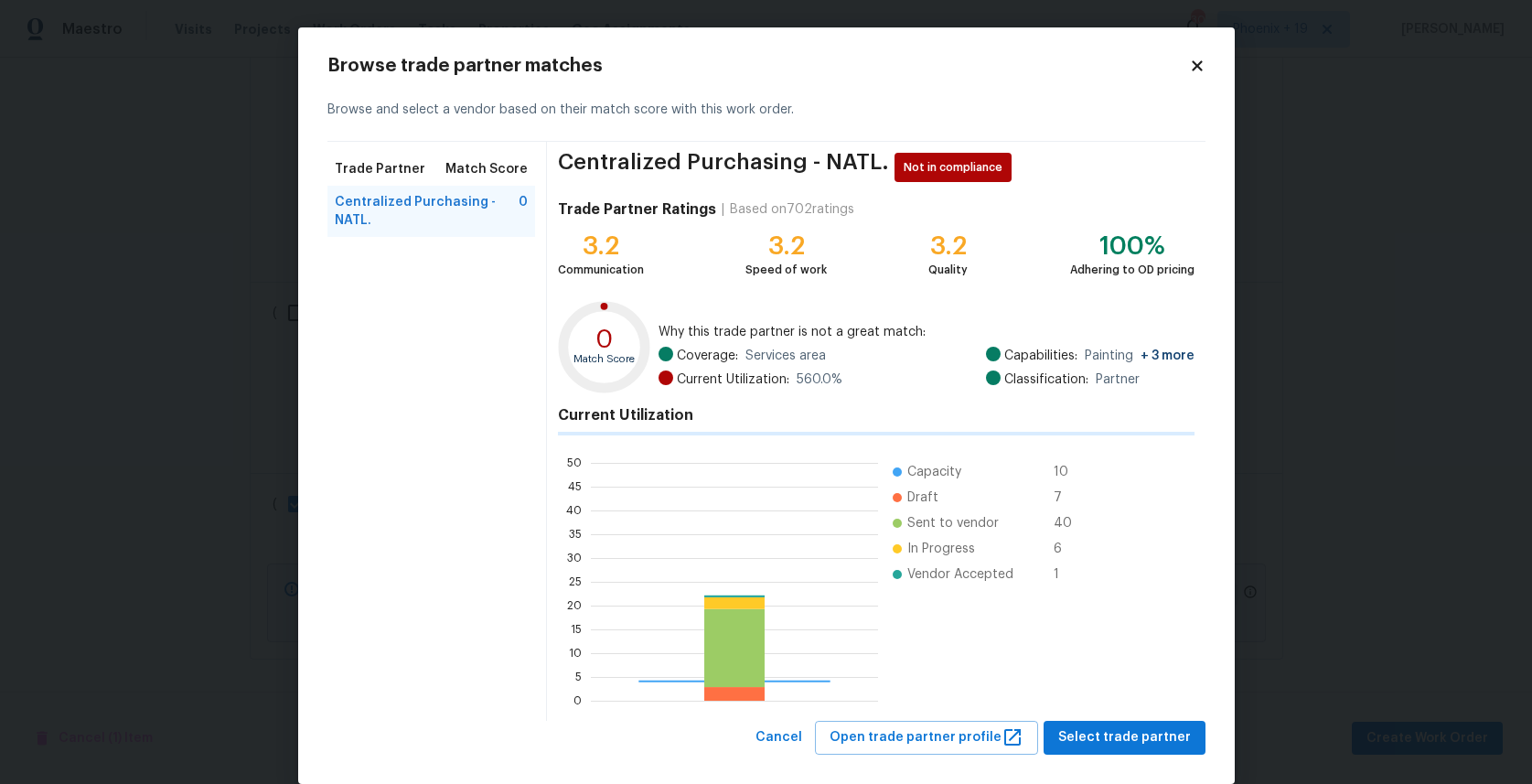
scroll to position [256, 287]
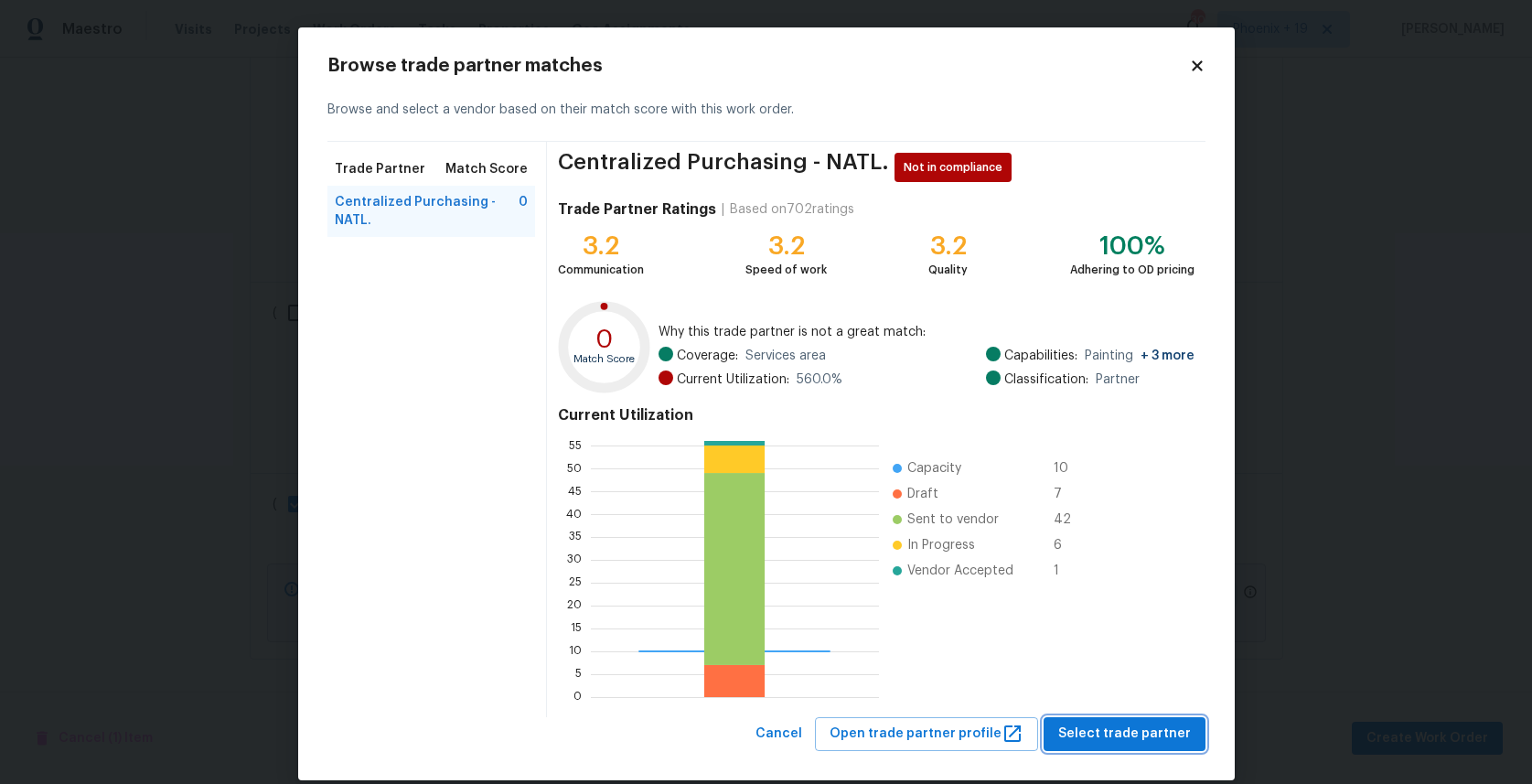
click at [1115, 736] on span "Select trade partner" at bounding box center [1124, 734] width 132 height 23
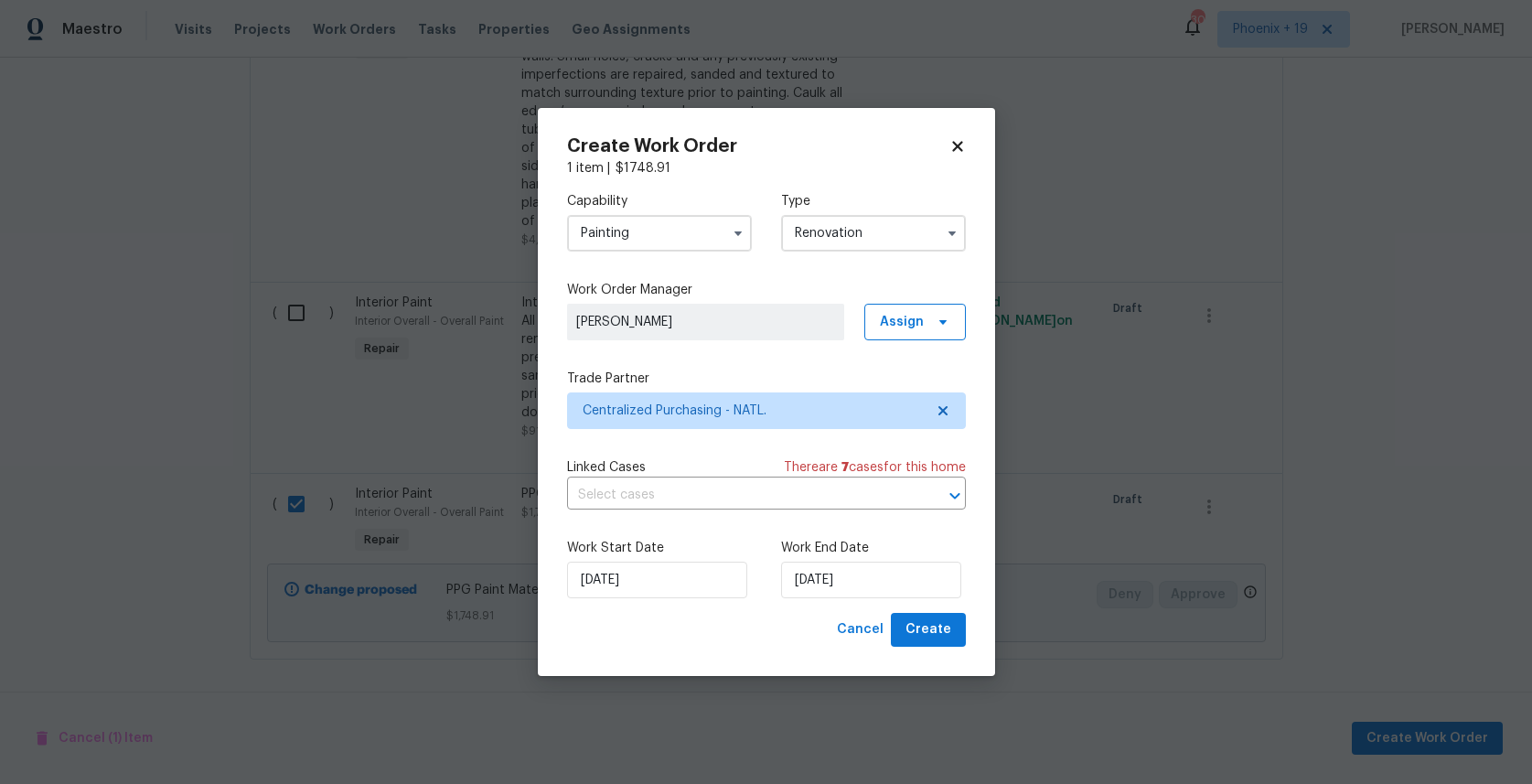
click at [937, 648] on div "Create Work Order 1 item | $ 1748.91 Capability Painting Type Renovation Work O…" at bounding box center [766, 392] width 457 height 568
click at [937, 632] on span "Create" at bounding box center [928, 629] width 45 height 23
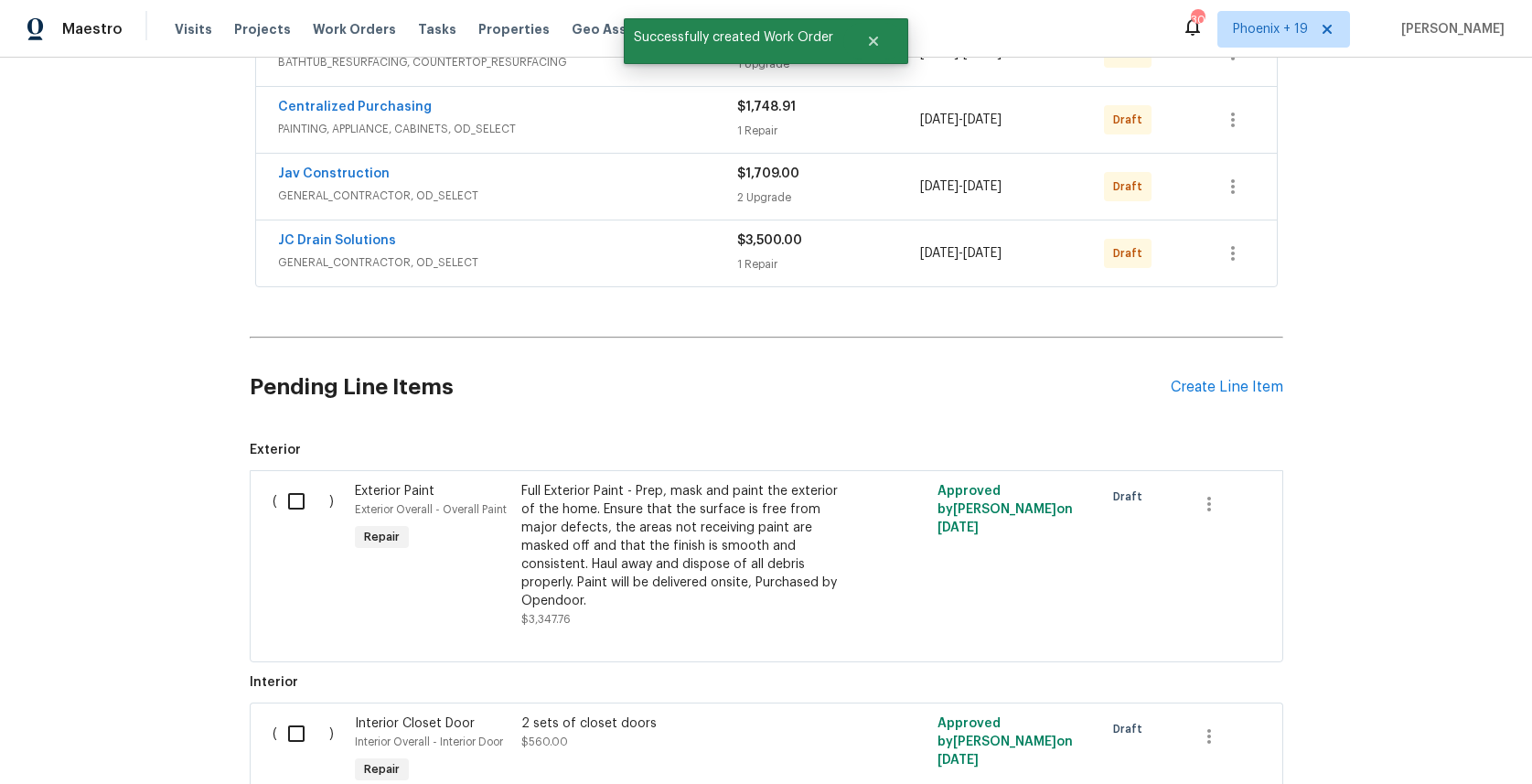
scroll to position [33, 0]
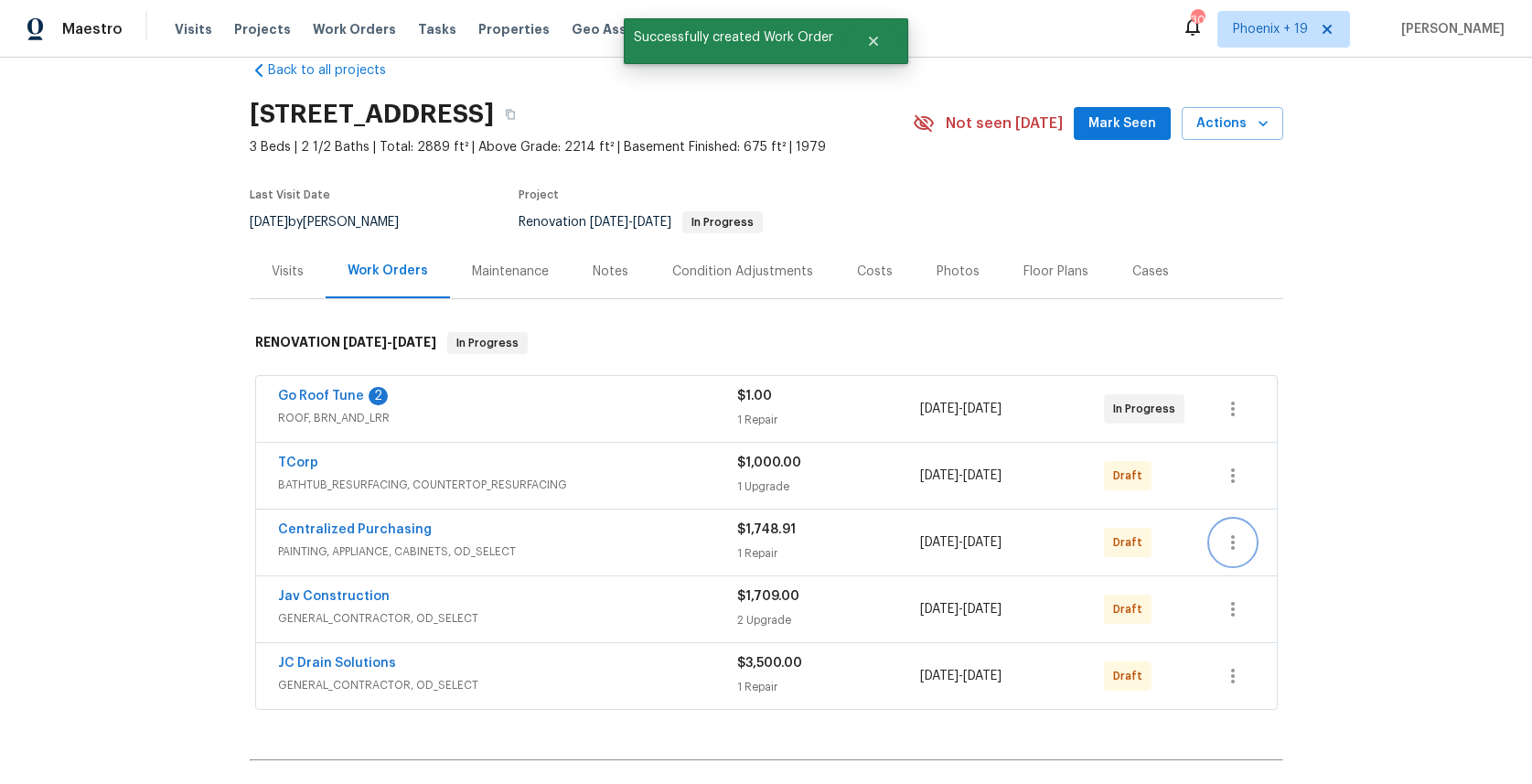
click at [1253, 533] on button "button" at bounding box center [1232, 541] width 44 height 44
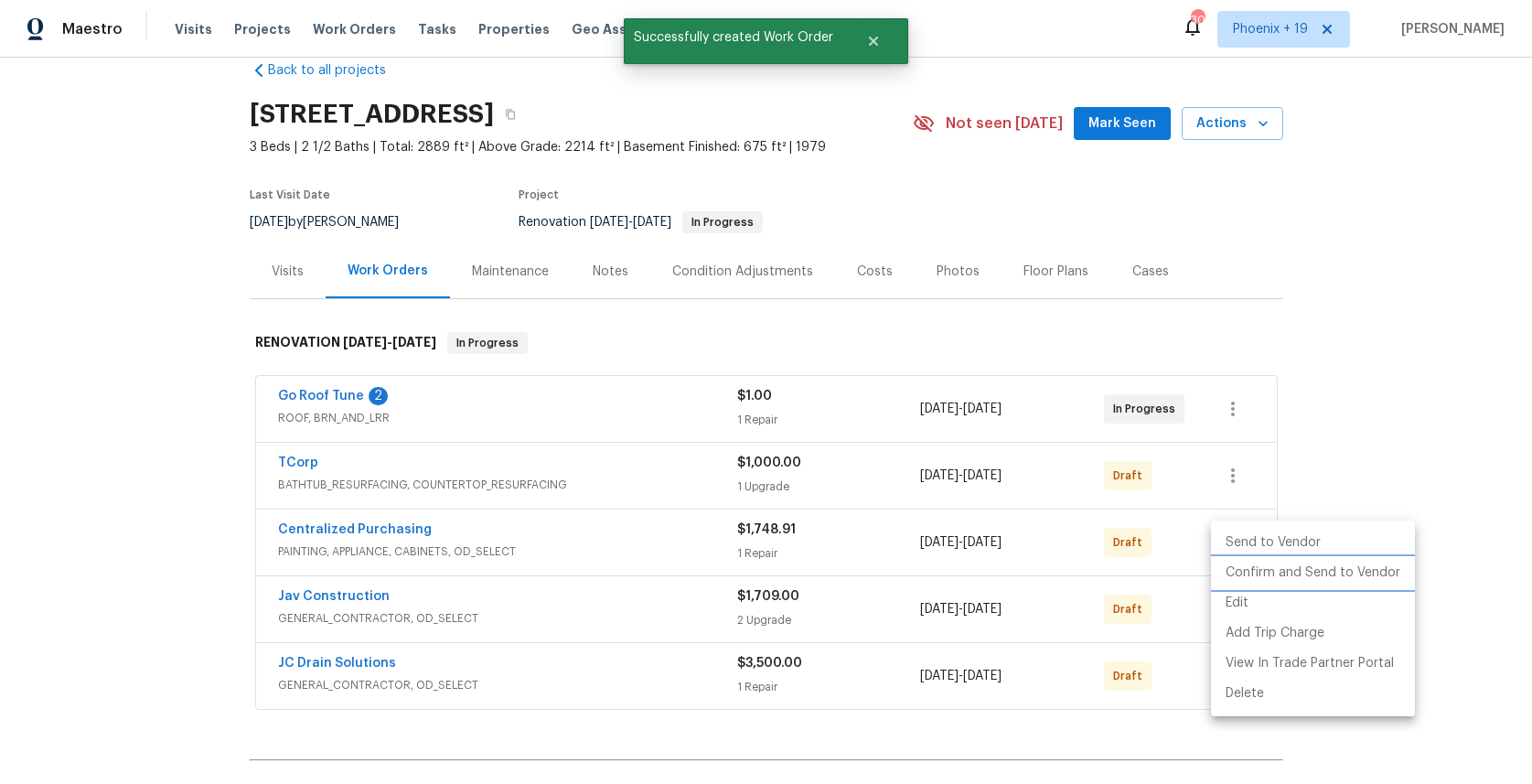
click at [1256, 566] on li "Confirm and Send to Vendor" at bounding box center [1313, 573] width 204 height 31
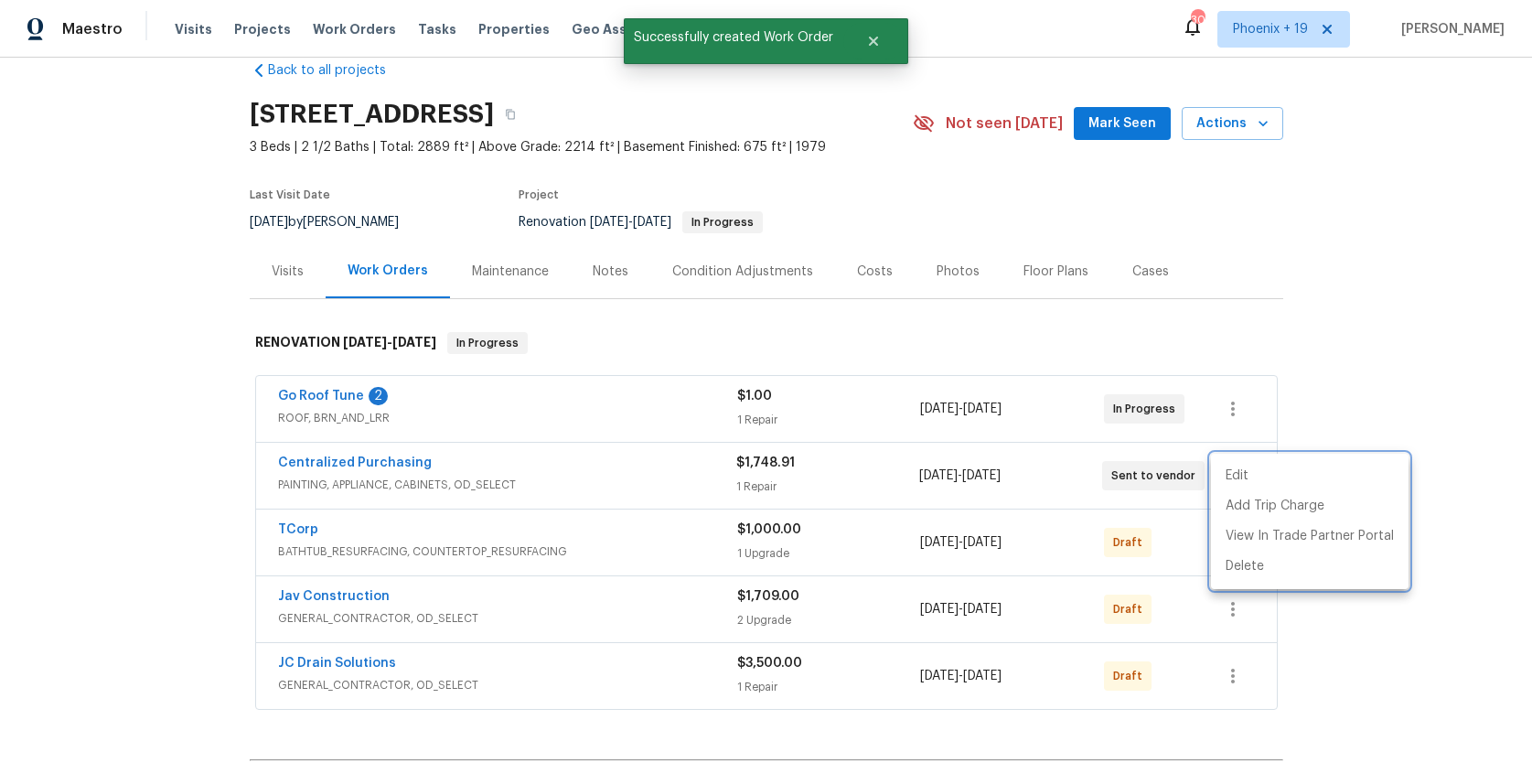
drag, startPoint x: 471, startPoint y: 443, endPoint x: 380, endPoint y: 469, distance: 94.6
click at [455, 444] on div at bounding box center [766, 392] width 1532 height 784
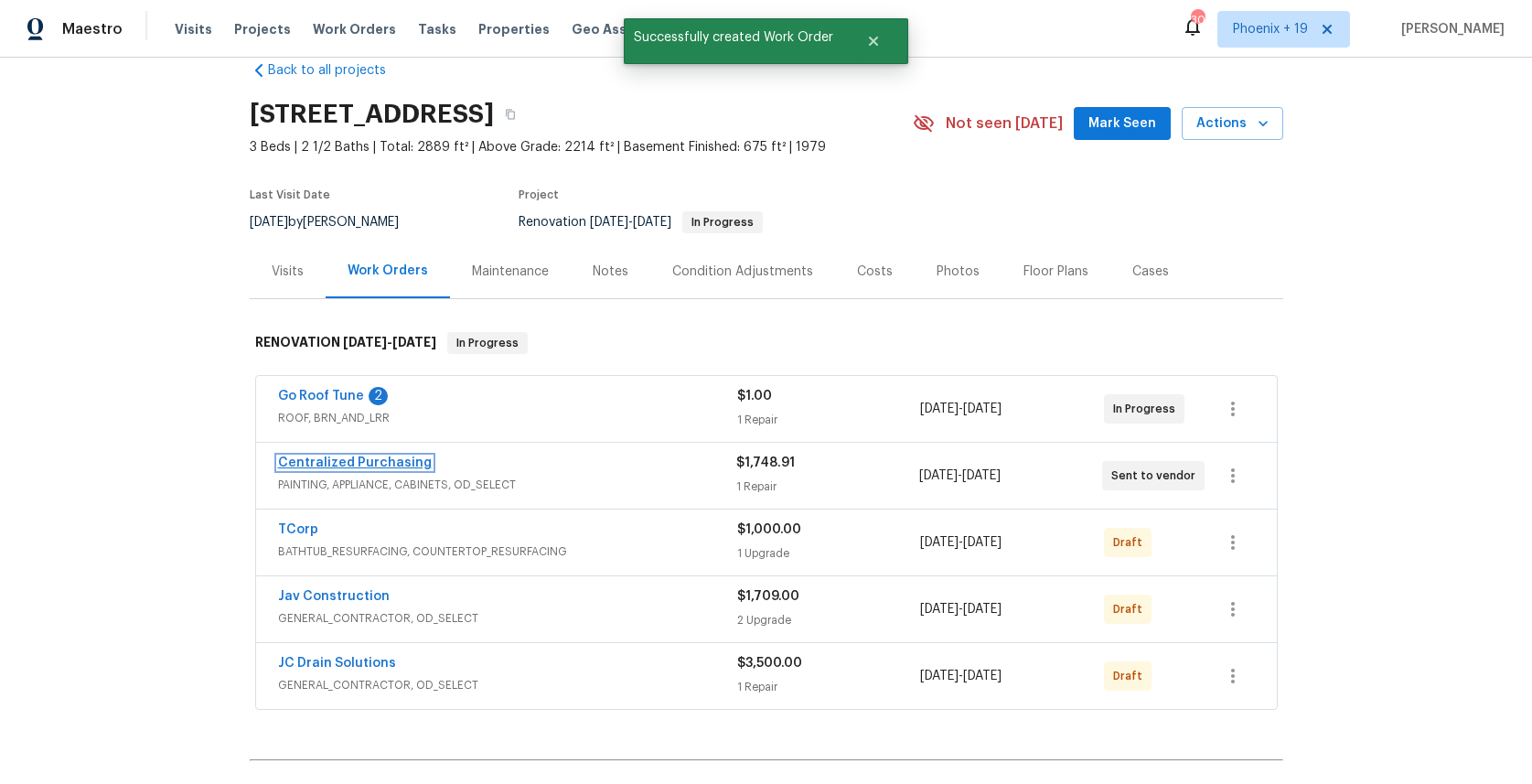
click at [371, 468] on link "Centralized Purchasing" at bounding box center [355, 463] width 154 height 13
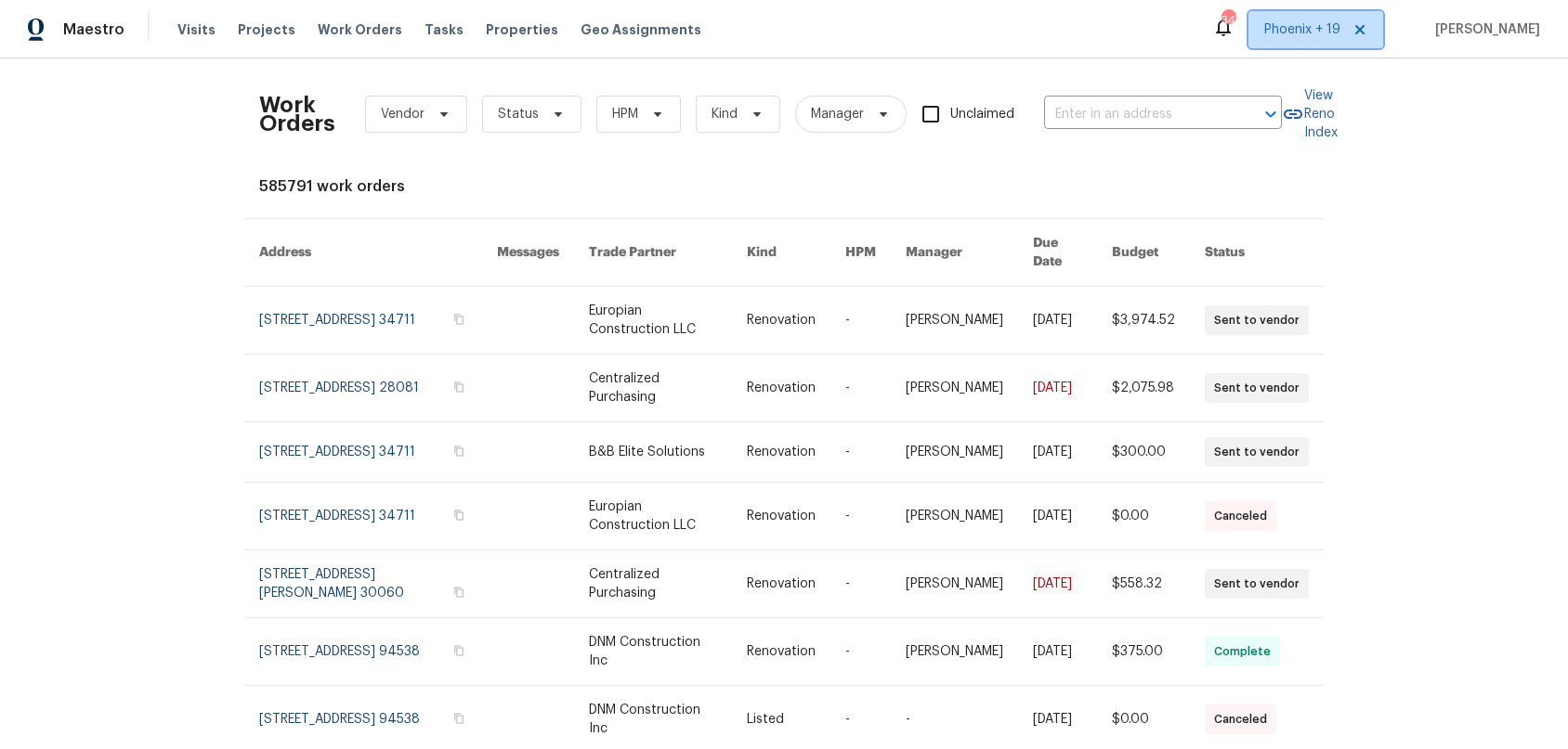
drag, startPoint x: 1292, startPoint y: 37, endPoint x: 1293, endPoint y: 55, distance: 18.0
click at [1293, 38] on span "Phoenix + 19" at bounding box center [1302, 30] width 76 height 19
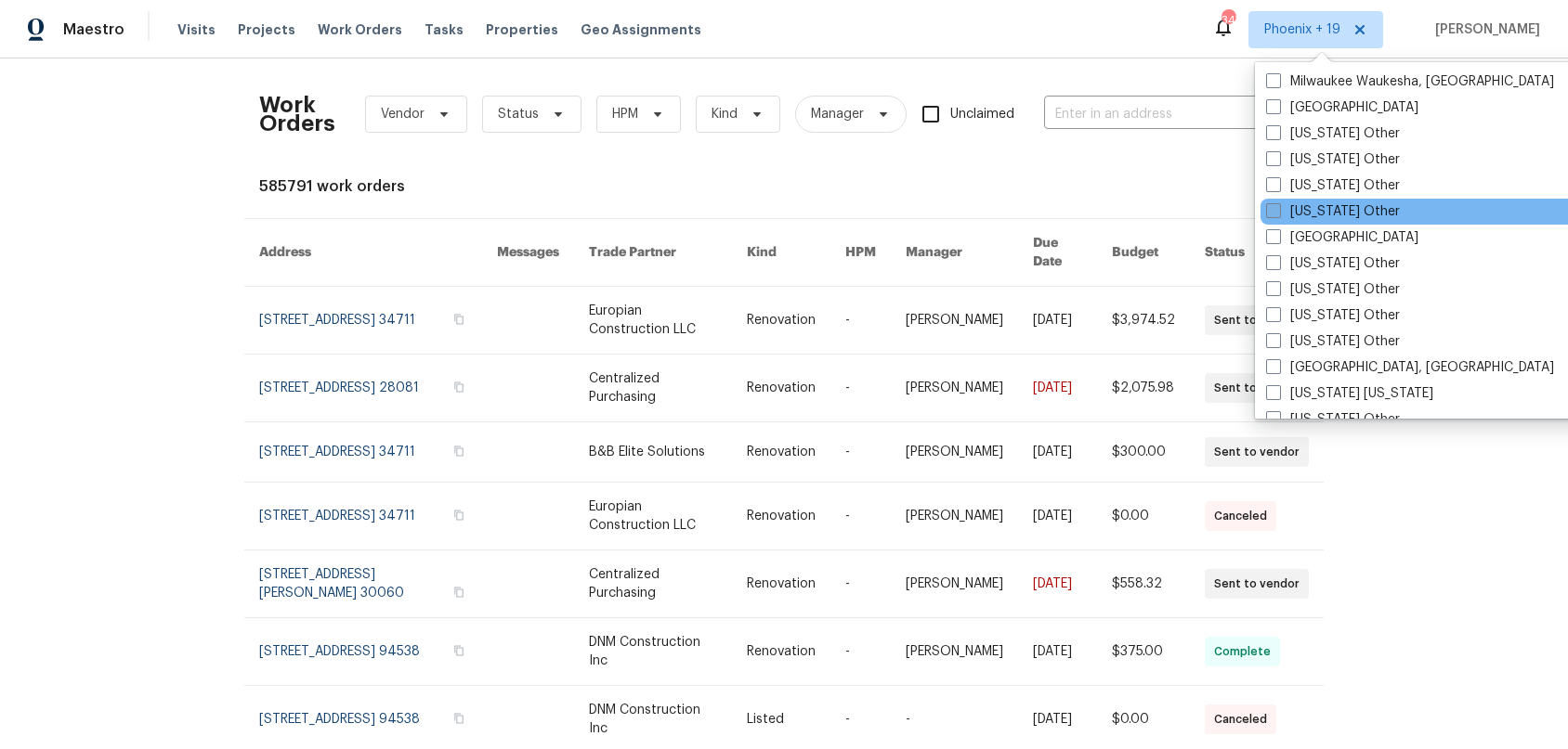
scroll to position [1925, 0]
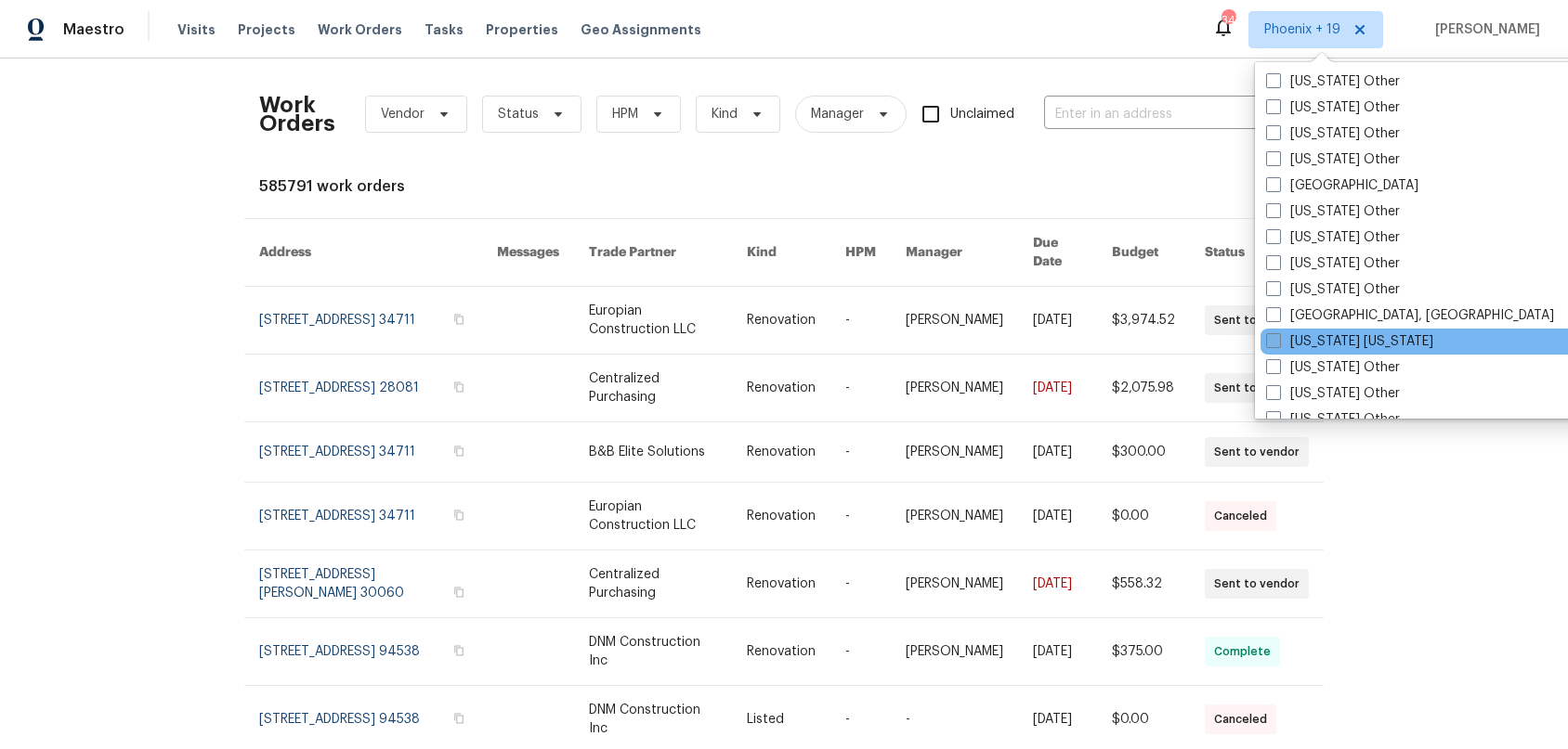
click at [1341, 343] on label "New York New Jersey" at bounding box center [1350, 342] width 167 height 19
click at [1278, 343] on input "New York New Jersey" at bounding box center [1272, 338] width 12 height 12
checkbox input "true"
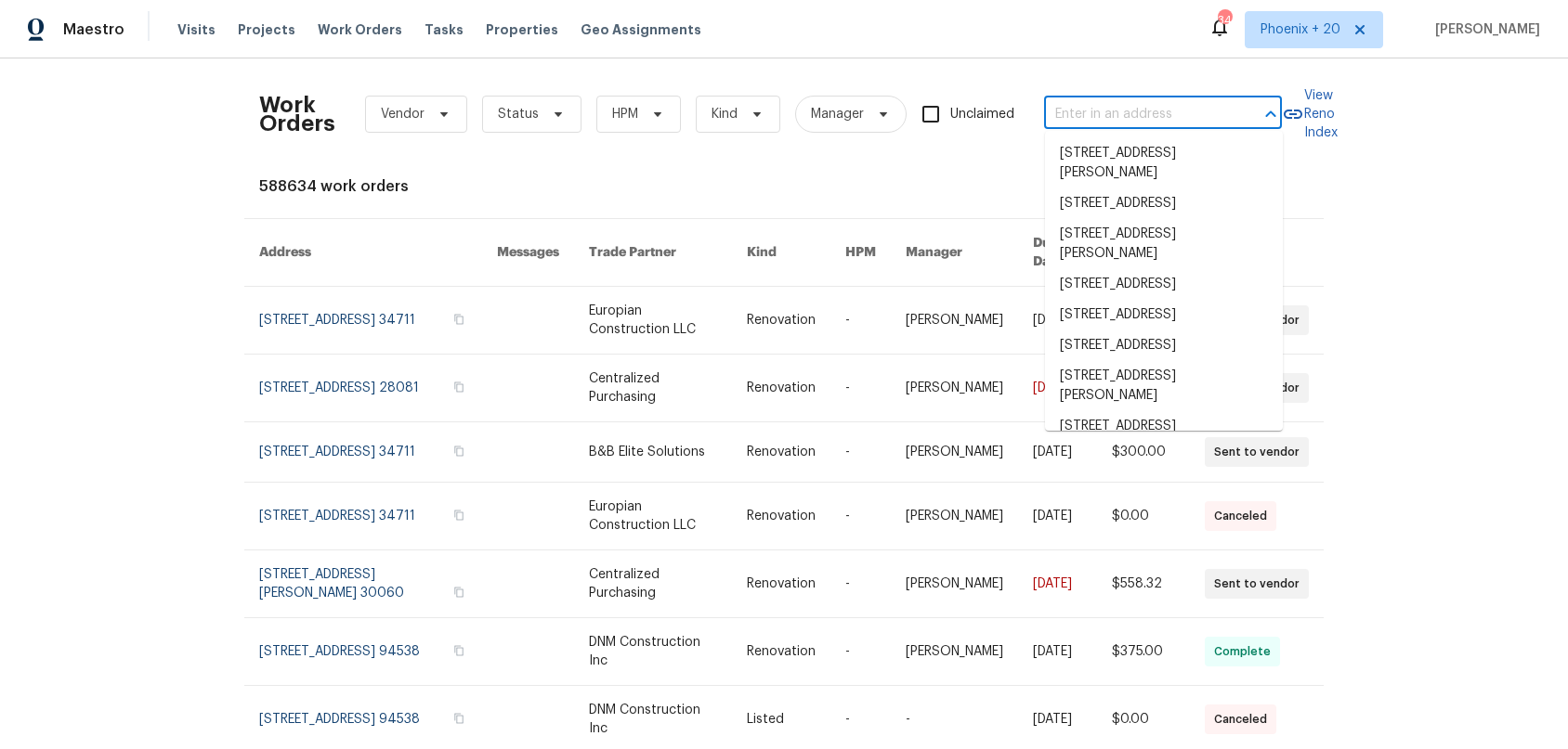
click at [1046, 118] on input "text" at bounding box center [1137, 115] width 186 height 29
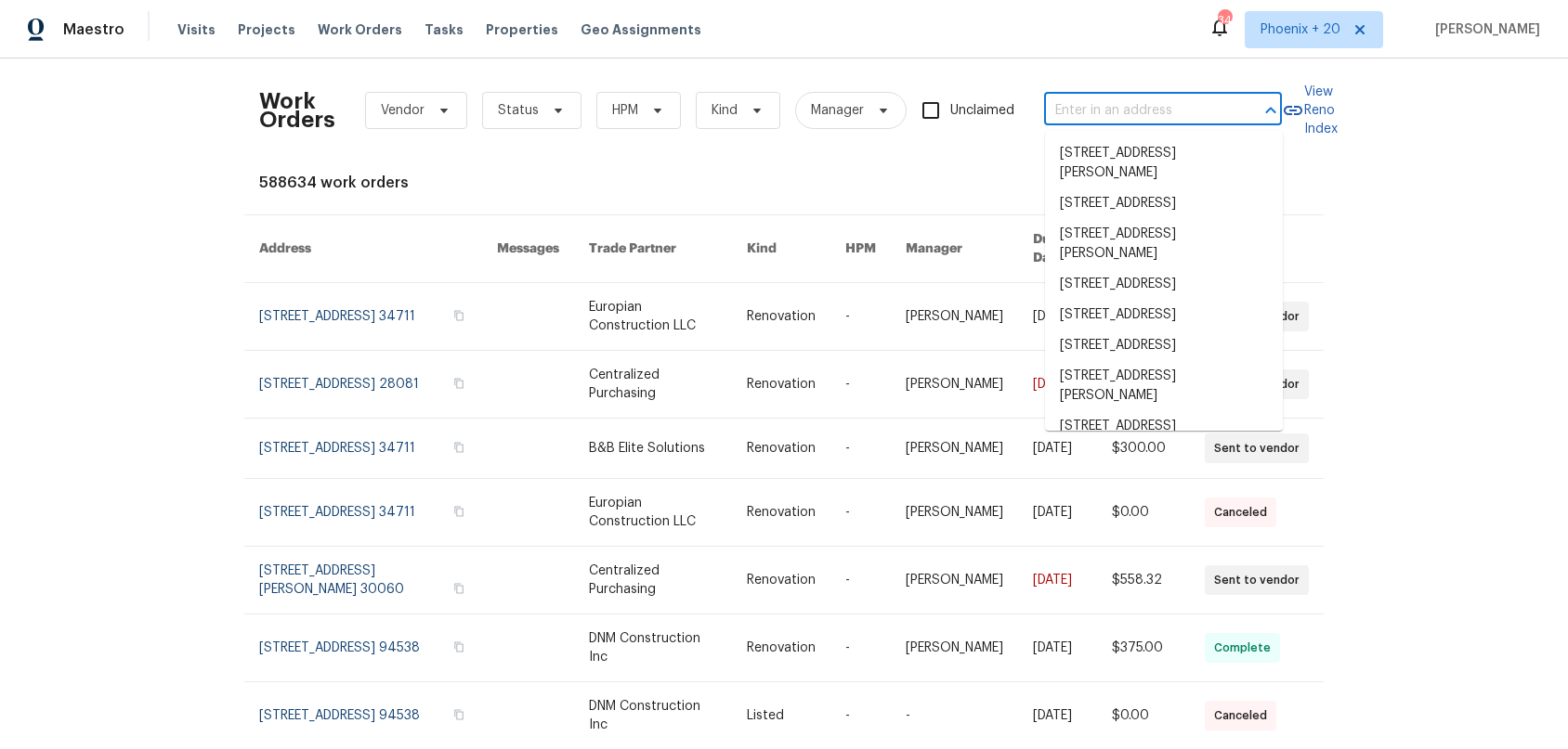
scroll to position [3, 0]
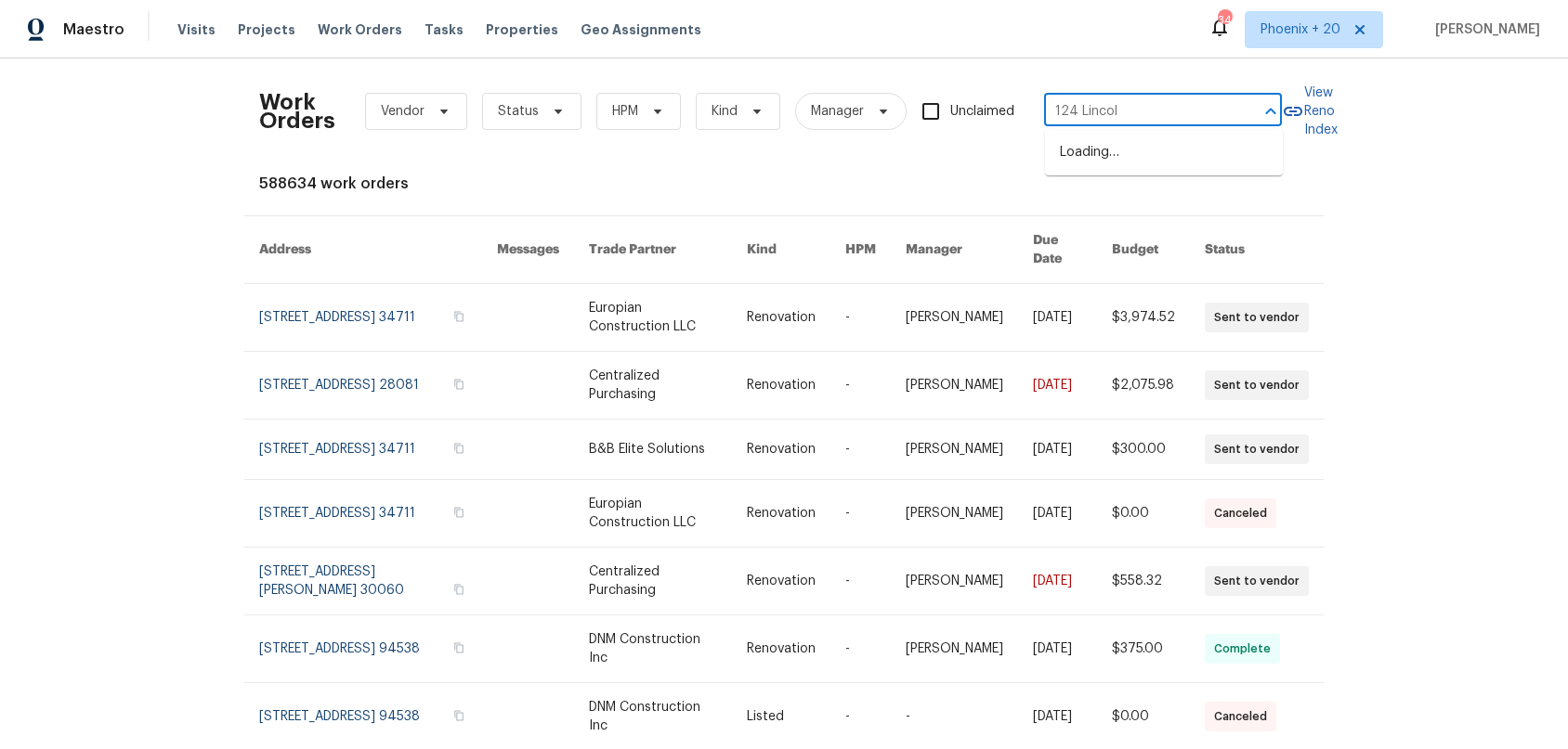
type input "124 Lincoln"
click at [1082, 160] on li "124 Lincoln Ave, Colonia, NJ 07067" at bounding box center [1164, 152] width 238 height 31
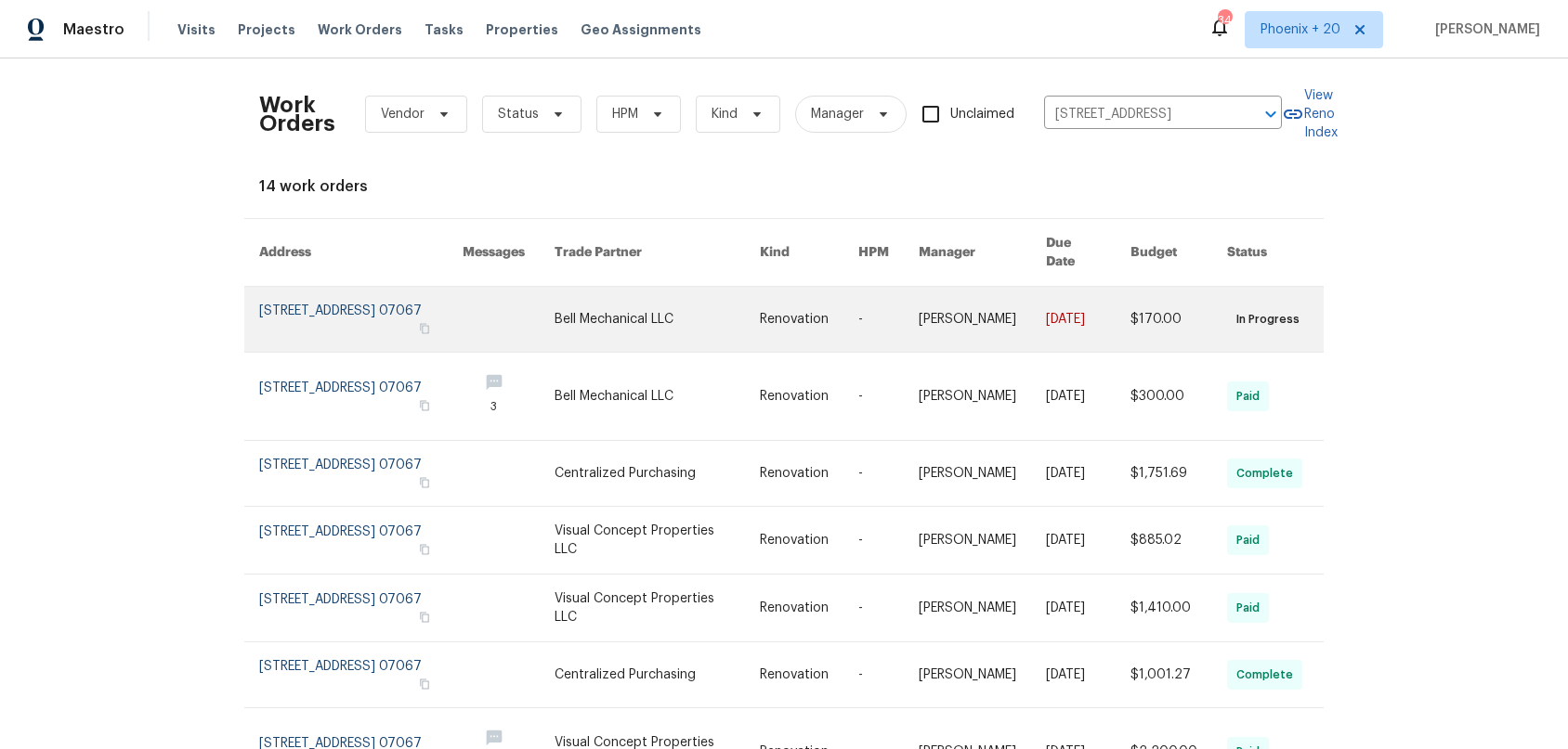
click at [610, 319] on link at bounding box center [657, 319] width 205 height 65
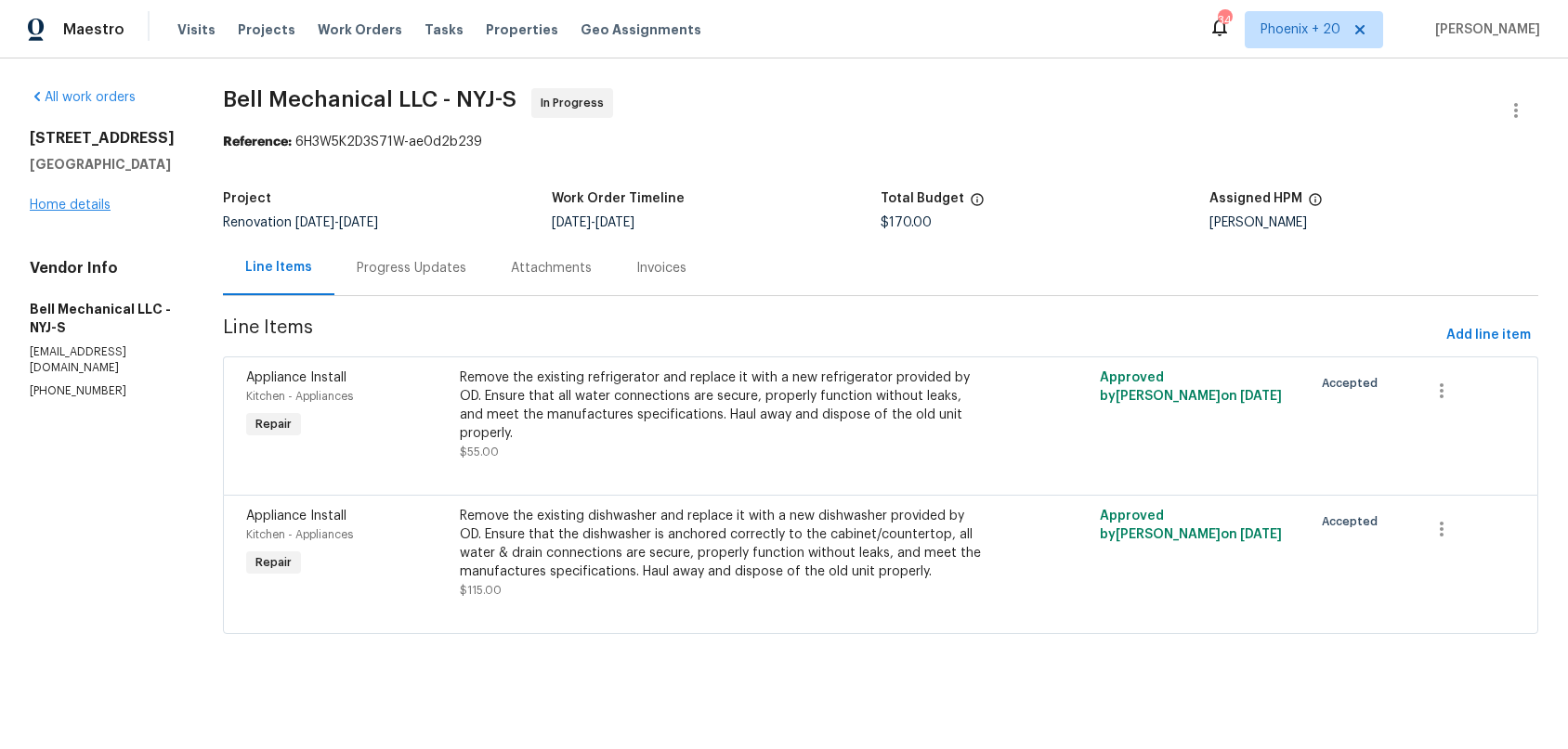
click at [67, 211] on div "124 Lincoln Ave Colonia, NJ 07067 Home details" at bounding box center [104, 171] width 149 height 86
click at [65, 204] on link "Home details" at bounding box center [71, 205] width 81 height 13
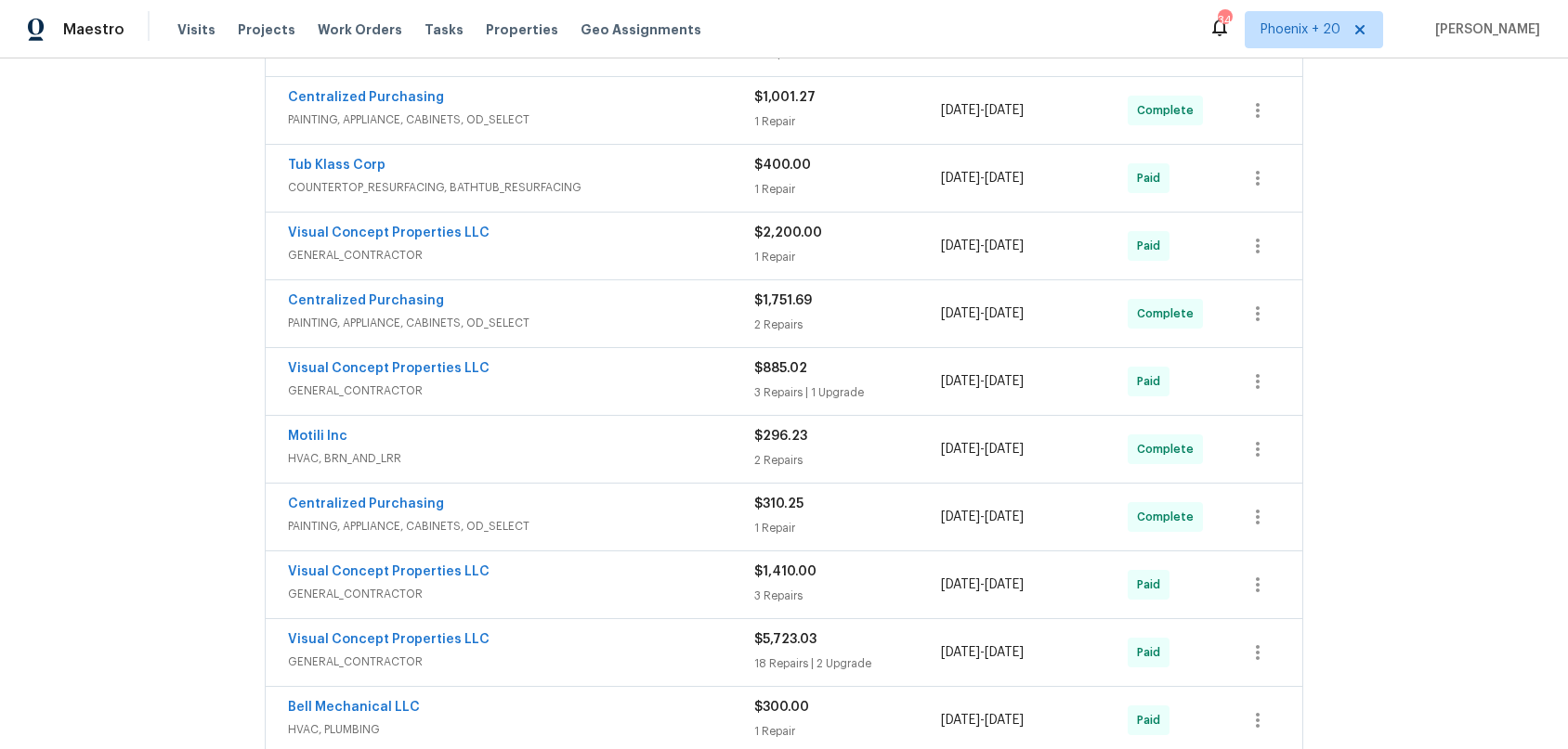
scroll to position [610, 0]
click at [313, 436] on link "Motili Inc" at bounding box center [317, 435] width 59 height 13
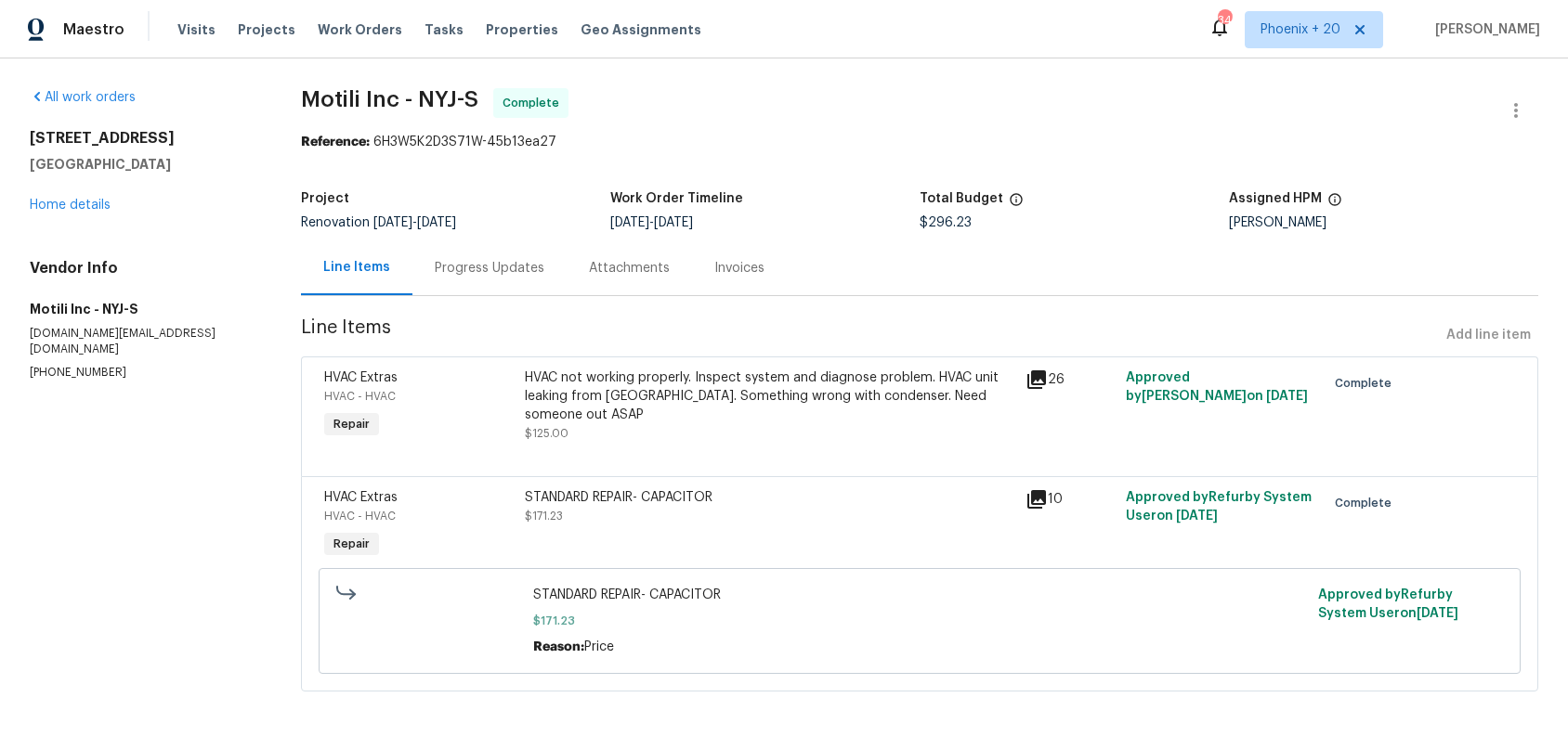
click at [503, 281] on div "Progress Updates" at bounding box center [490, 268] width 154 height 55
